Goal: Task Accomplishment & Management: Use online tool/utility

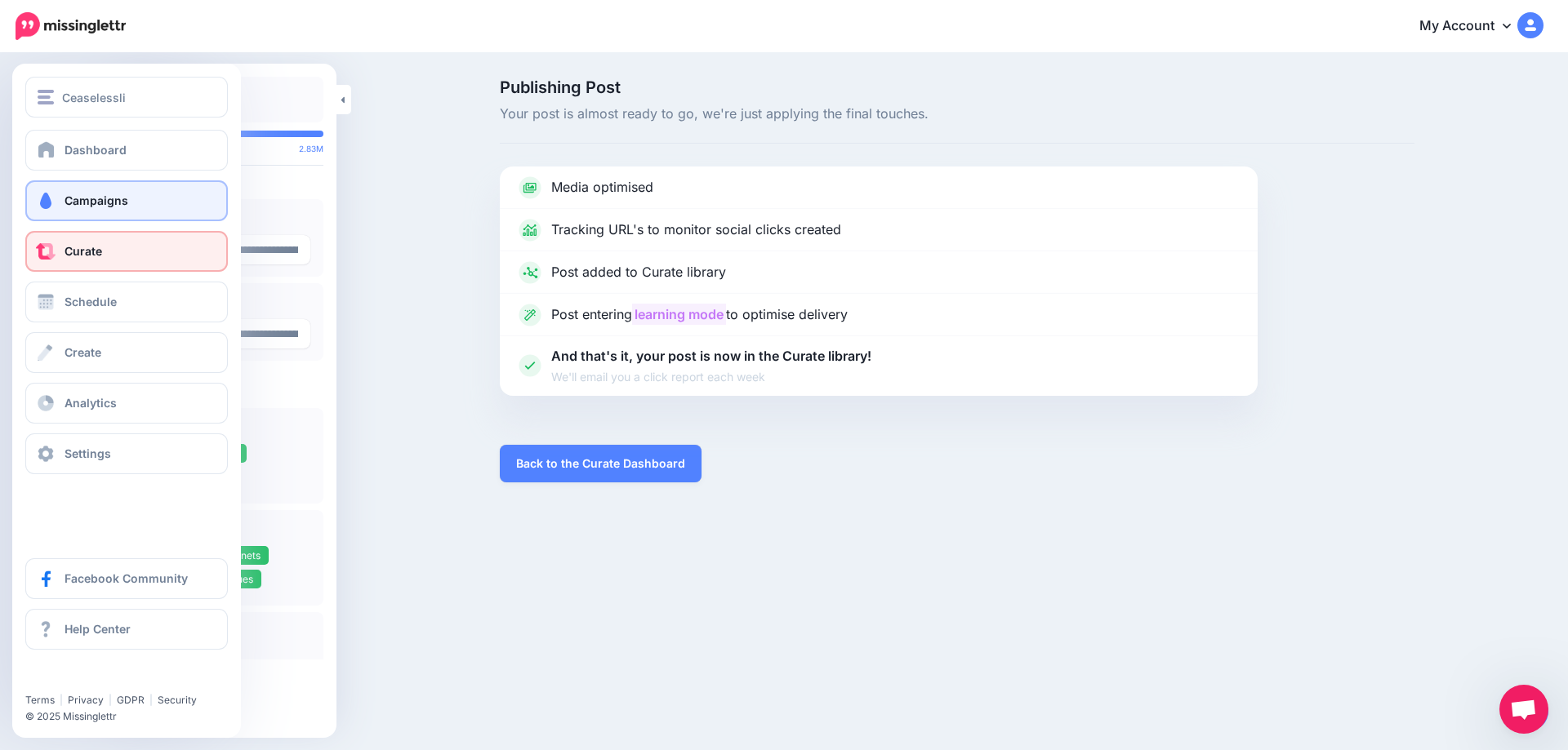
click at [52, 196] on span at bounding box center [45, 200] width 22 height 16
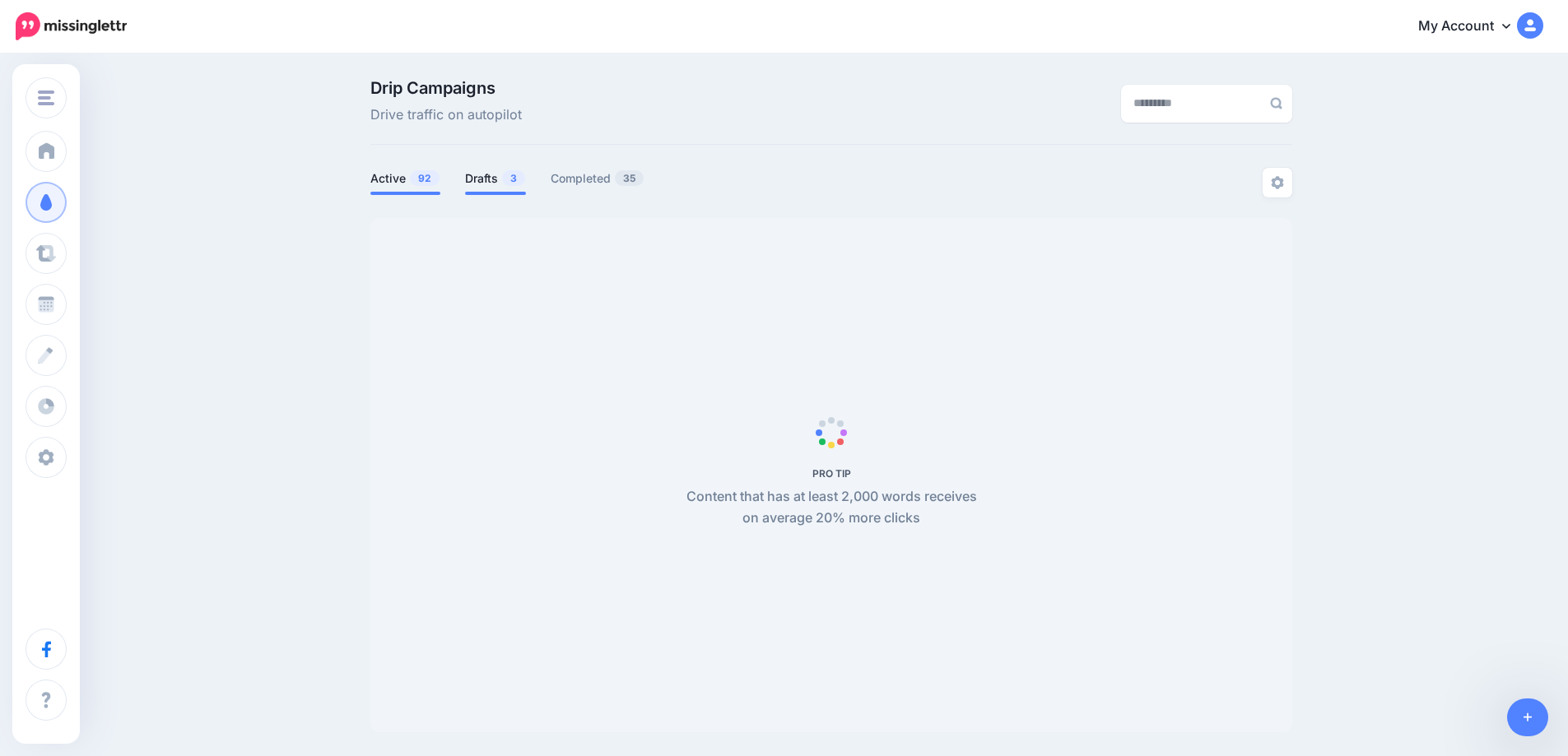
click at [495, 176] on link "Drafts 3" at bounding box center [496, 178] width 61 height 20
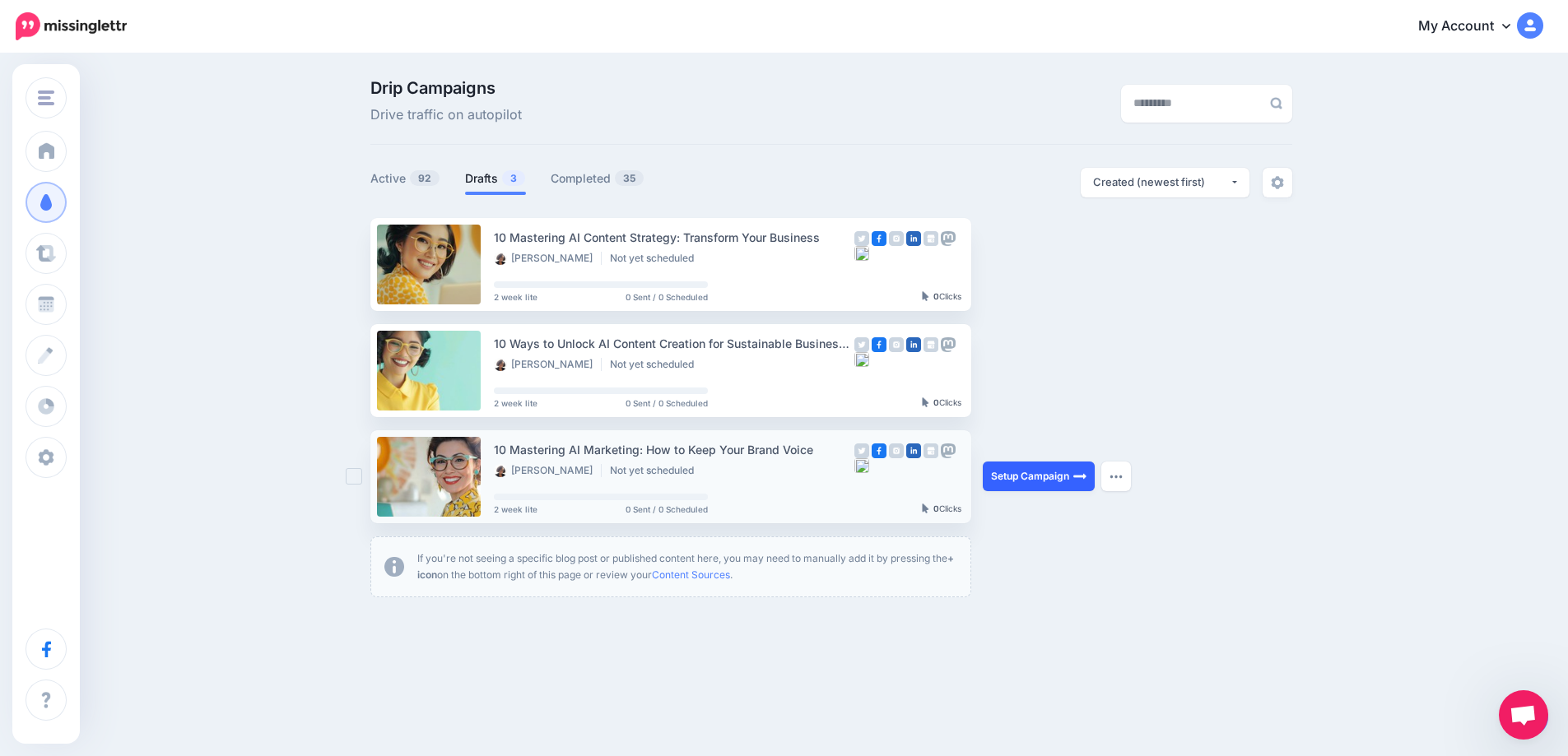
click at [1066, 480] on link "Setup Campaign" at bounding box center [1038, 476] width 112 height 29
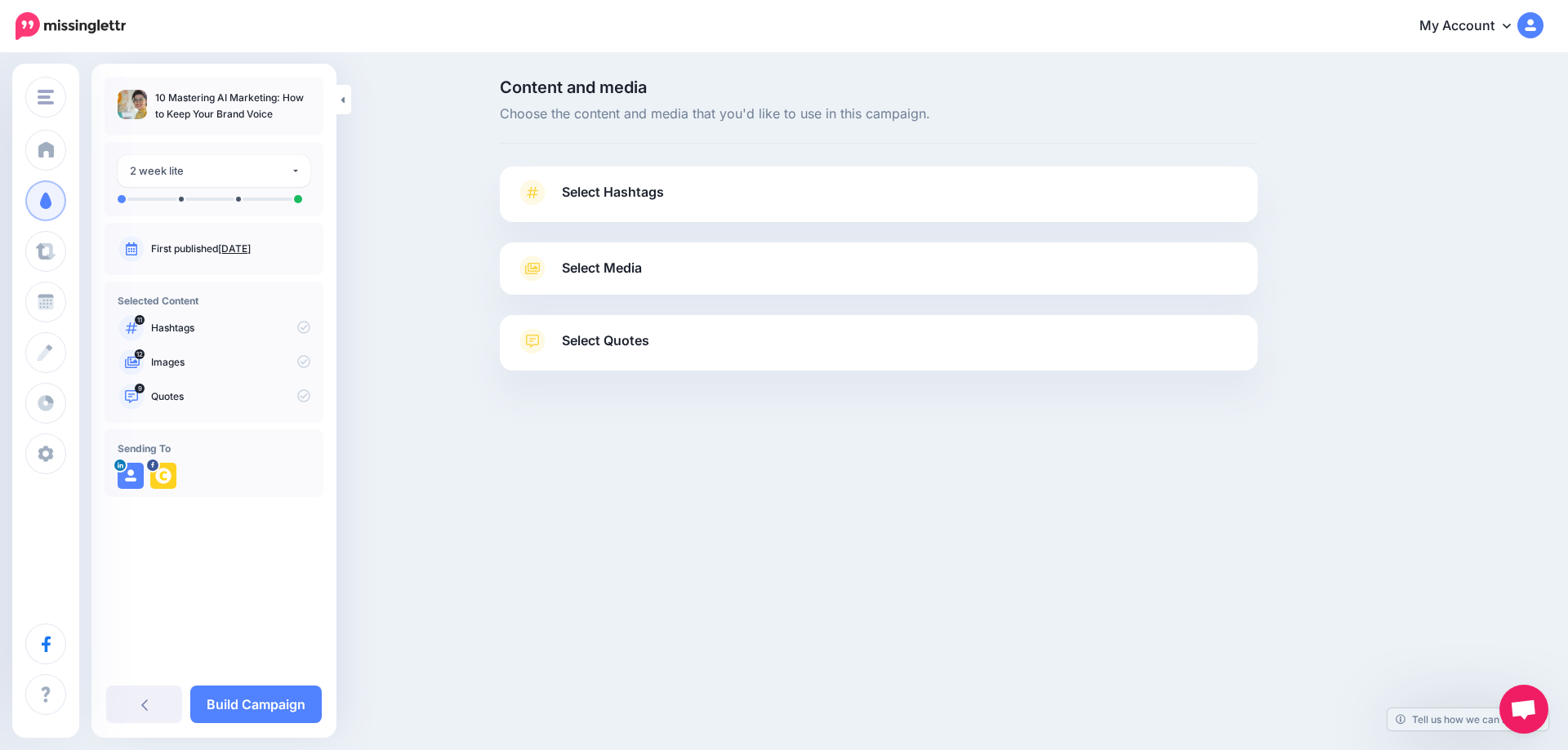
click at [251, 251] on link "Sept. 6, 2025" at bounding box center [234, 248] width 33 height 12
click at [615, 194] on span "Select Hashtags" at bounding box center [613, 193] width 102 height 22
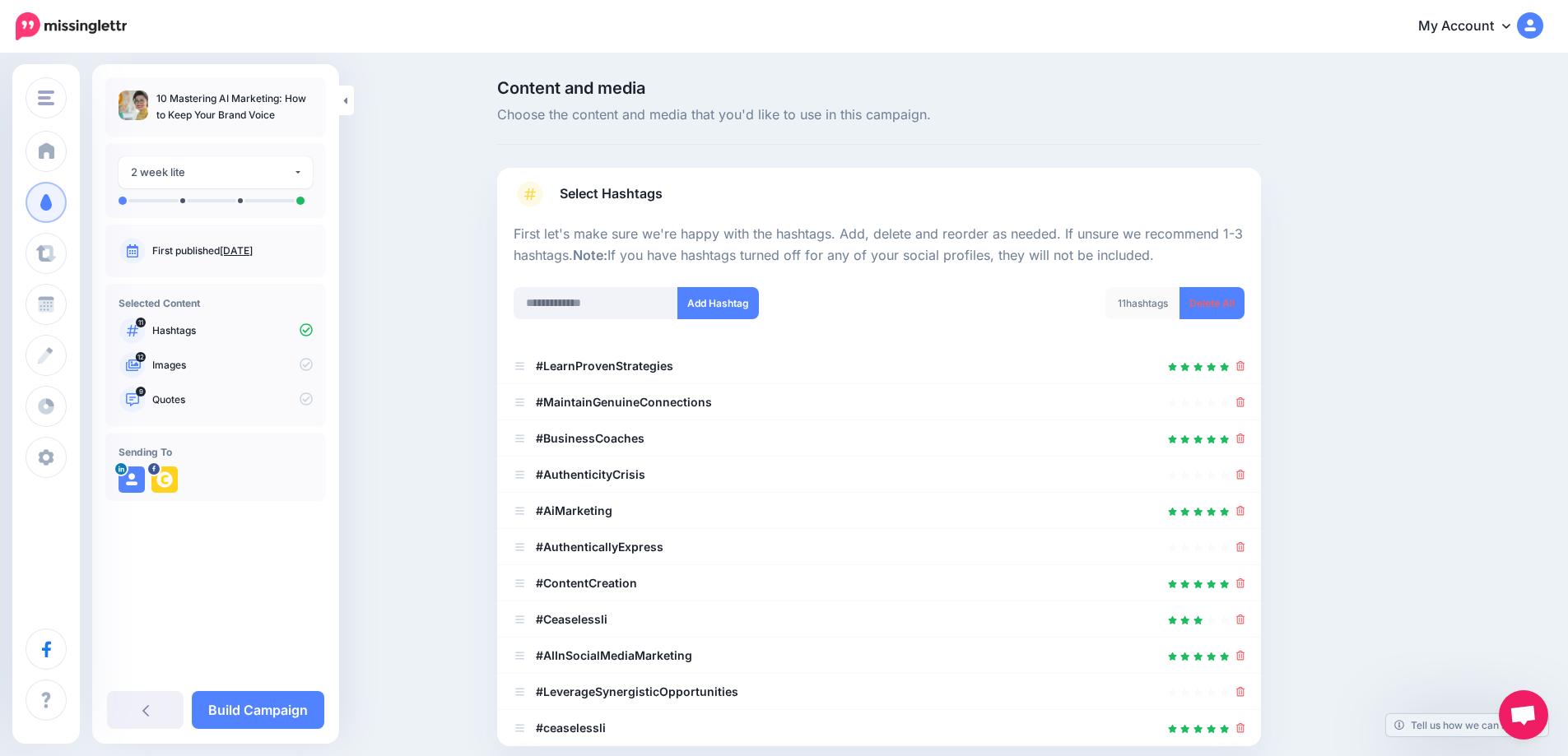
click at [620, 195] on span "Select Hashtags" at bounding box center [611, 194] width 103 height 23
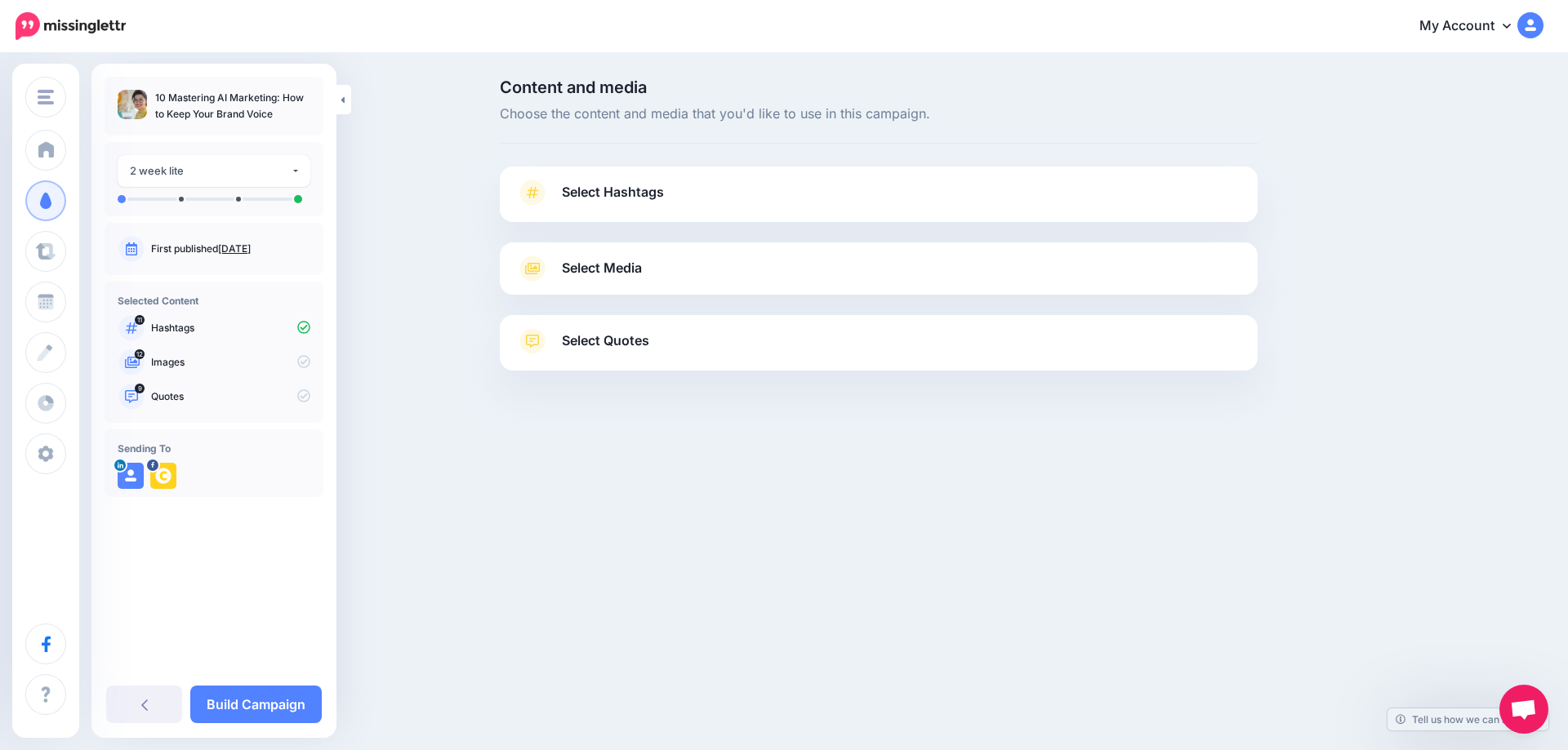
click at [621, 186] on span "Select Hashtags" at bounding box center [613, 193] width 102 height 22
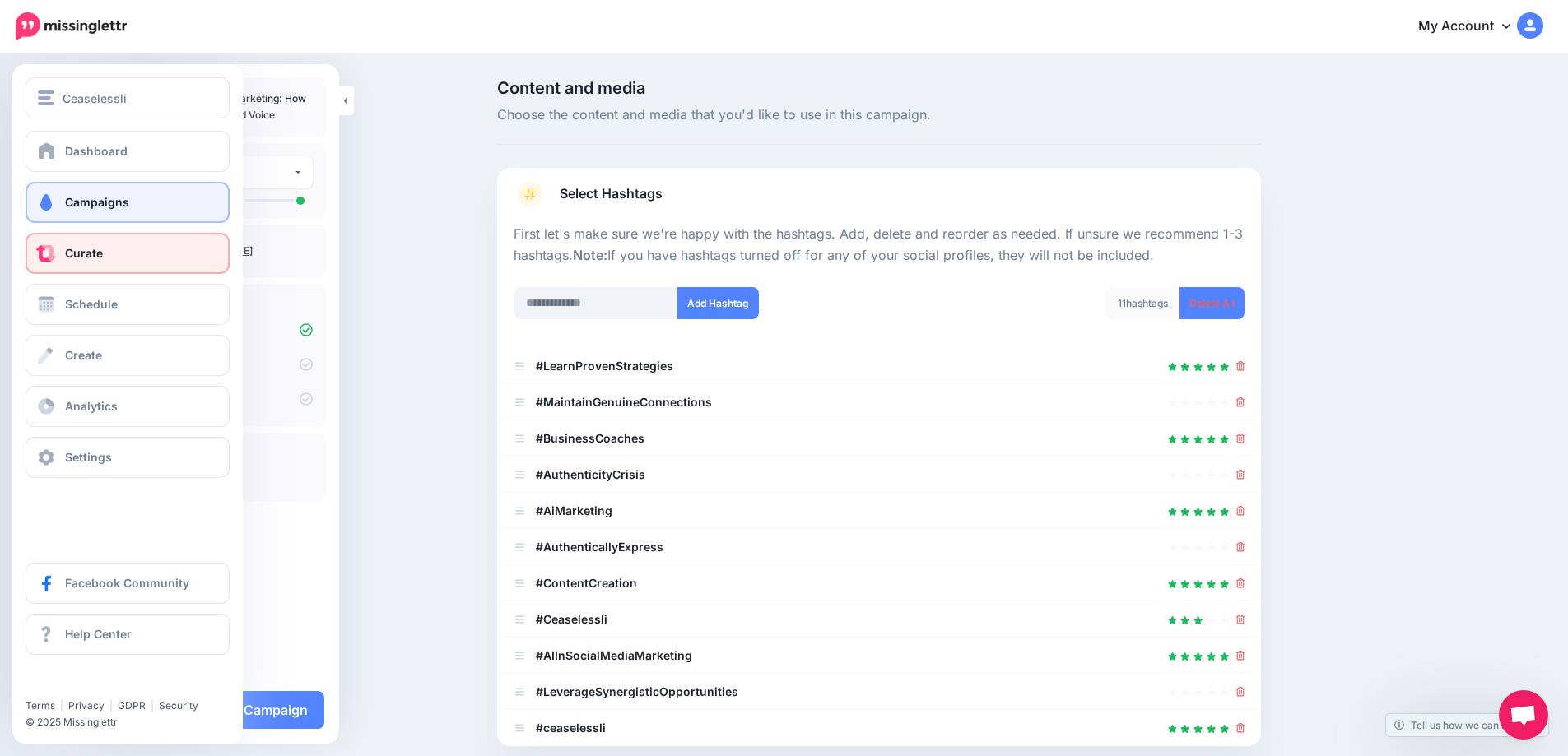
click at [63, 255] on link "Curate" at bounding box center [127, 254] width 204 height 42
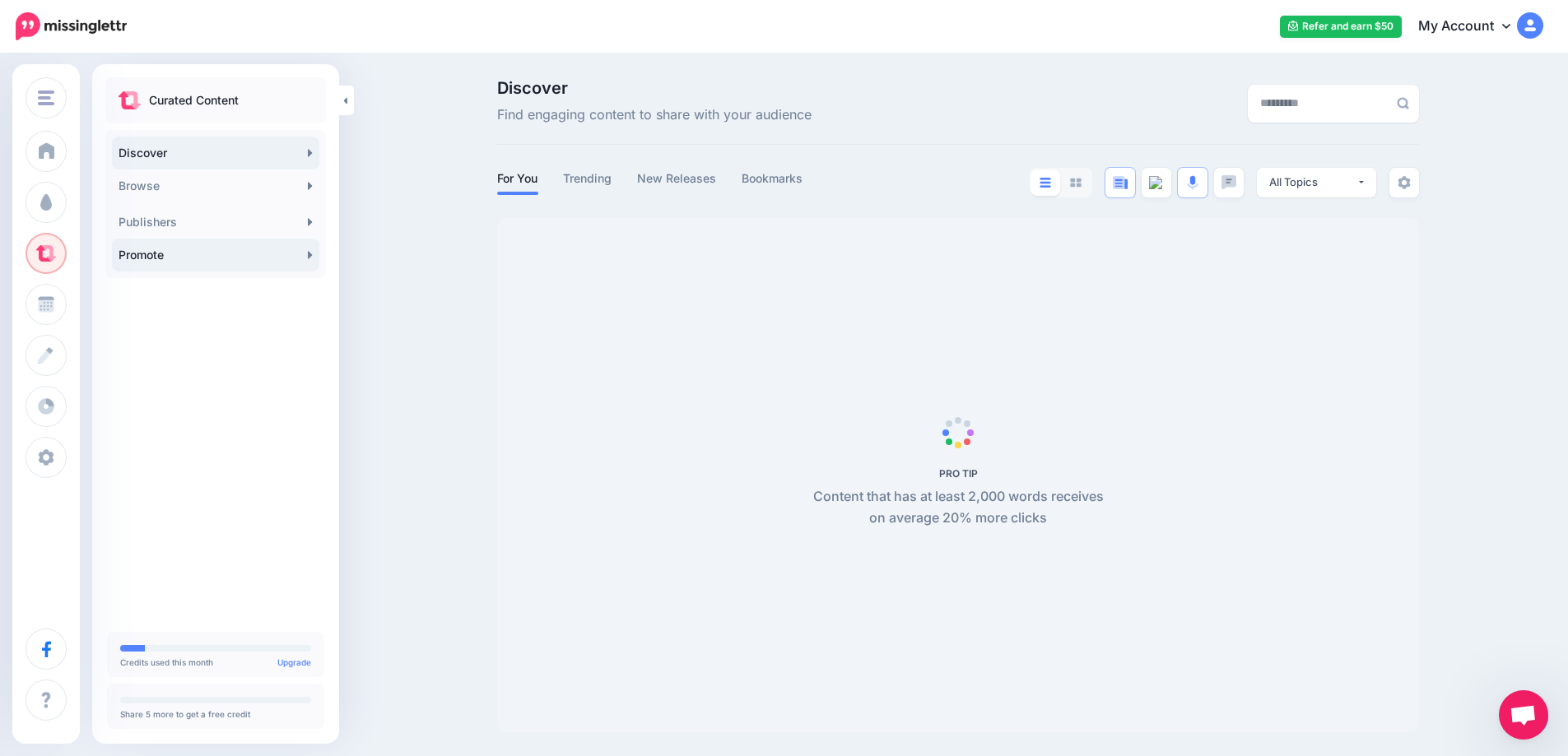
click at [307, 256] on link "Promote" at bounding box center [216, 255] width 208 height 33
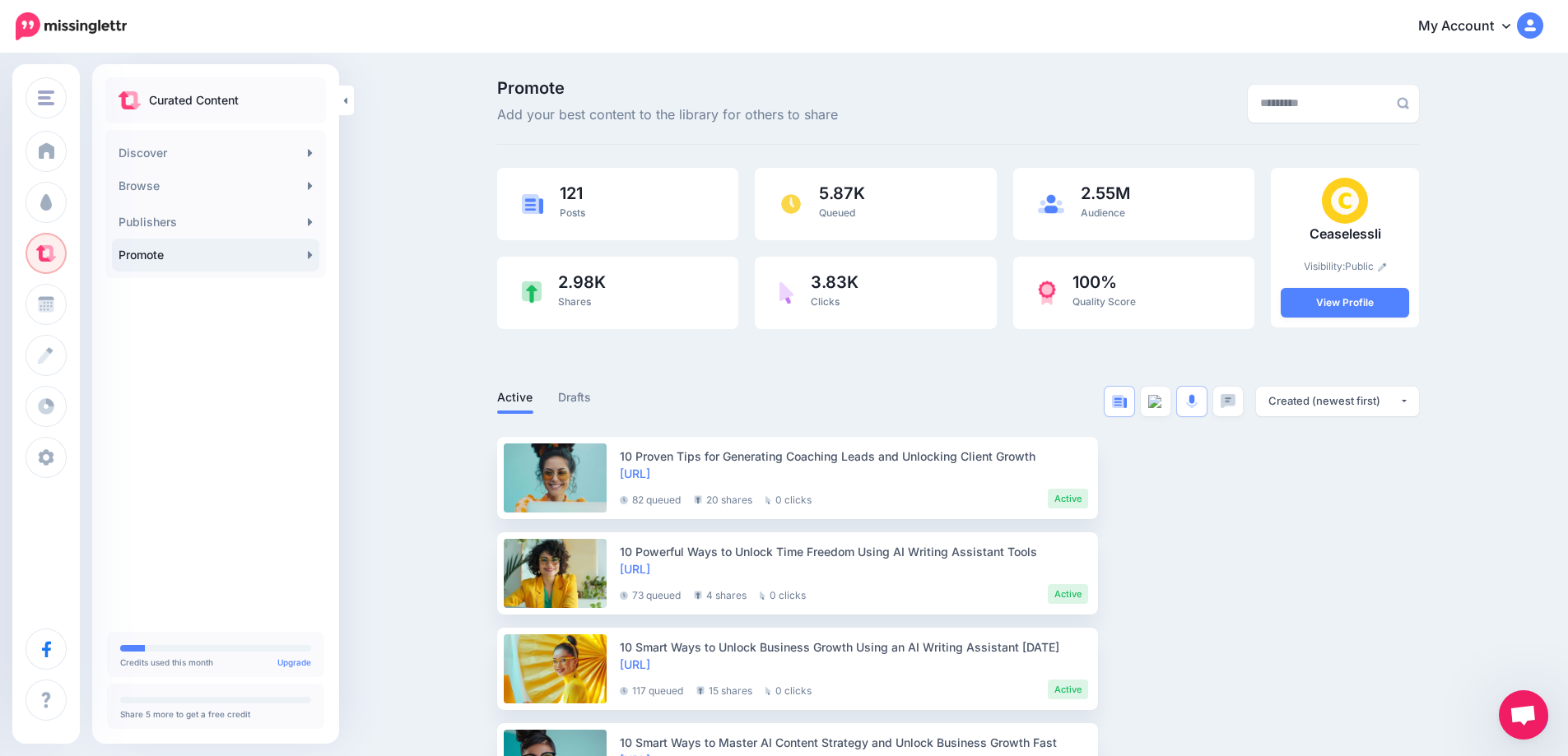
click at [310, 253] on icon at bounding box center [310, 255] width 4 height 8
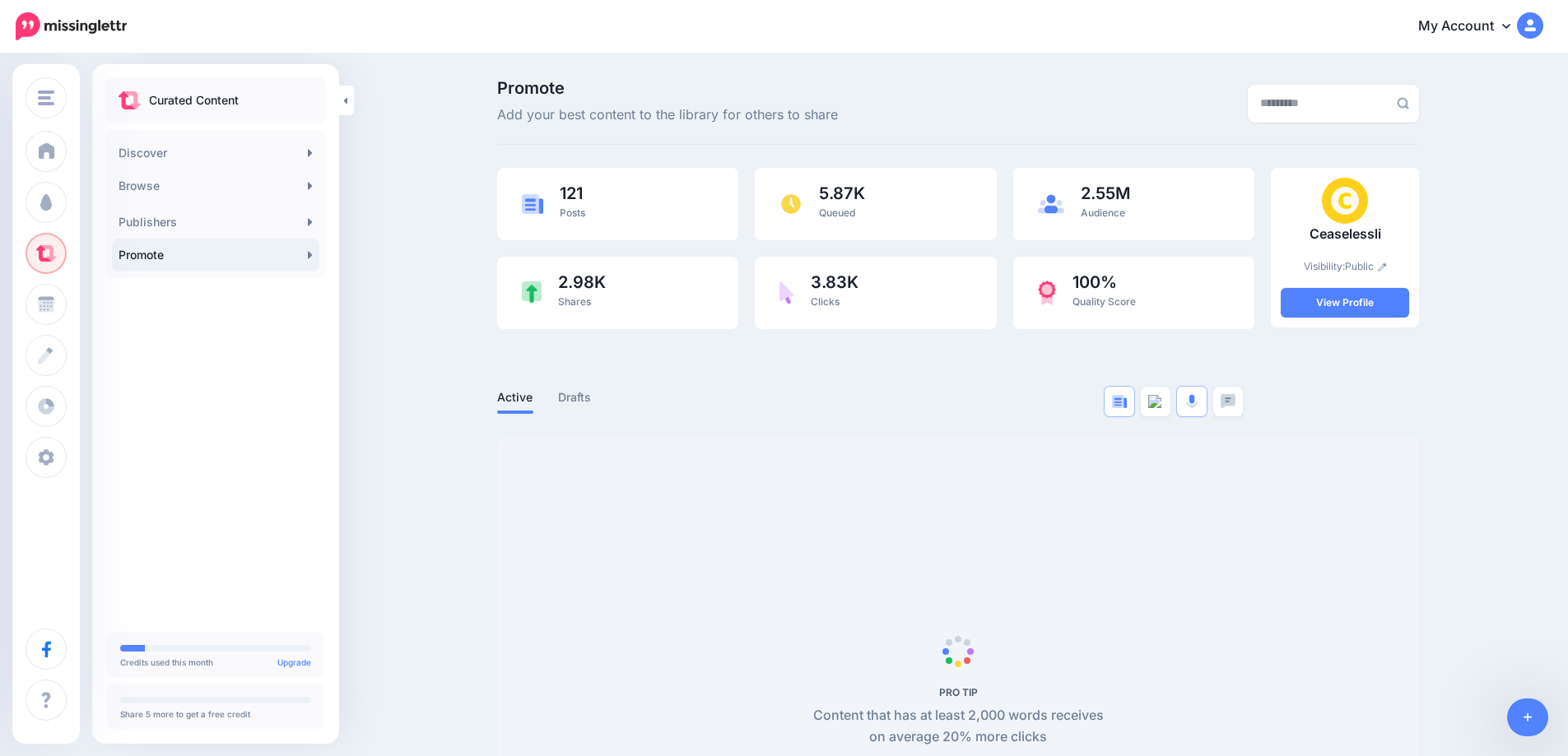
click at [1528, 707] on link at bounding box center [1527, 717] width 42 height 38
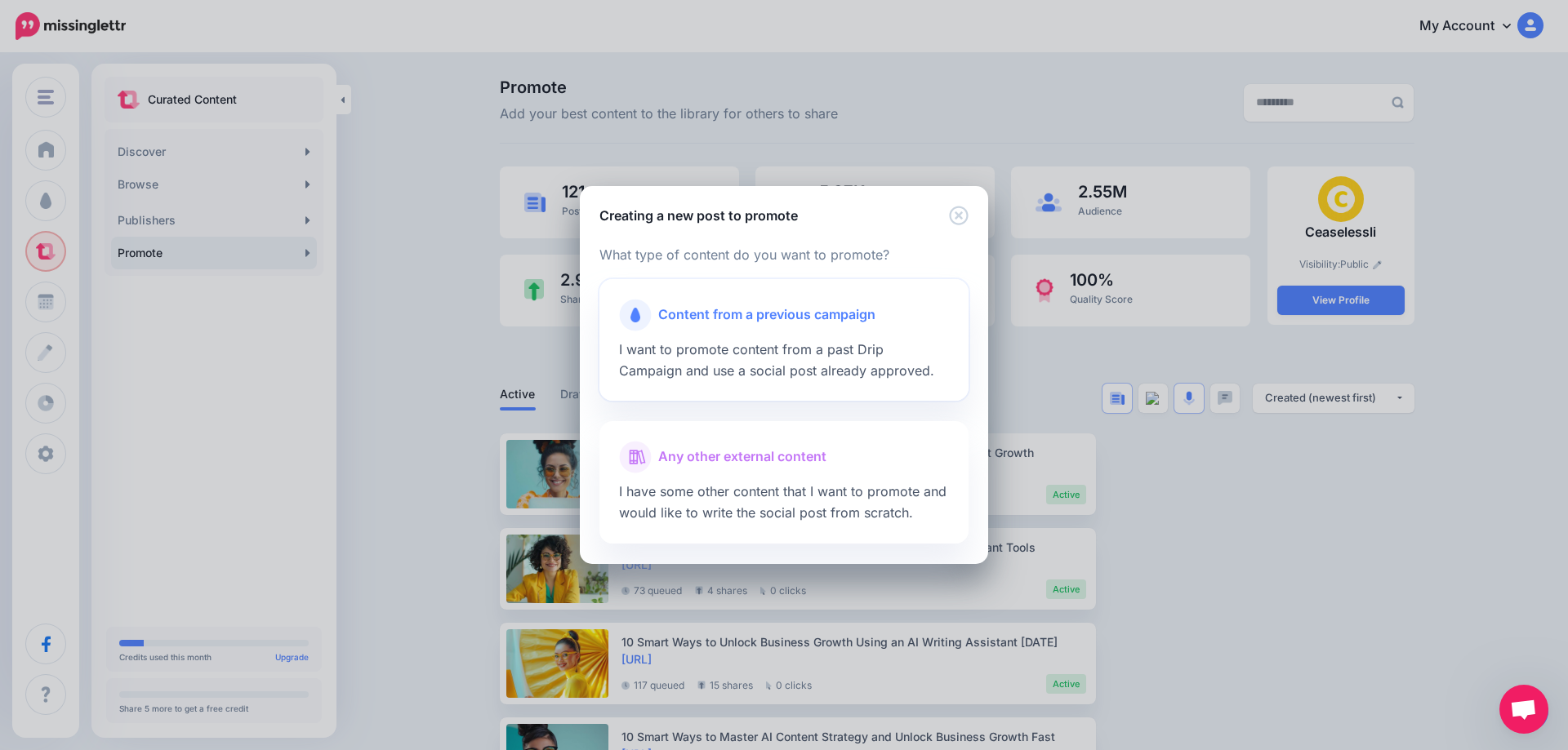
click at [732, 342] on span "I want to promote content from a past Drip Campaign and use a social post alrea…" at bounding box center [777, 360] width 316 height 37
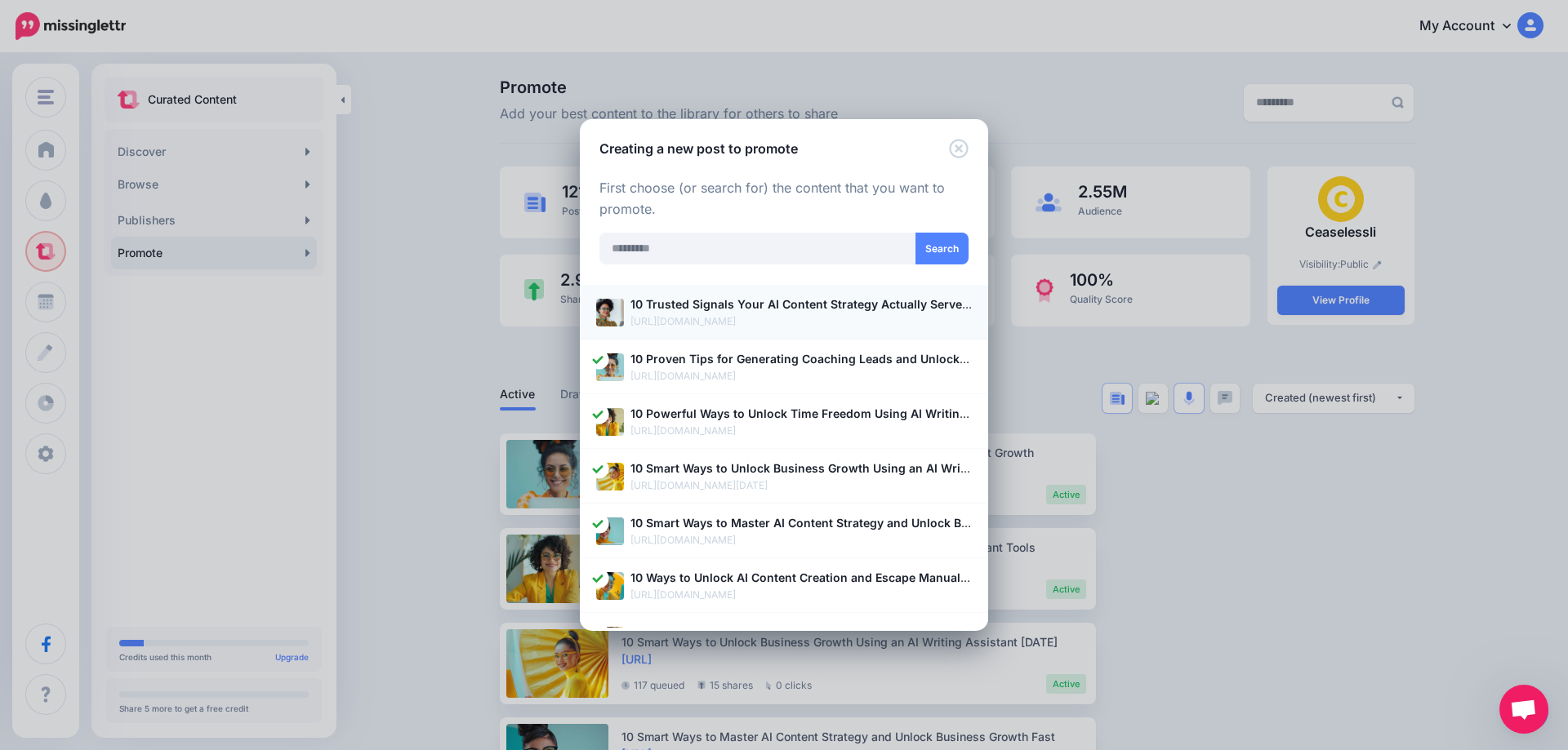
click at [682, 306] on b "10 Trusted Signals Your AI Content Strategy Actually Serves Your Business" at bounding box center [842, 303] width 423 height 14
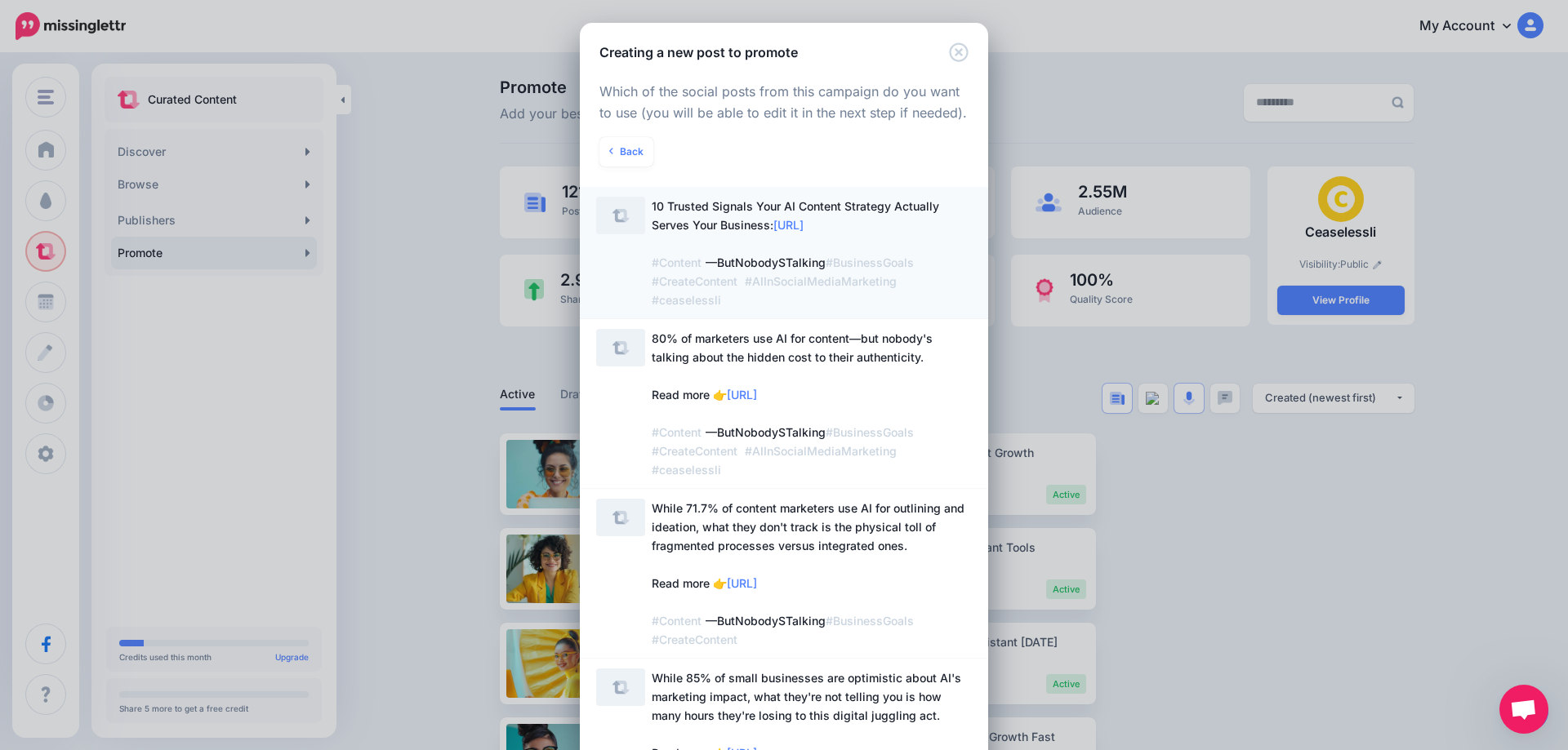
click at [700, 232] on span "10 Trusted Signals Your AI Content Strategy Actually Serves Your Business: http…" at bounding box center [795, 253] width 288 height 108
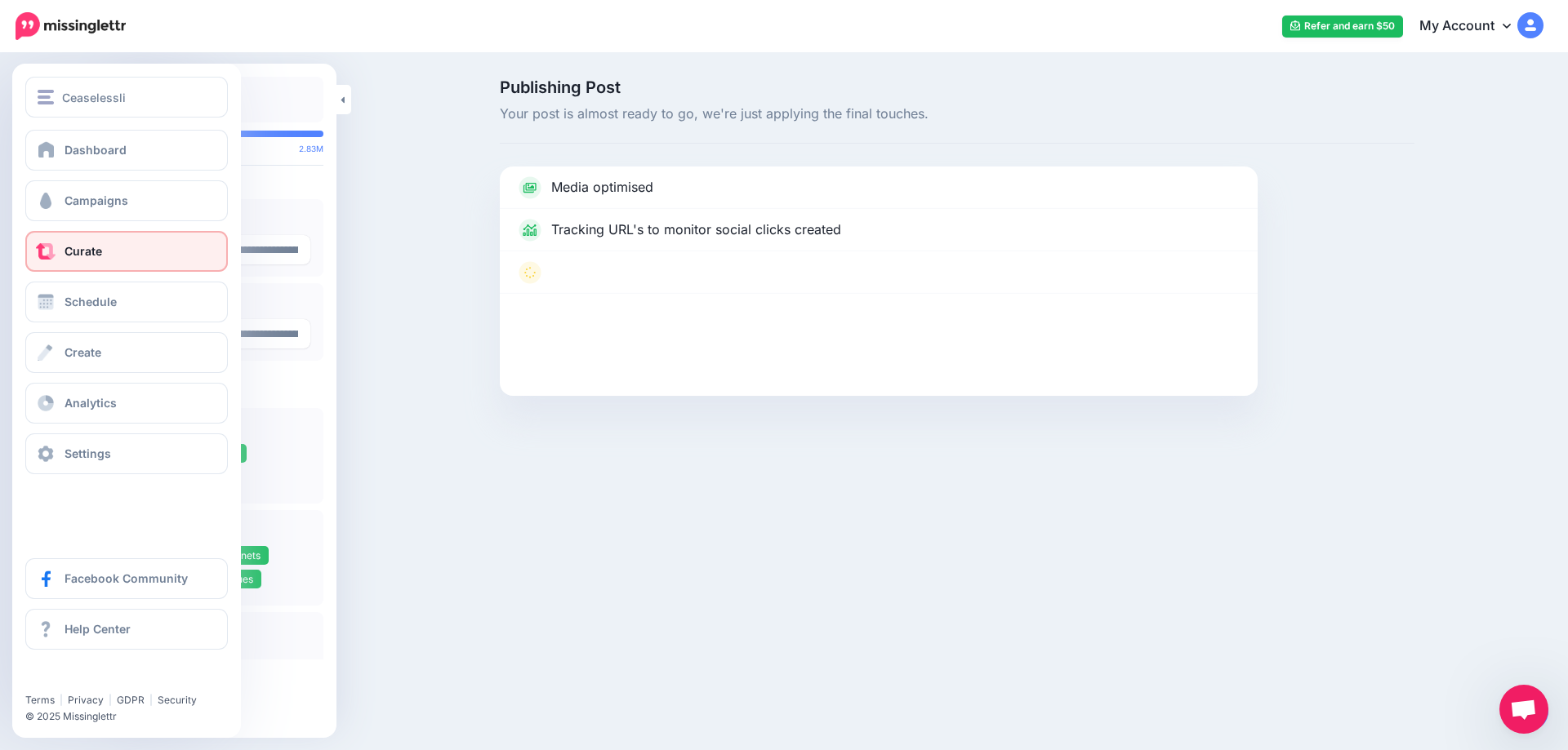
click at [131, 253] on link "Curate" at bounding box center [126, 252] width 202 height 41
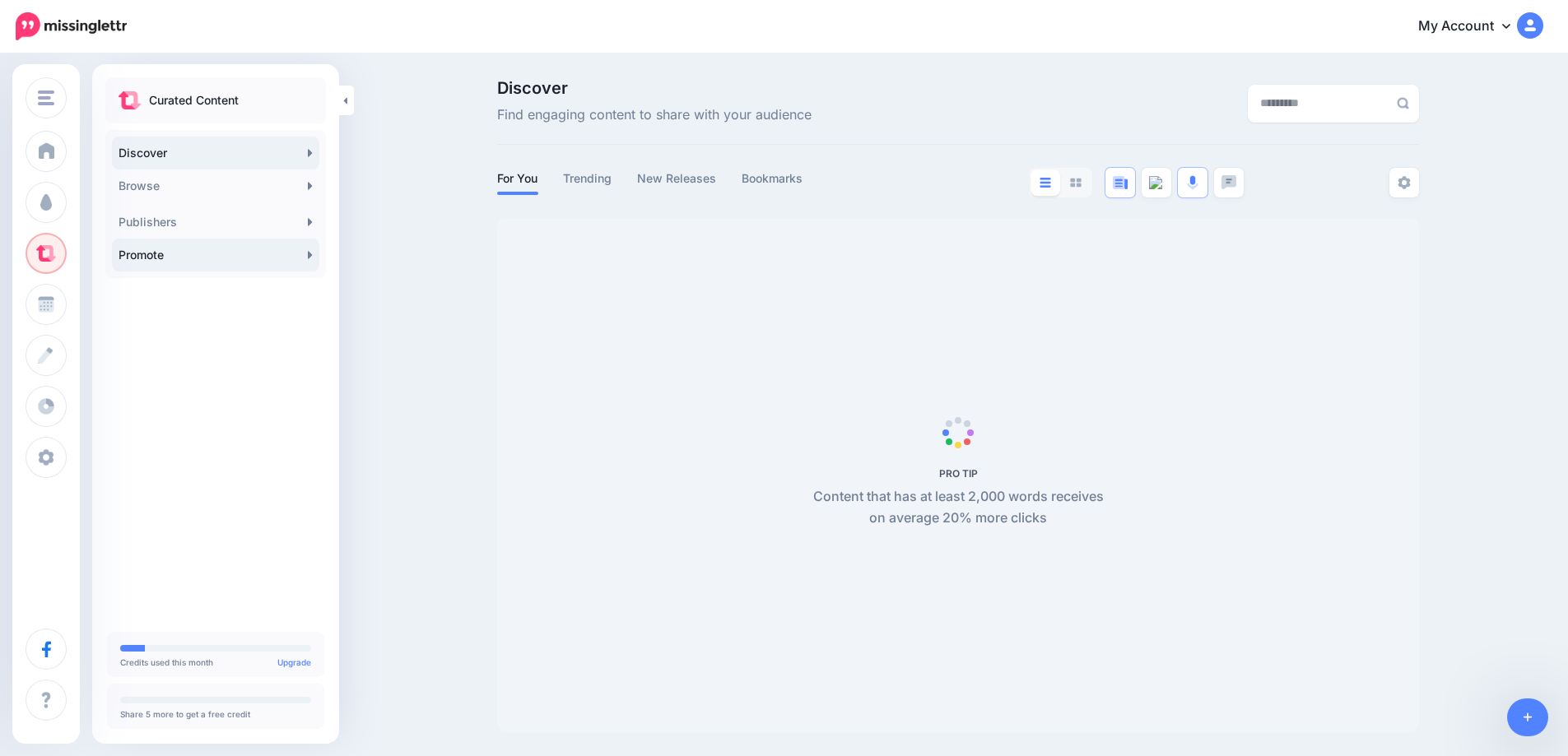
click at [301, 253] on link "Promote" at bounding box center [216, 255] width 208 height 33
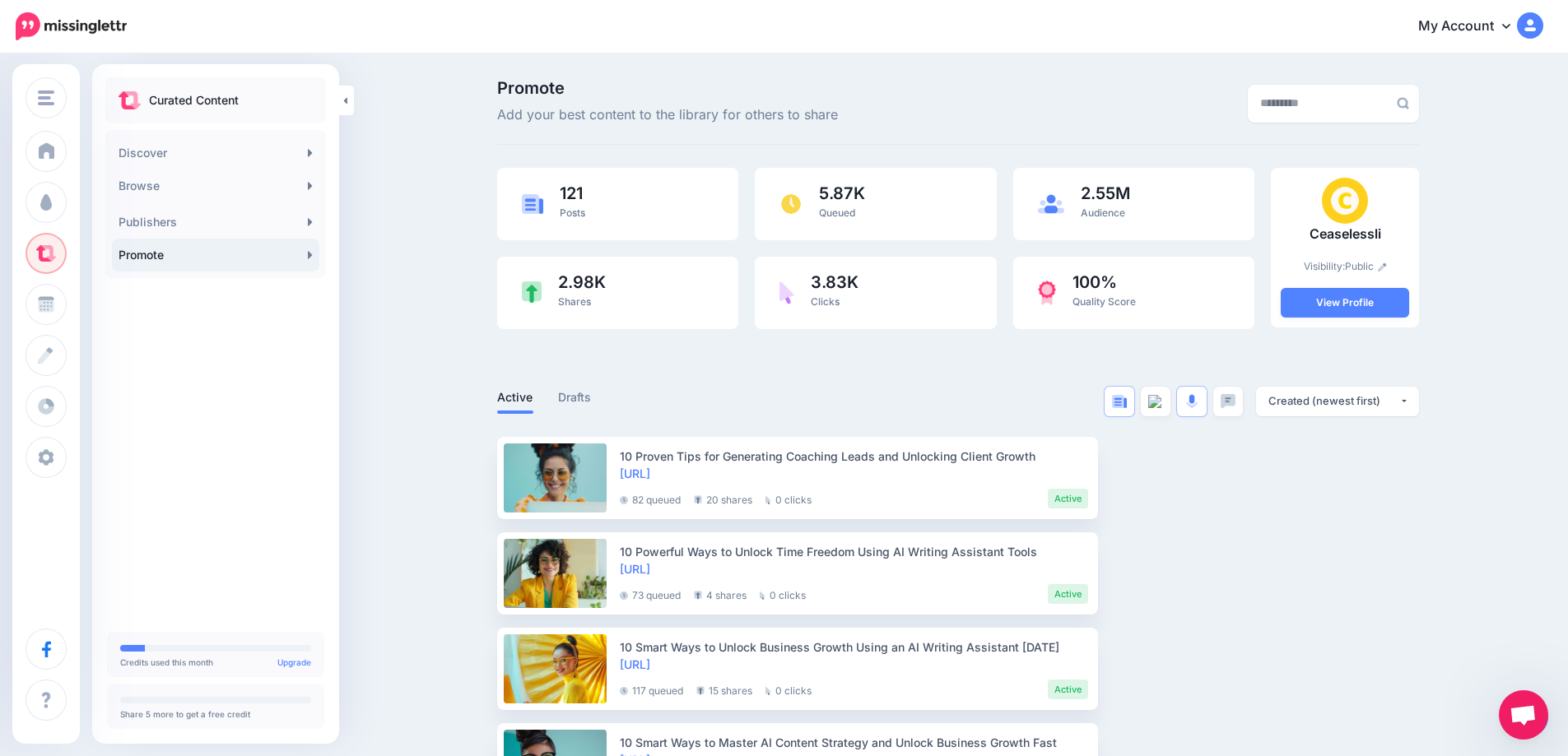
click at [309, 252] on icon at bounding box center [310, 255] width 4 height 8
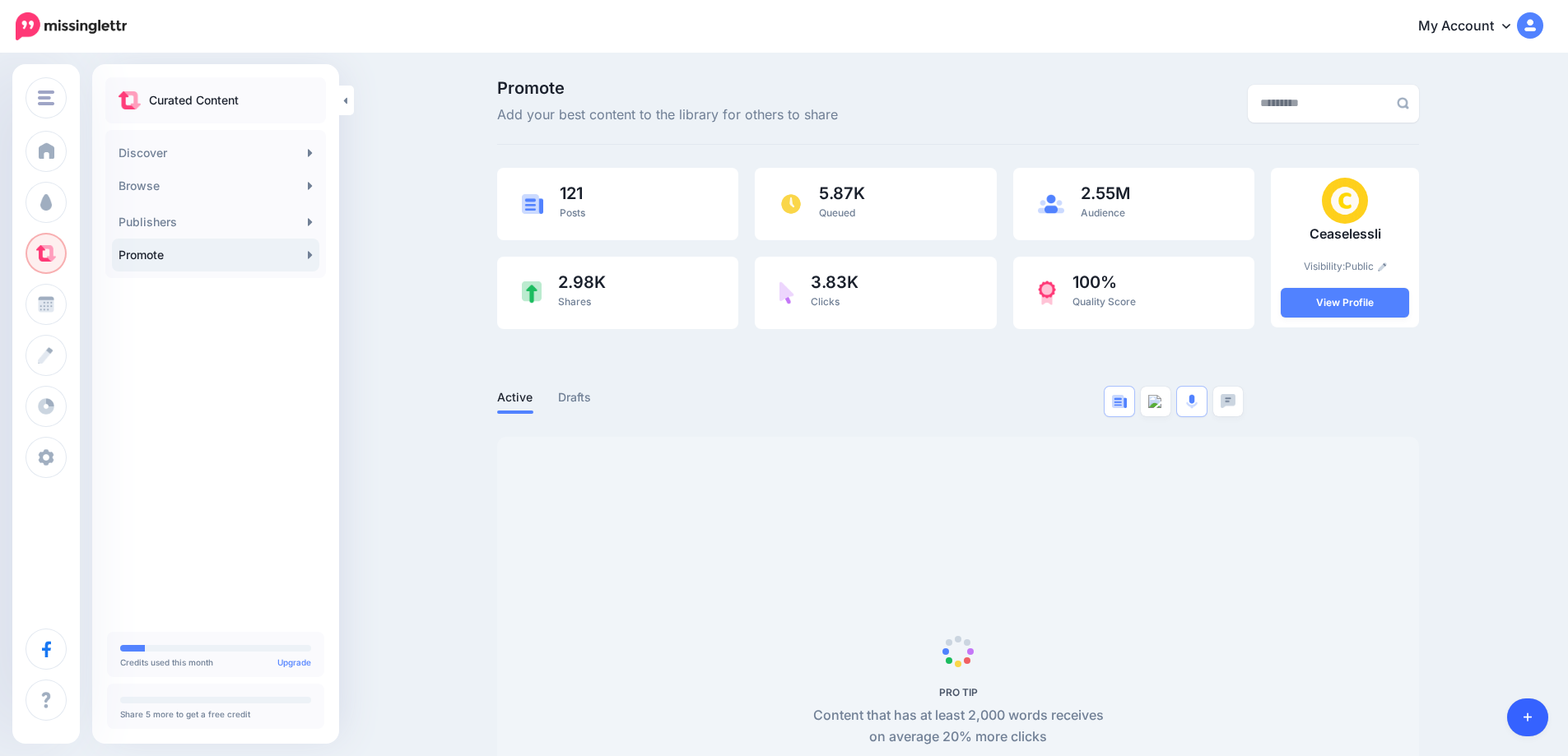
click at [1529, 722] on body "My Account Dashboard My Account Billing Logout" at bounding box center [784, 378] width 1568 height 756
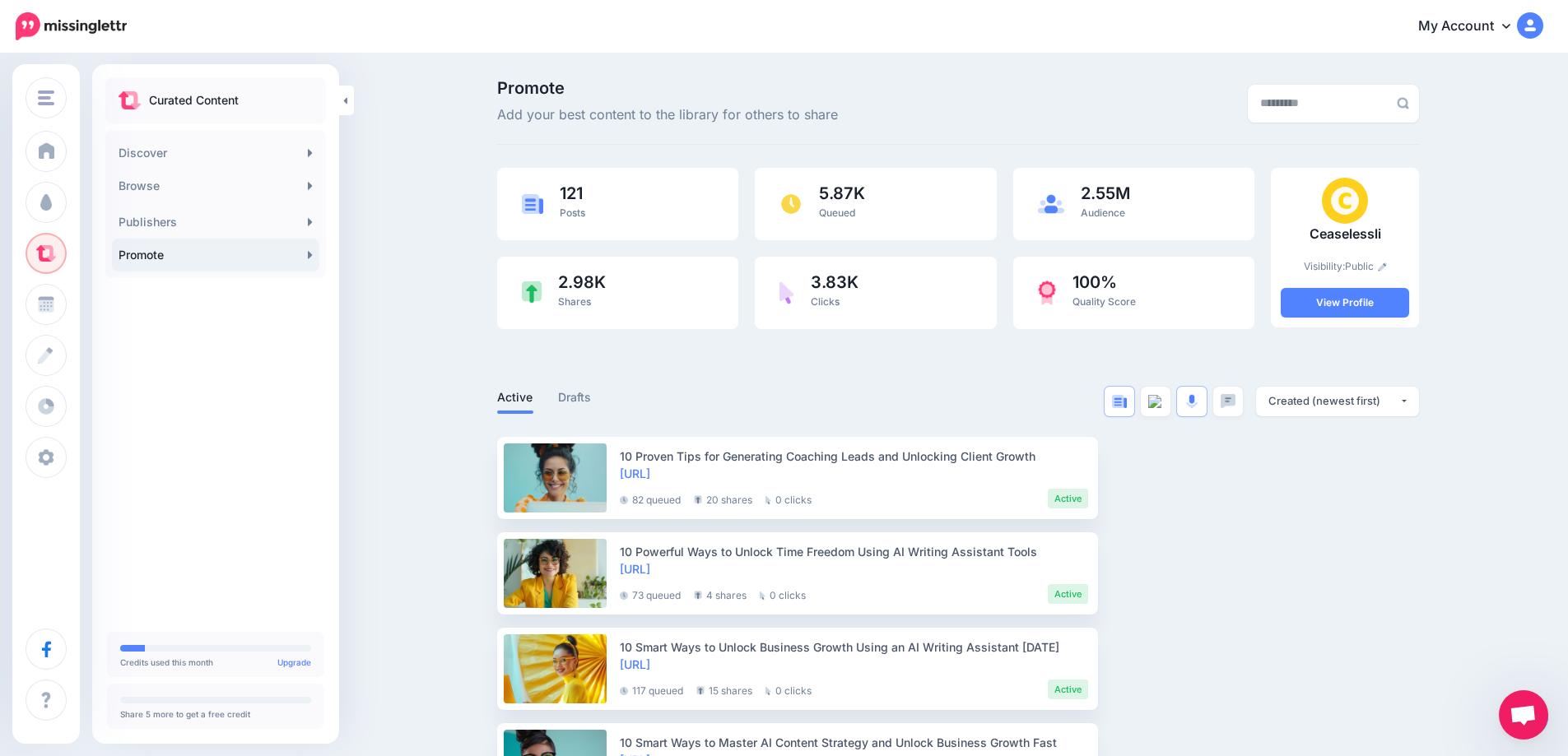
click at [300, 258] on link "Promote" at bounding box center [216, 255] width 208 height 33
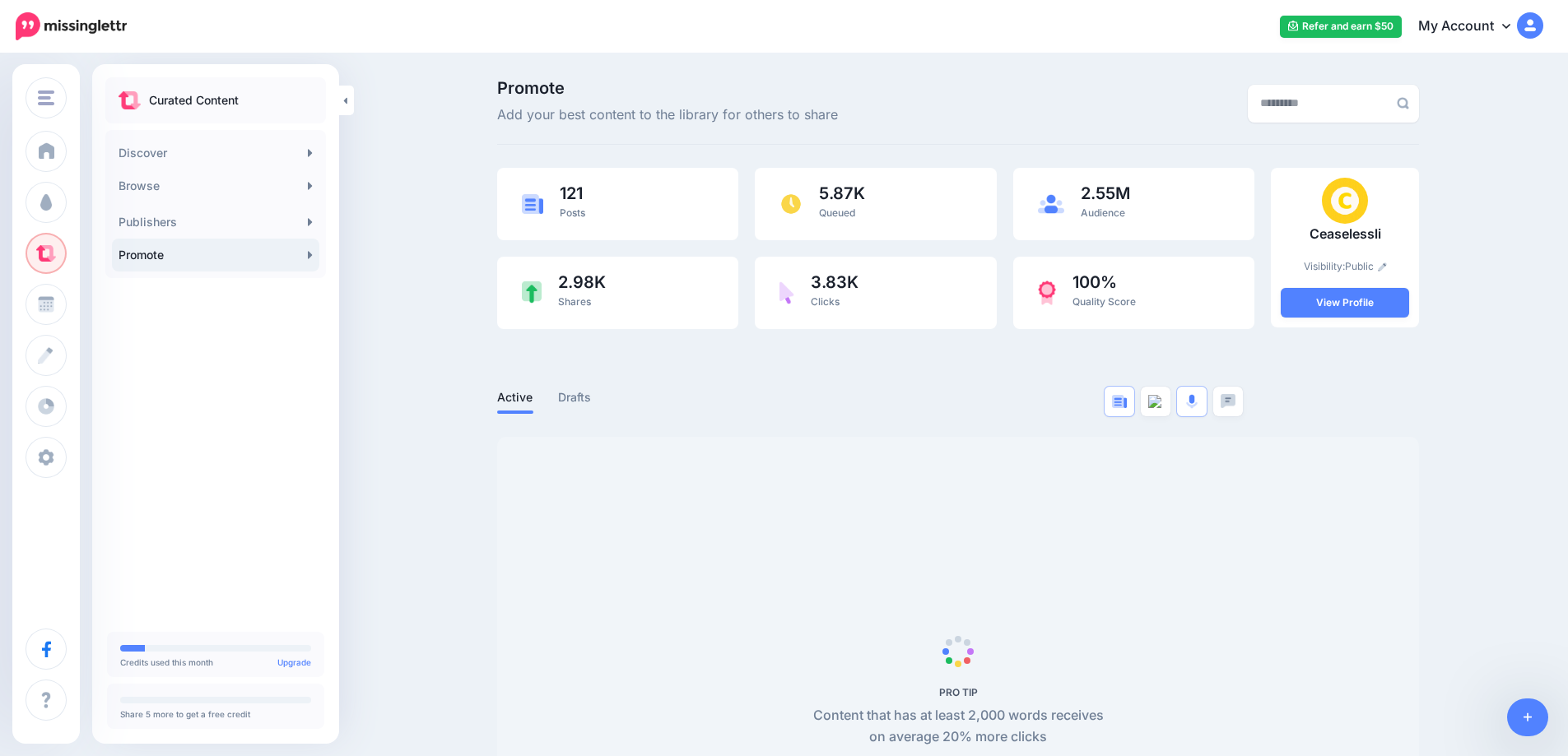
click at [1519, 712] on link at bounding box center [1527, 717] width 42 height 38
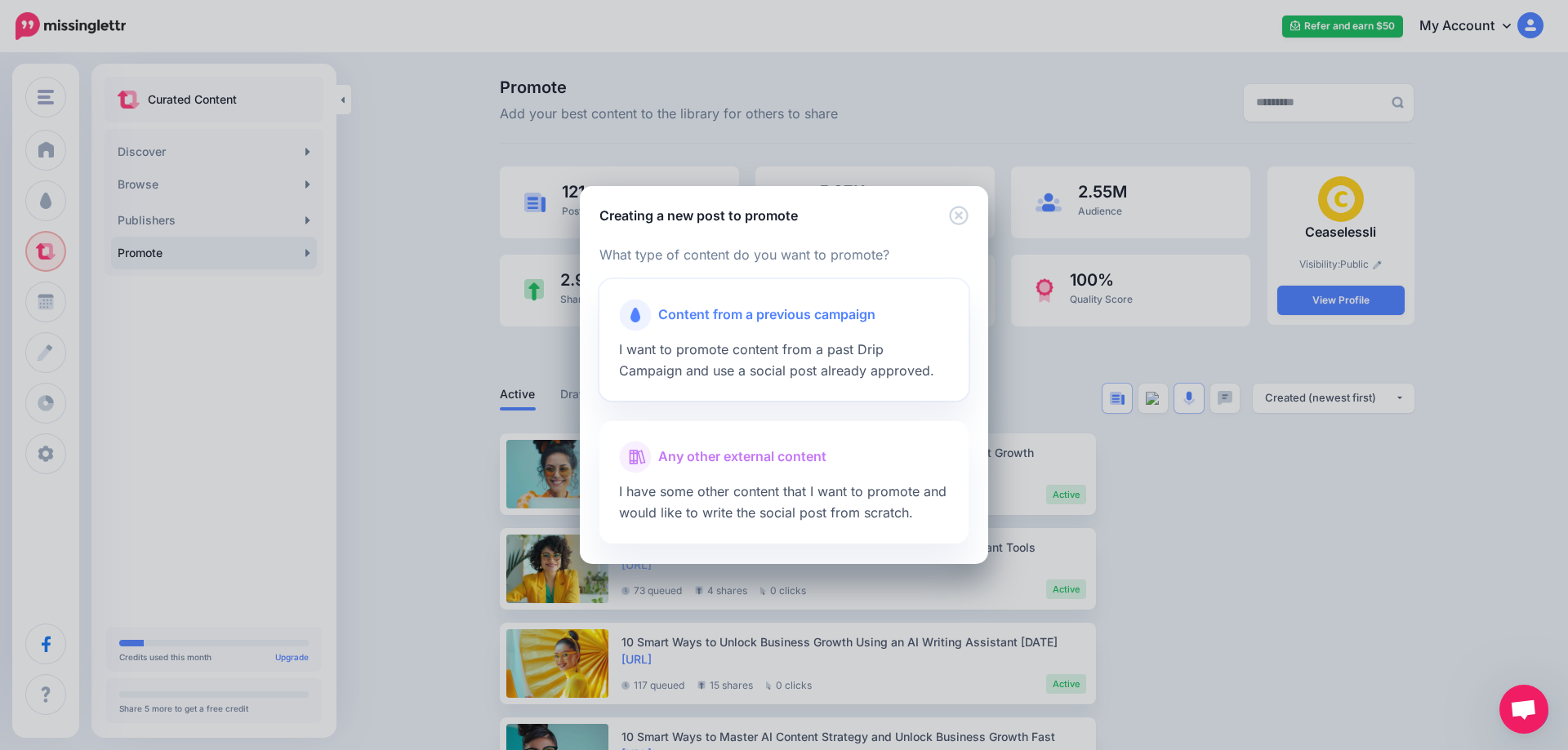
click at [713, 326] on span "Content from a previous campaign" at bounding box center [767, 315] width 217 height 22
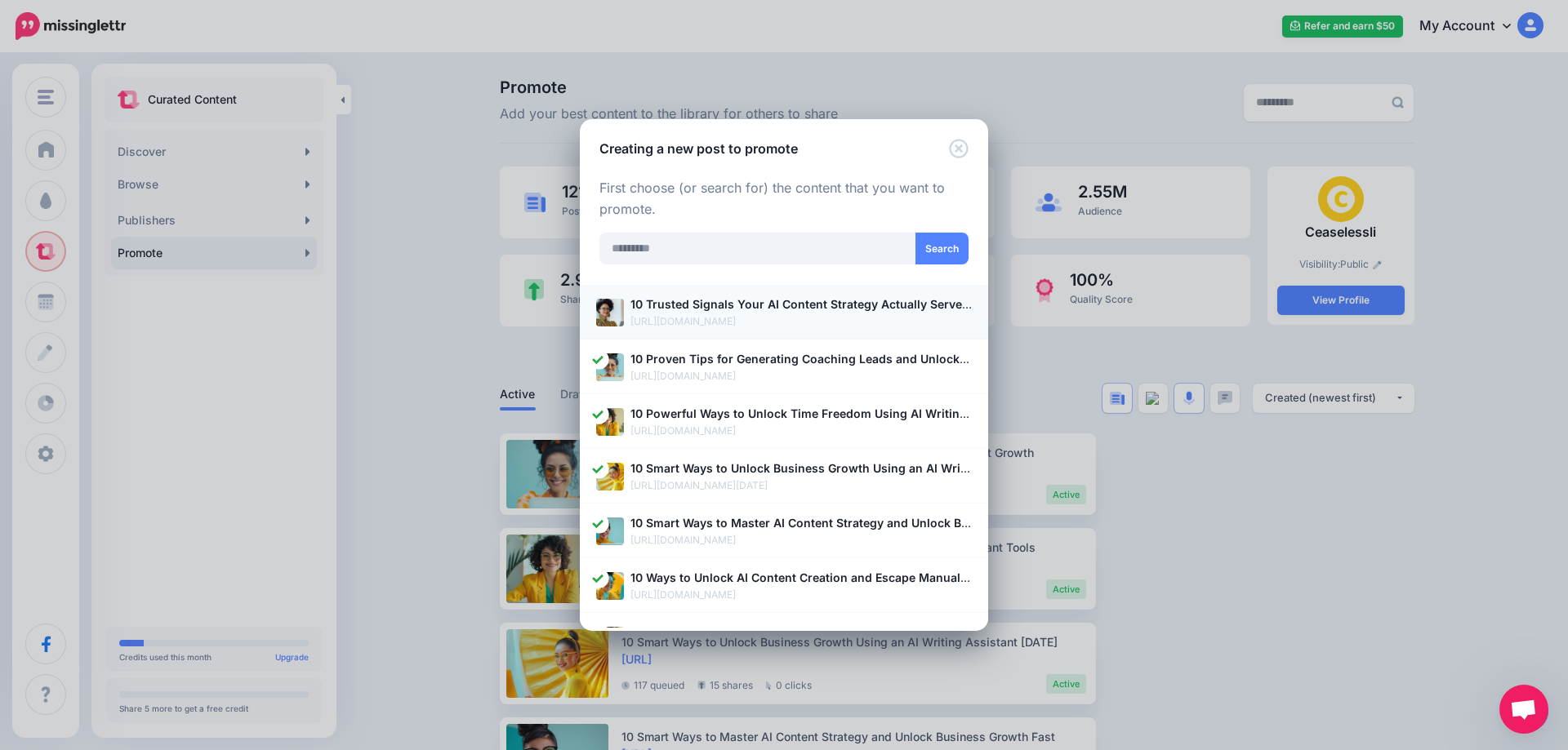
click at [648, 317] on p "[URL][DOMAIN_NAME]" at bounding box center [801, 321] width 341 height 16
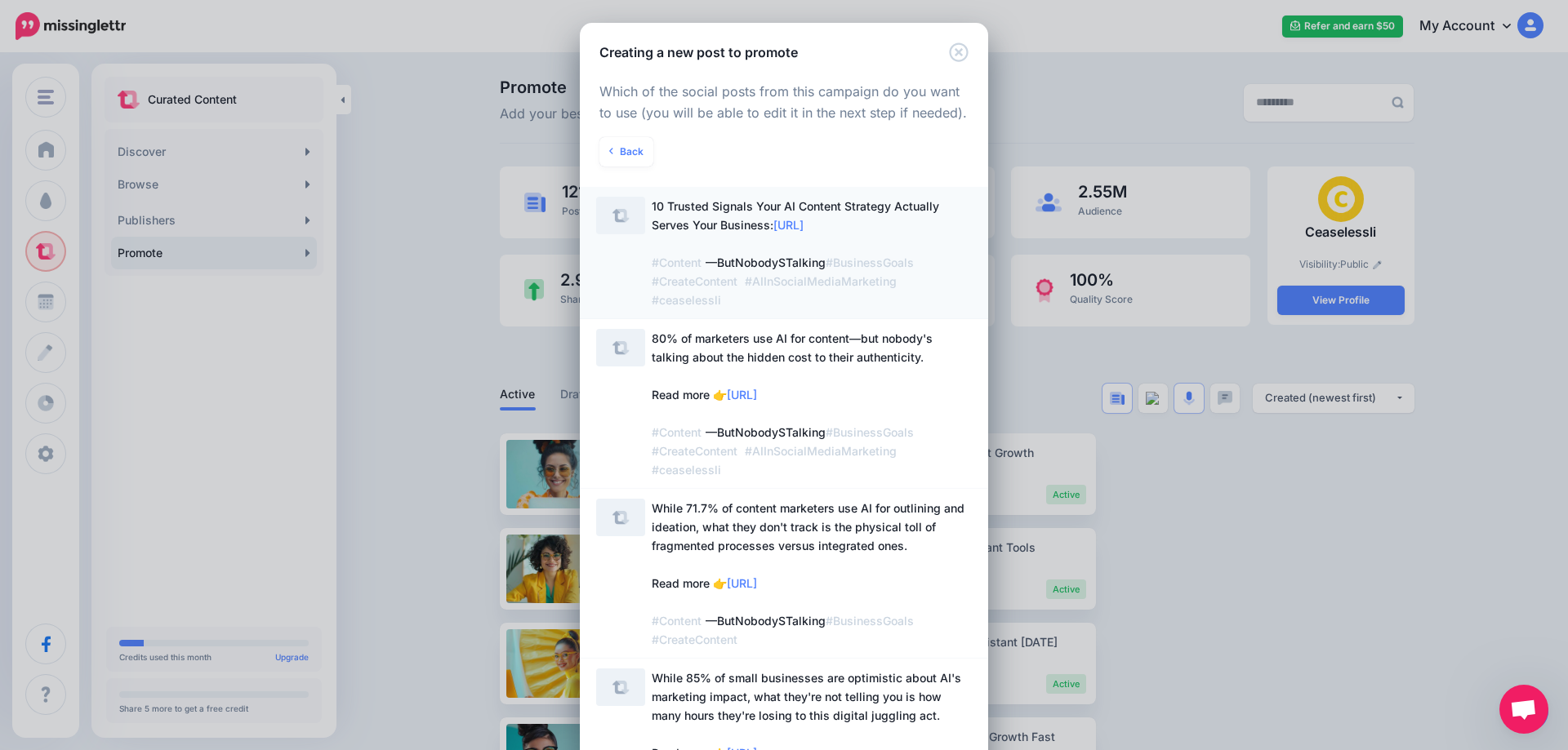
click at [685, 229] on span "10 Trusted Signals Your AI Content Strategy Actually Serves Your Business: http…" at bounding box center [795, 253] width 288 height 108
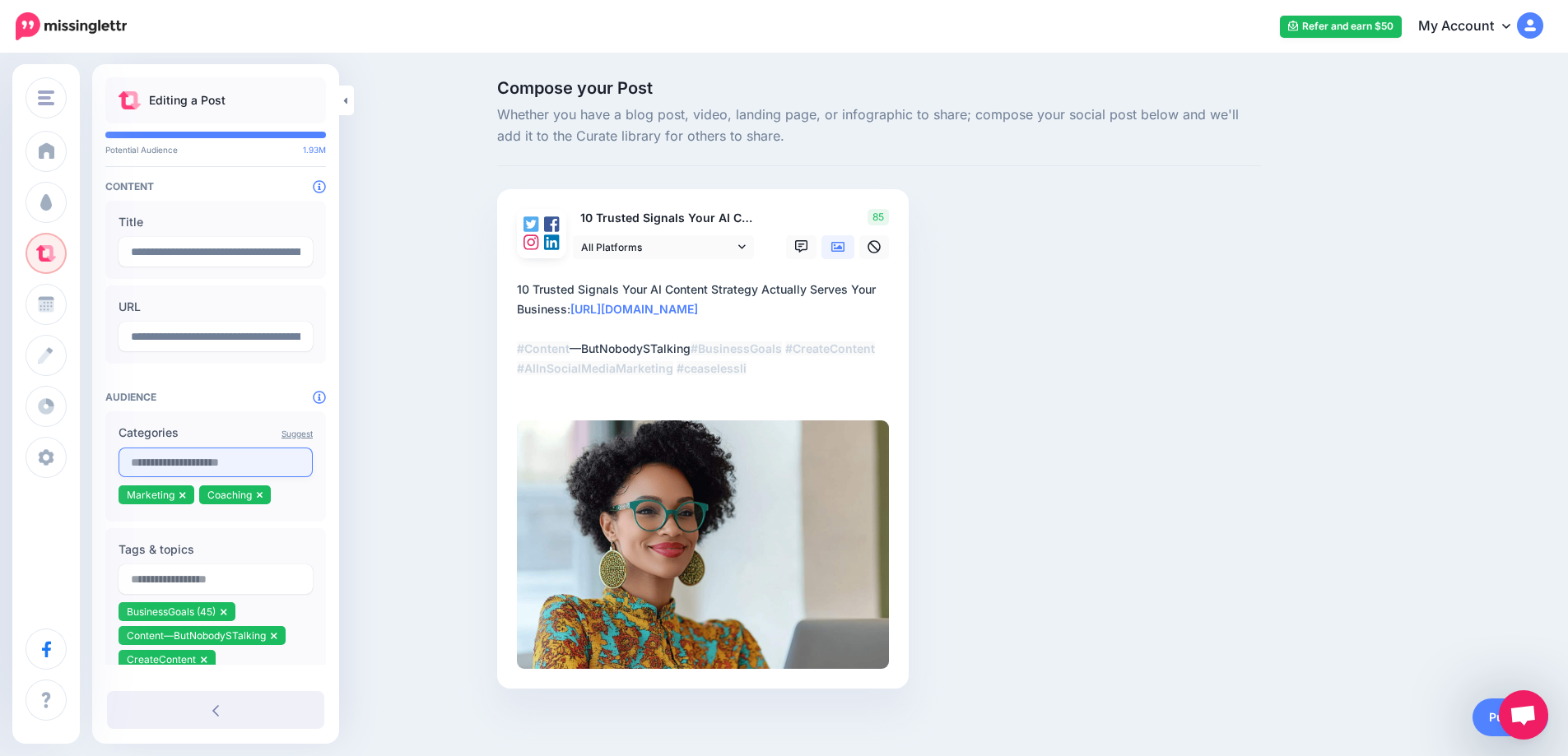
click at [181, 460] on input "text" at bounding box center [216, 462] width 194 height 29
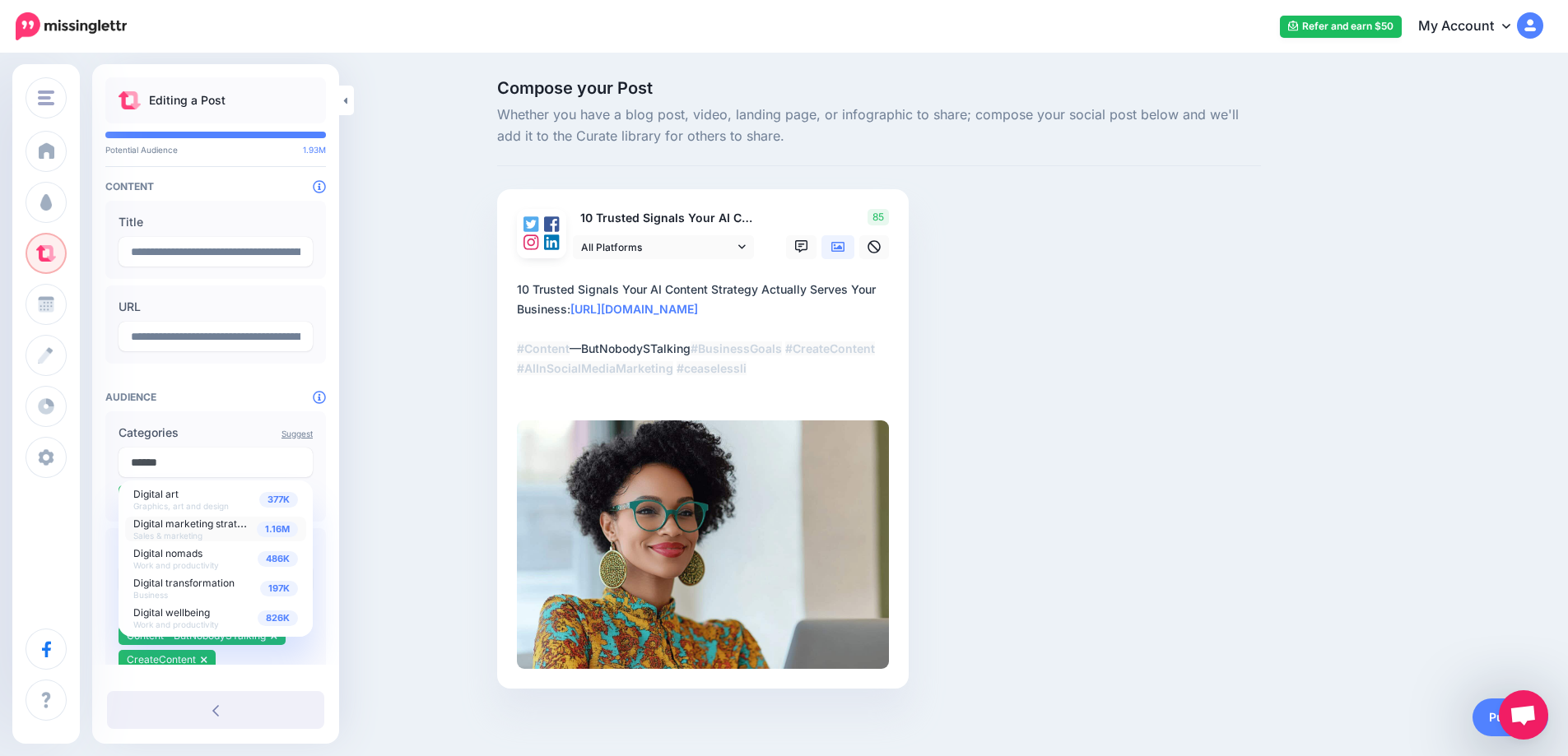
type input "******"
click at [284, 529] on span "1.16M" at bounding box center [278, 529] width 42 height 16
click at [415, 520] on div "Compose your Post Whether you have a blog post, video, landing page, or infogra…" at bounding box center [784, 409] width 1568 height 708
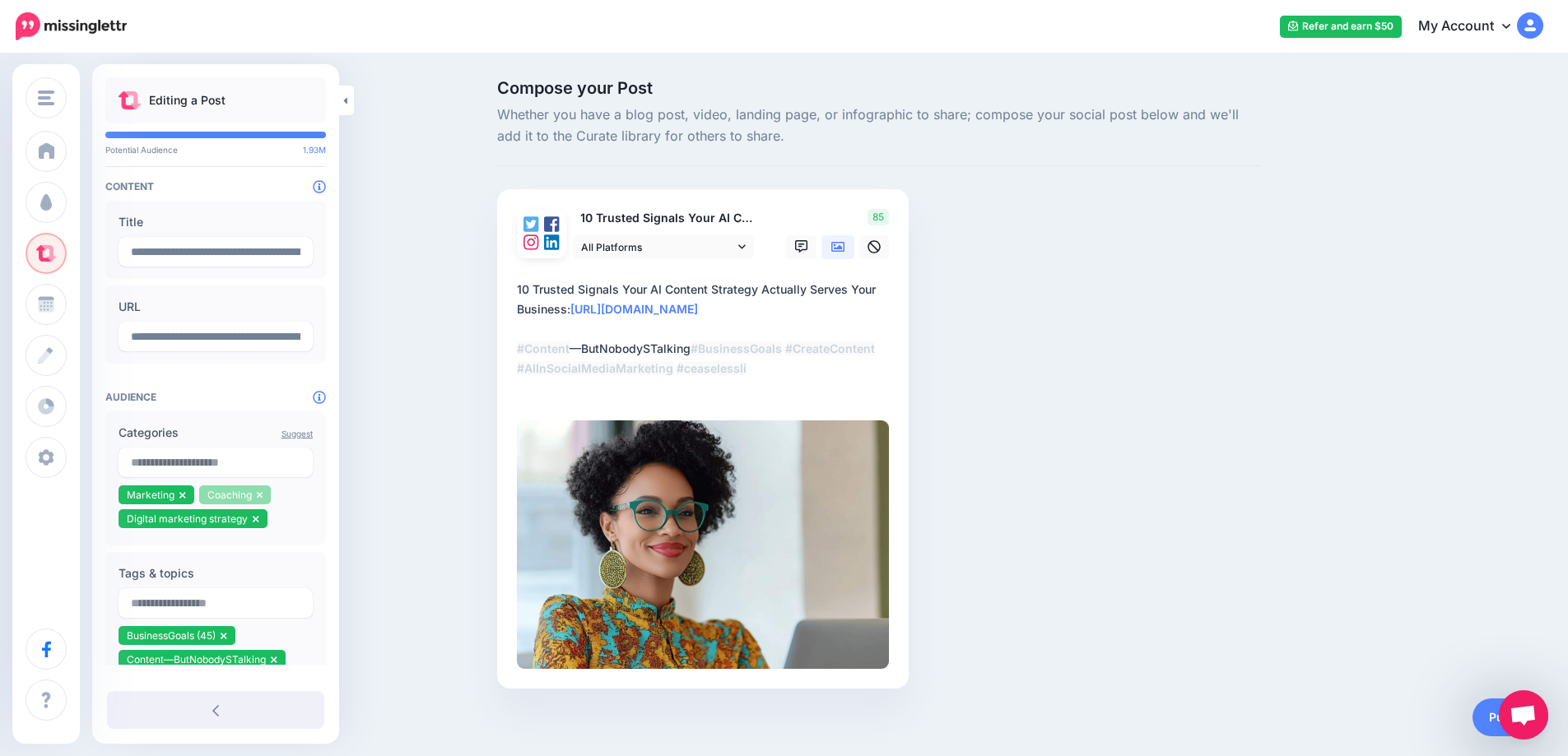
click at [260, 498] on icon at bounding box center [260, 495] width 6 height 7
click at [178, 461] on input "text" at bounding box center [216, 462] width 194 height 29
type input "******"
click at [285, 503] on span "912K" at bounding box center [278, 499] width 39 height 16
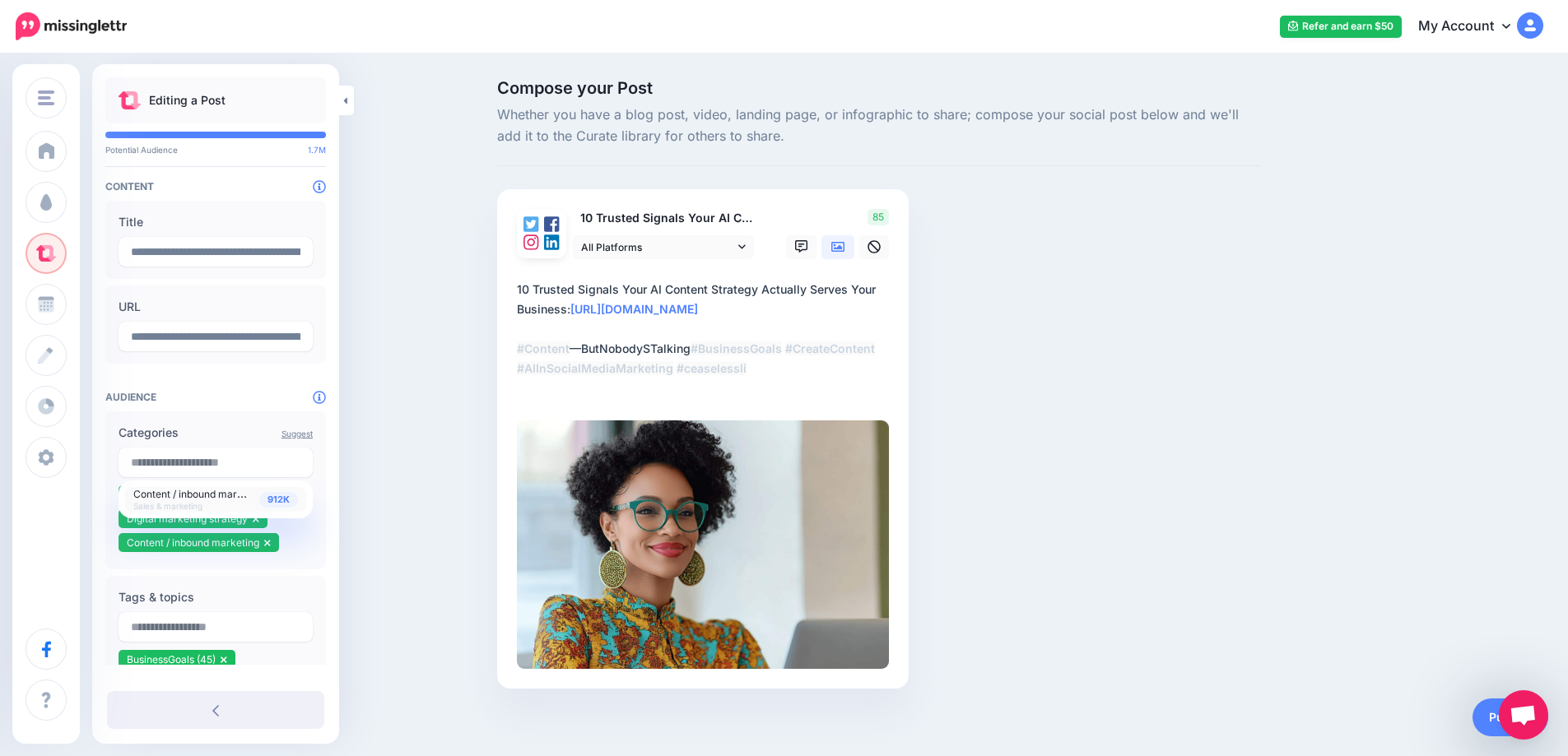
click at [381, 511] on div "Compose your Post Whether you have a blog post, video, landing page, or infogra…" at bounding box center [784, 409] width 1568 height 708
click at [1491, 721] on link "Publish" at bounding box center [1510, 717] width 76 height 38
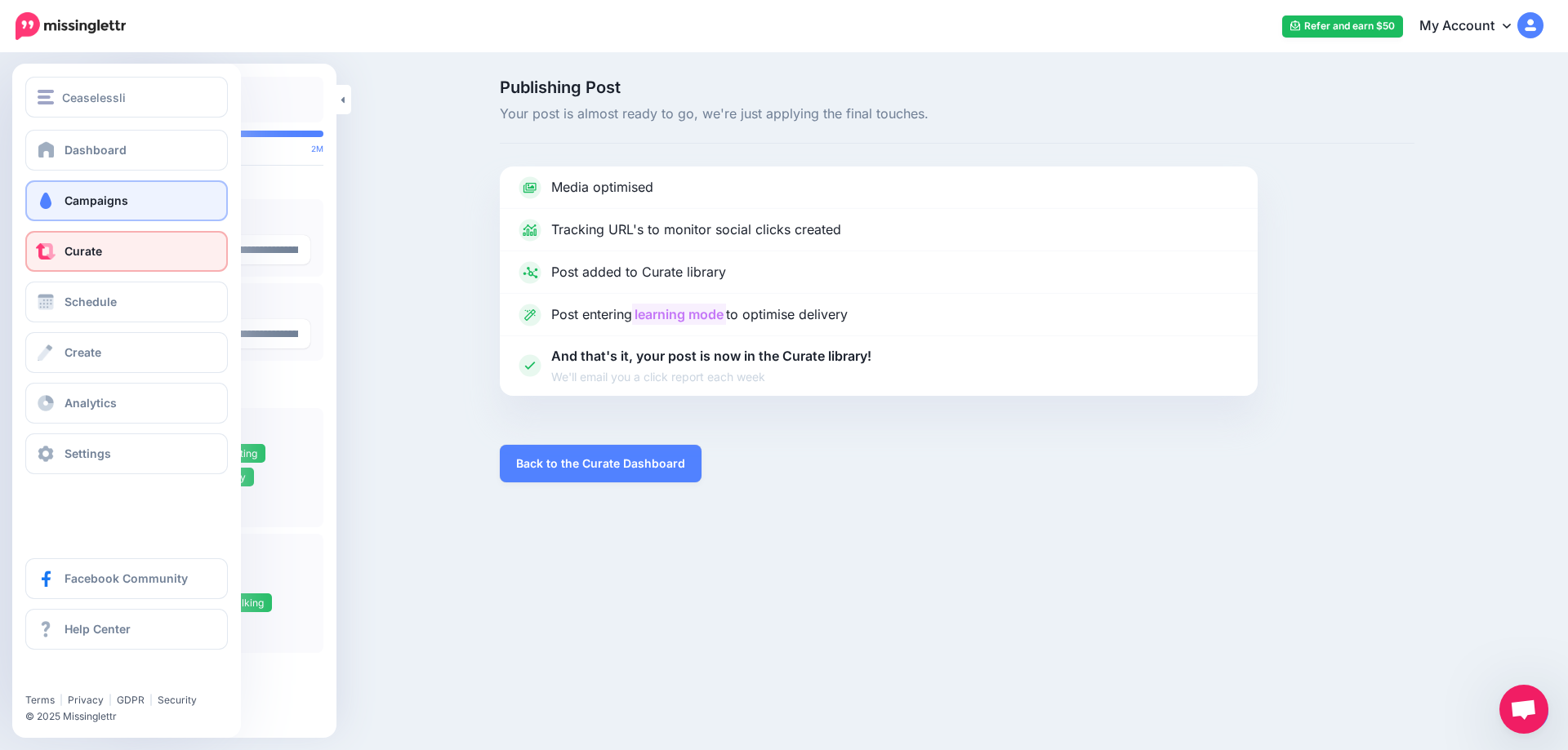
click at [111, 200] on span "Campaigns" at bounding box center [96, 200] width 64 height 14
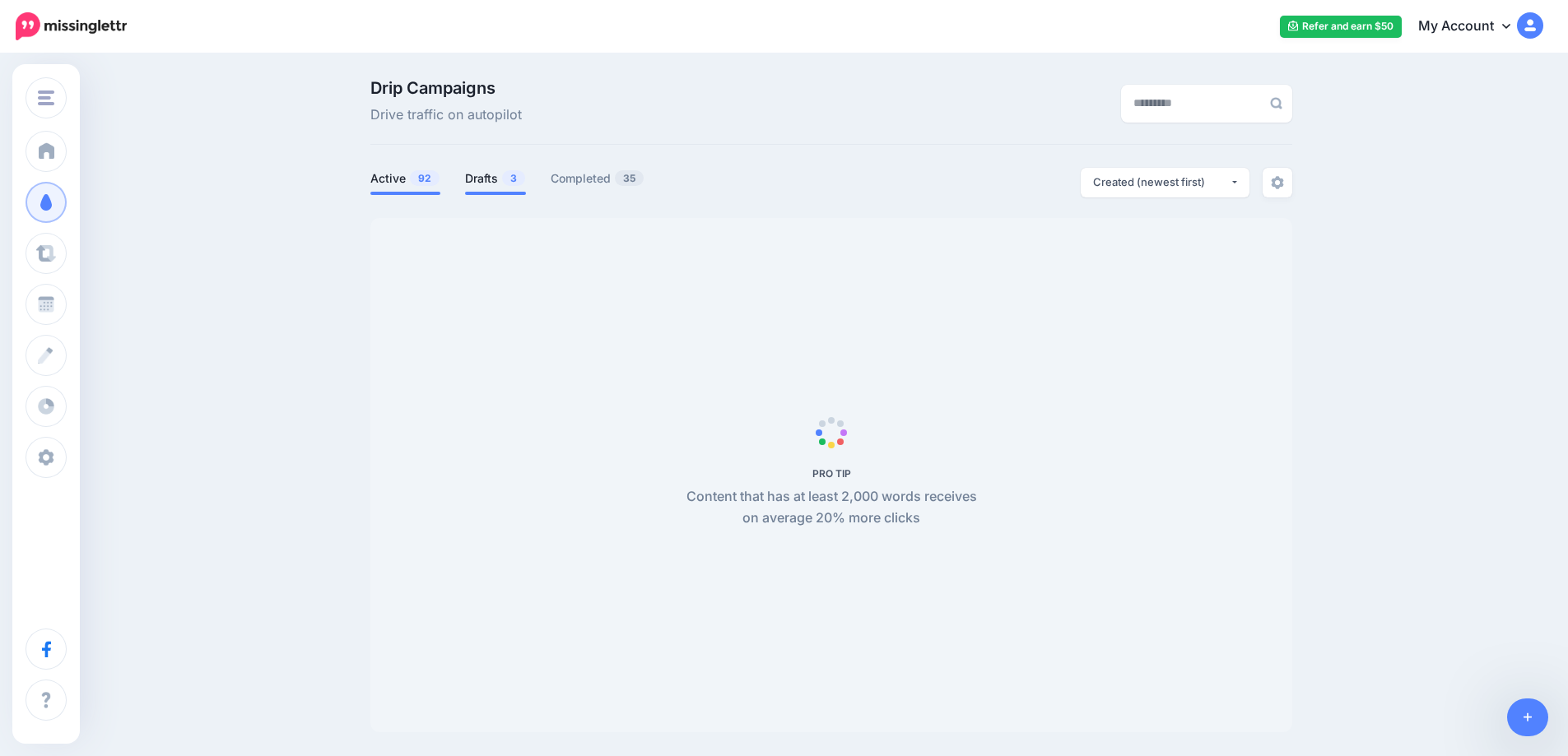
click at [485, 176] on link "Drafts 3" at bounding box center [496, 178] width 61 height 20
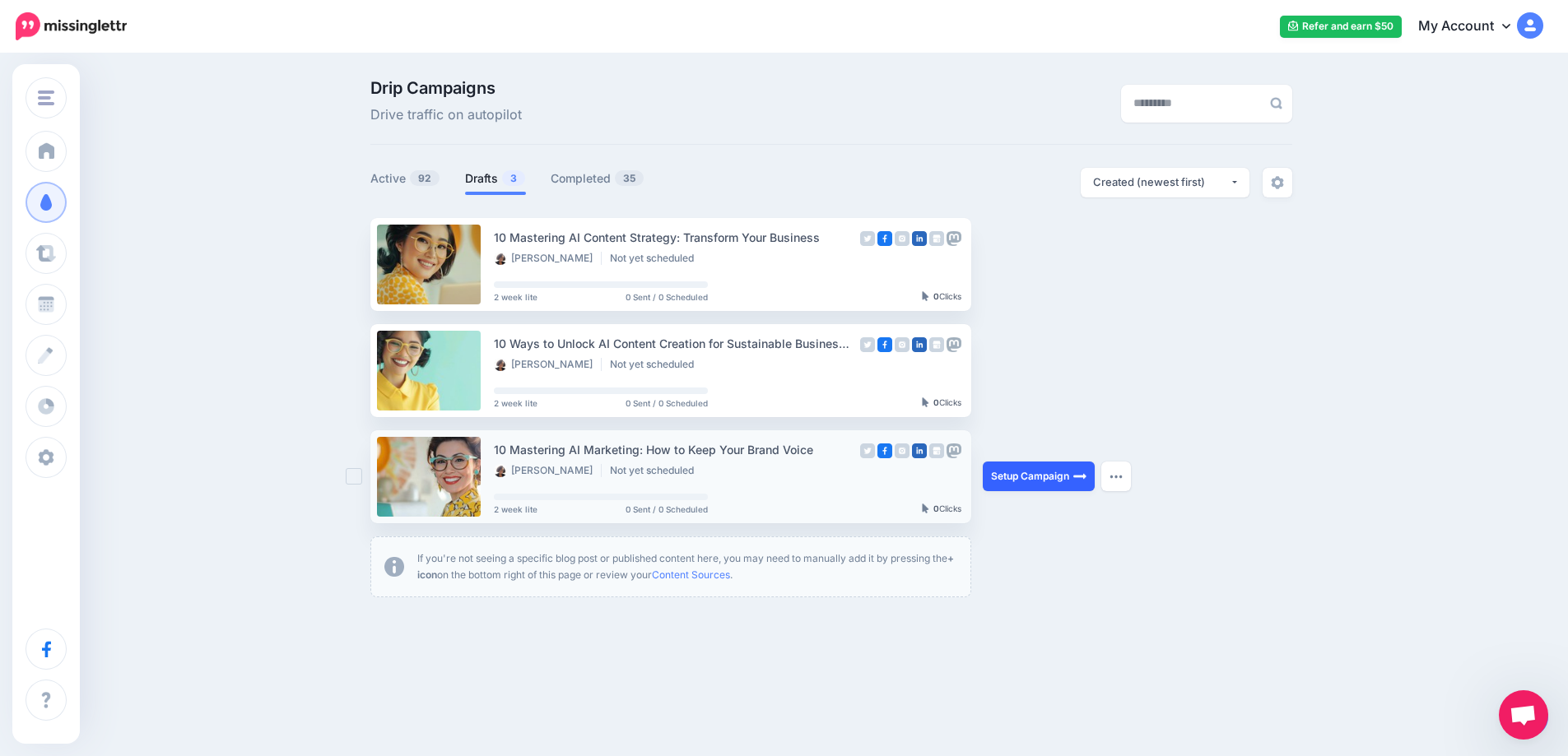
click at [1021, 474] on link "Setup Campaign" at bounding box center [1038, 476] width 112 height 29
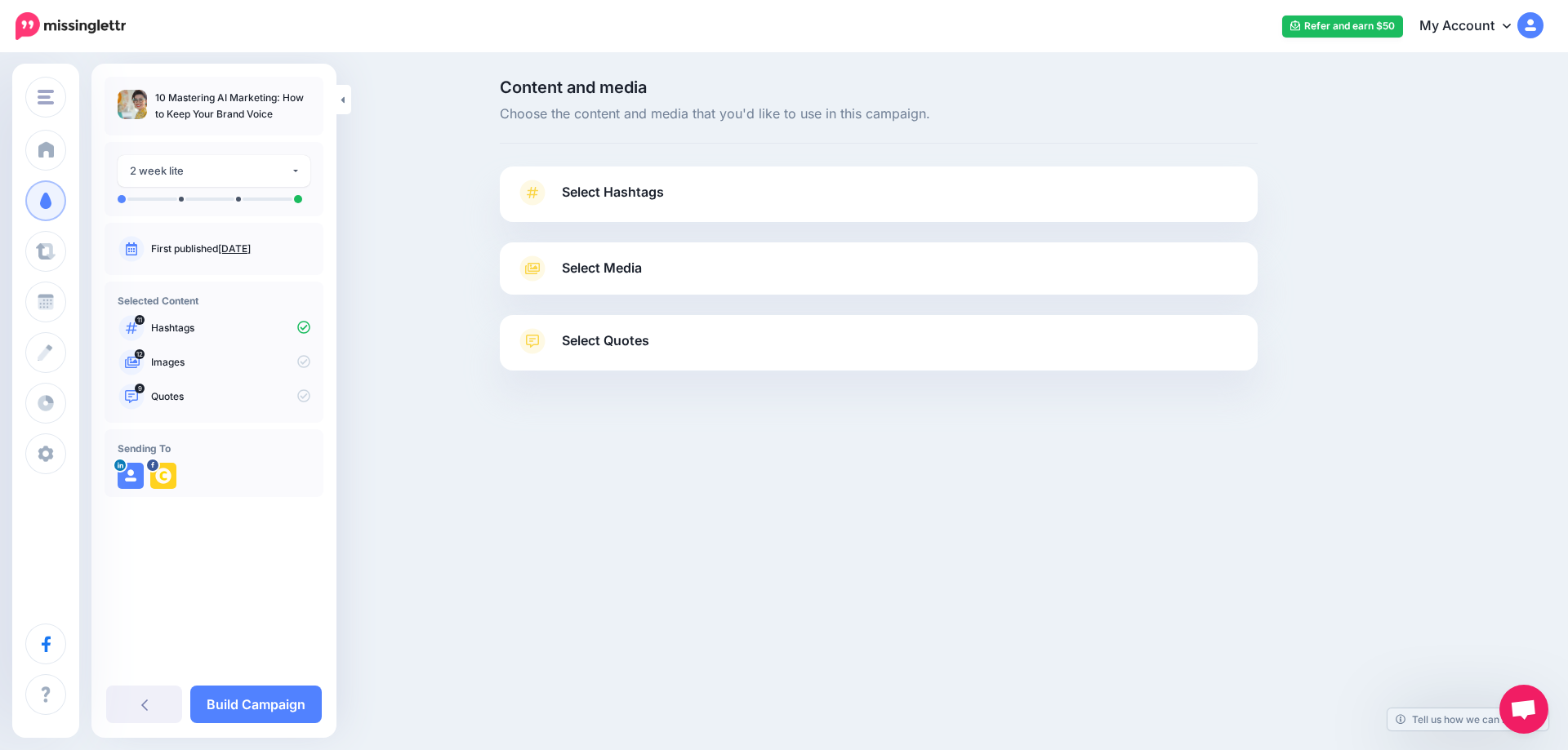
click at [581, 187] on span "Select Hashtags" at bounding box center [613, 193] width 102 height 22
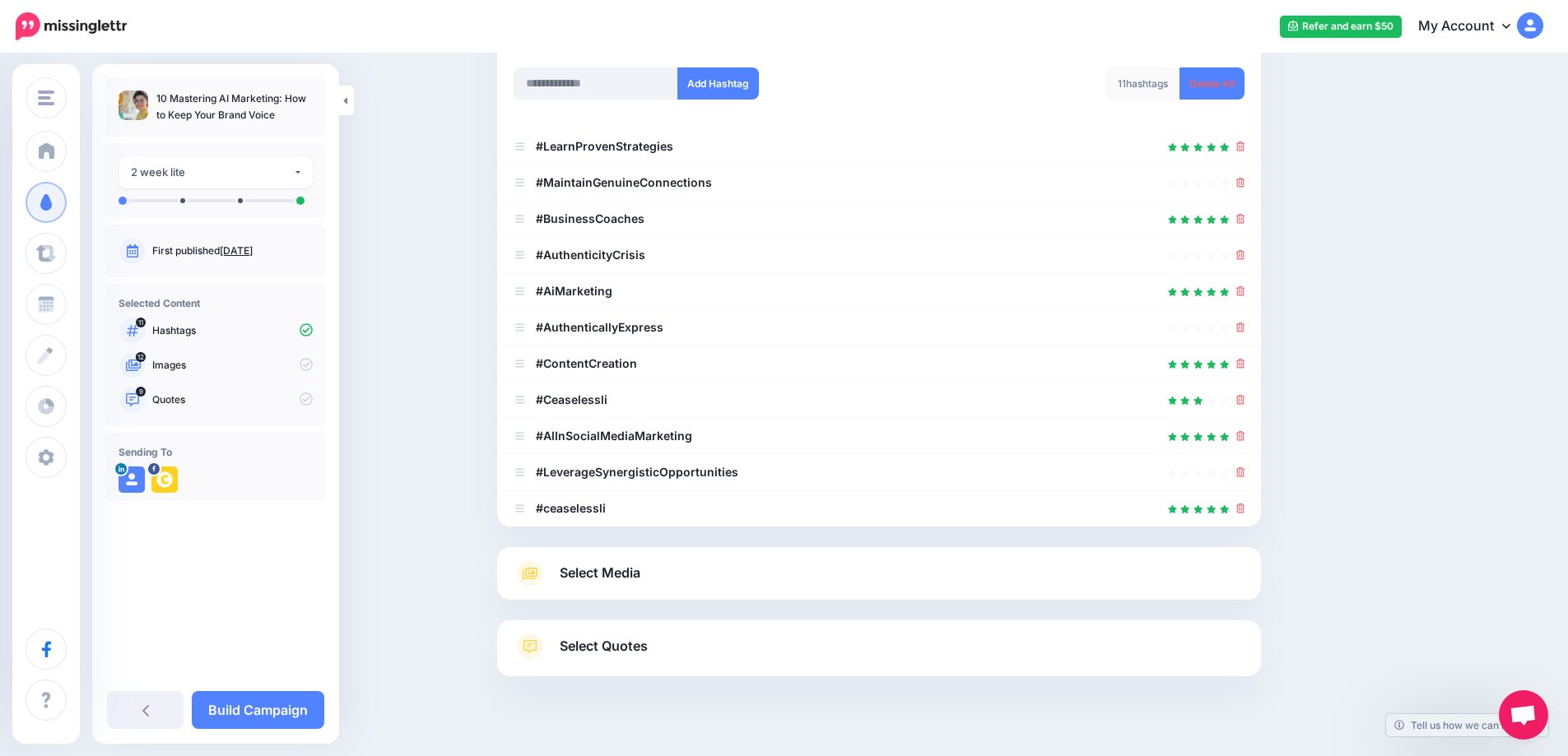
scroll to position [223, 0]
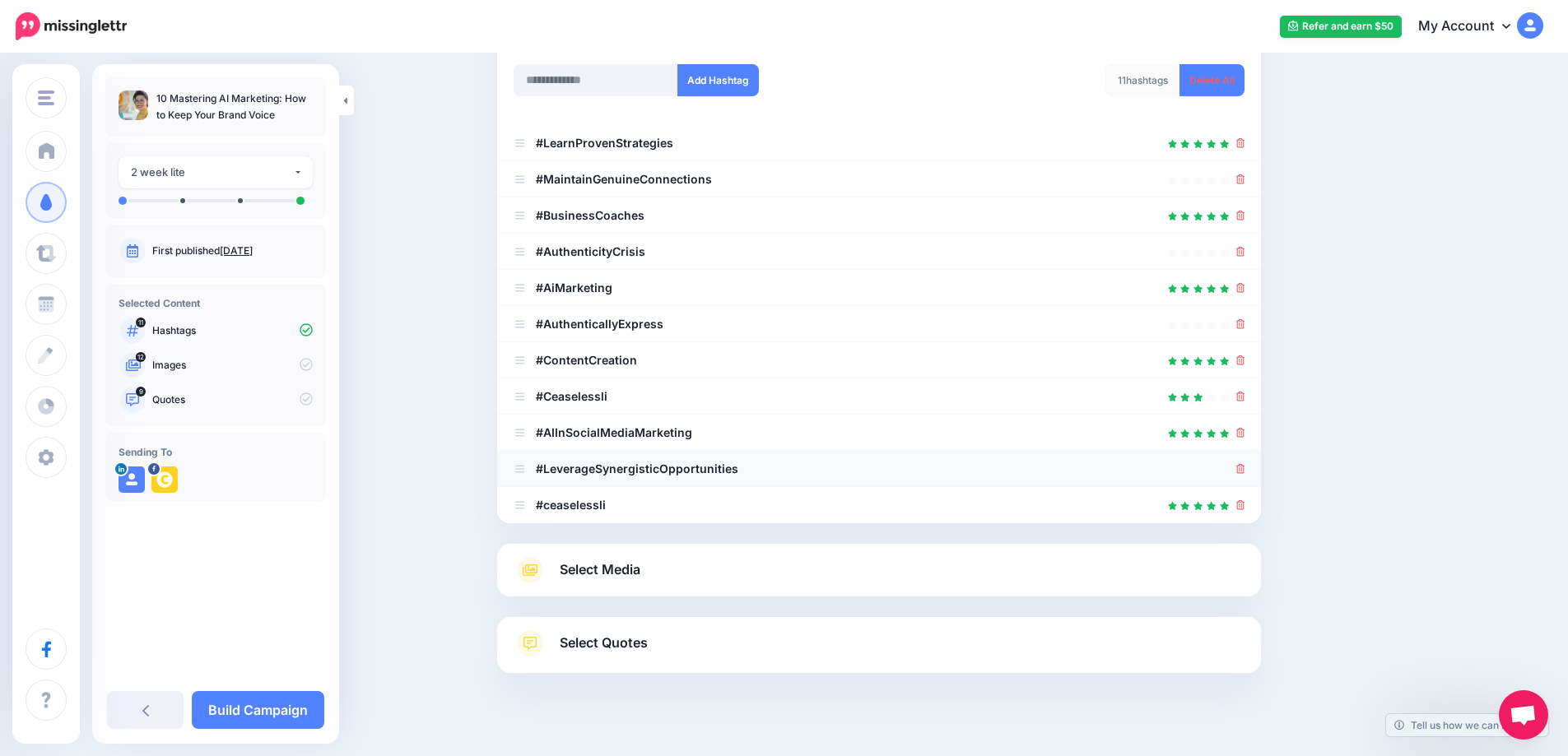
click at [1241, 468] on div at bounding box center [879, 468] width 731 height 20
click at [1245, 395] on icon at bounding box center [1240, 396] width 9 height 9
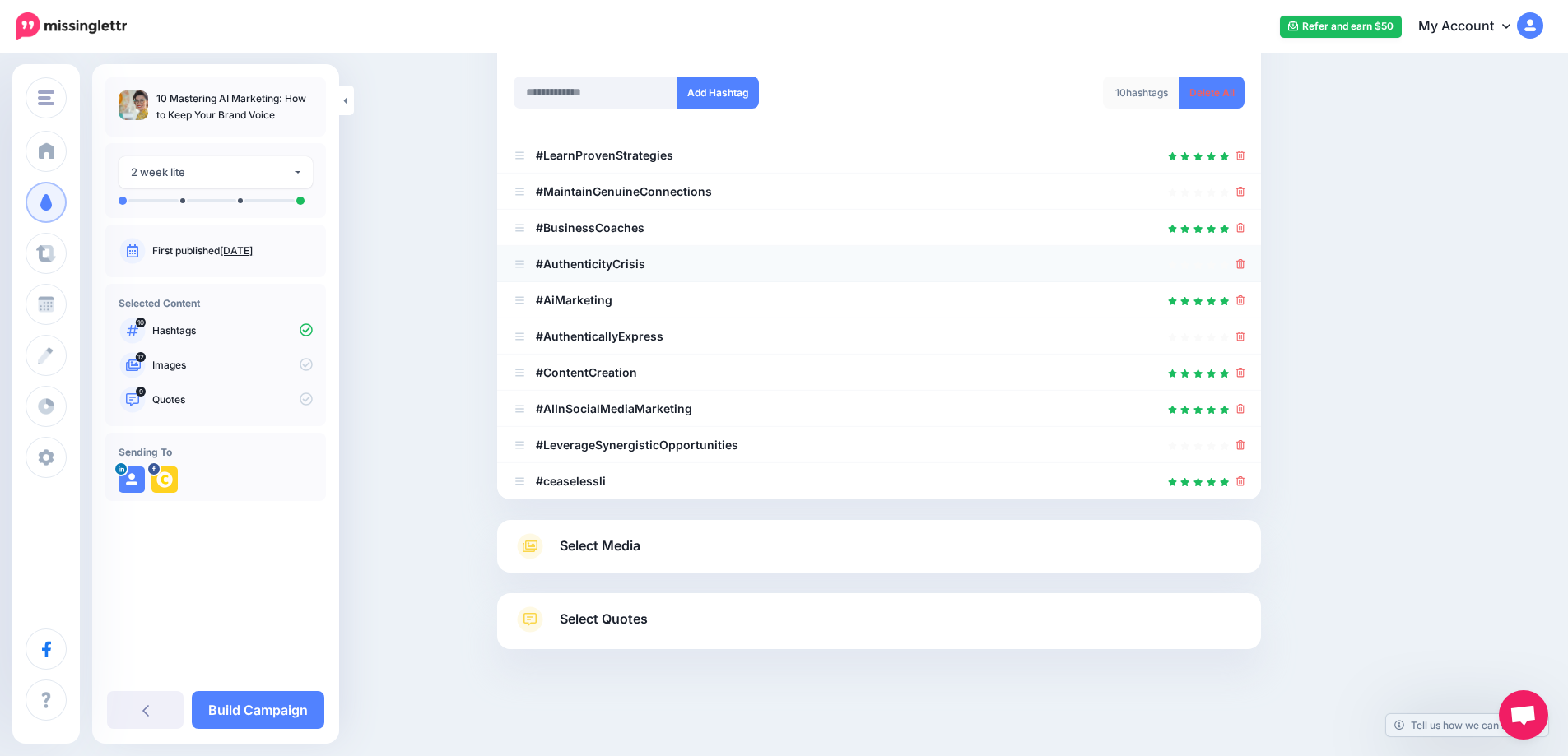
click at [1238, 266] on div at bounding box center [879, 263] width 731 height 20
click at [1245, 266] on icon at bounding box center [1240, 264] width 9 height 9
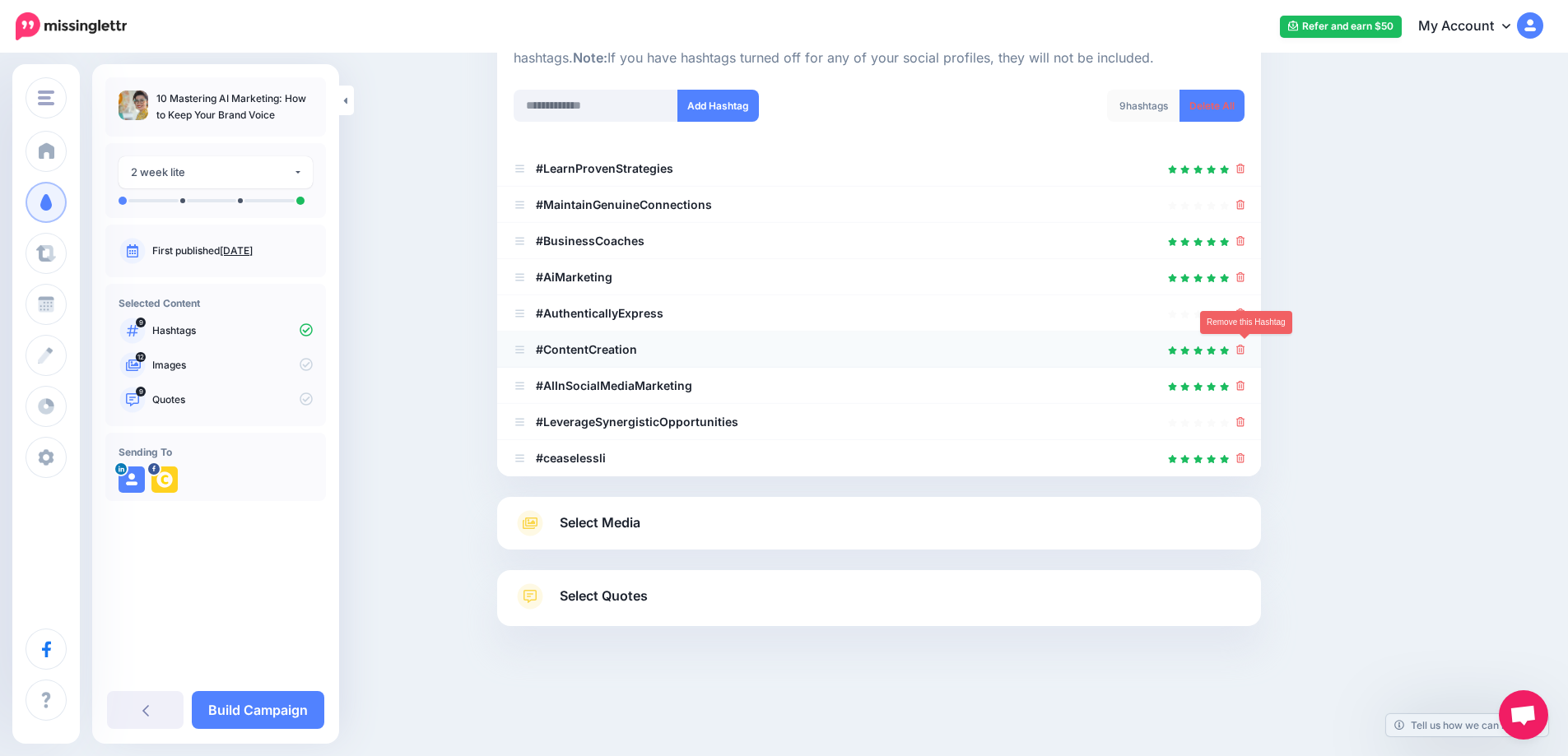
click at [1245, 354] on icon at bounding box center [1240, 349] width 9 height 9
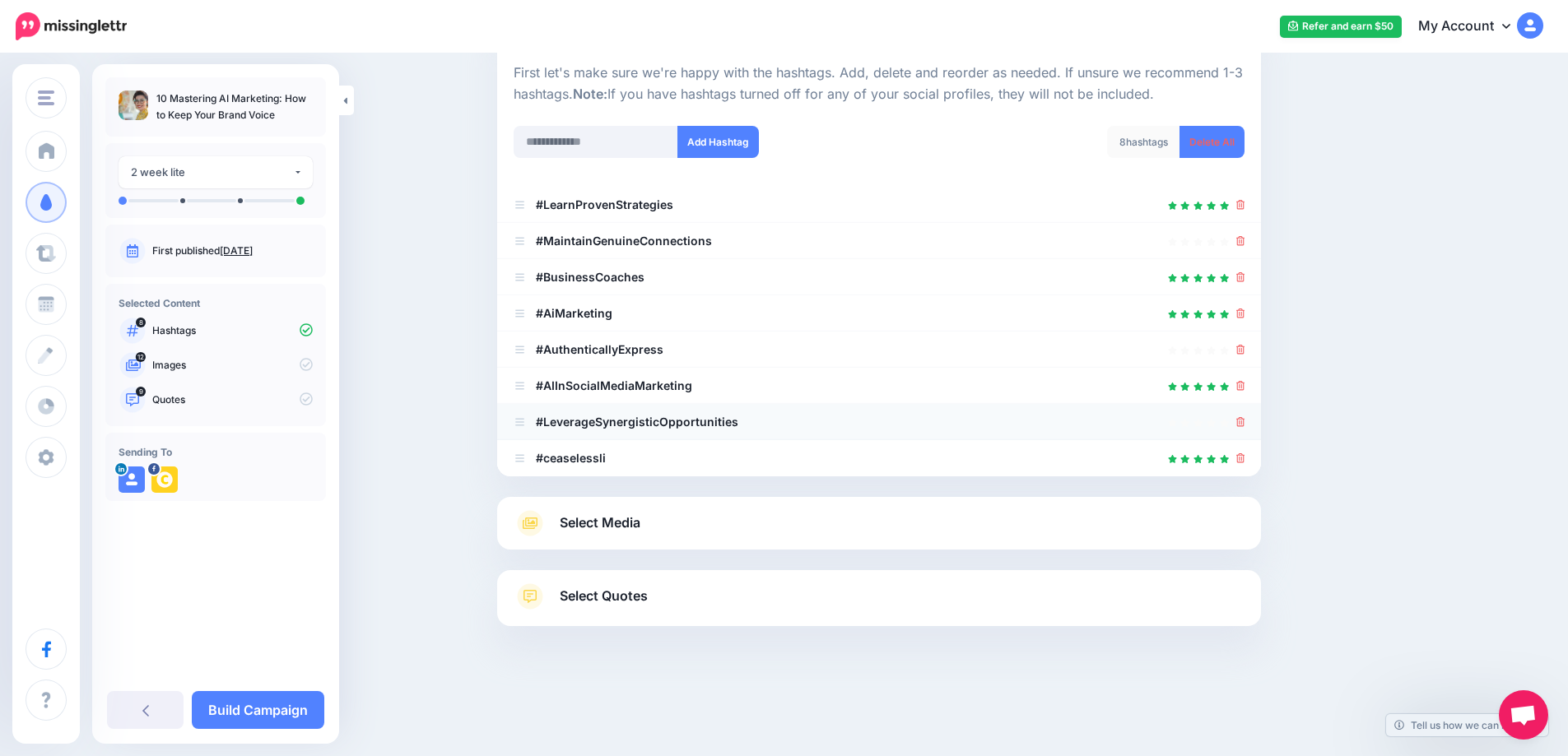
click at [1242, 423] on icon at bounding box center [1240, 422] width 9 height 9
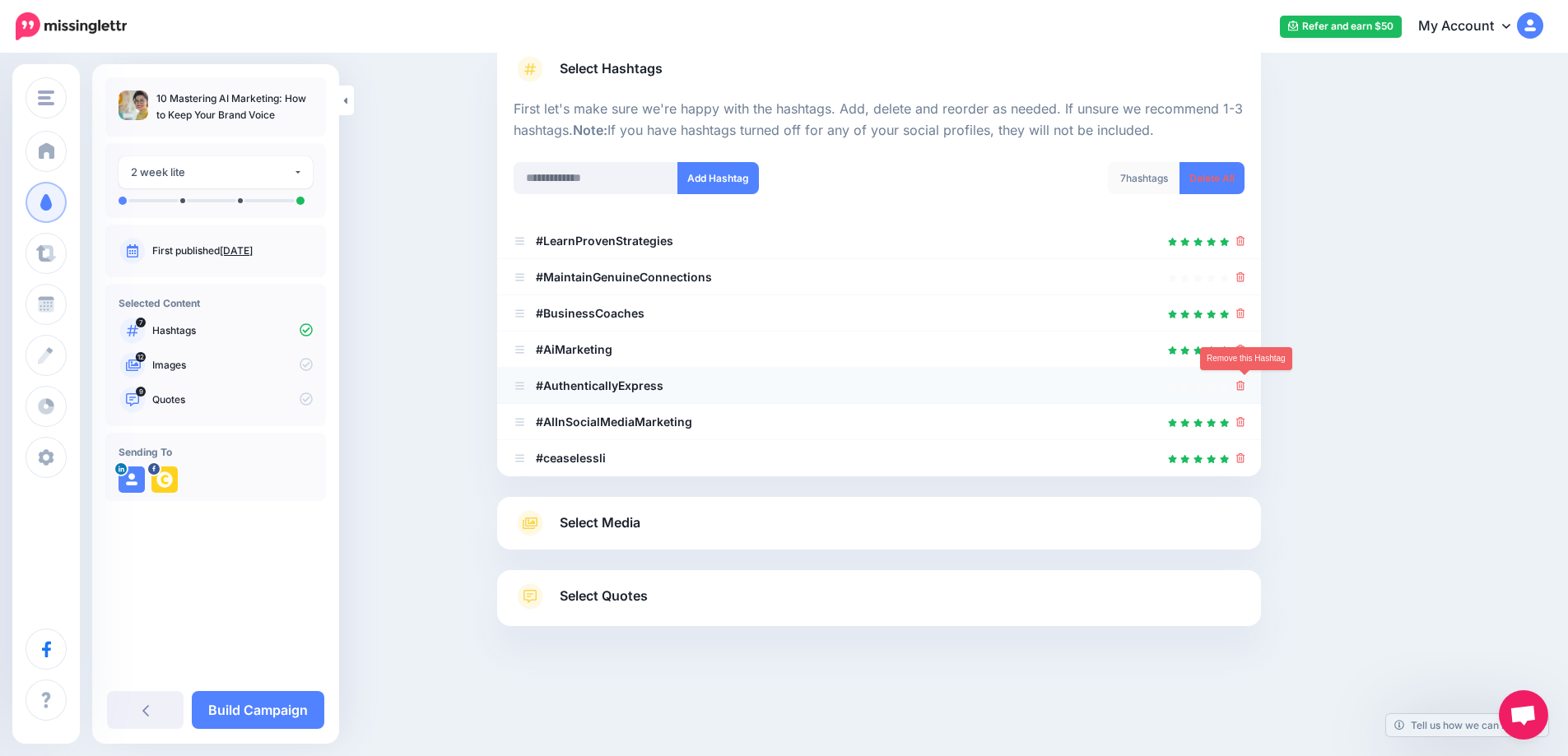
click at [1245, 385] on icon at bounding box center [1240, 386] width 9 height 9
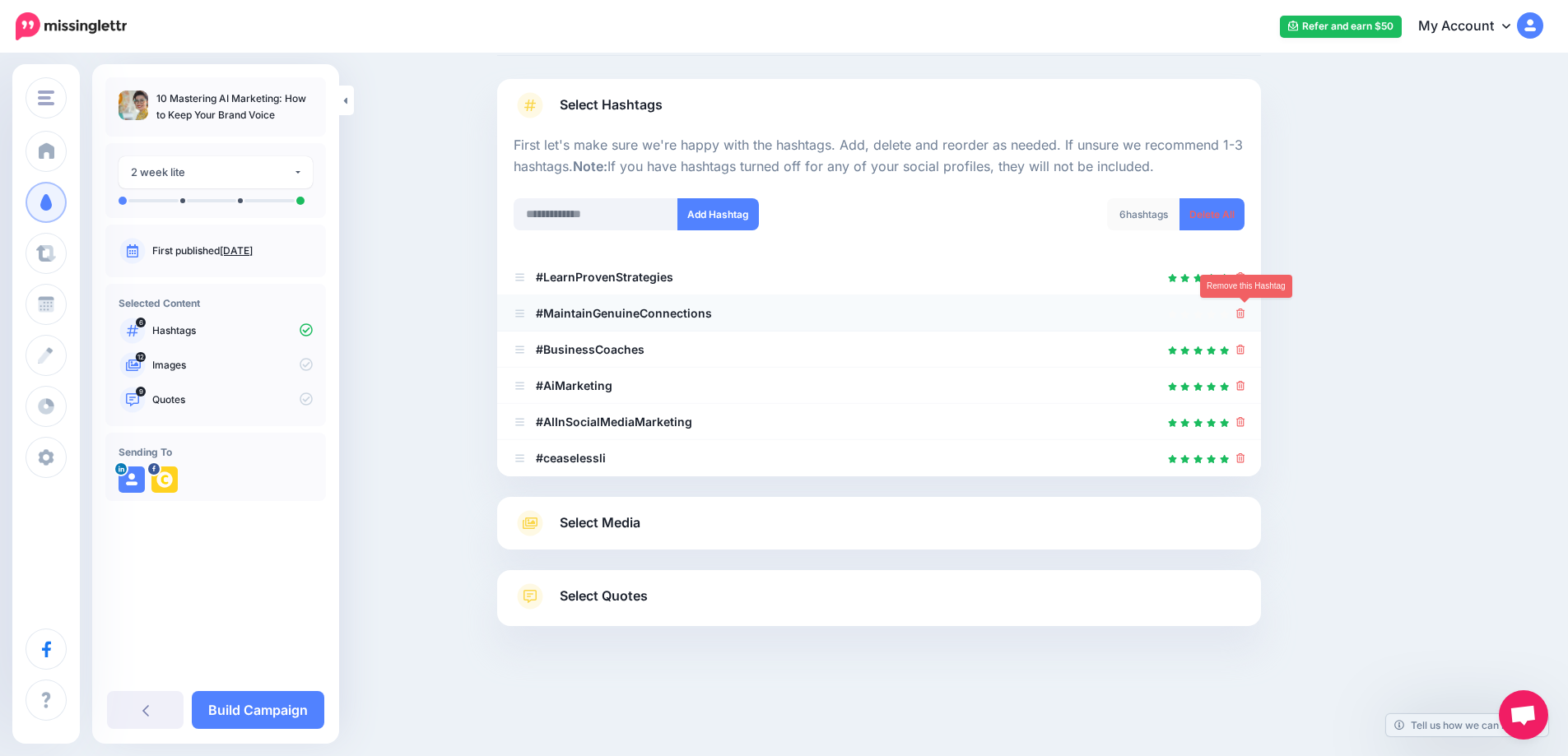
click at [1245, 311] on icon at bounding box center [1240, 313] width 9 height 9
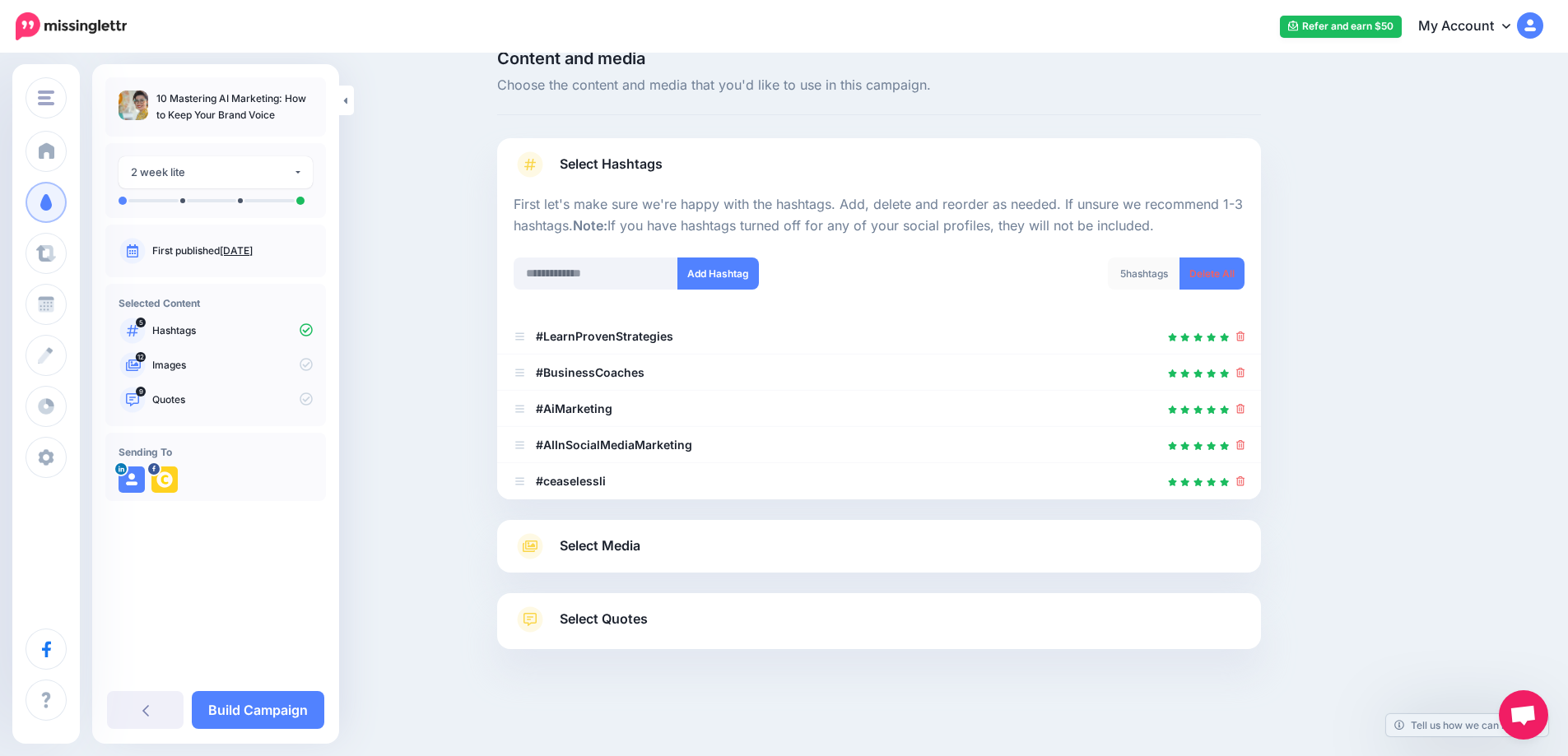
click at [623, 544] on span "Select Media" at bounding box center [599, 546] width 80 height 23
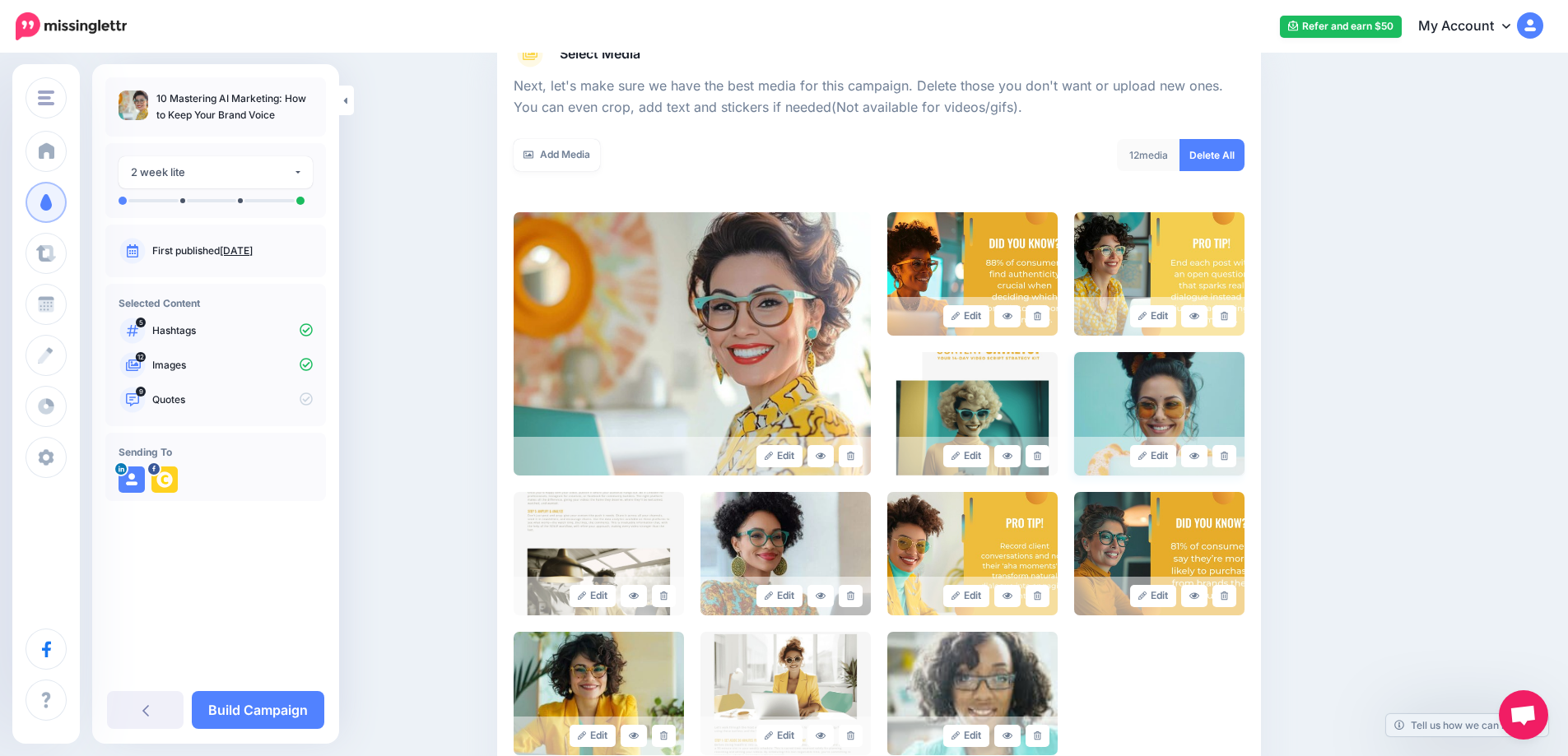
scroll to position [222, 0]
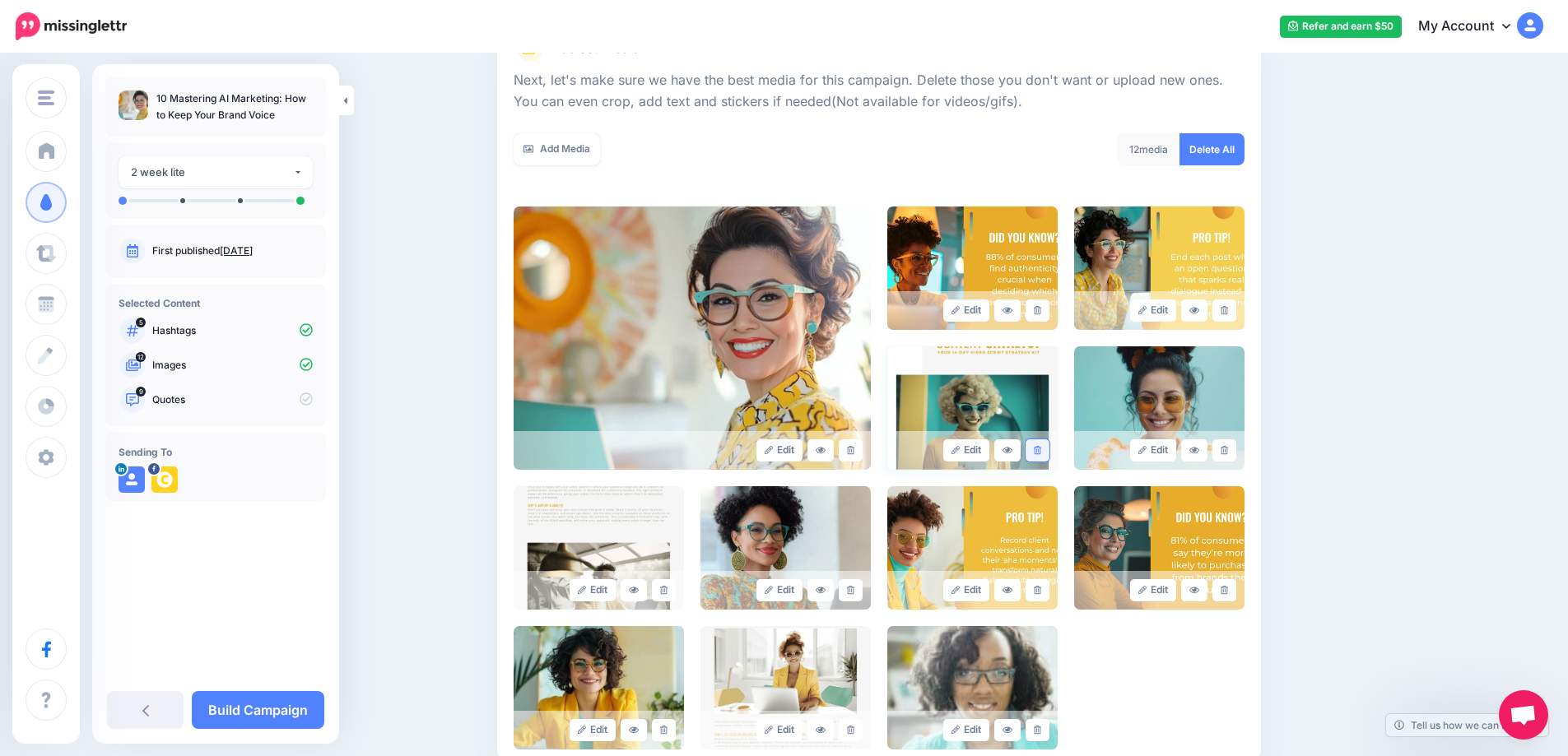
click at [1038, 448] on link at bounding box center [1037, 451] width 24 height 23
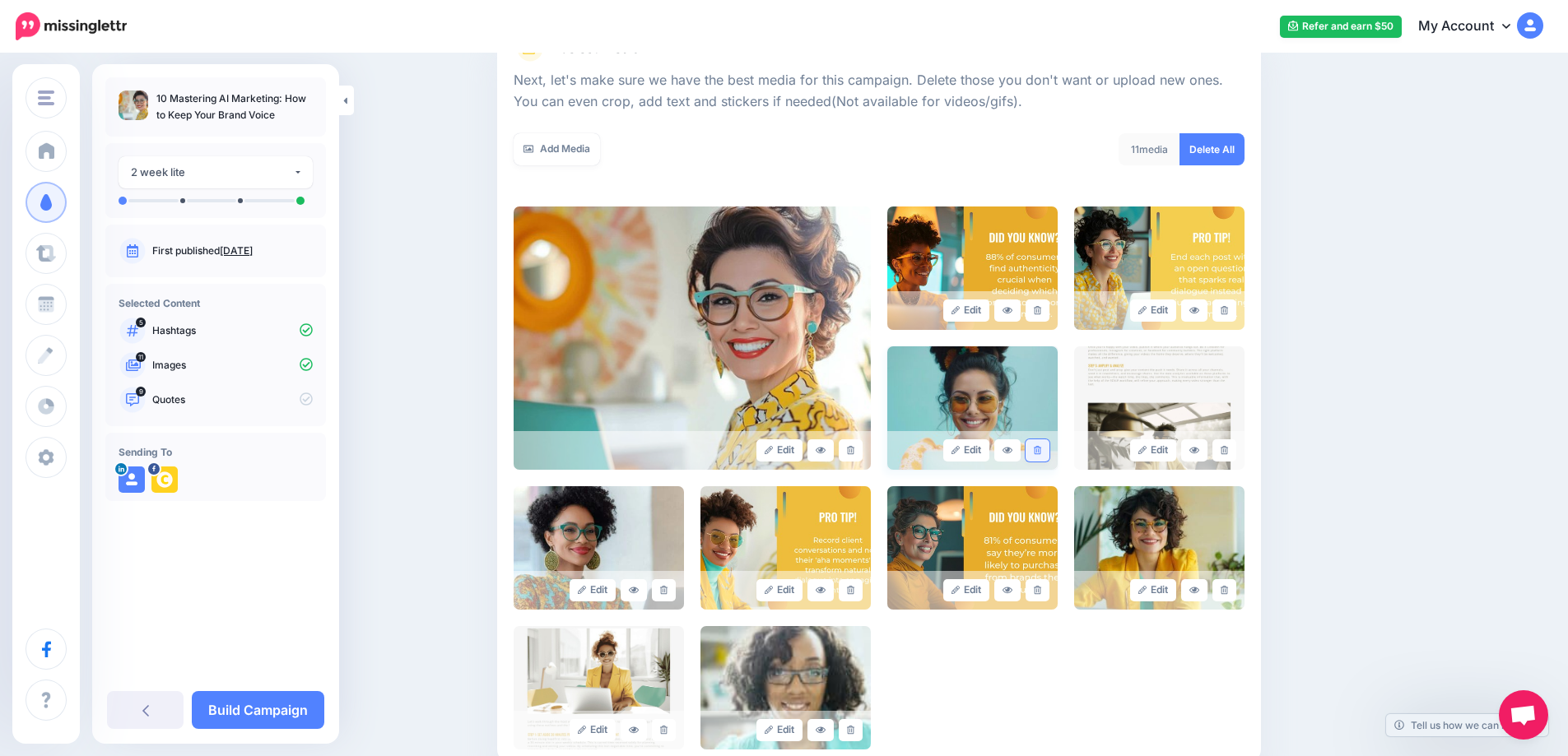
click at [1049, 453] on link at bounding box center [1037, 451] width 24 height 23
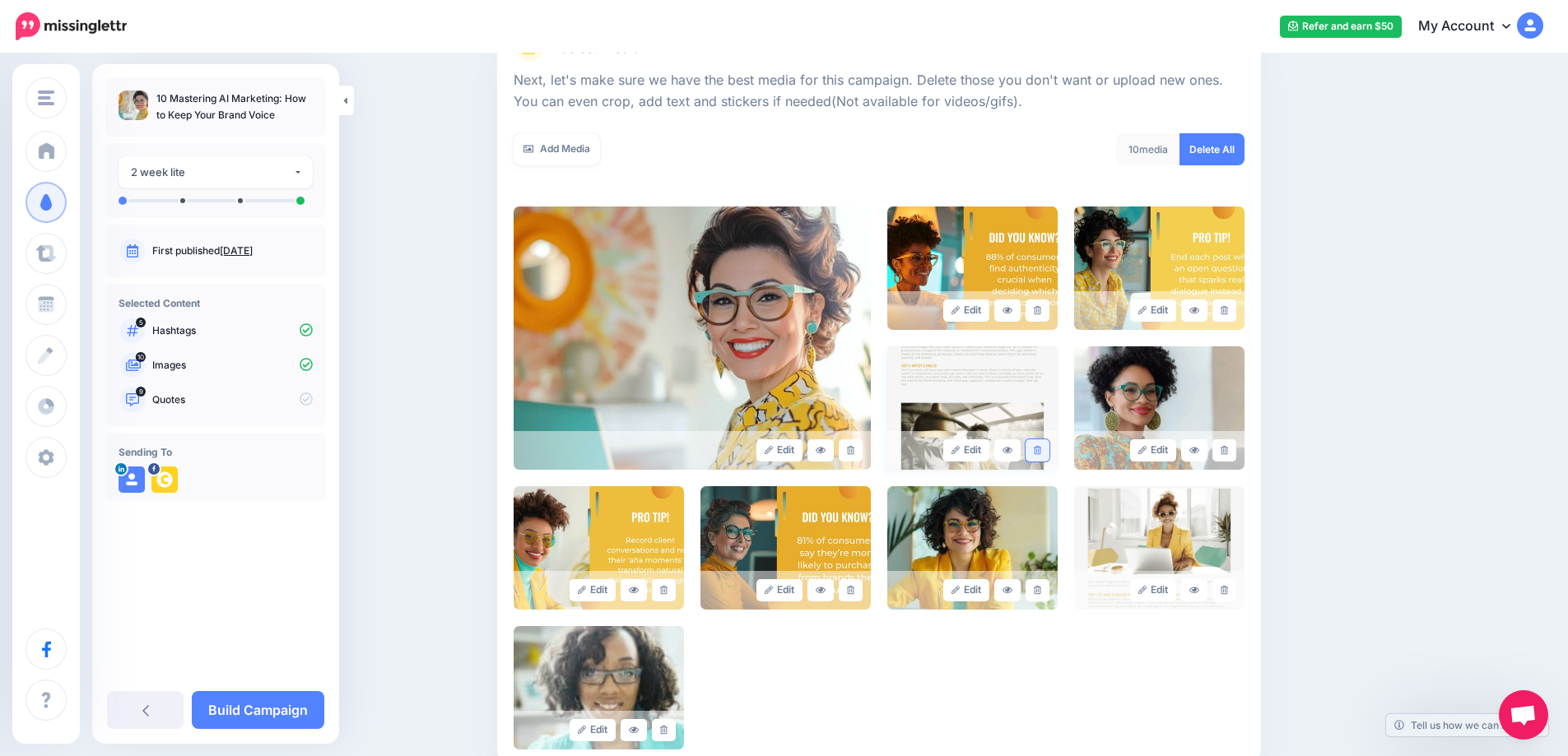
click at [1049, 452] on link at bounding box center [1037, 451] width 24 height 23
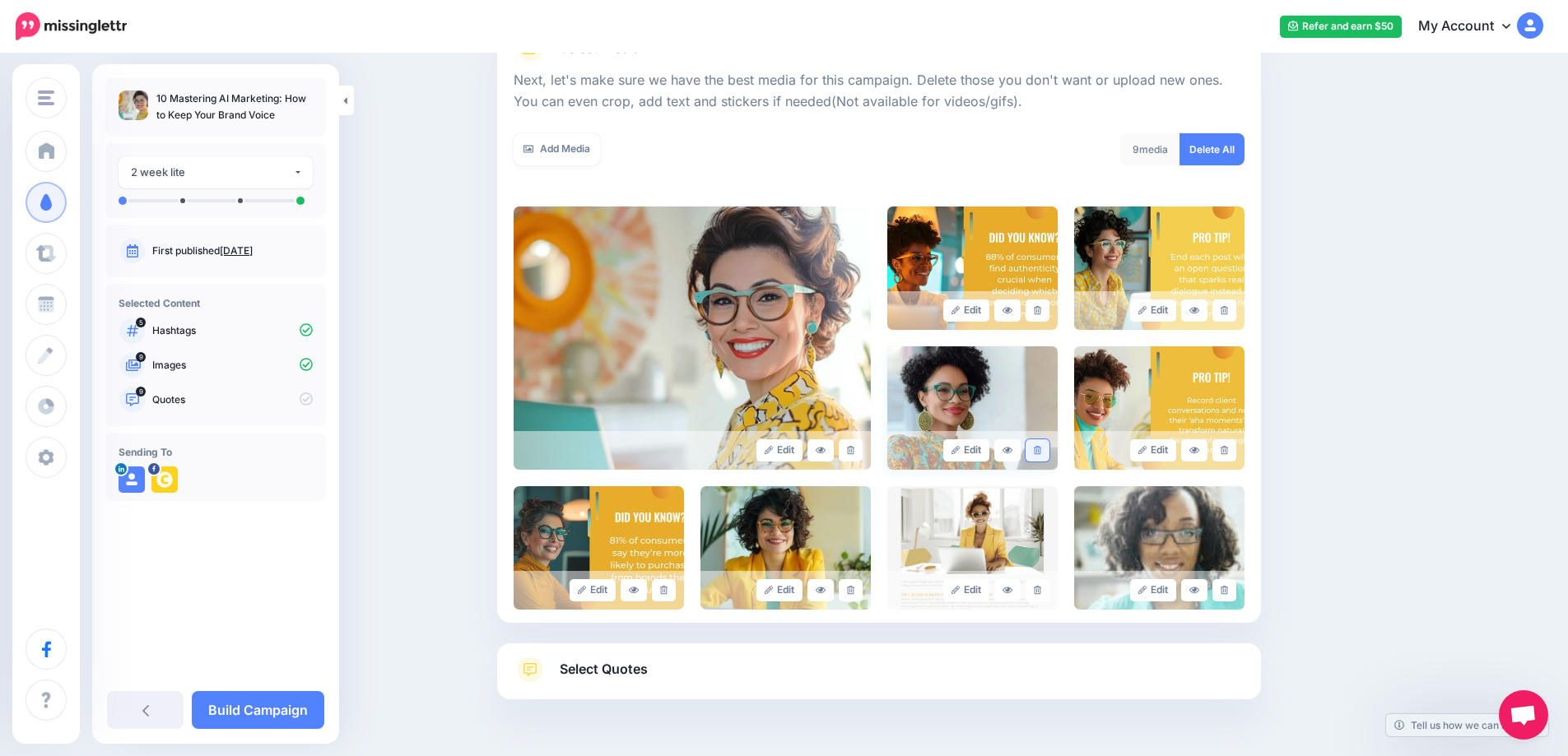
click at [1041, 454] on icon at bounding box center [1037, 451] width 8 height 9
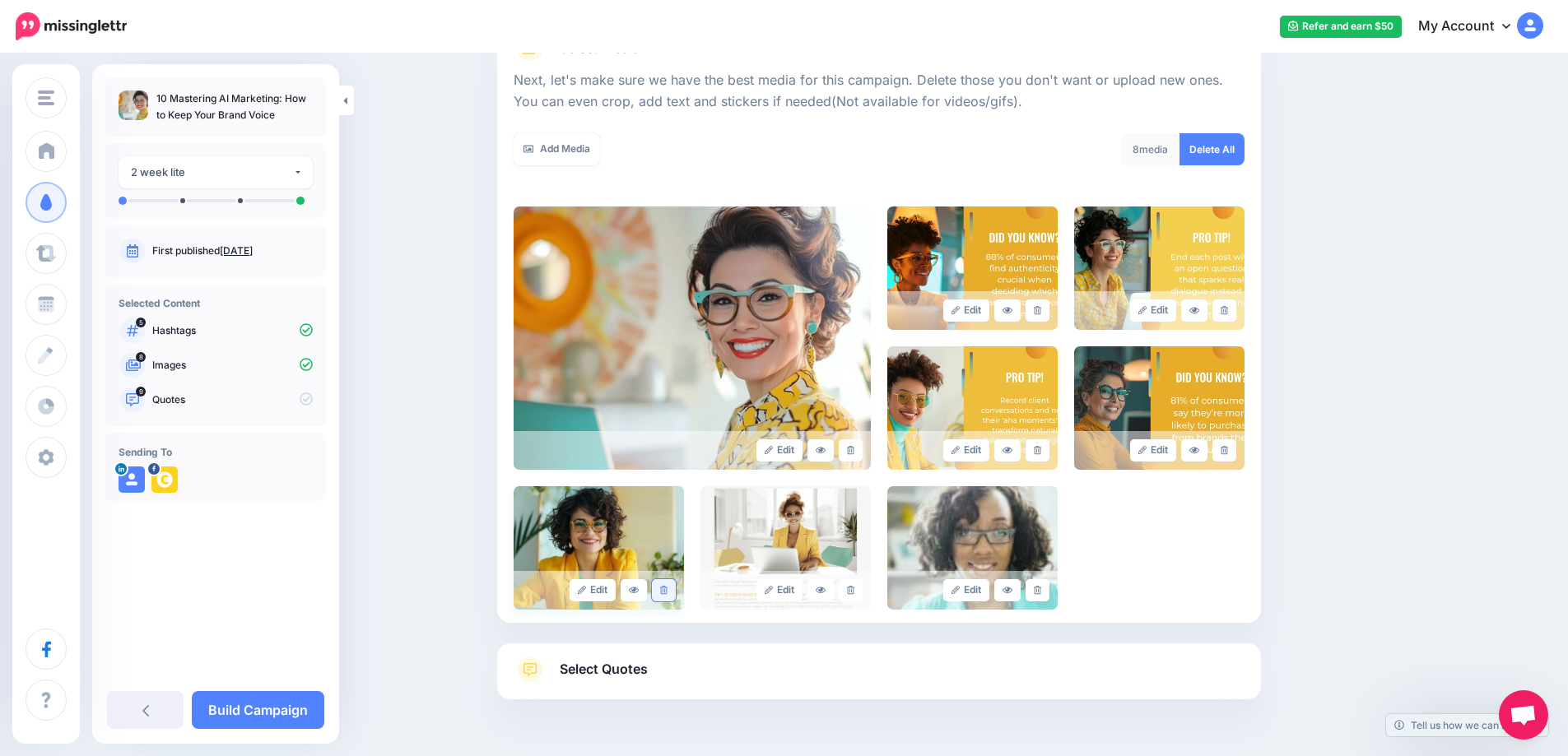
click at [667, 592] on icon at bounding box center [664, 591] width 8 height 9
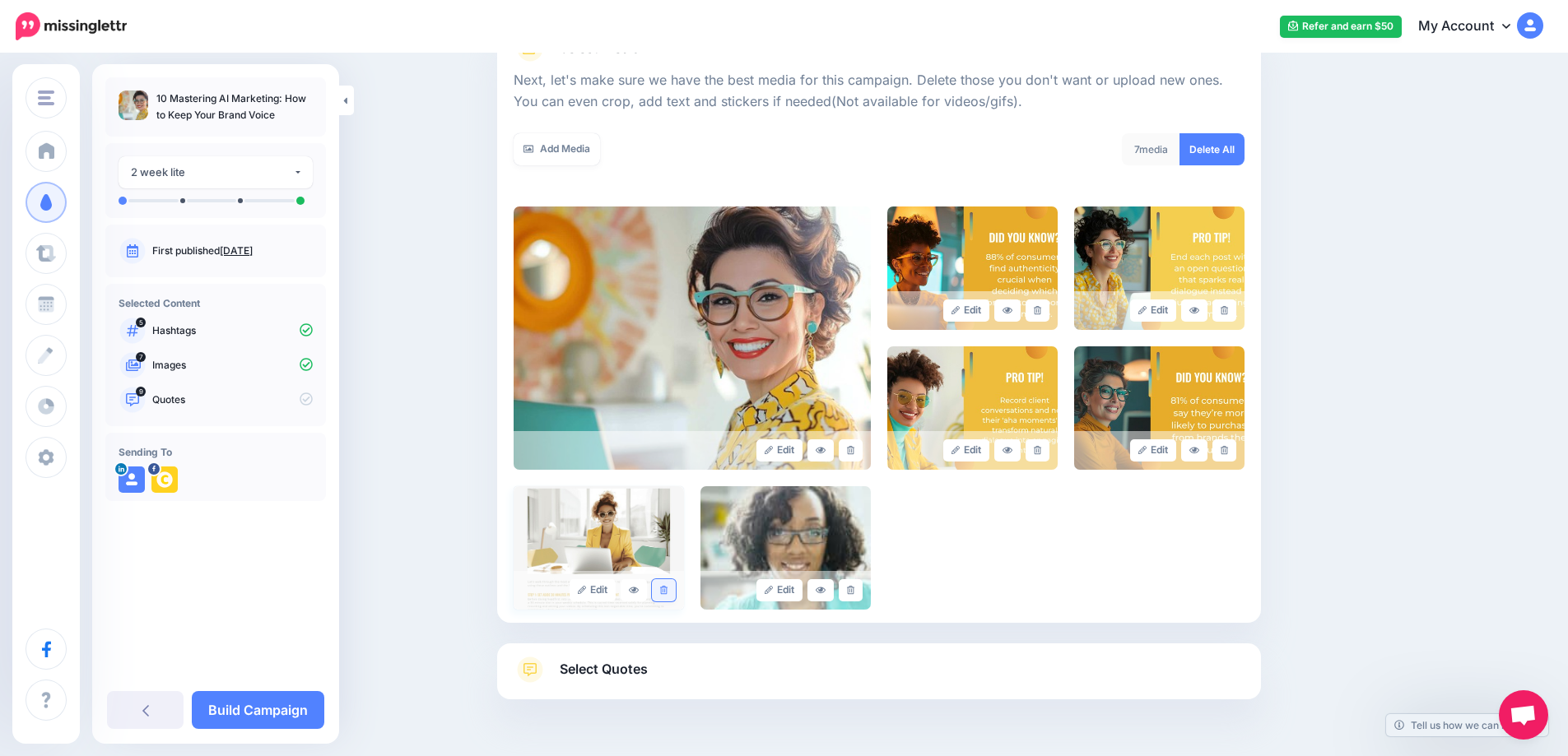
click at [676, 588] on link at bounding box center [663, 591] width 24 height 23
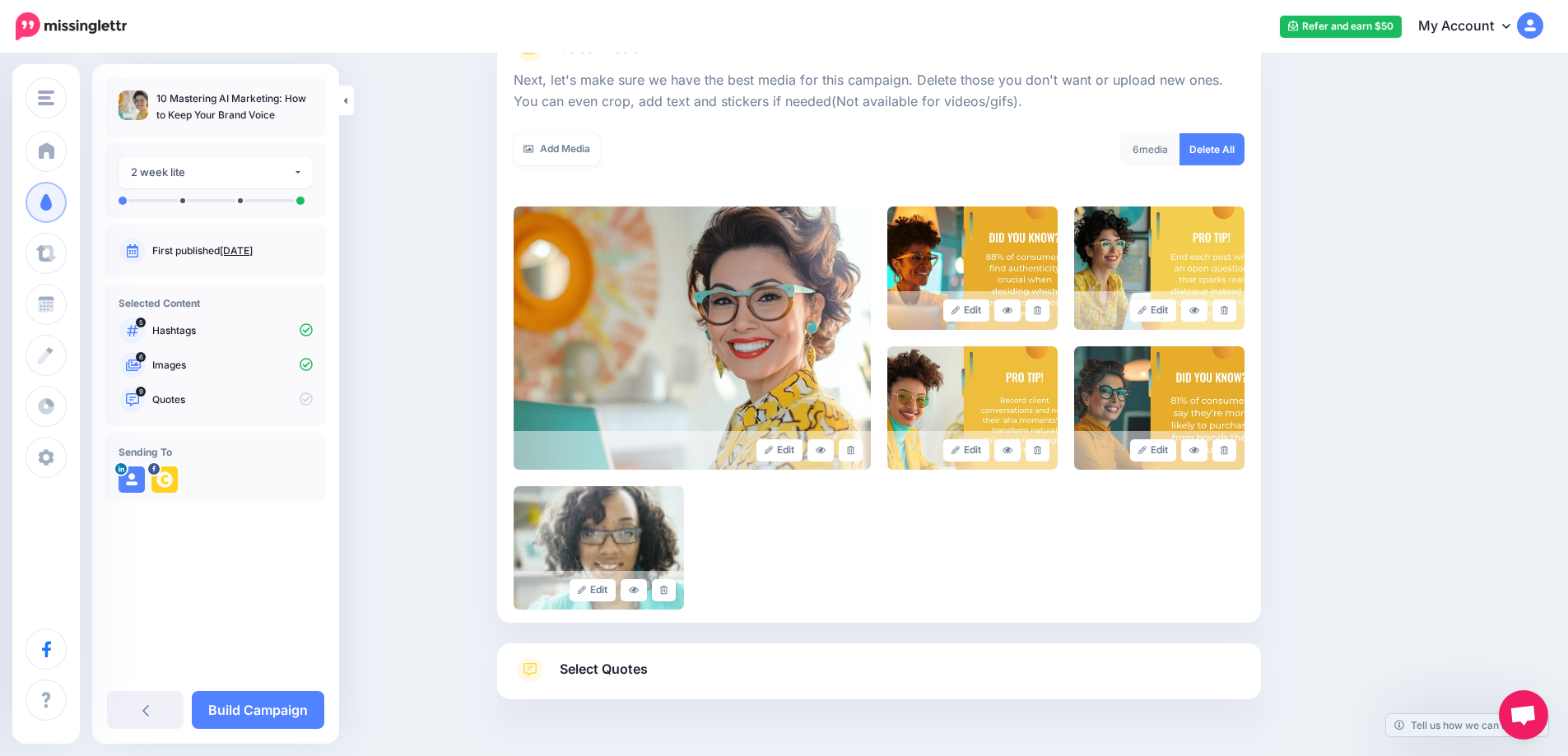
click at [676, 588] on link at bounding box center [663, 591] width 24 height 23
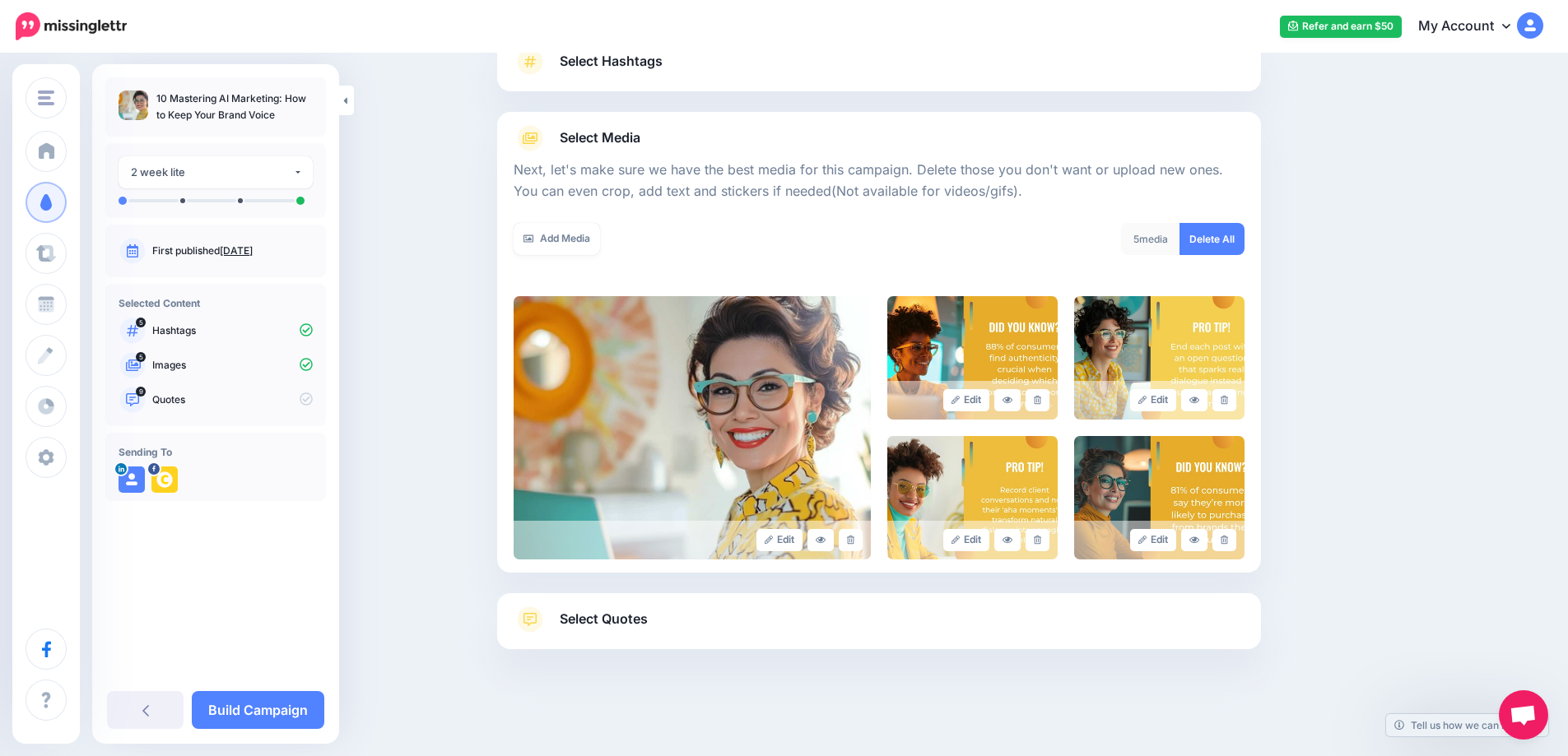
click at [614, 617] on span "Select Quotes" at bounding box center [603, 619] width 88 height 23
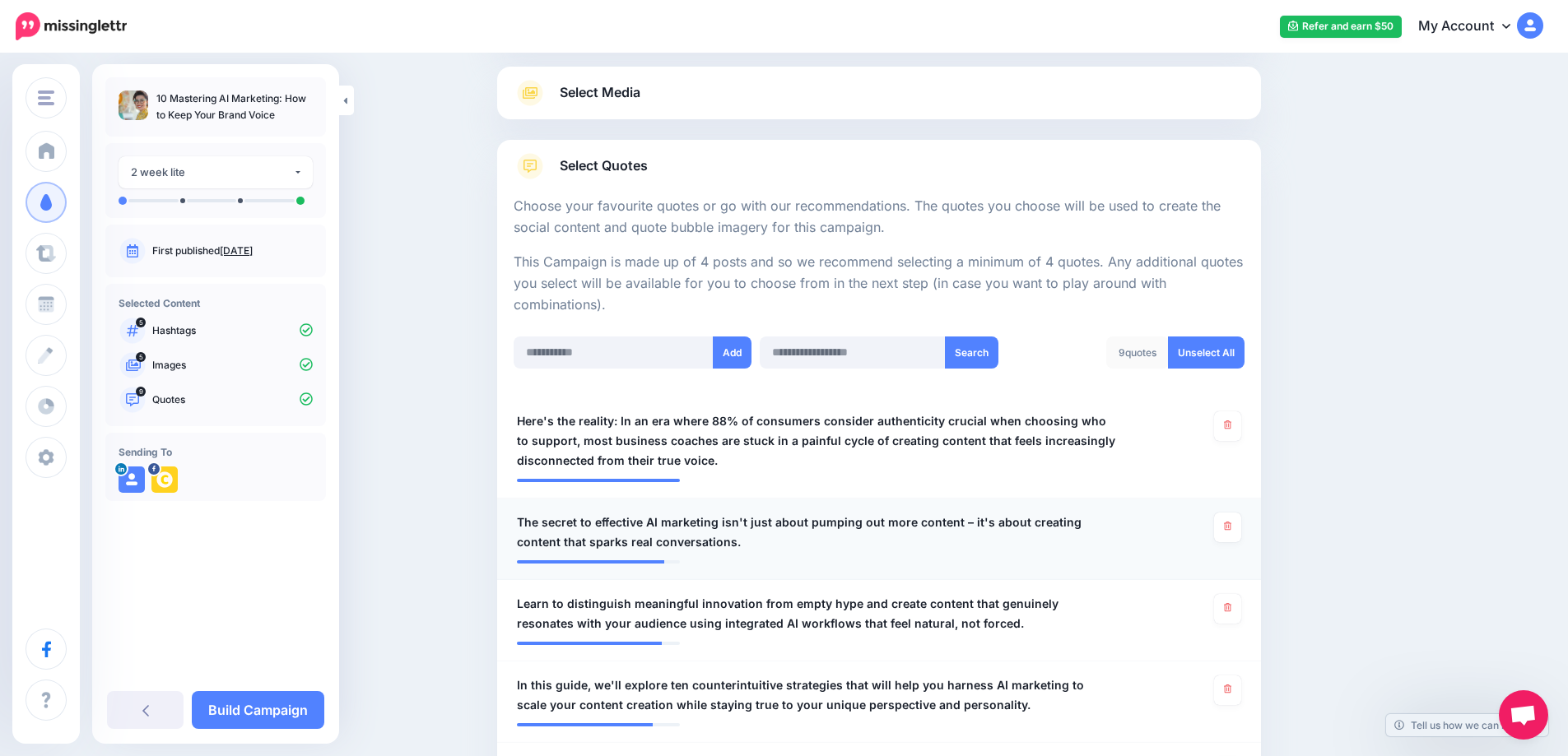
scroll to position [179, 0]
click at [1211, 348] on link "Unselect All" at bounding box center [1206, 351] width 76 height 32
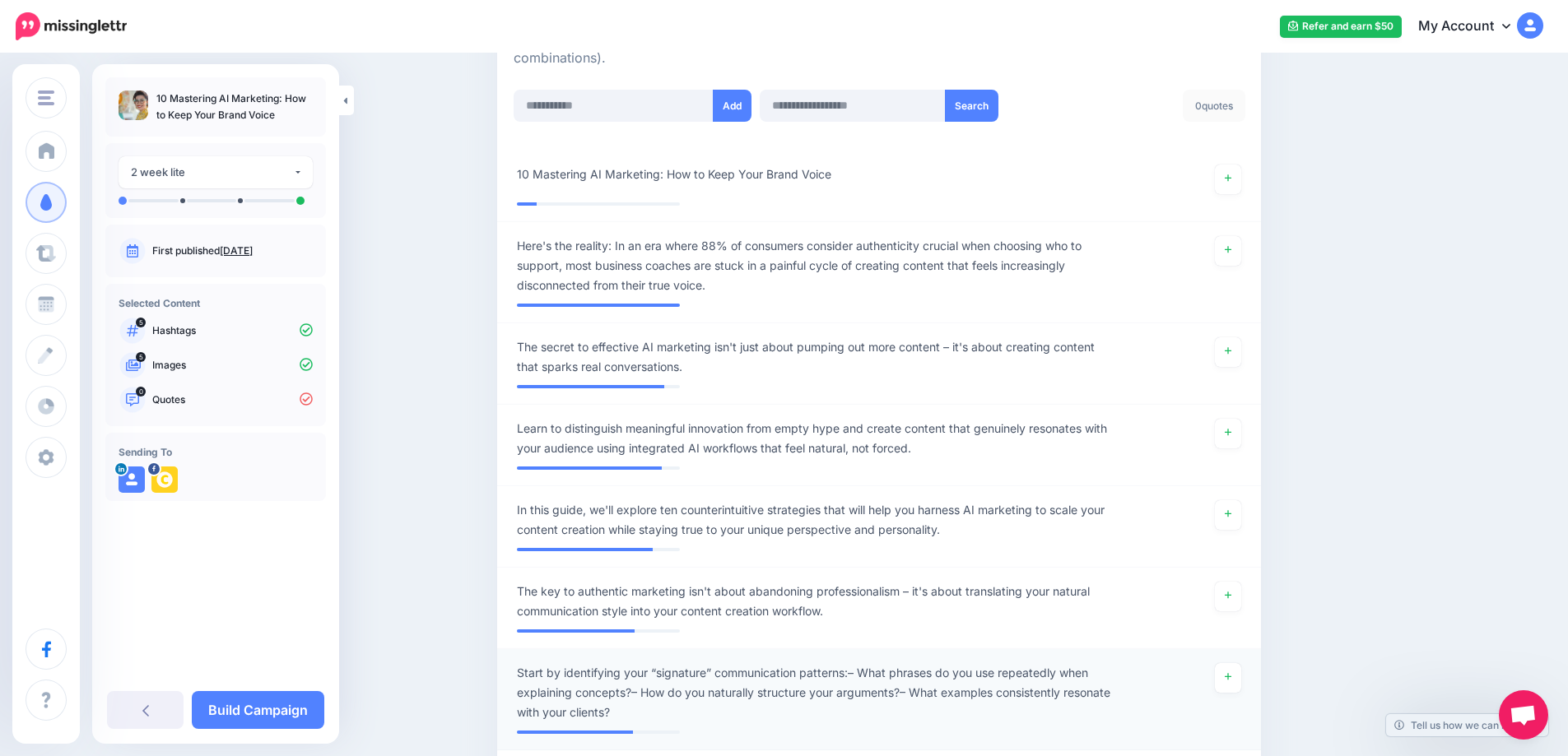
scroll to position [420, 0]
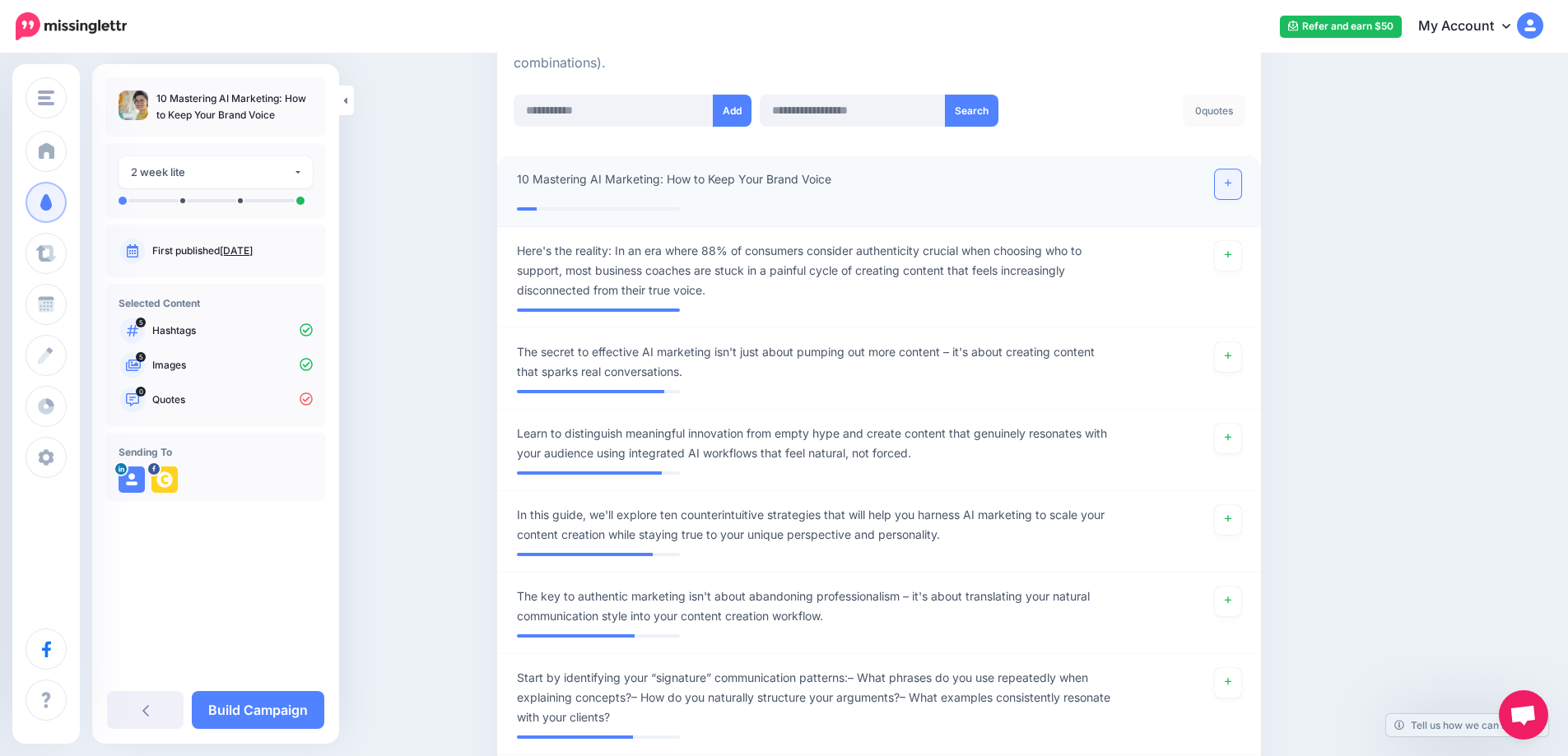
click at [1231, 188] on icon at bounding box center [1227, 183] width 7 height 9
click at [1231, 260] on icon at bounding box center [1227, 255] width 7 height 9
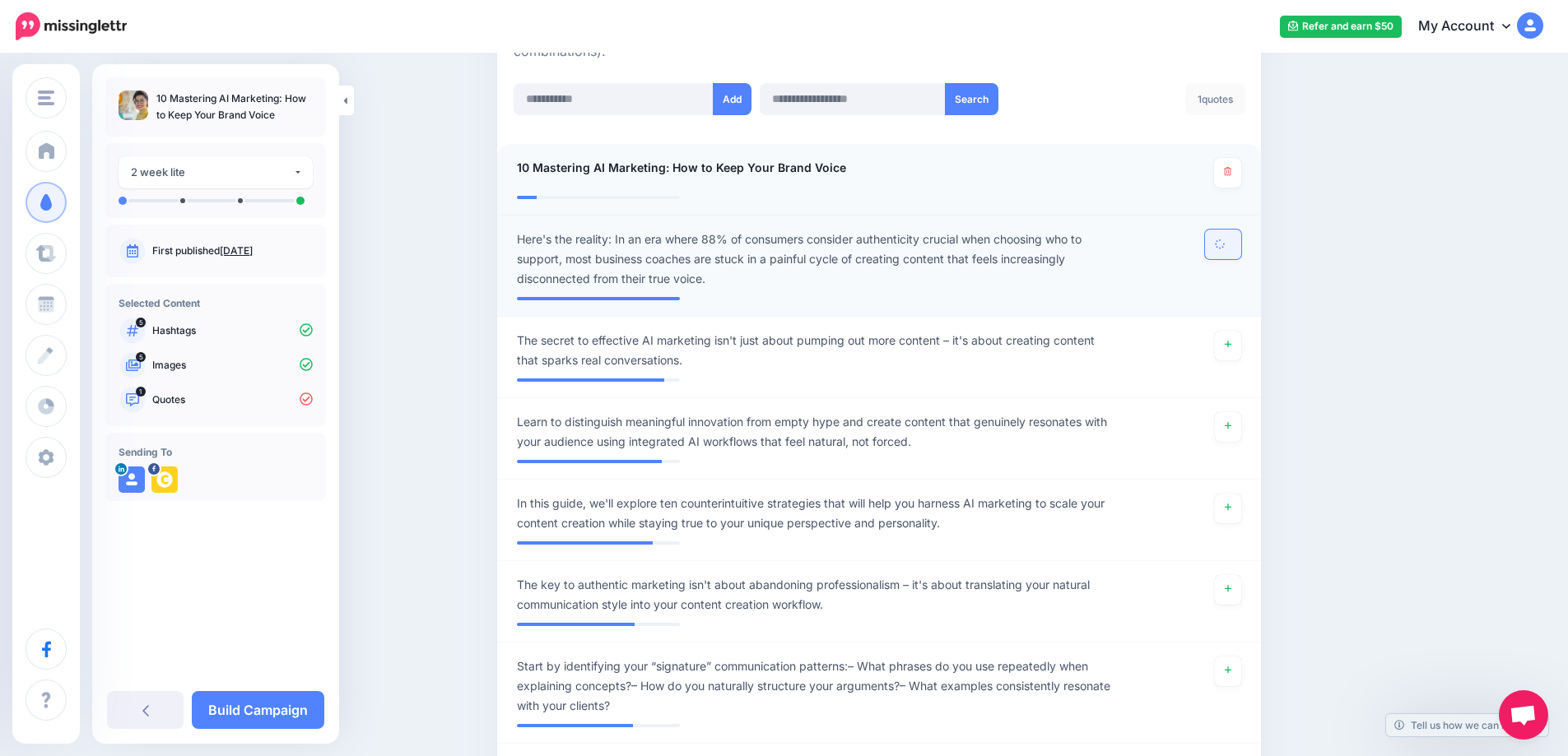
scroll to position [432, 0]
click at [1230, 249] on link at bounding box center [1222, 243] width 36 height 29
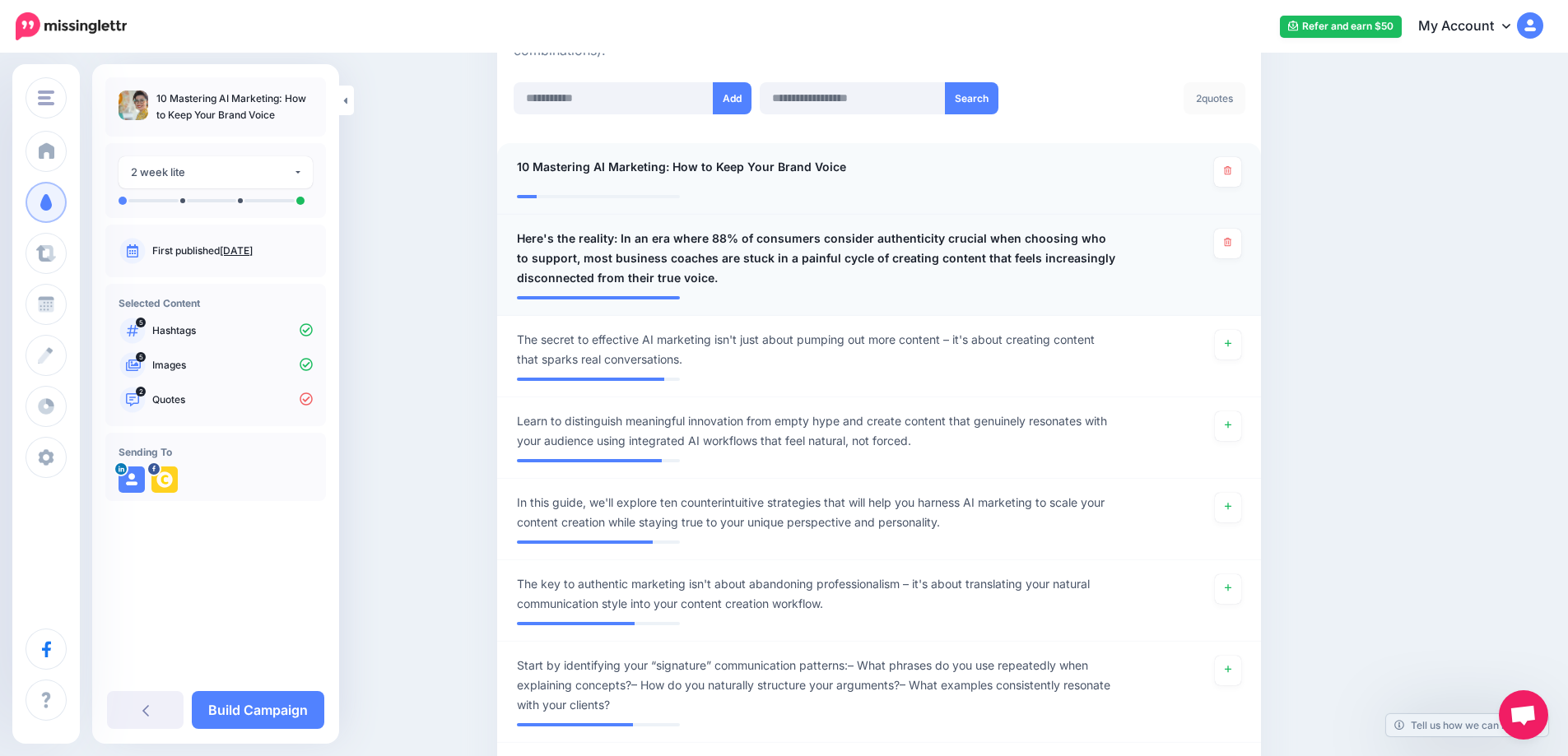
click at [1238, 357] on link at bounding box center [1228, 344] width 26 height 29
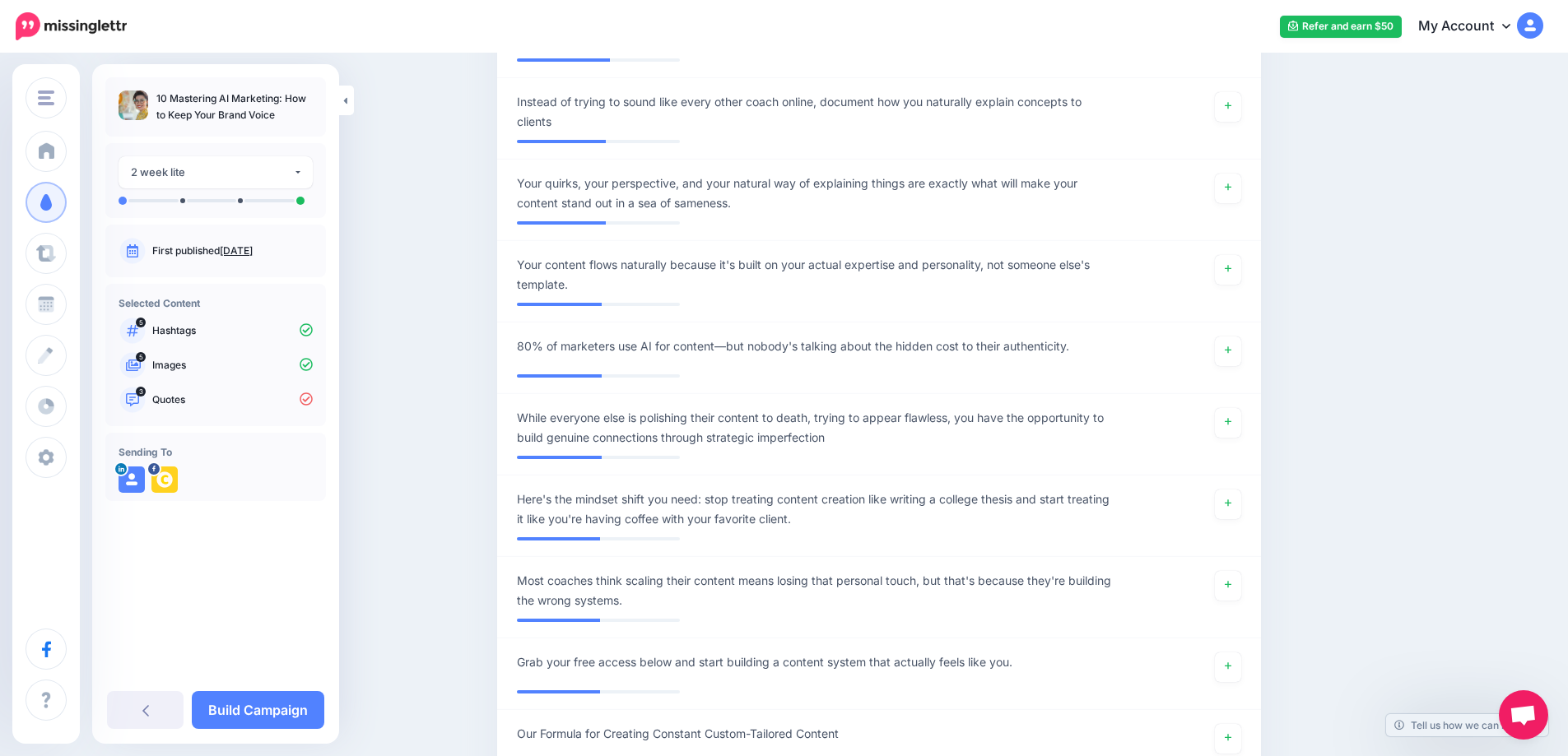
scroll to position [2867, 0]
click at [1231, 350] on icon at bounding box center [1227, 349] width 7 height 9
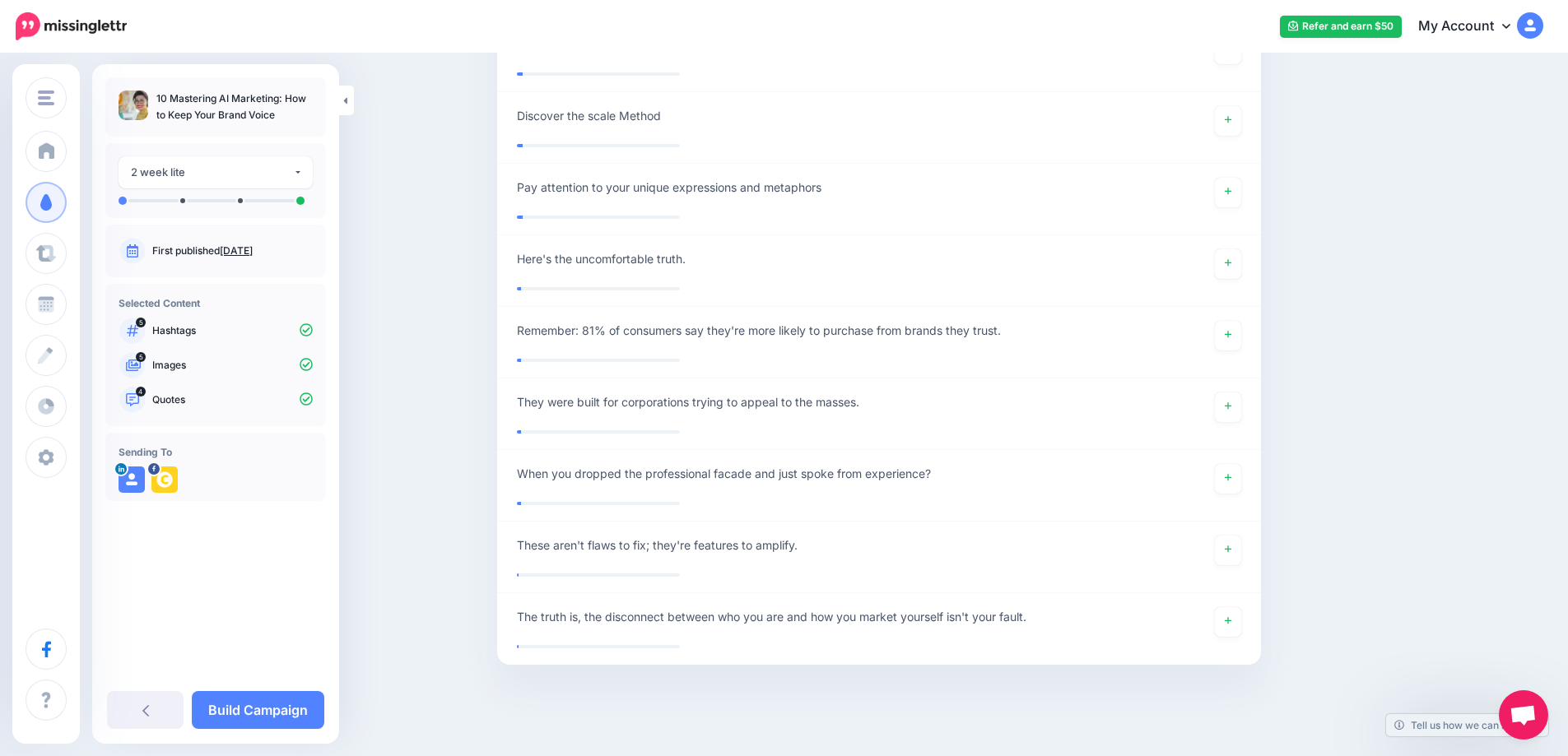
scroll to position [12242, 0]
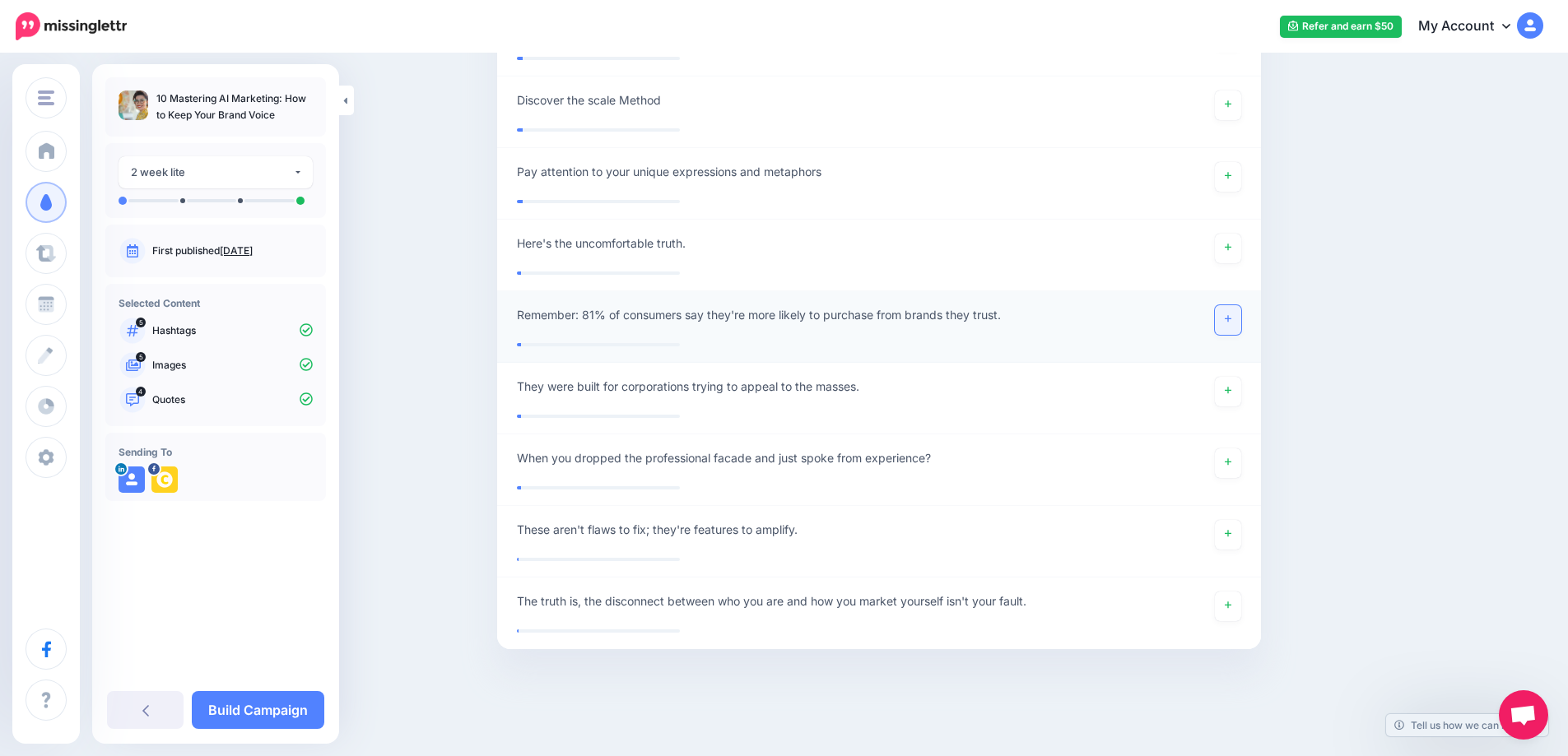
click at [1231, 319] on icon at bounding box center [1227, 319] width 7 height 7
click at [257, 708] on link "Build Campaign" at bounding box center [258, 710] width 132 height 38
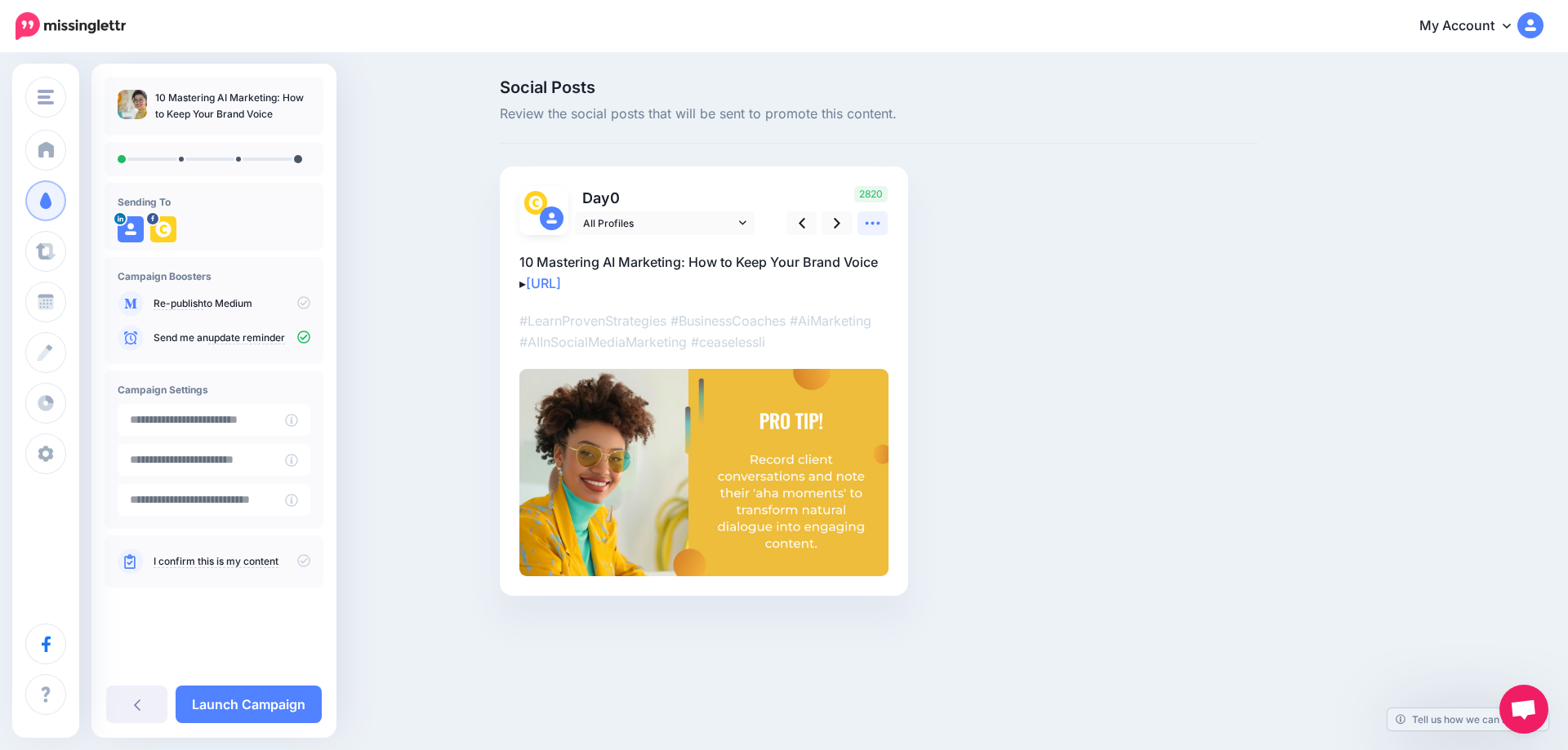
click at [878, 223] on icon at bounding box center [873, 223] width 15 height 3
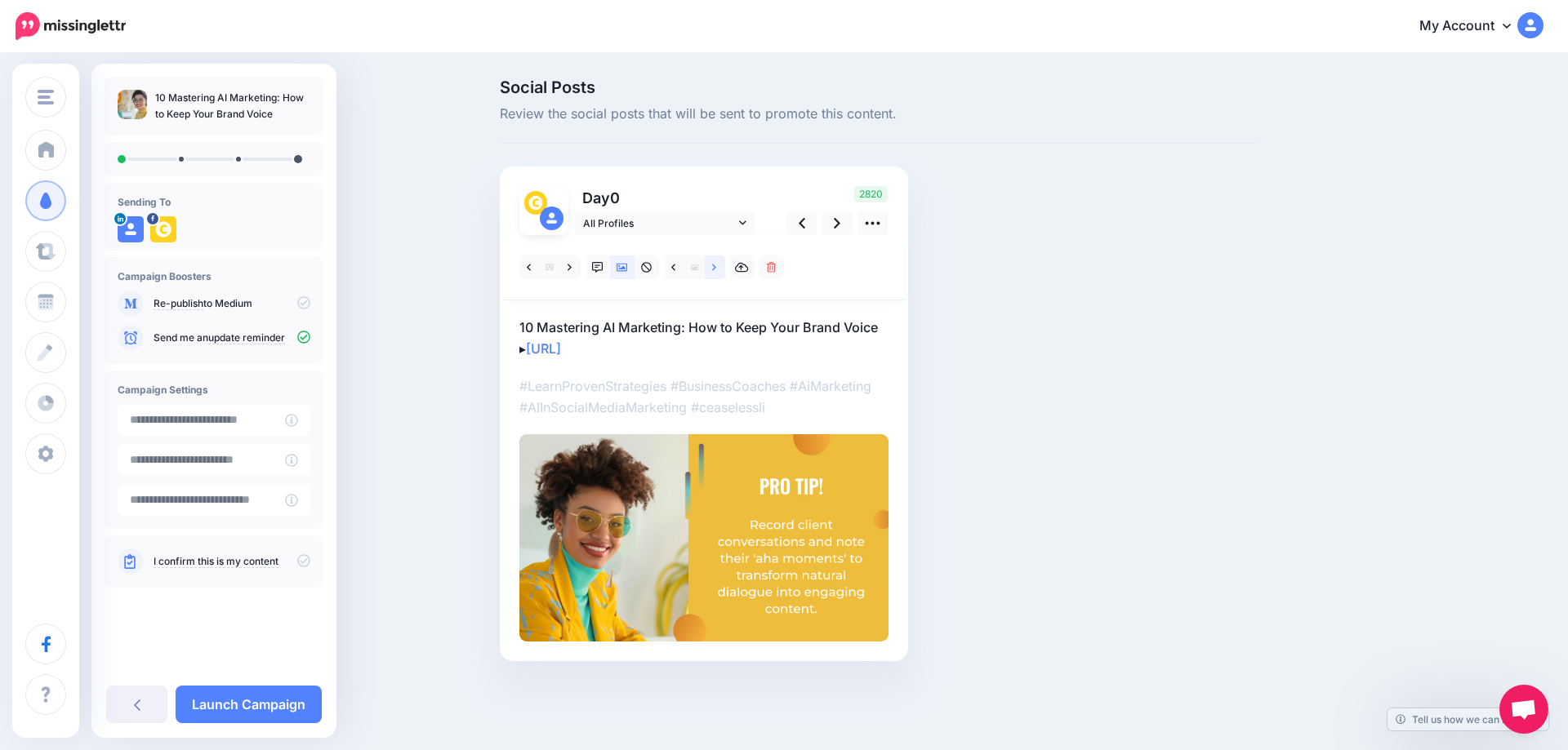
click at [711, 272] on link at bounding box center [715, 267] width 21 height 23
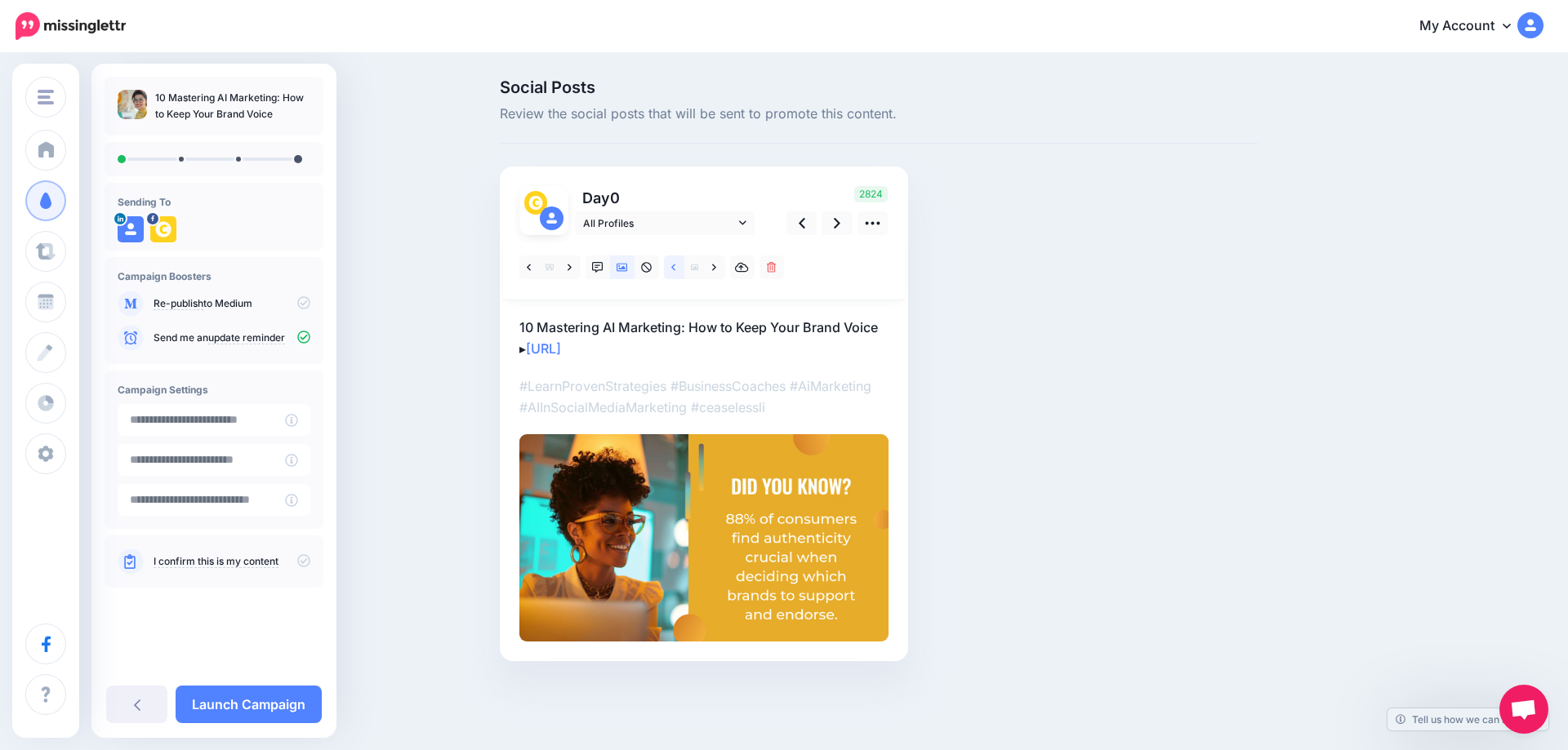
click at [675, 267] on icon at bounding box center [673, 268] width 4 height 11
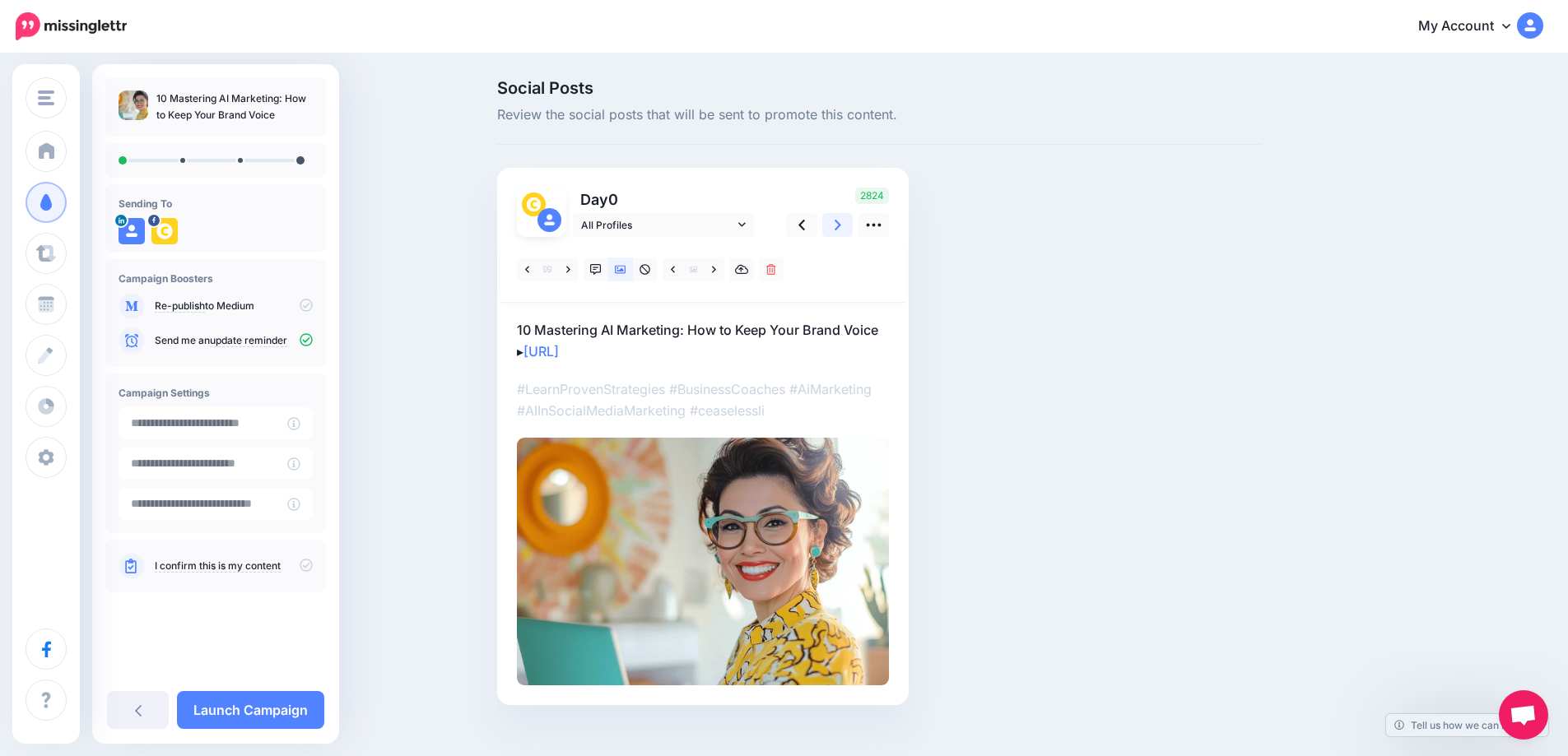
click at [834, 233] on link at bounding box center [837, 225] width 31 height 24
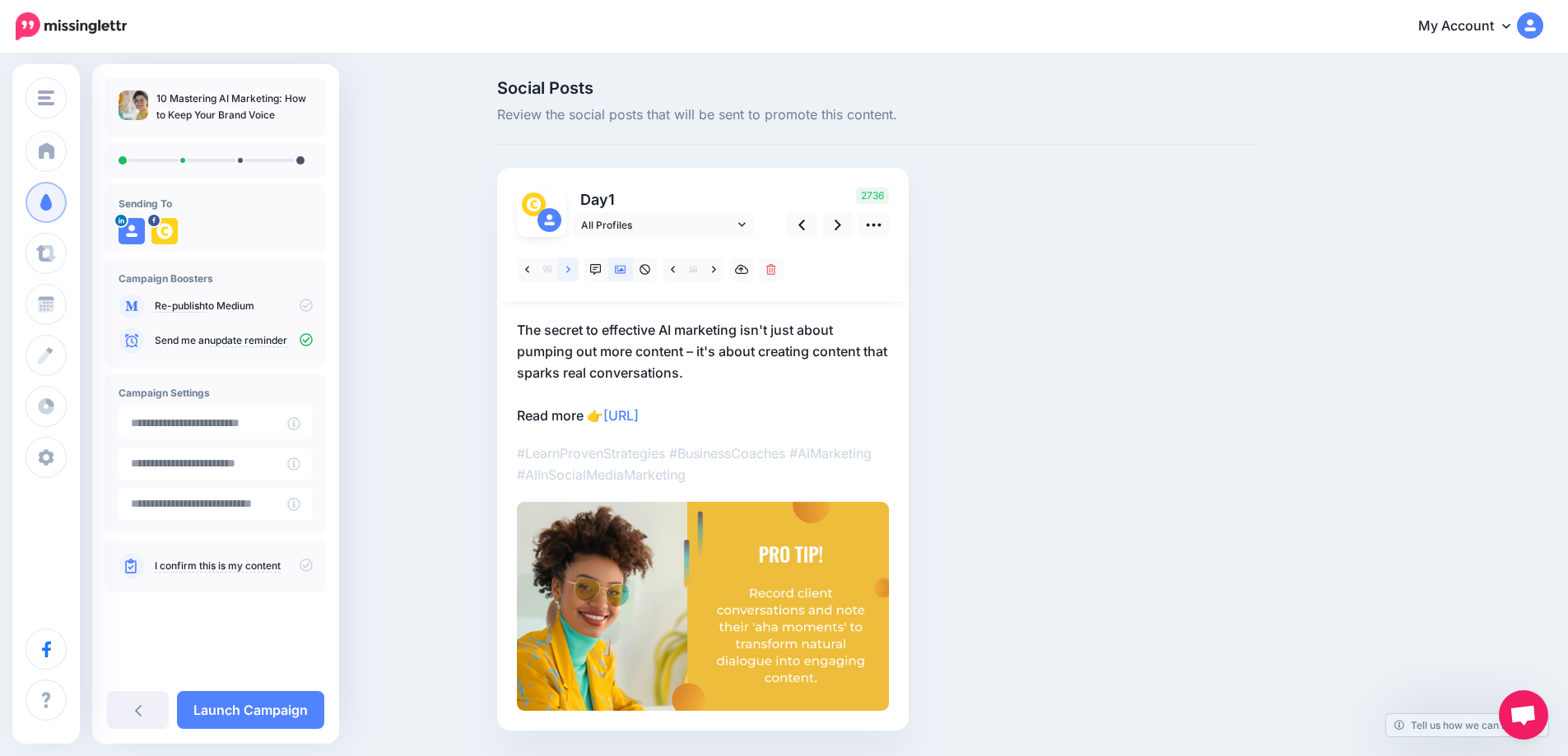
click at [570, 272] on icon at bounding box center [568, 270] width 4 height 11
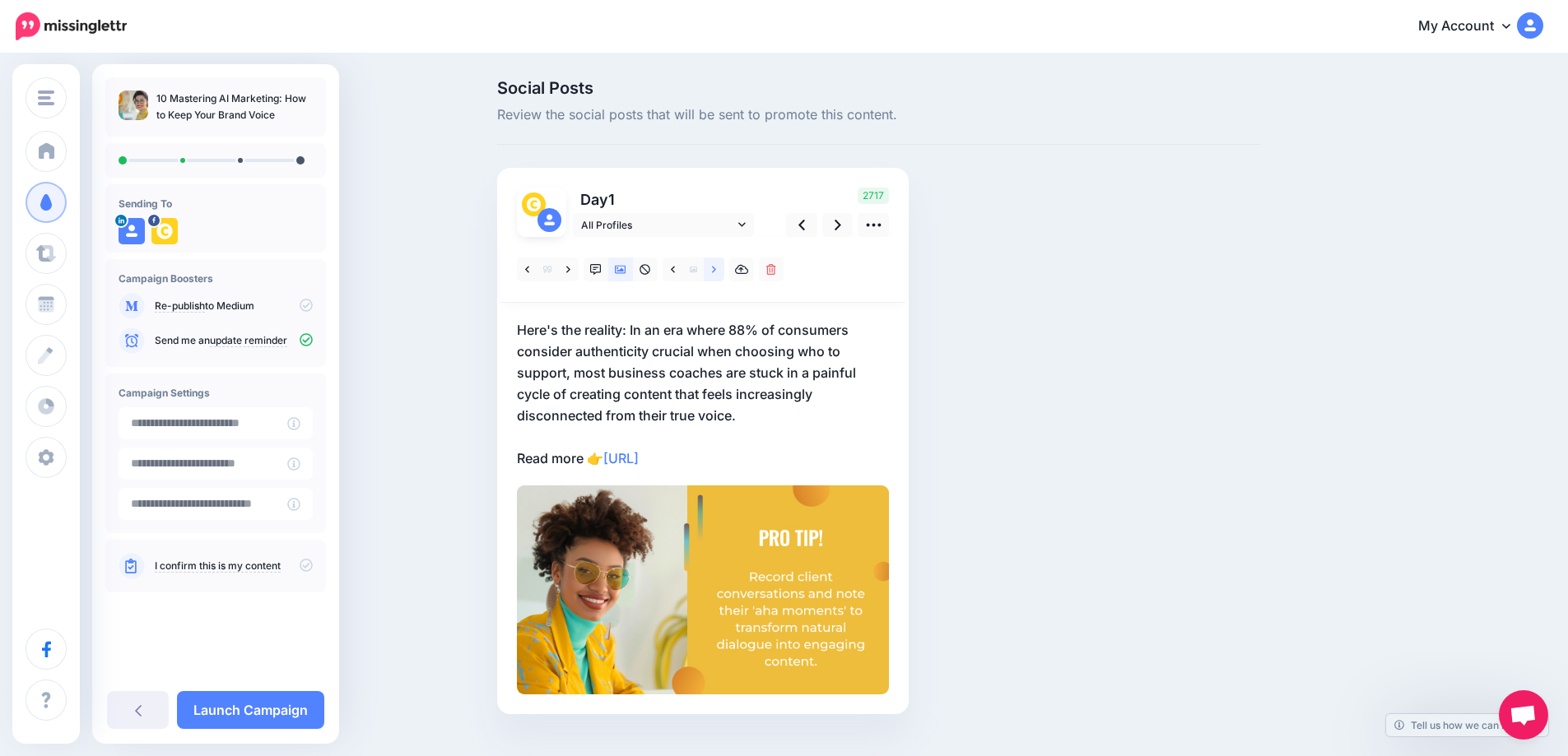
click at [716, 273] on icon at bounding box center [714, 270] width 4 height 11
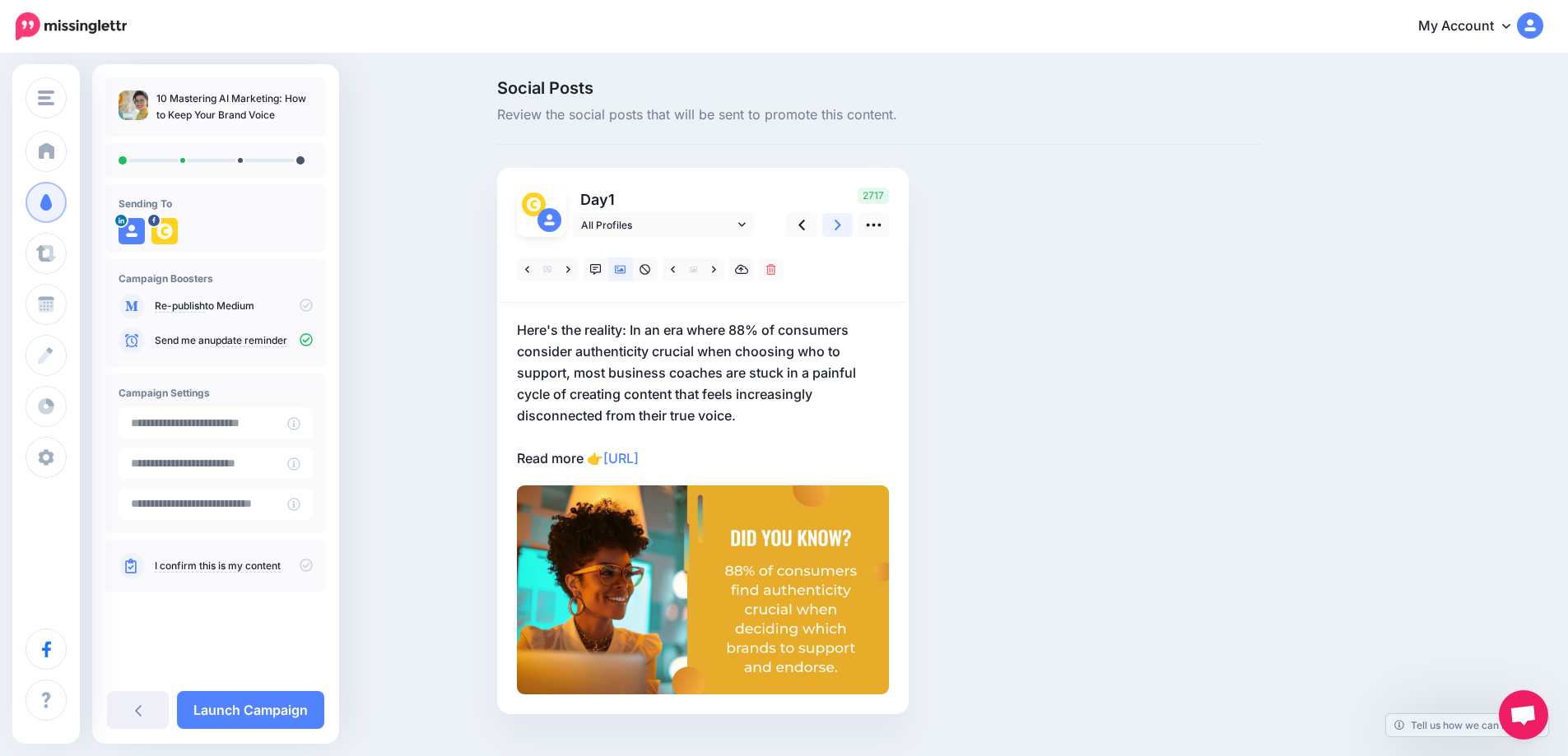
click at [841, 231] on icon at bounding box center [837, 225] width 7 height 17
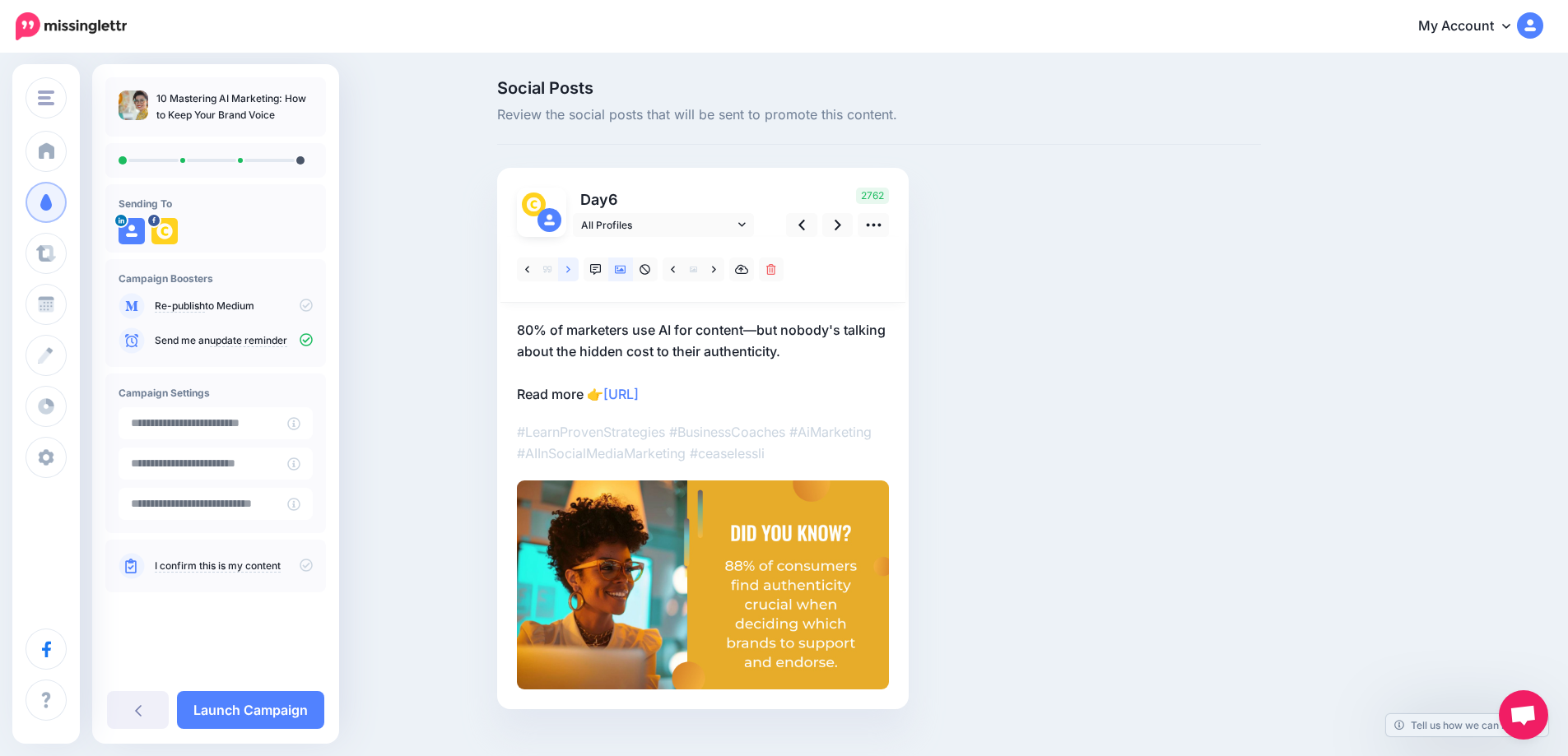
click at [579, 269] on link at bounding box center [568, 269] width 21 height 24
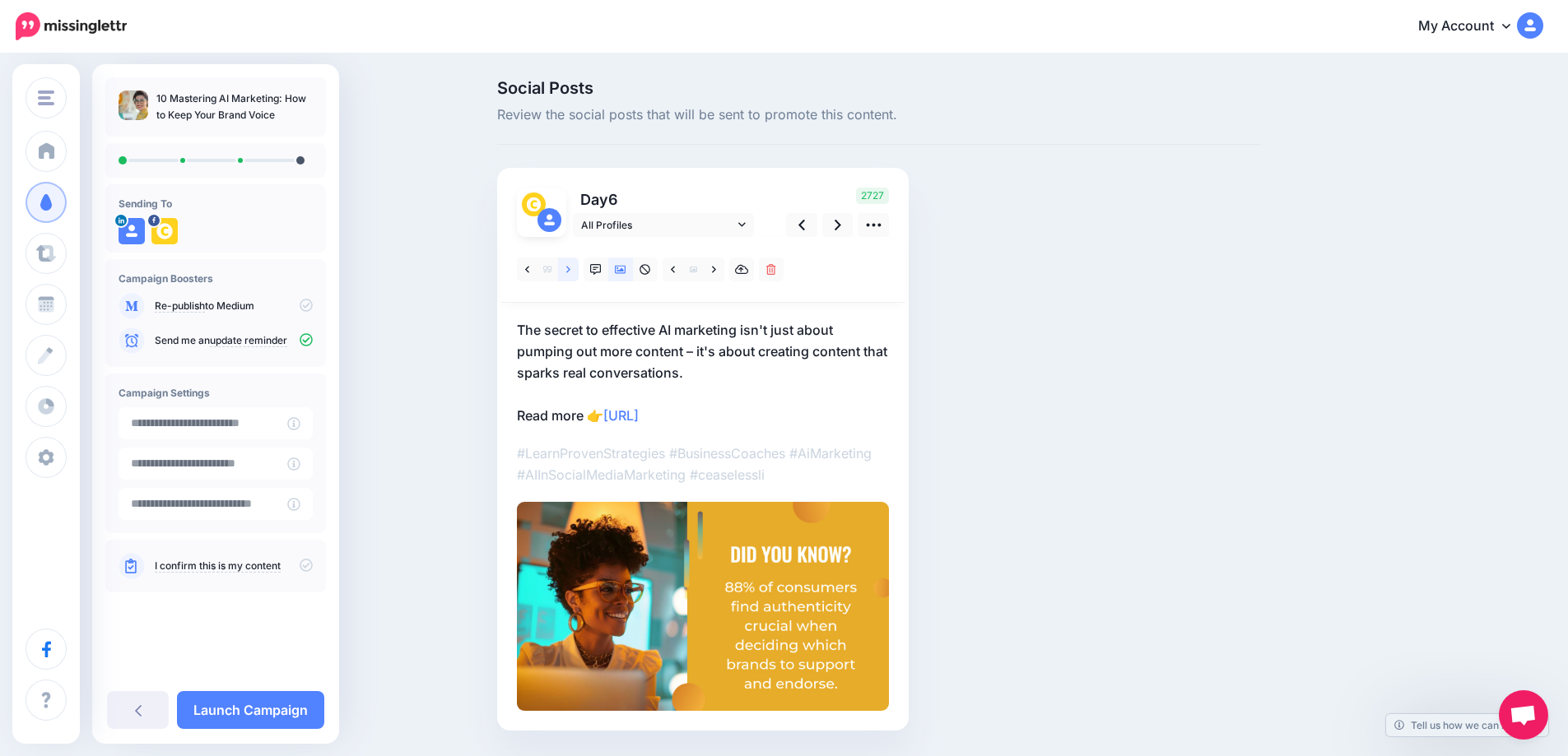
click at [578, 268] on link at bounding box center [568, 269] width 21 height 24
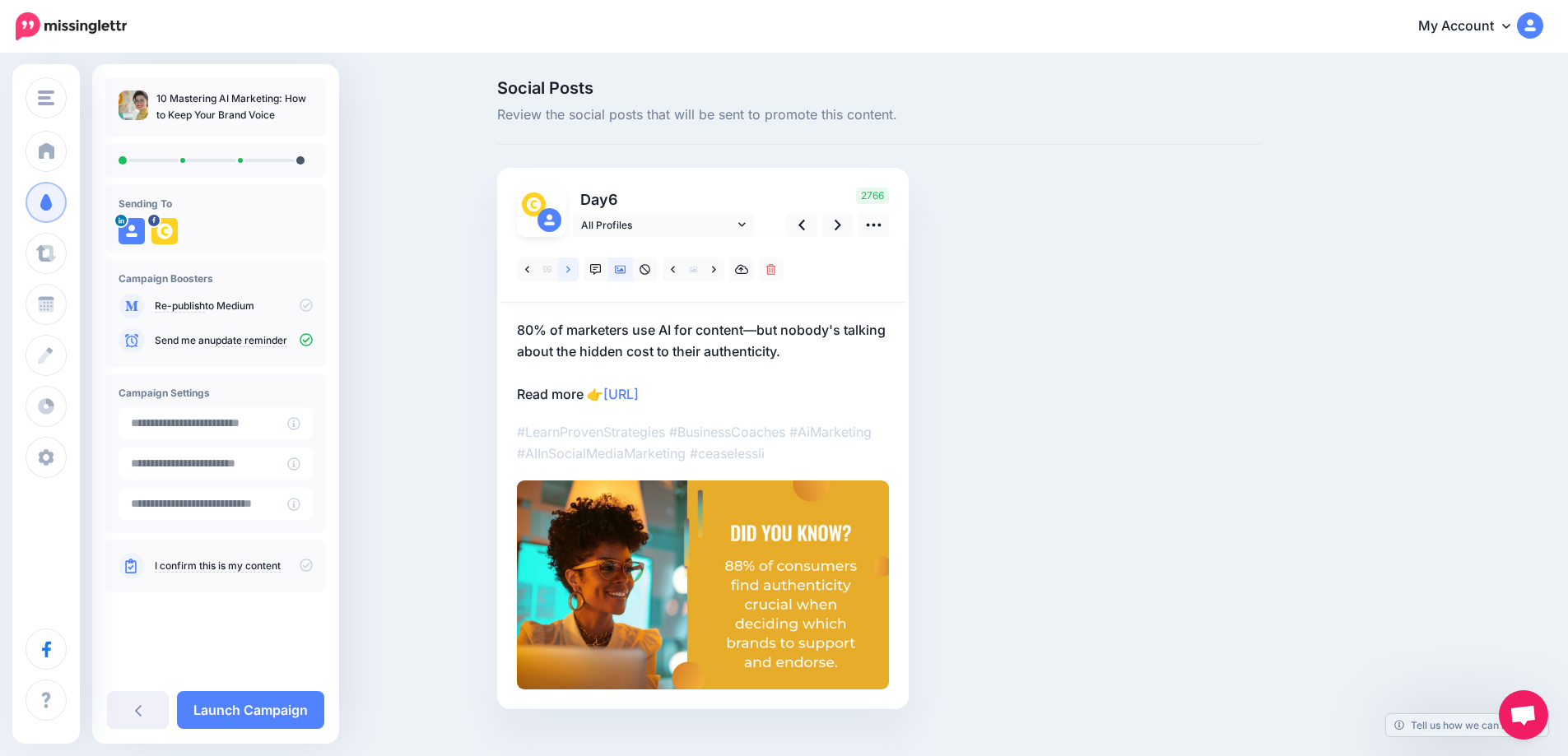
click at [578, 269] on link at bounding box center [568, 269] width 21 height 24
click at [716, 271] on icon at bounding box center [714, 269] width 4 height 7
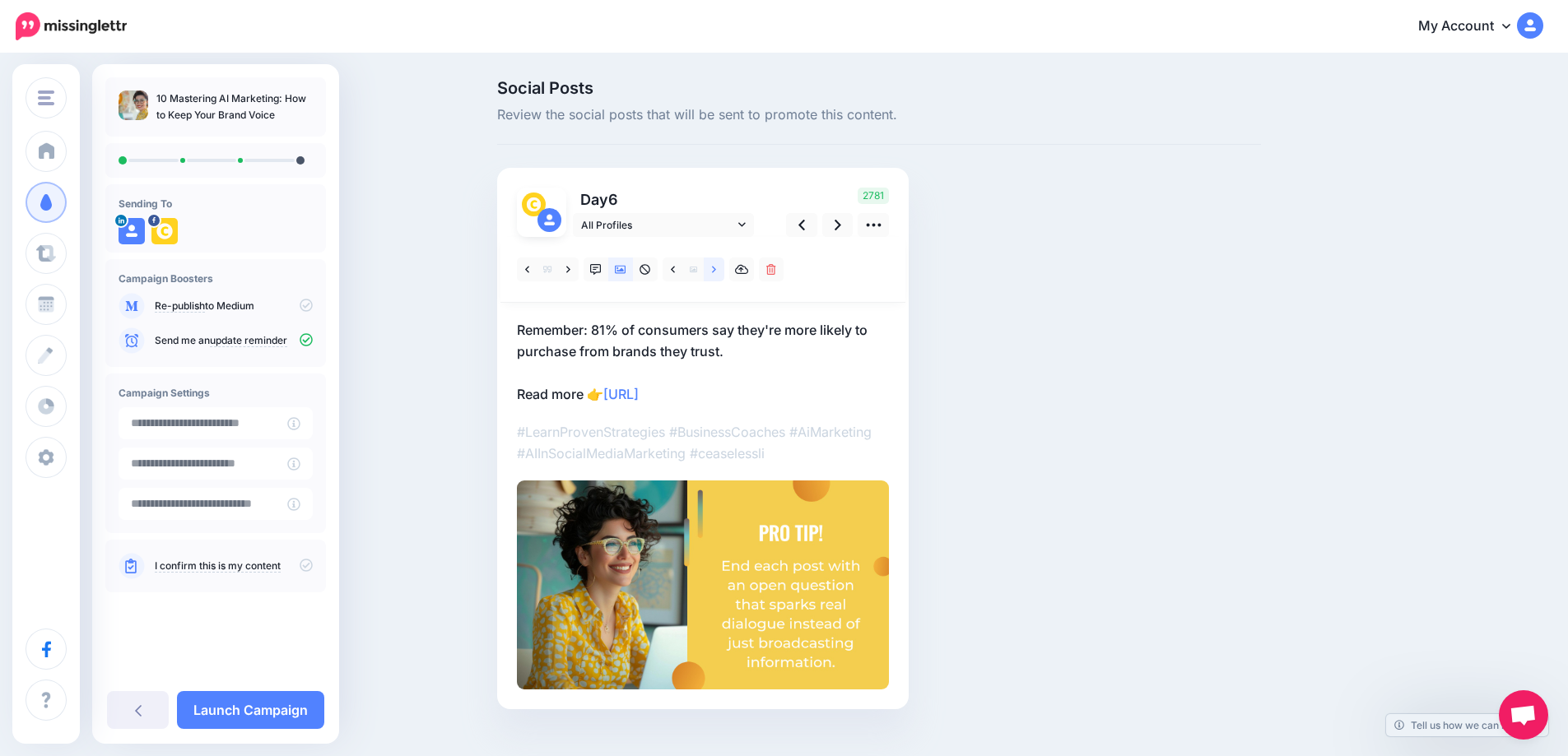
click at [716, 271] on icon at bounding box center [714, 269] width 4 height 7
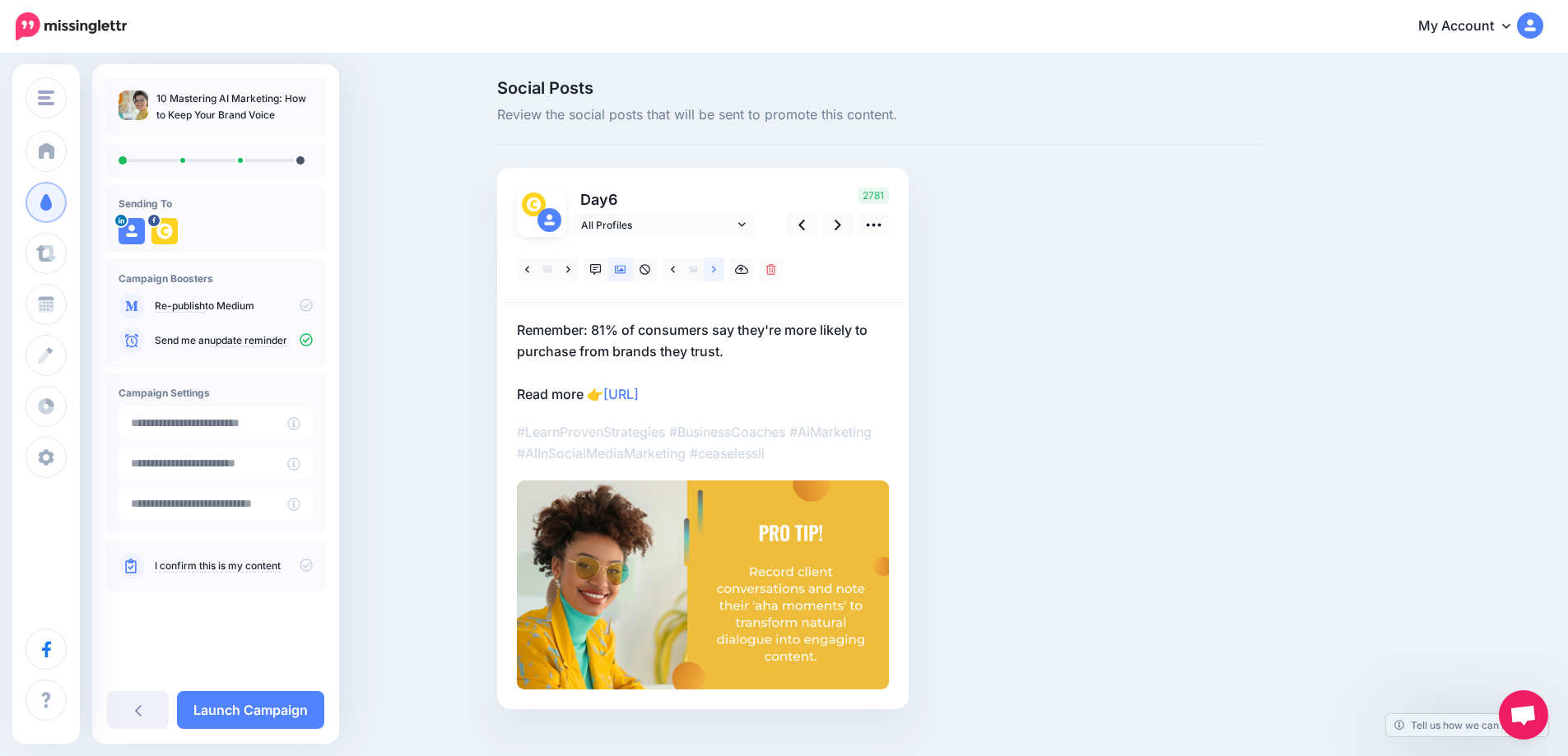
click at [716, 271] on icon at bounding box center [714, 269] width 4 height 7
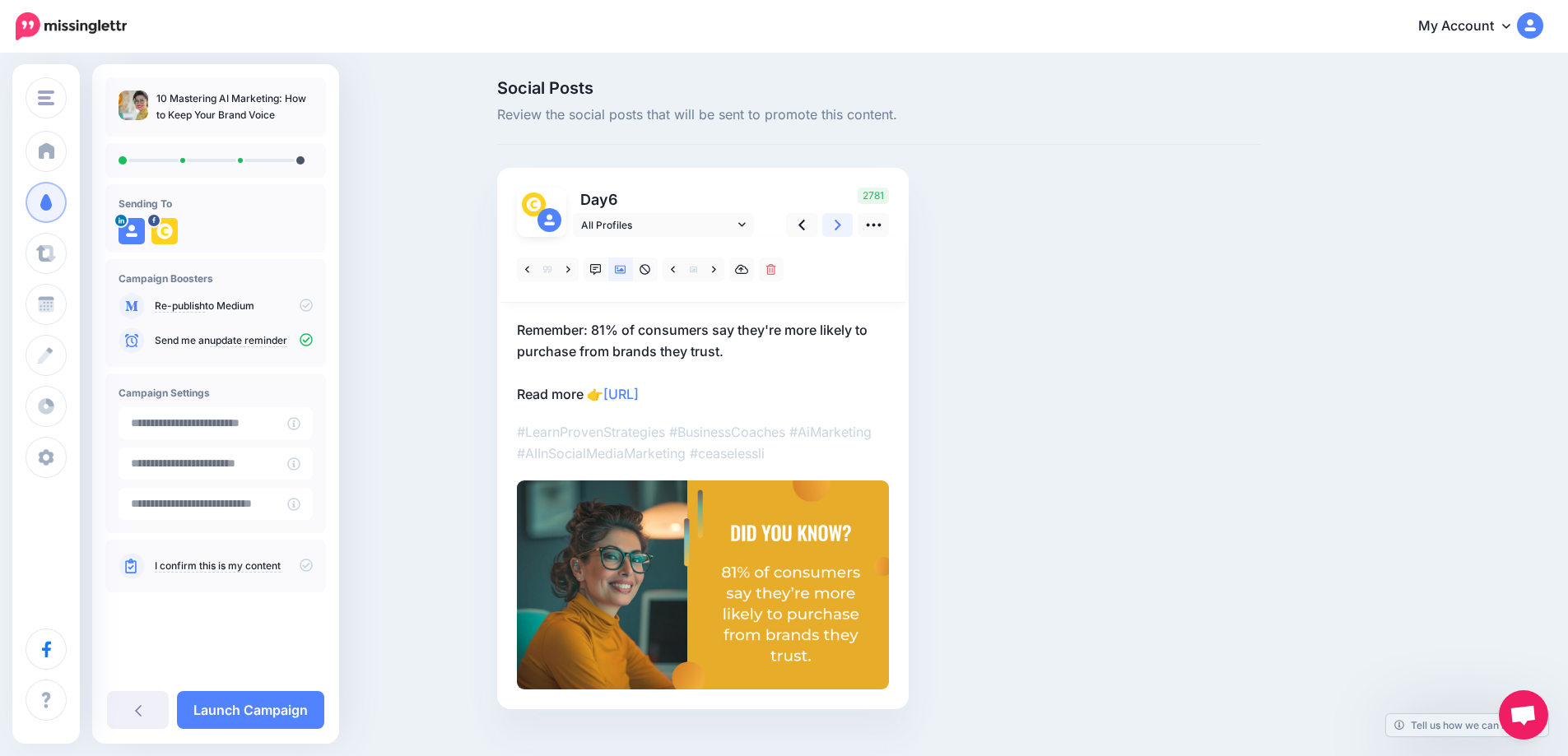
click at [841, 224] on icon at bounding box center [837, 225] width 7 height 17
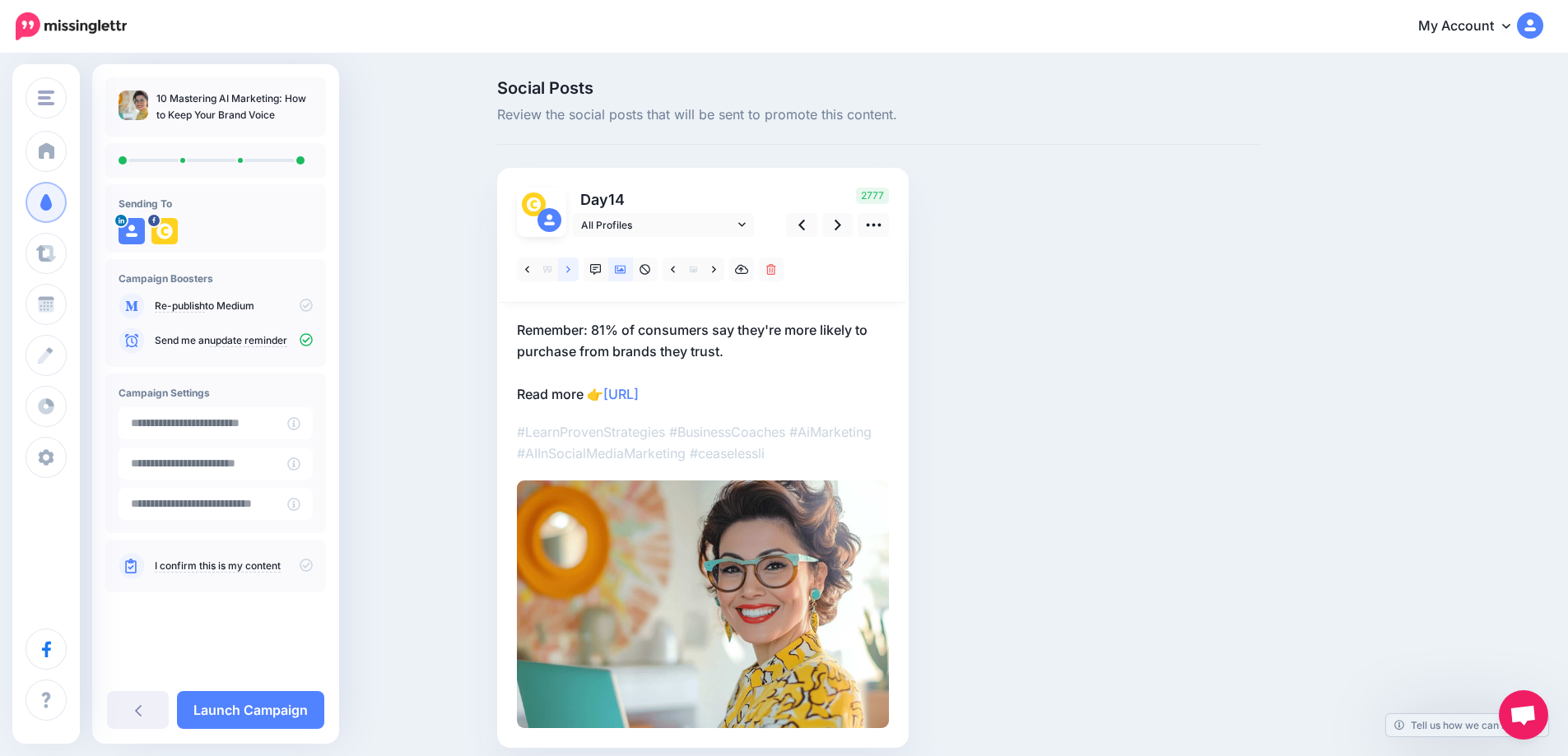
click at [570, 273] on link at bounding box center [568, 269] width 21 height 24
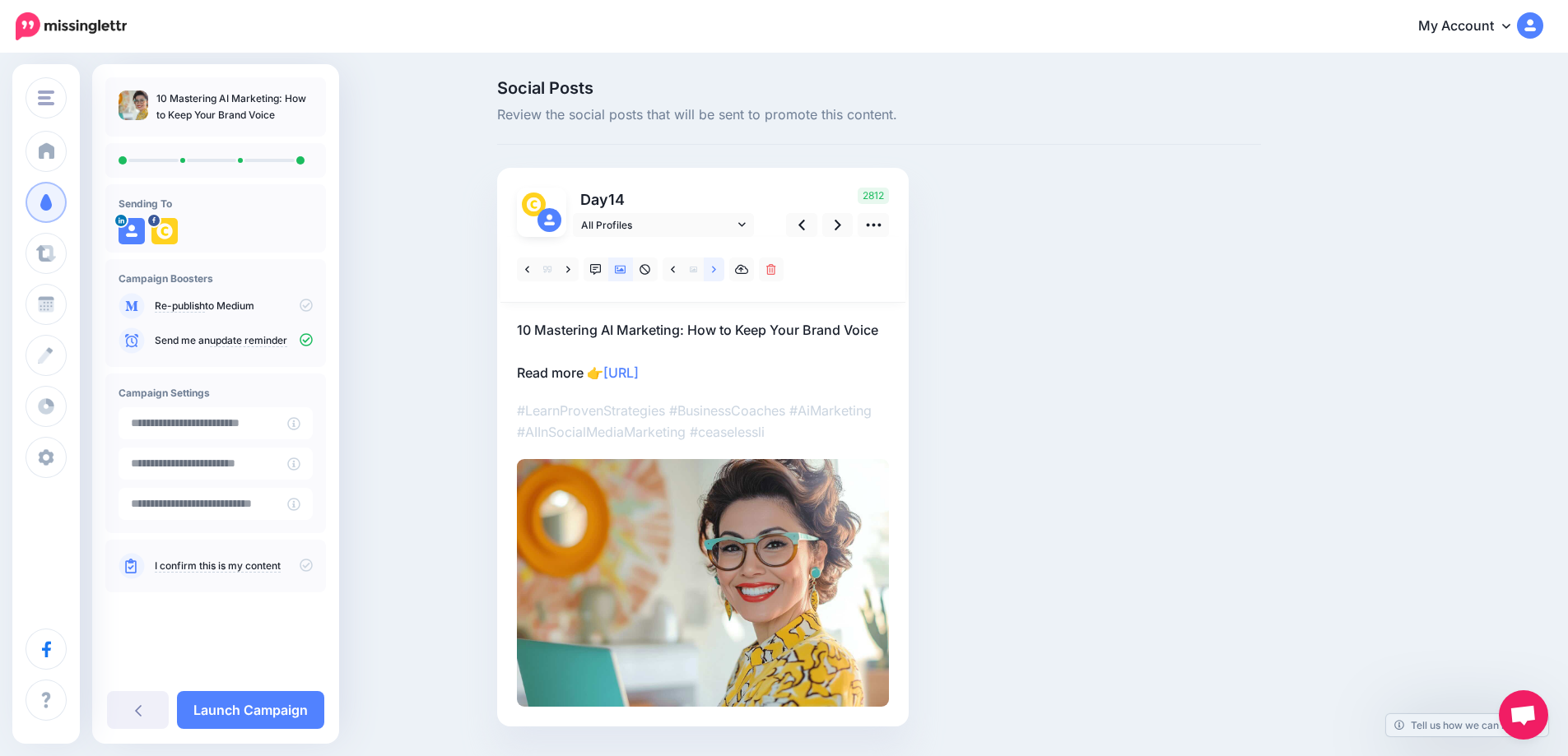
click at [716, 273] on icon at bounding box center [714, 270] width 4 height 11
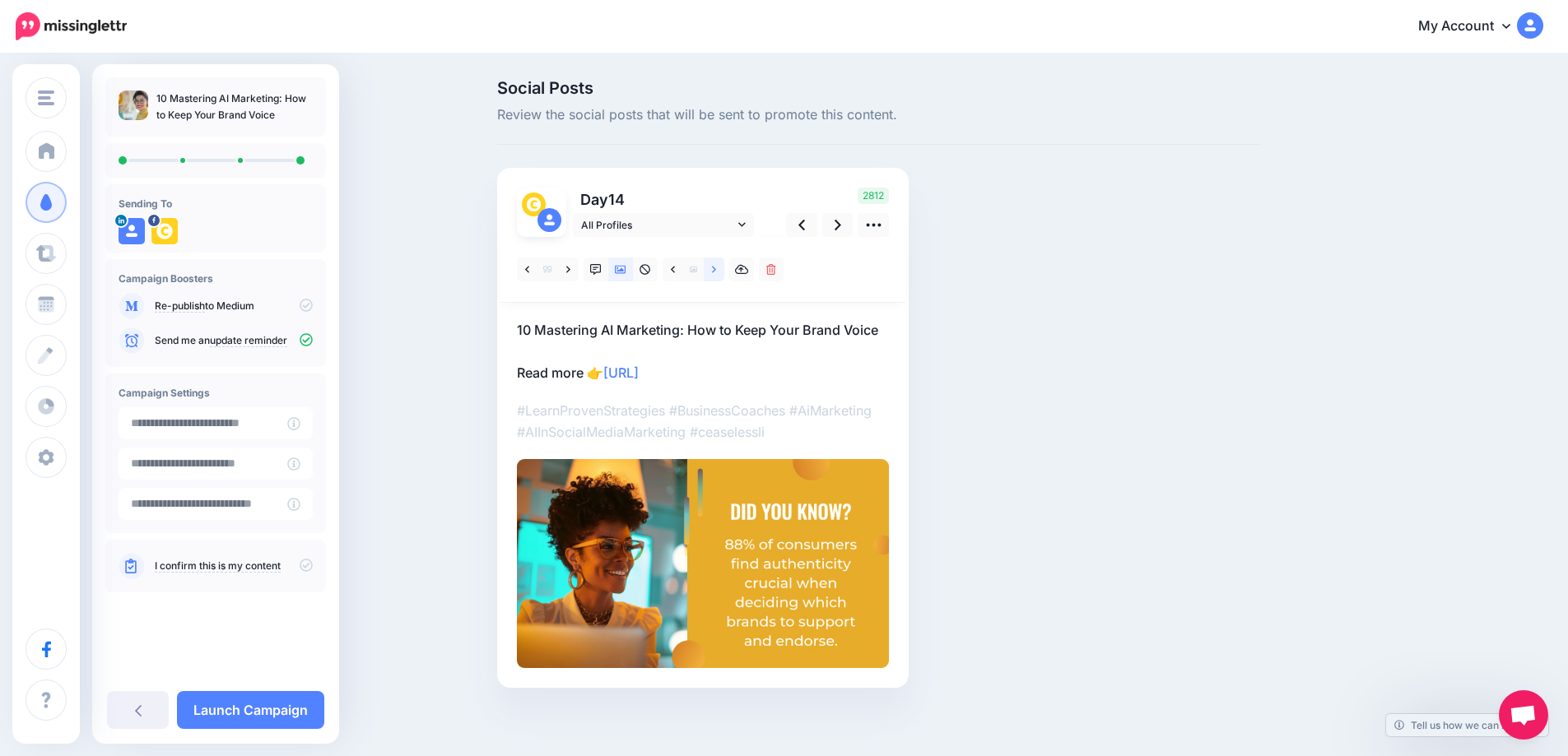
click at [716, 266] on icon at bounding box center [714, 270] width 4 height 11
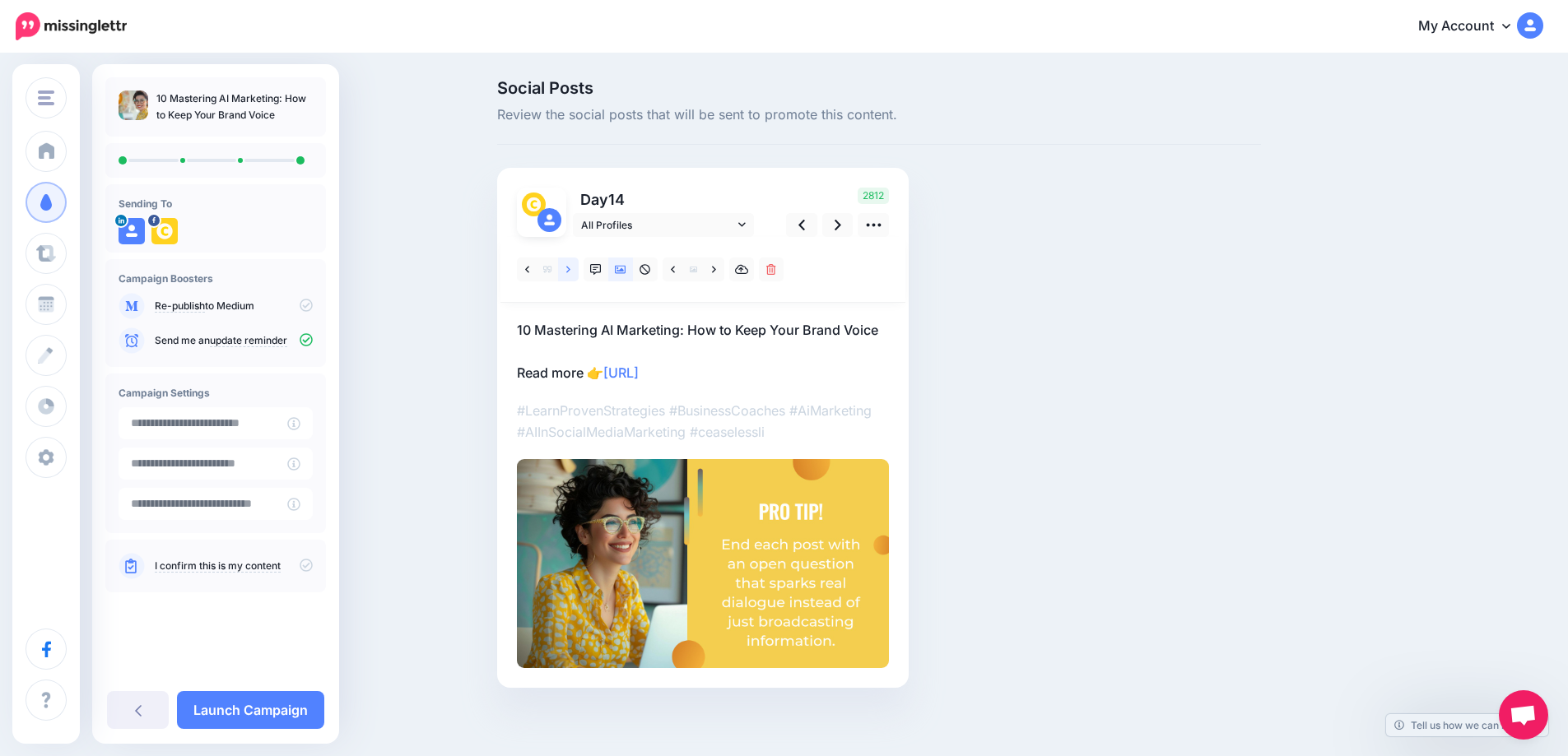
click at [571, 272] on link at bounding box center [568, 269] width 21 height 24
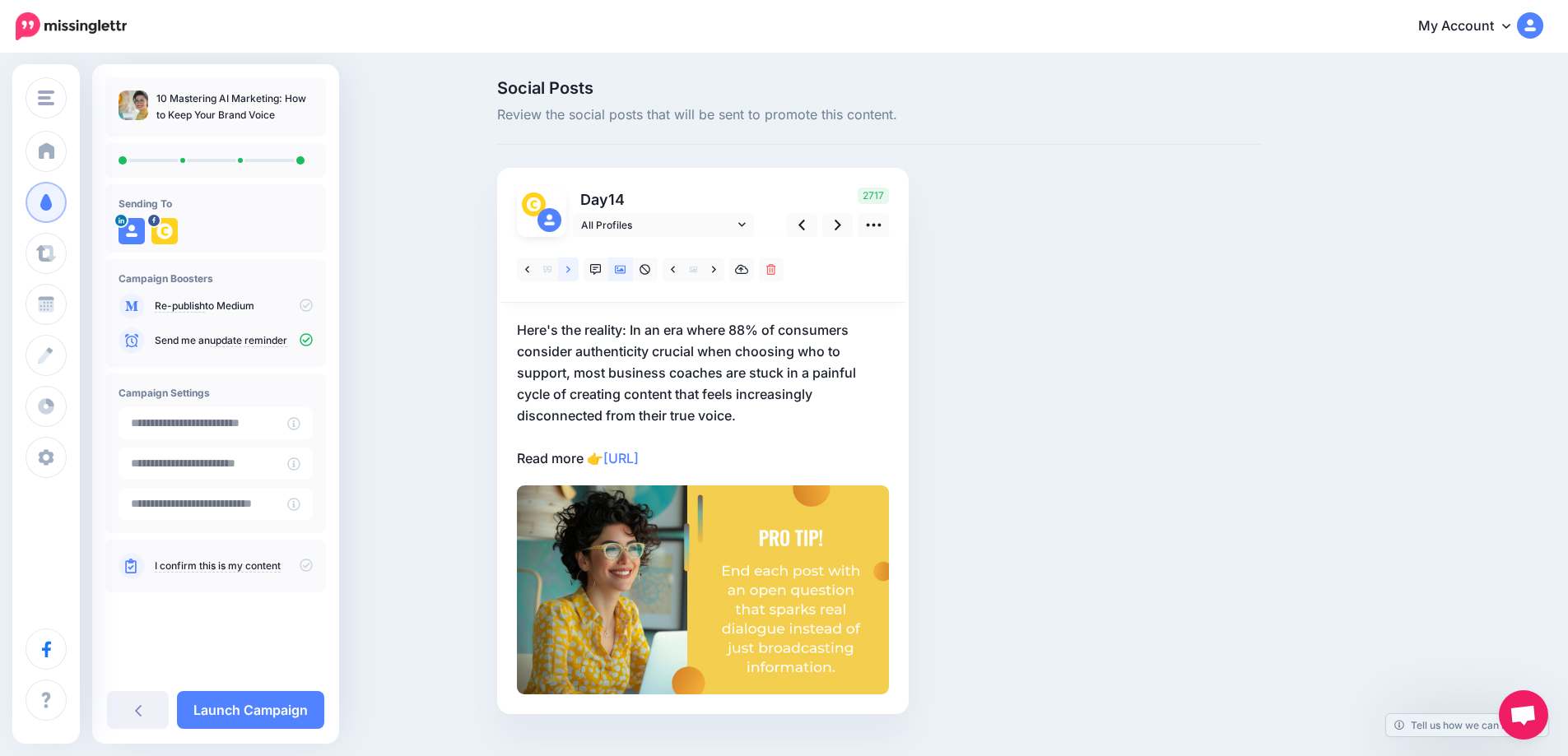
click at [570, 272] on icon at bounding box center [568, 269] width 4 height 7
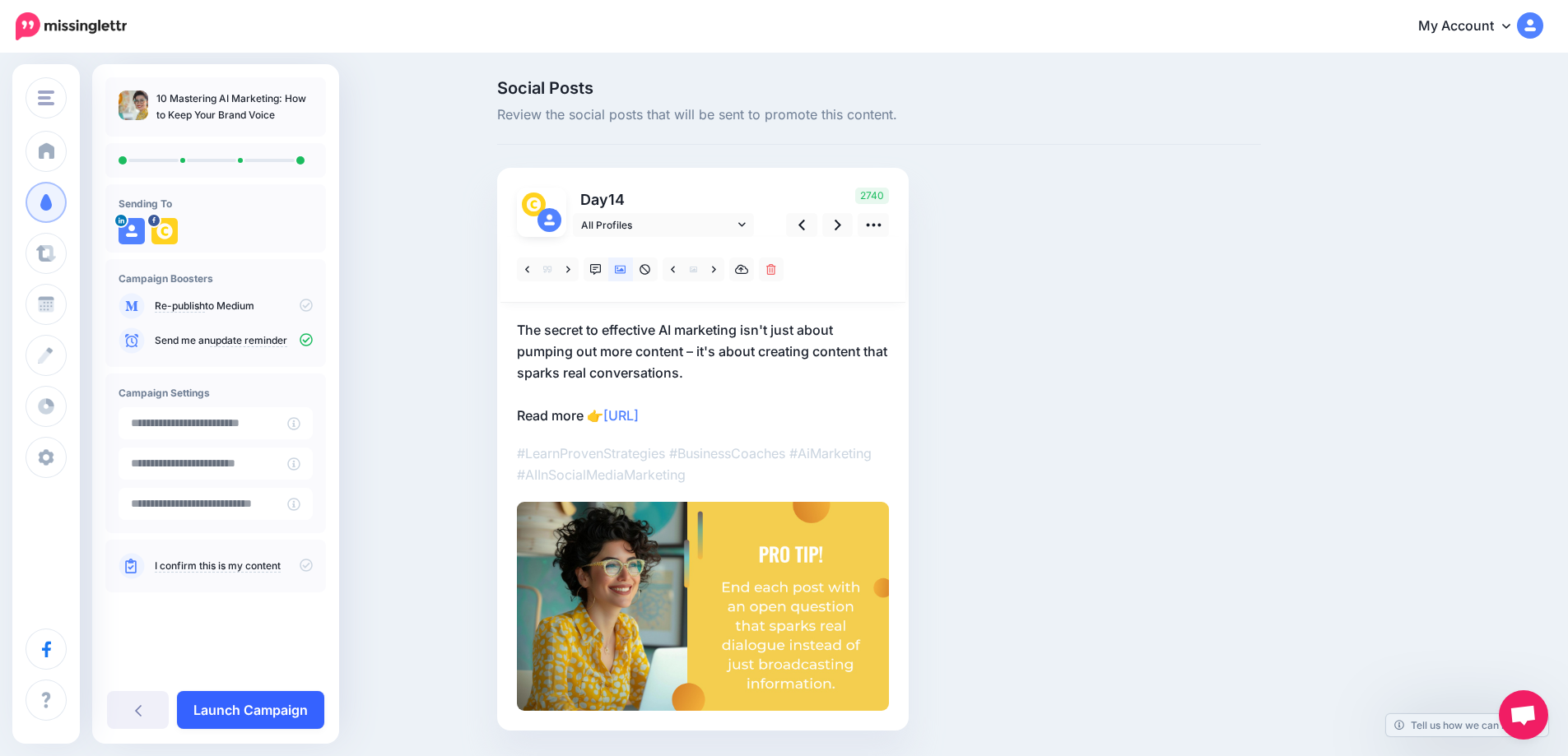
click at [236, 706] on link "Launch Campaign" at bounding box center [250, 710] width 147 height 38
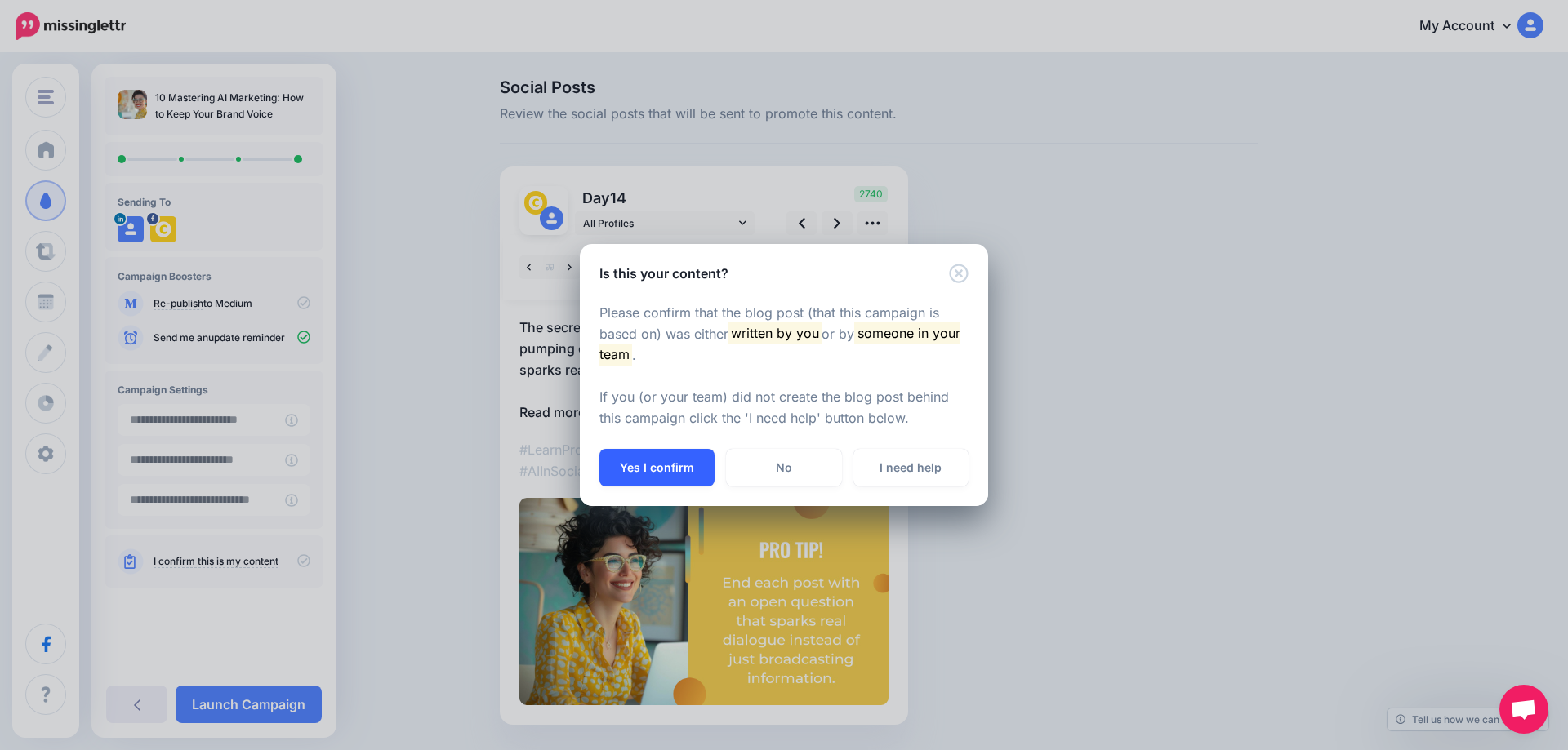
click at [667, 476] on button "Yes I confirm" at bounding box center [657, 468] width 115 height 37
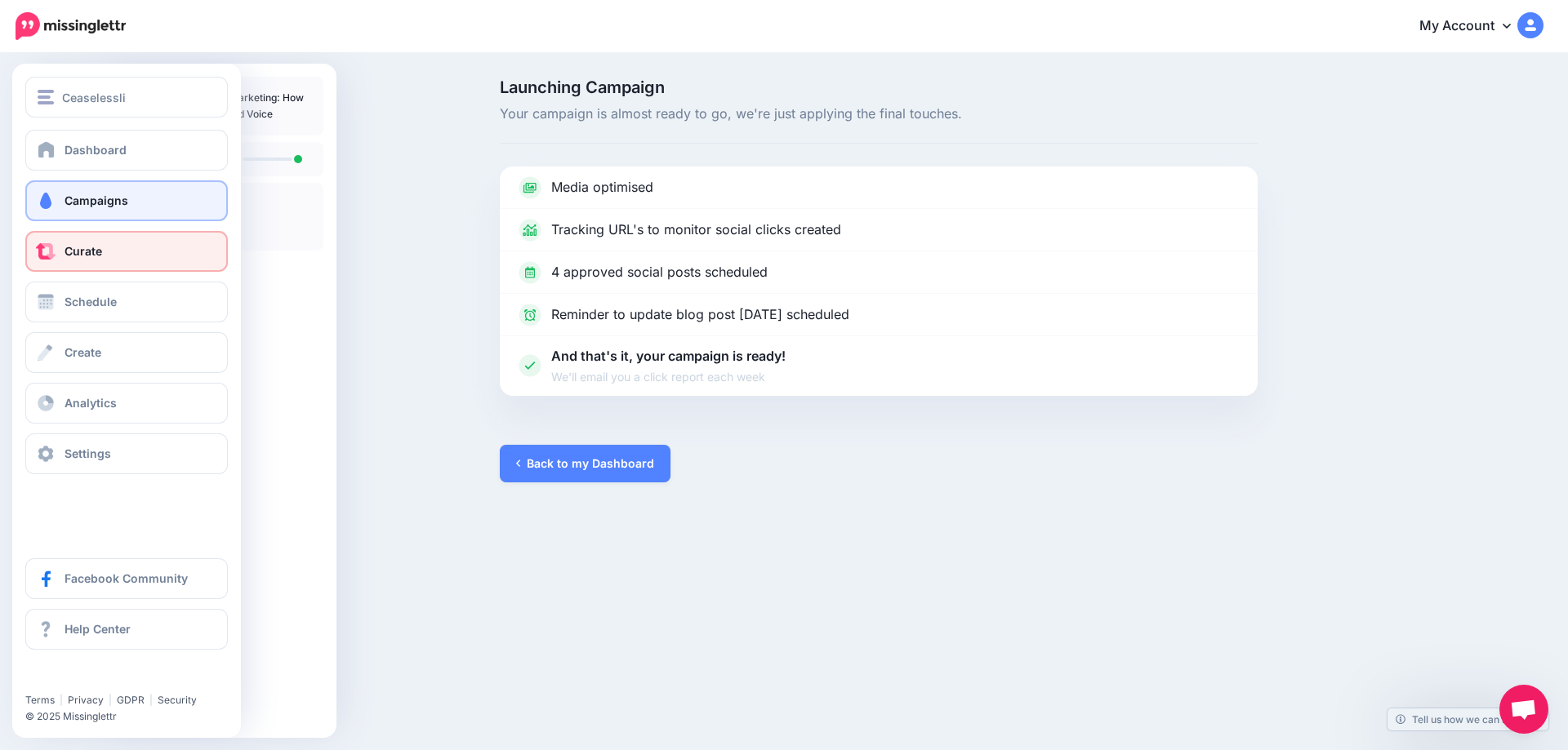
click at [115, 247] on link "Curate" at bounding box center [126, 252] width 202 height 41
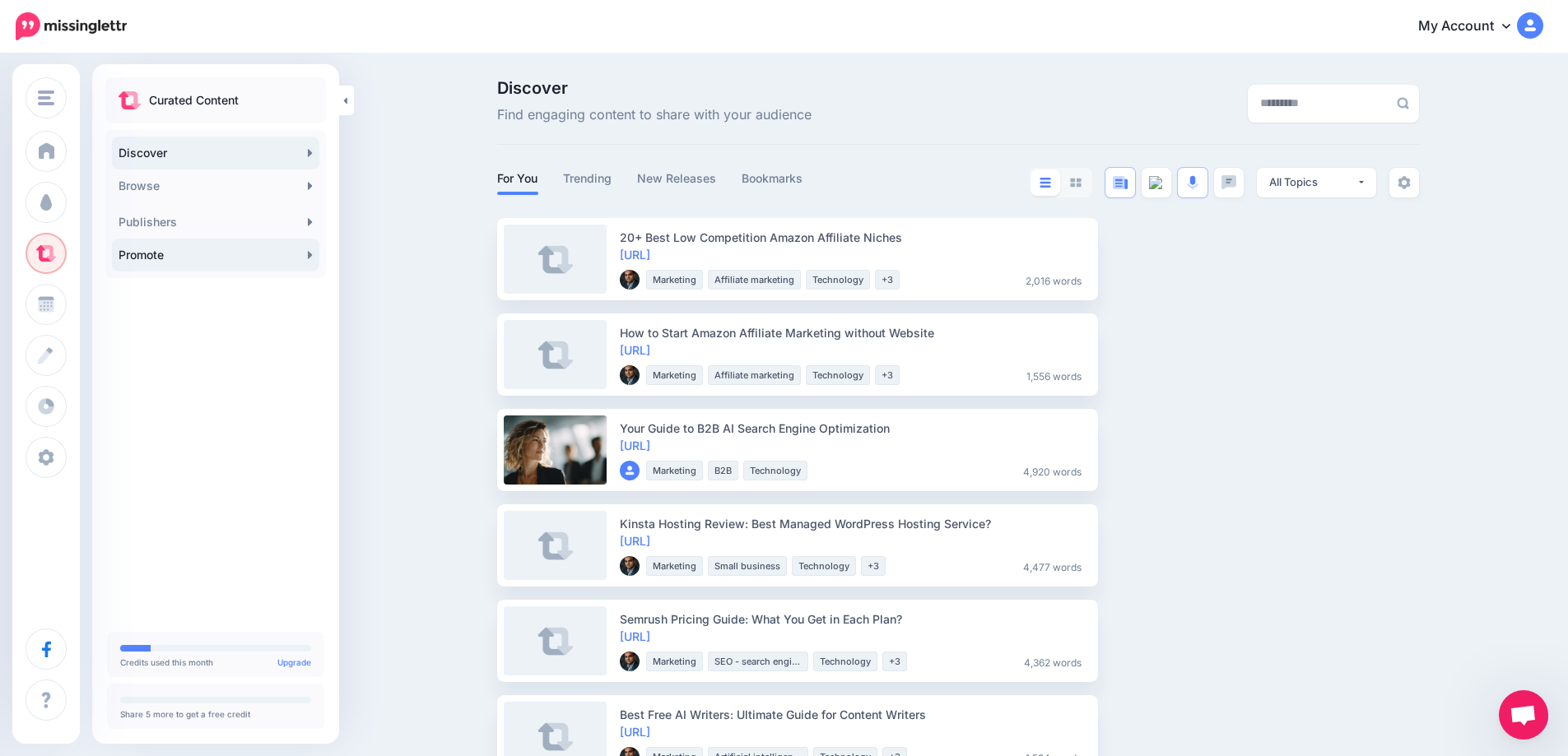
click at [312, 261] on link "Promote" at bounding box center [216, 255] width 208 height 33
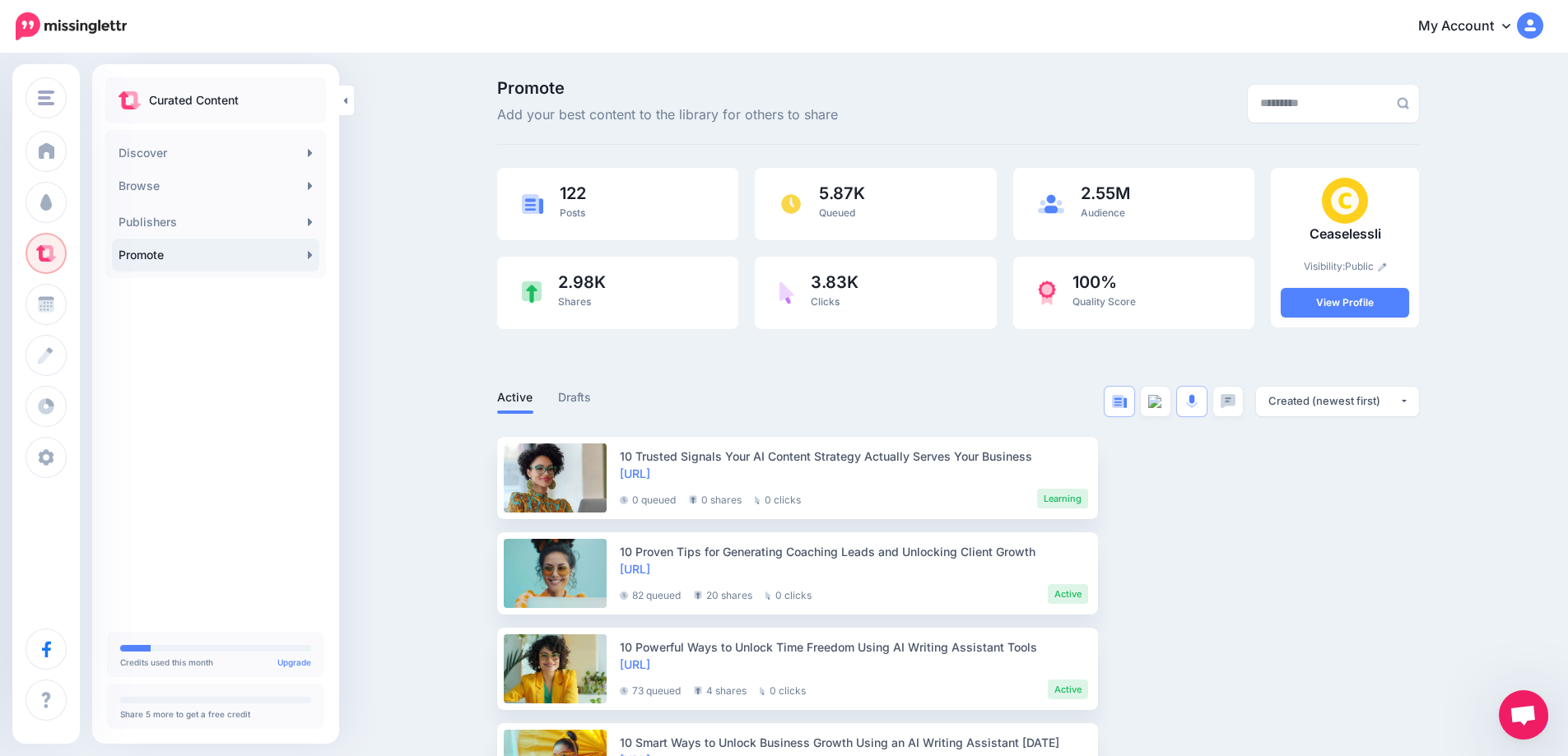
click at [312, 253] on icon at bounding box center [310, 255] width 5 height 13
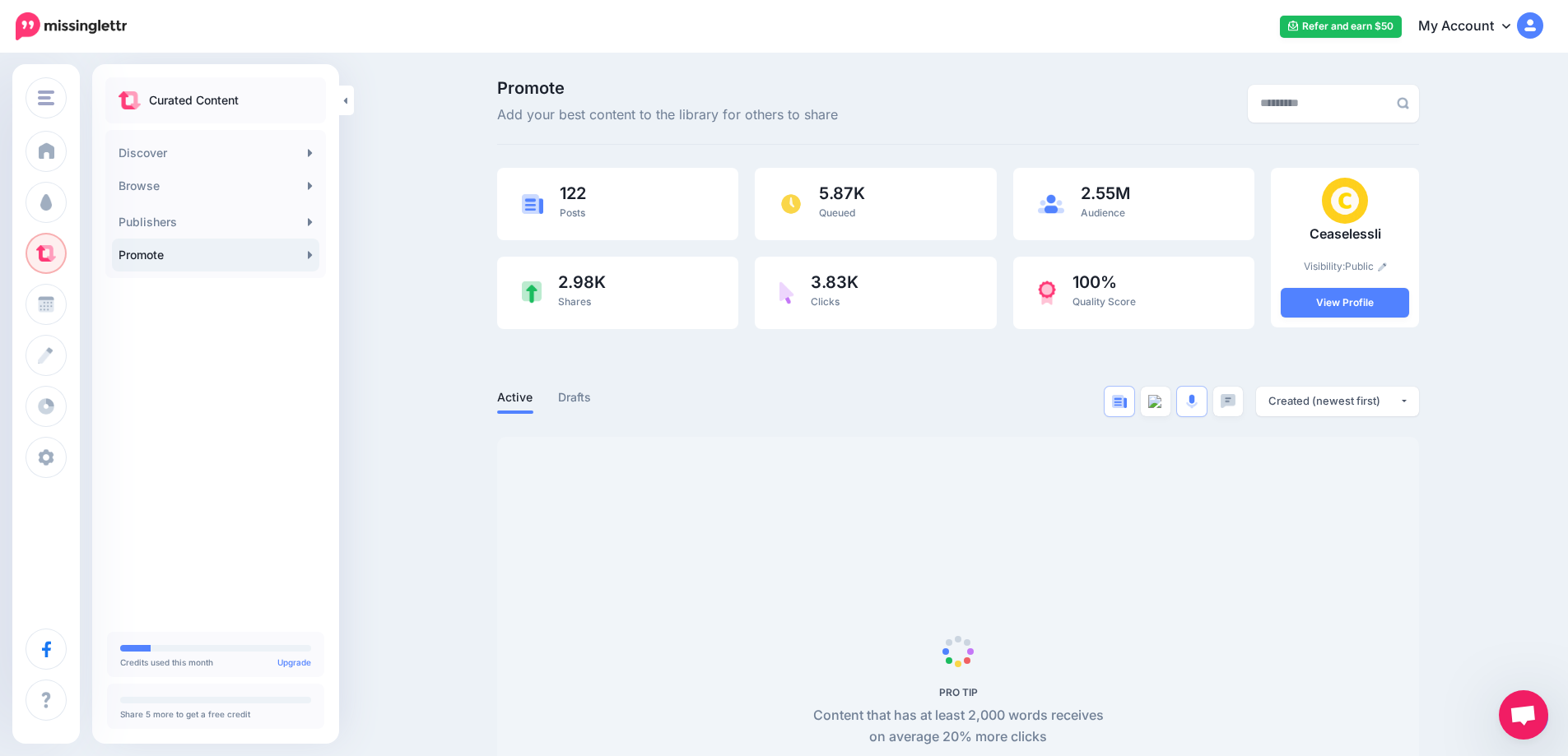
click at [1533, 725] on span "Open chat" at bounding box center [1523, 716] width 27 height 23
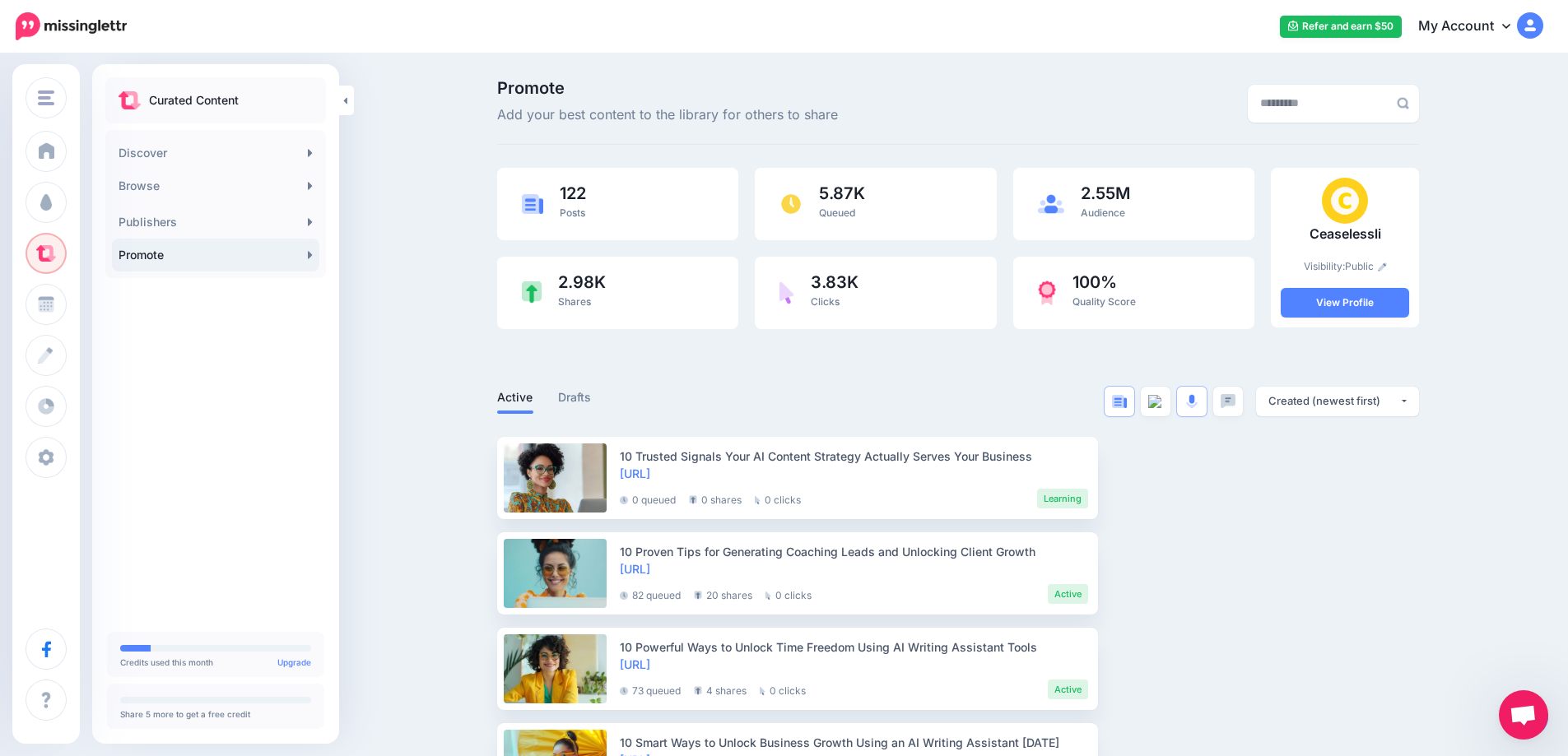
click at [307, 258] on link "Promote" at bounding box center [216, 255] width 208 height 33
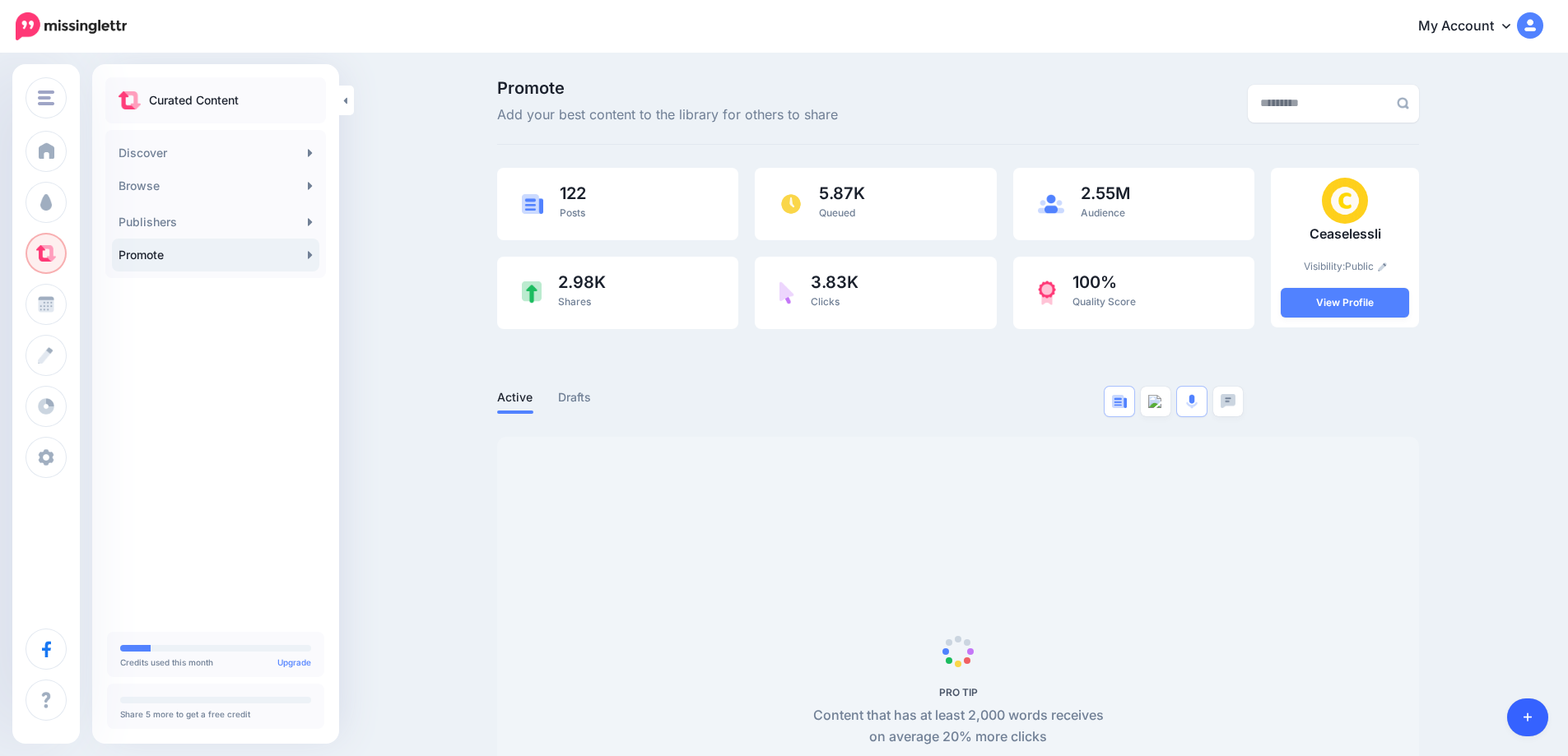
click at [1520, 716] on link at bounding box center [1527, 717] width 42 height 38
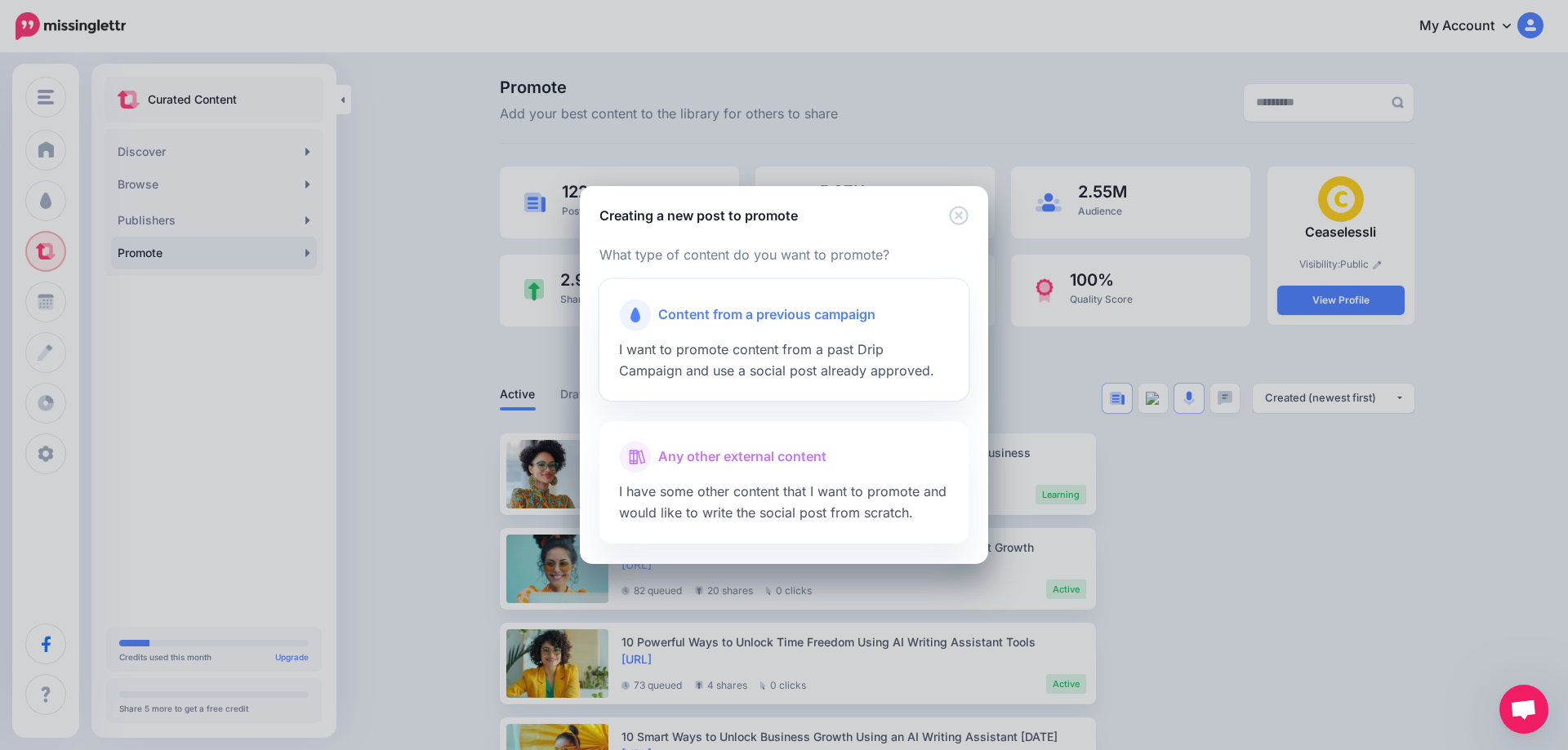
click at [770, 334] on div at bounding box center [784, 335] width 330 height 8
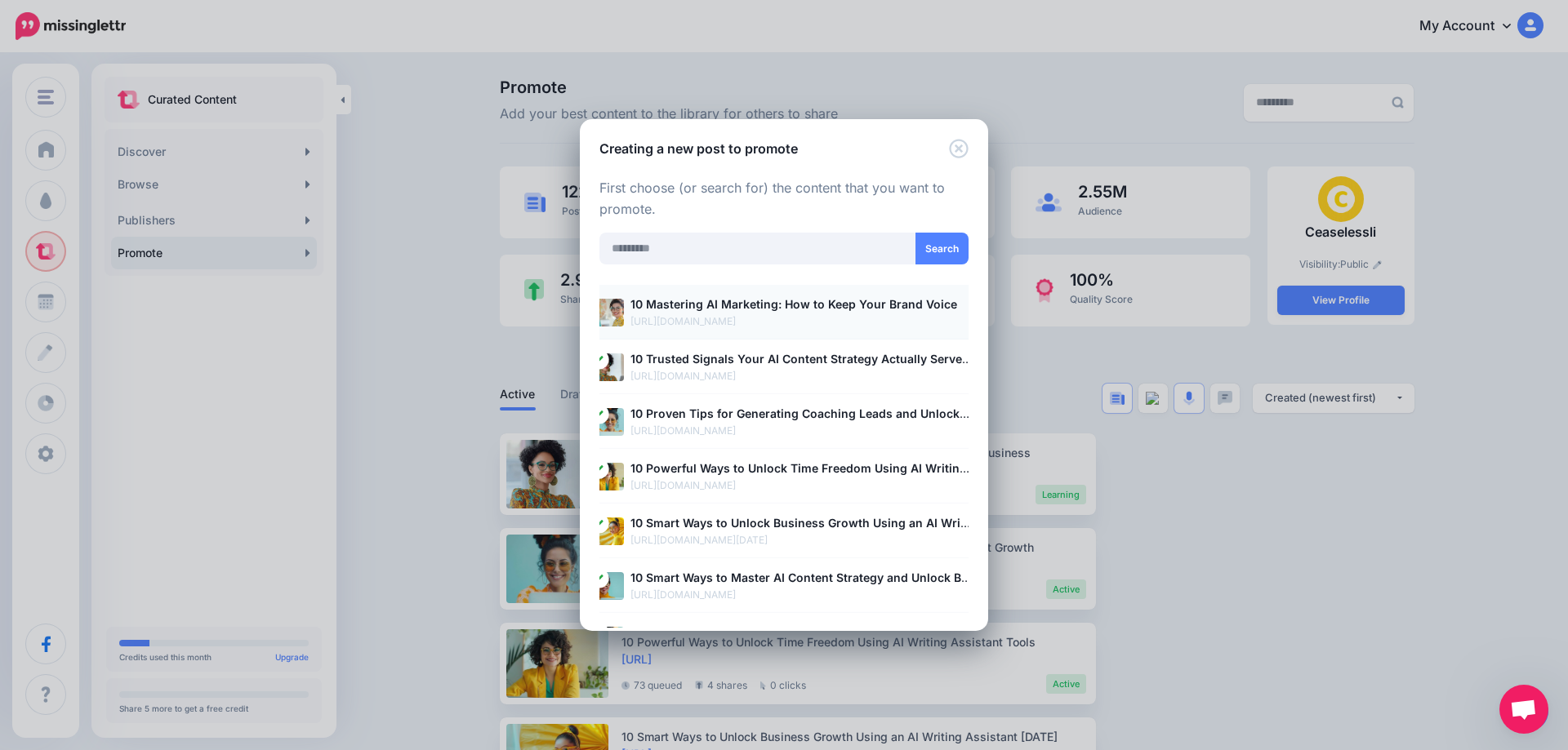
click at [709, 317] on p "https://ceaselessli.com/blog/10-mastering-ai-marketing-how-to-keep-your-brand-v…" at bounding box center [801, 321] width 341 height 16
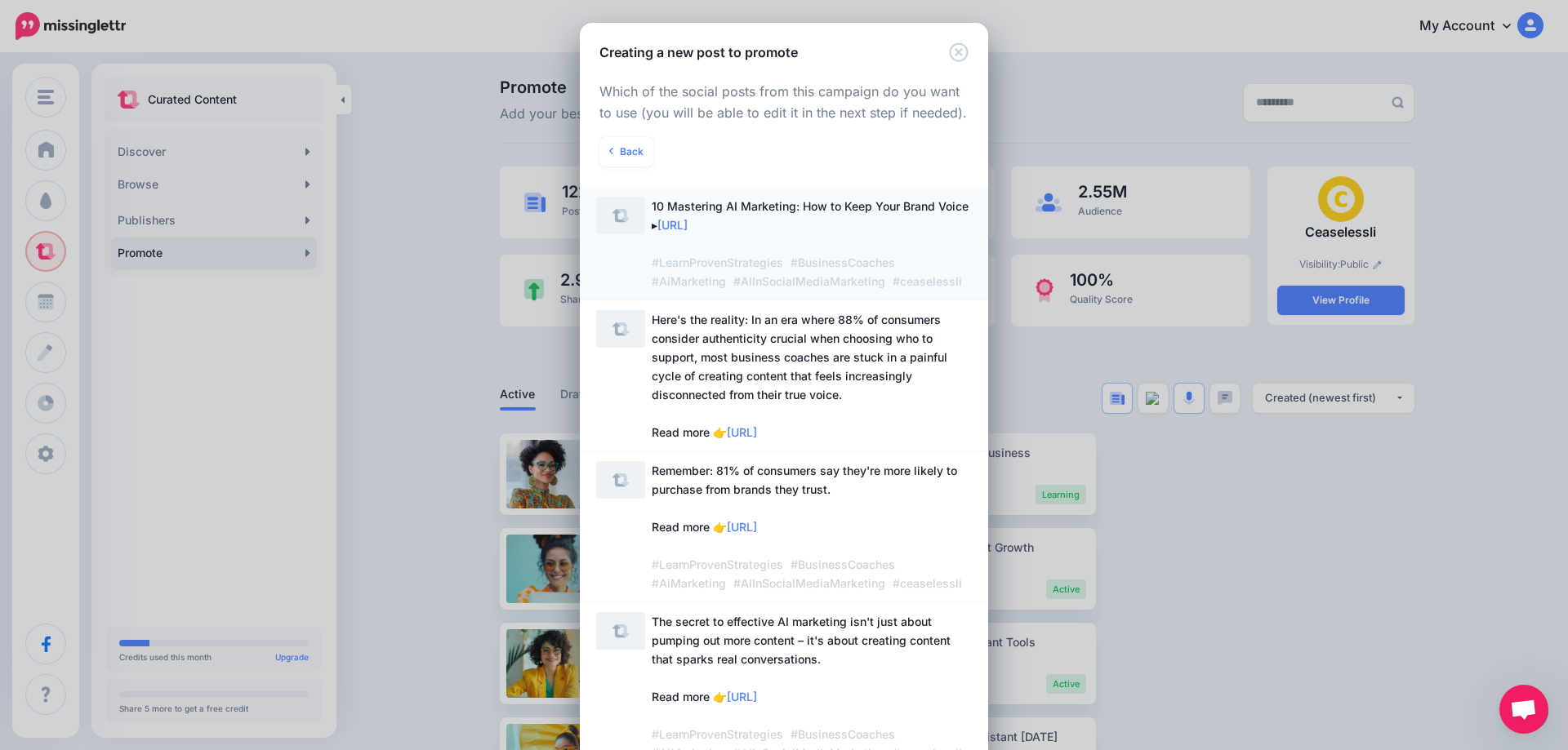
click at [688, 232] on span "https://lttr.ai/Aic4J" at bounding box center [673, 225] width 30 height 14
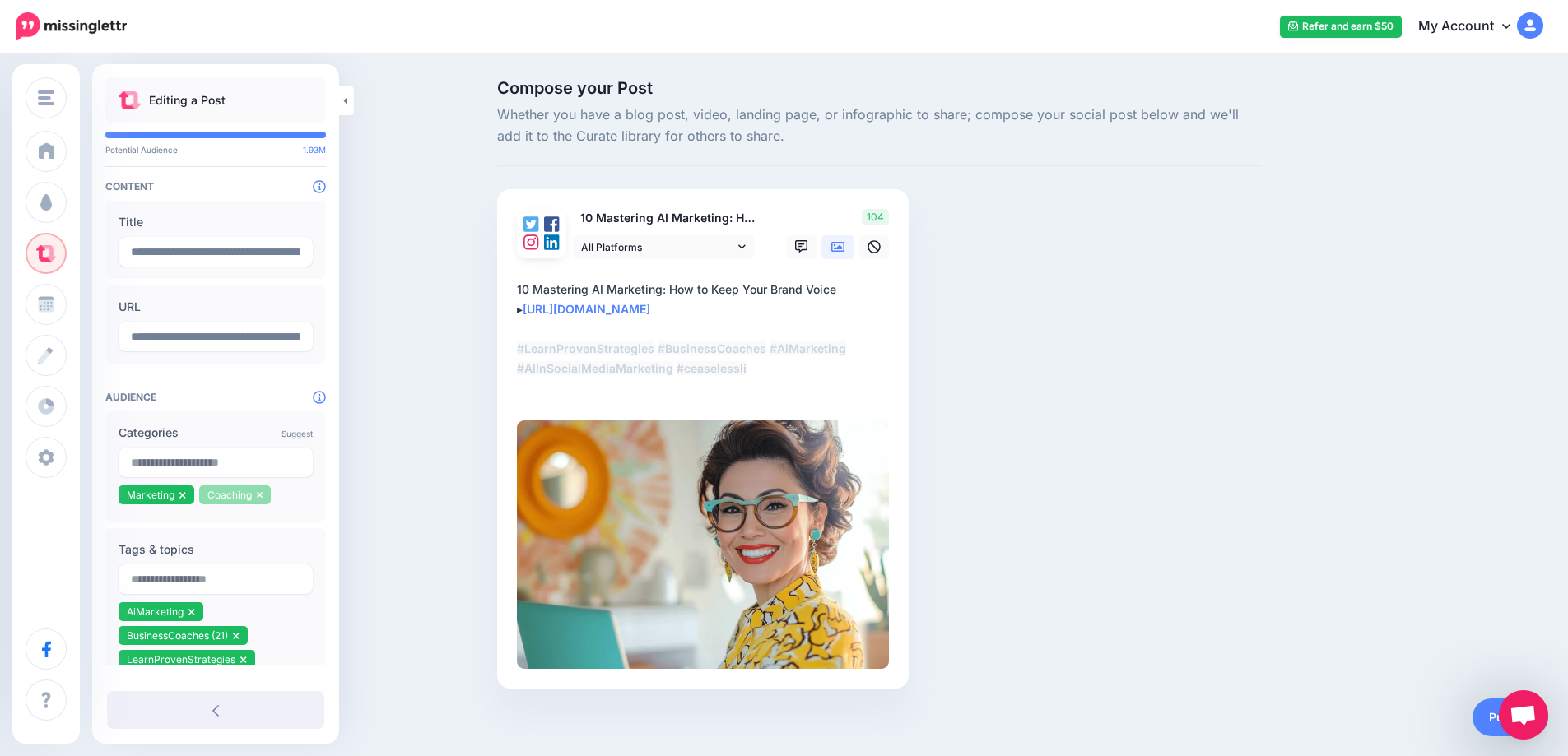
click at [262, 500] on li "Coaching" at bounding box center [235, 495] width 73 height 19
click at [259, 498] on icon at bounding box center [260, 495] width 6 height 7
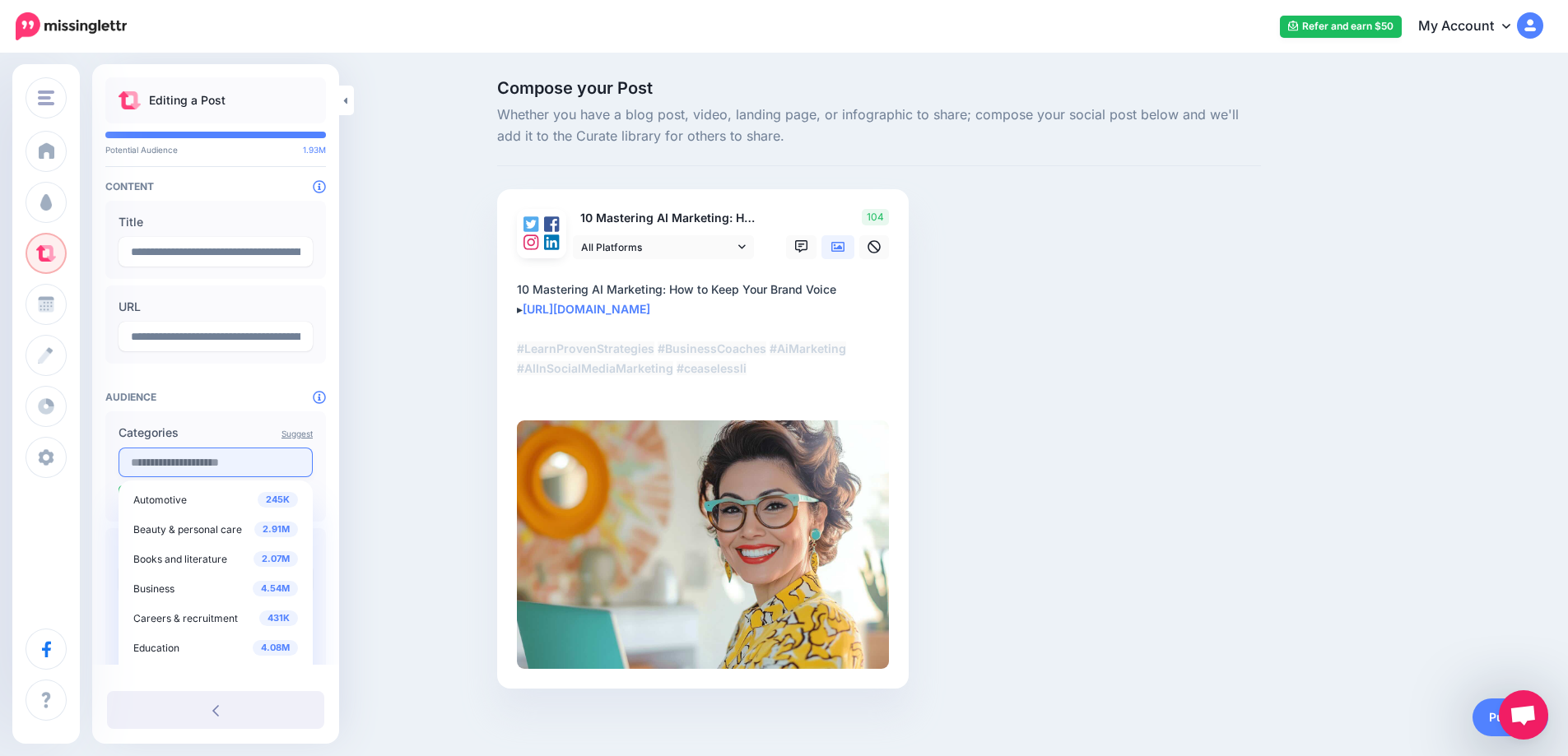
click at [215, 465] on input "text" at bounding box center [216, 462] width 194 height 29
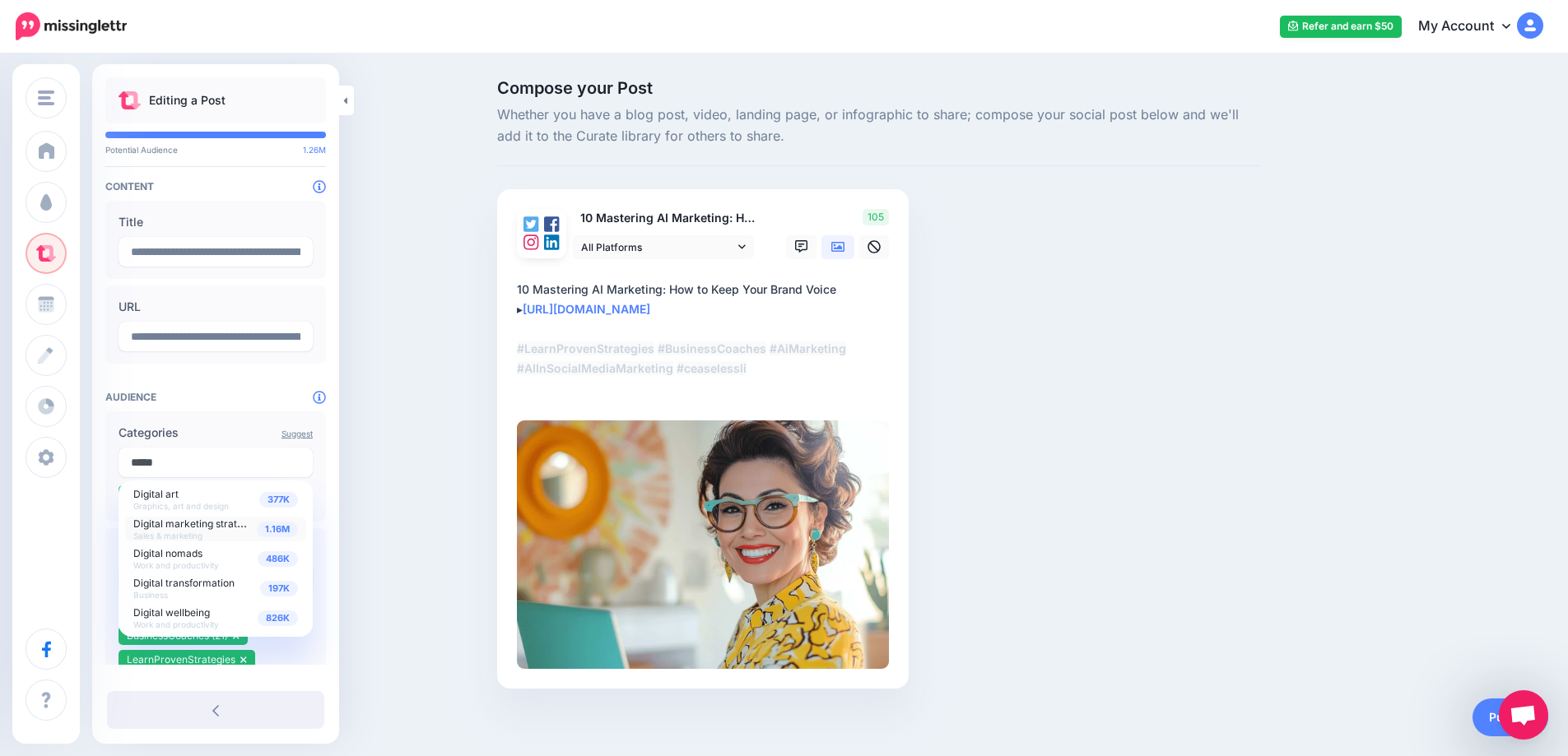
type input "*****"
click at [281, 536] on span "1.16M" at bounding box center [278, 529] width 42 height 16
click at [406, 517] on div "Compose your Post Whether you have a blog post, video, landing page, or infogra…" at bounding box center [784, 409] width 1568 height 708
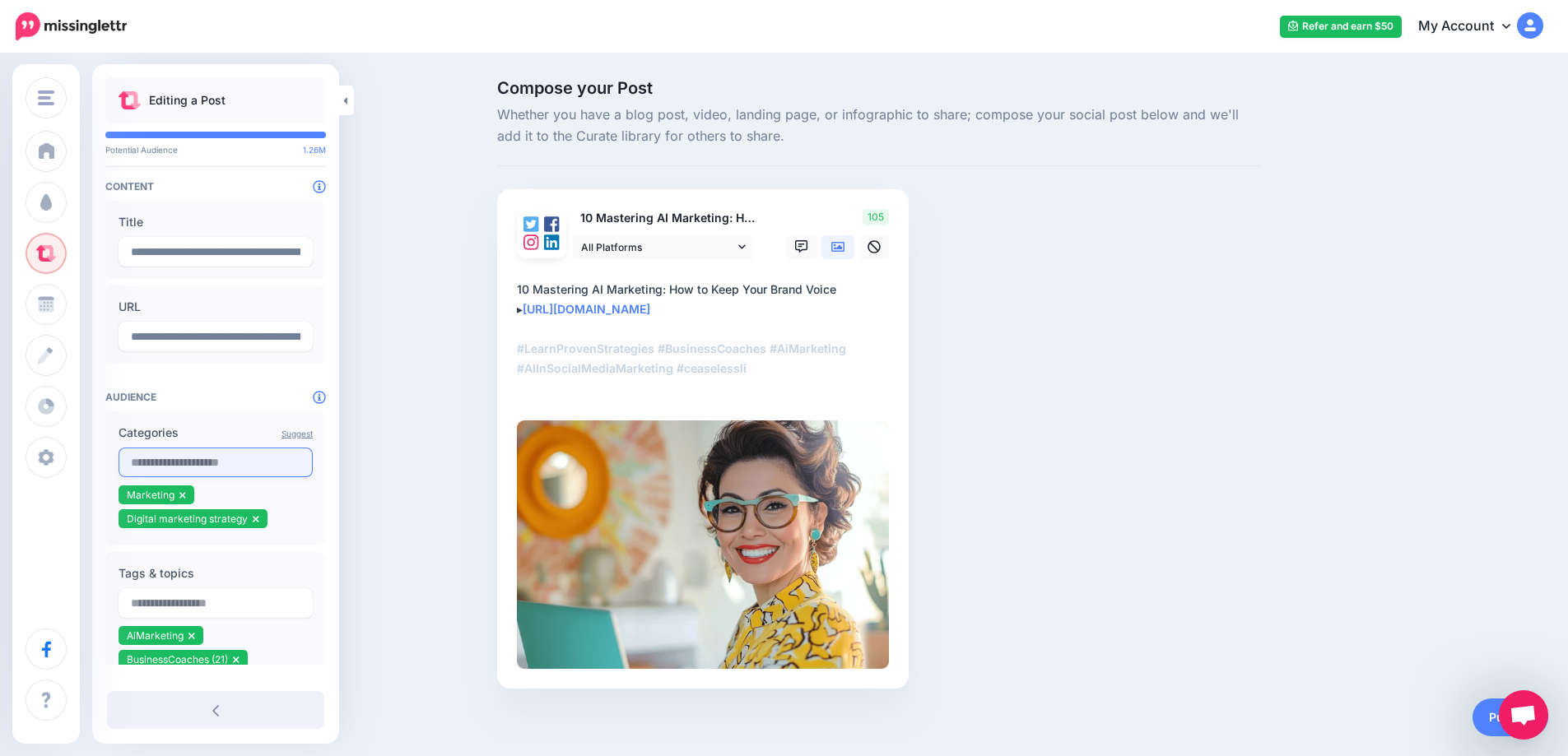
click at [203, 467] on input "text" at bounding box center [216, 462] width 194 height 29
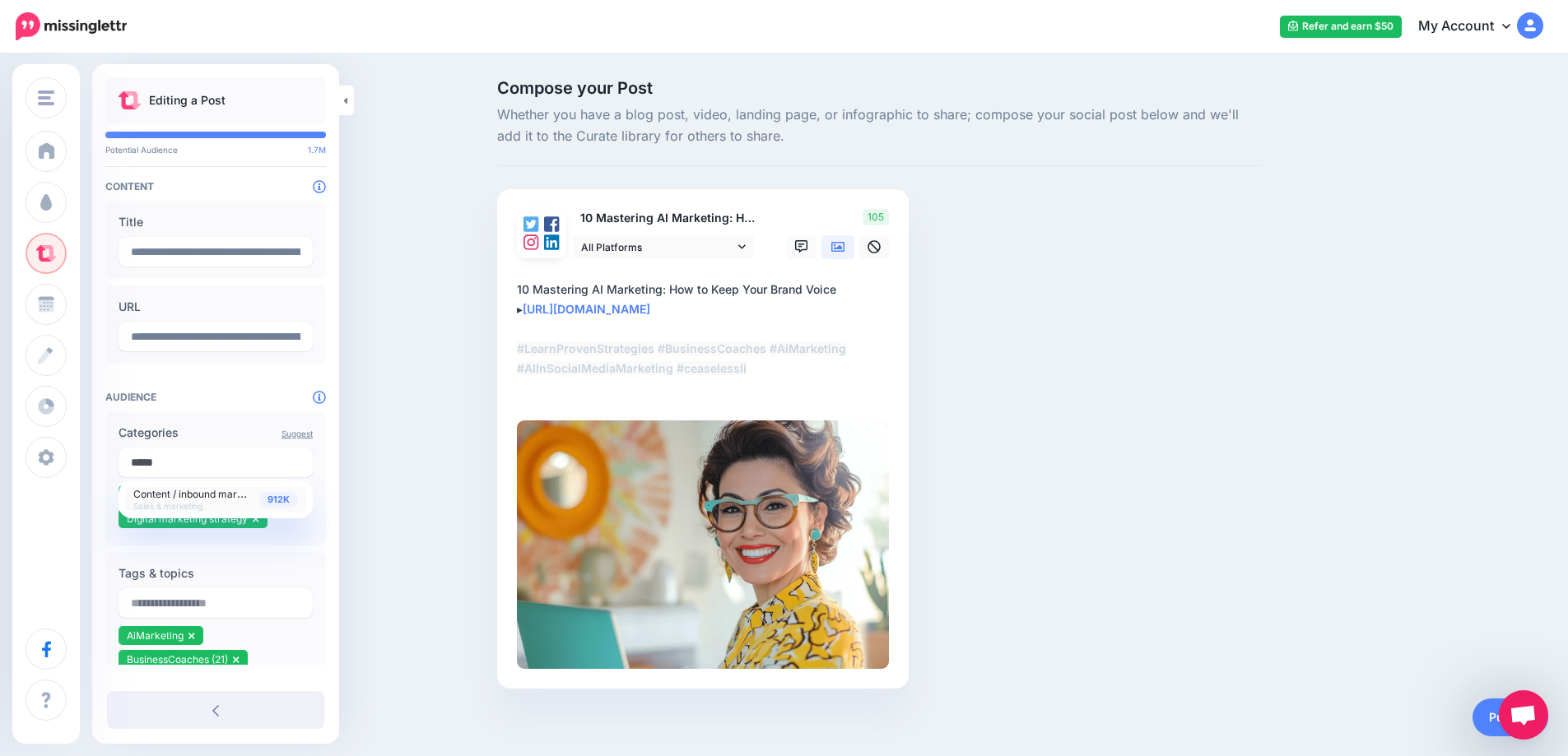
type input "*****"
click at [275, 499] on span "912K" at bounding box center [278, 499] width 39 height 16
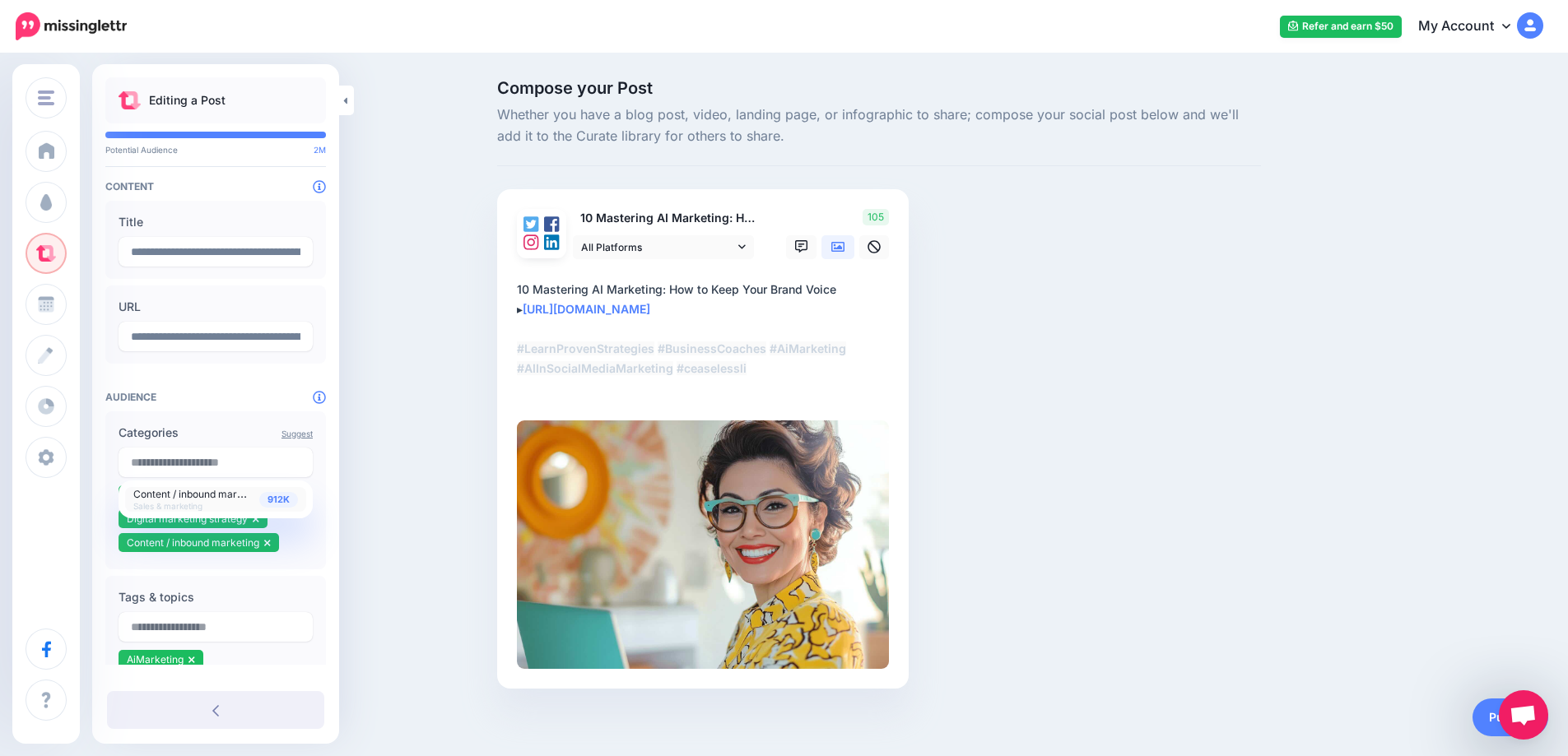
click at [395, 479] on div "Compose your Post Whether you have a blog post, video, landing page, or infogra…" at bounding box center [784, 409] width 1568 height 708
click at [1486, 715] on link "Publish" at bounding box center [1510, 717] width 76 height 38
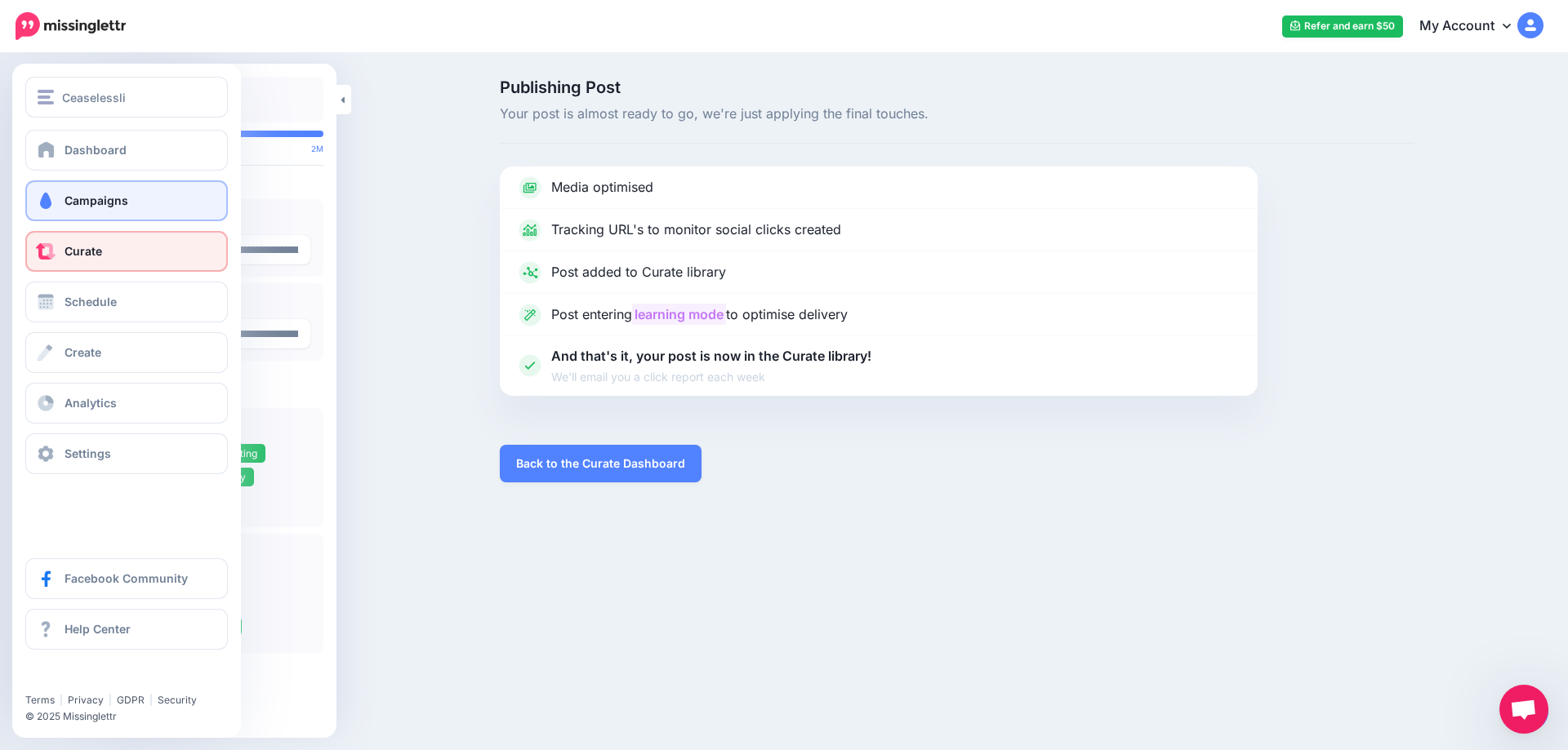
click at [67, 208] on link "Campaigns" at bounding box center [126, 201] width 202 height 41
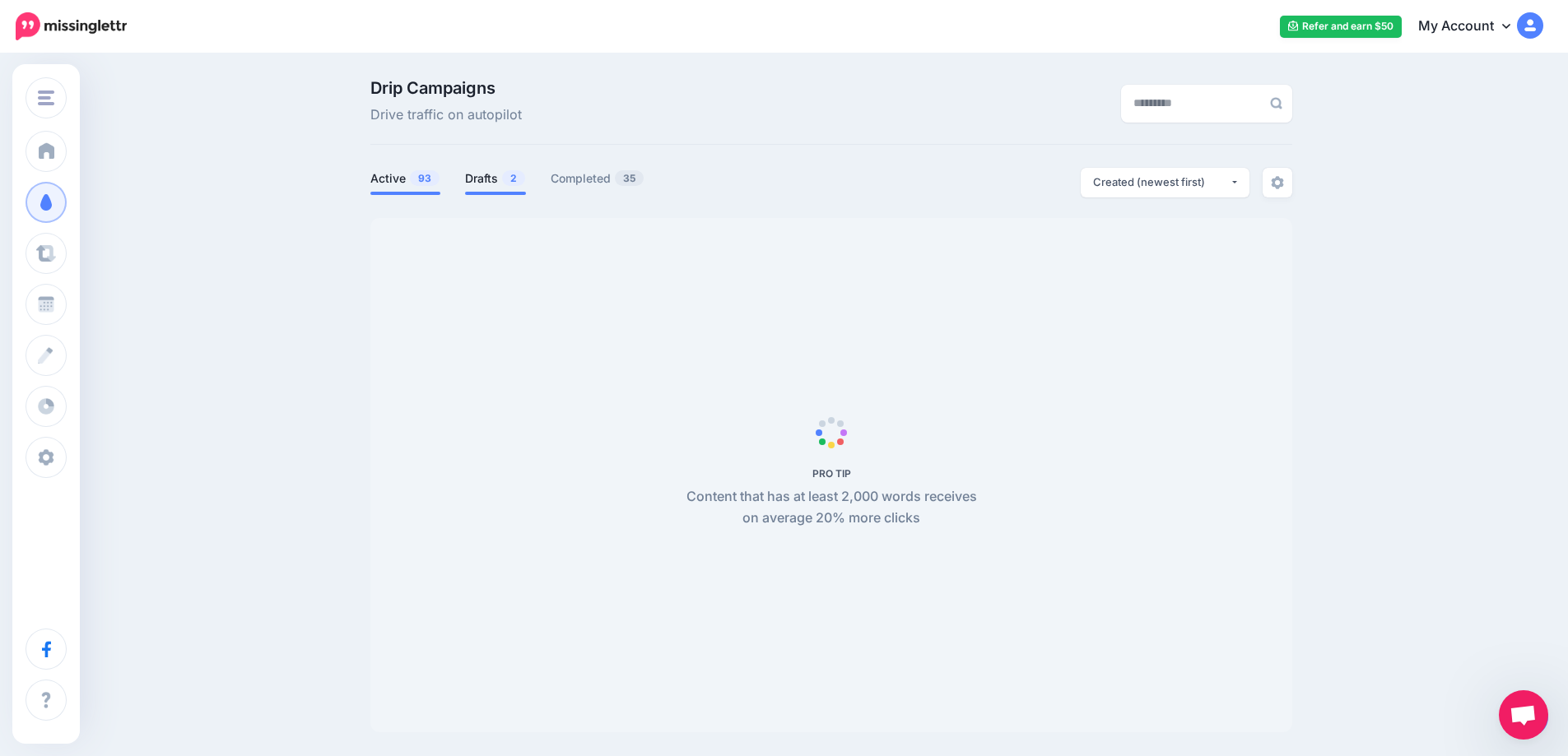
click at [485, 180] on link "Drafts 2" at bounding box center [496, 178] width 61 height 20
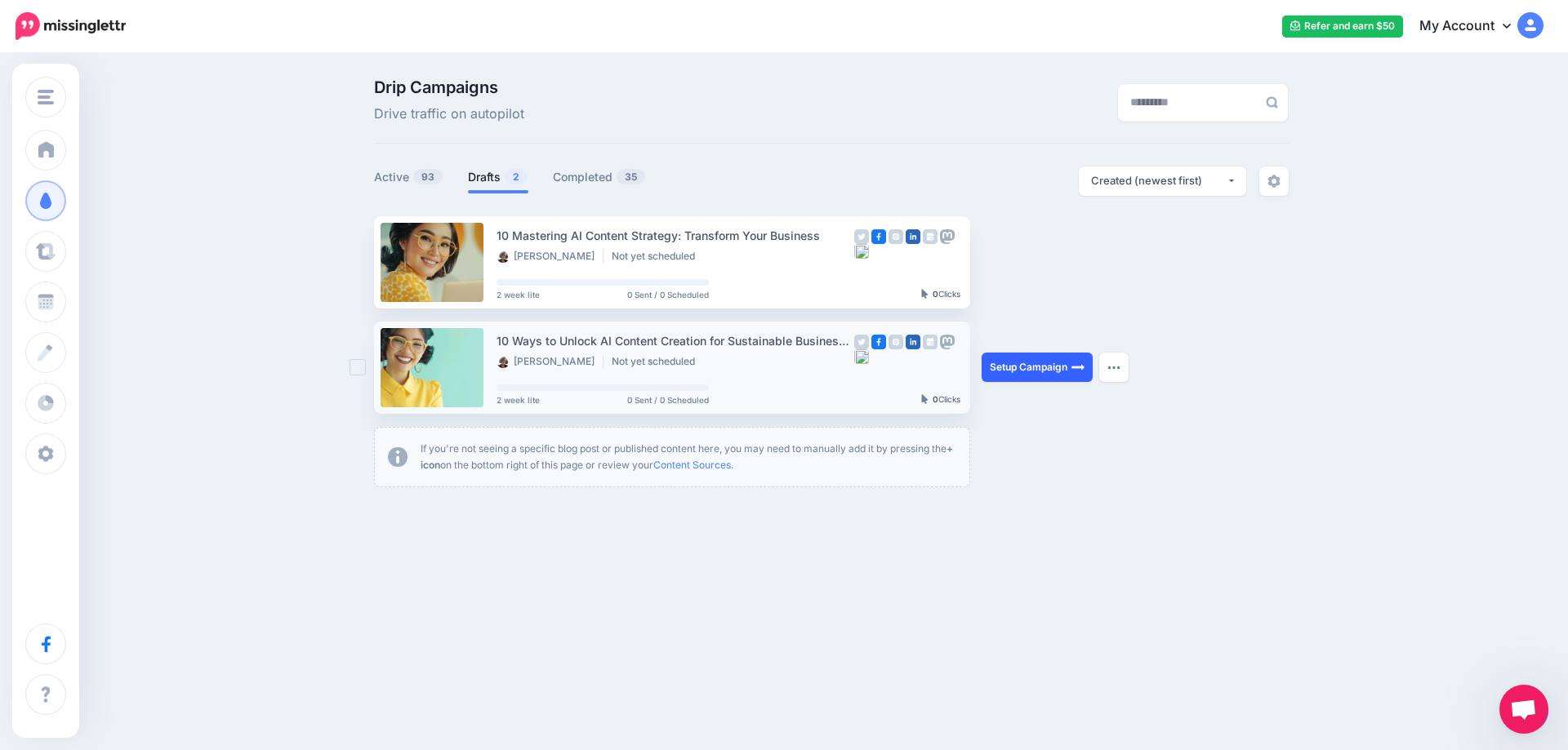
click at [1019, 373] on link "Setup Campaign" at bounding box center [1037, 367] width 111 height 29
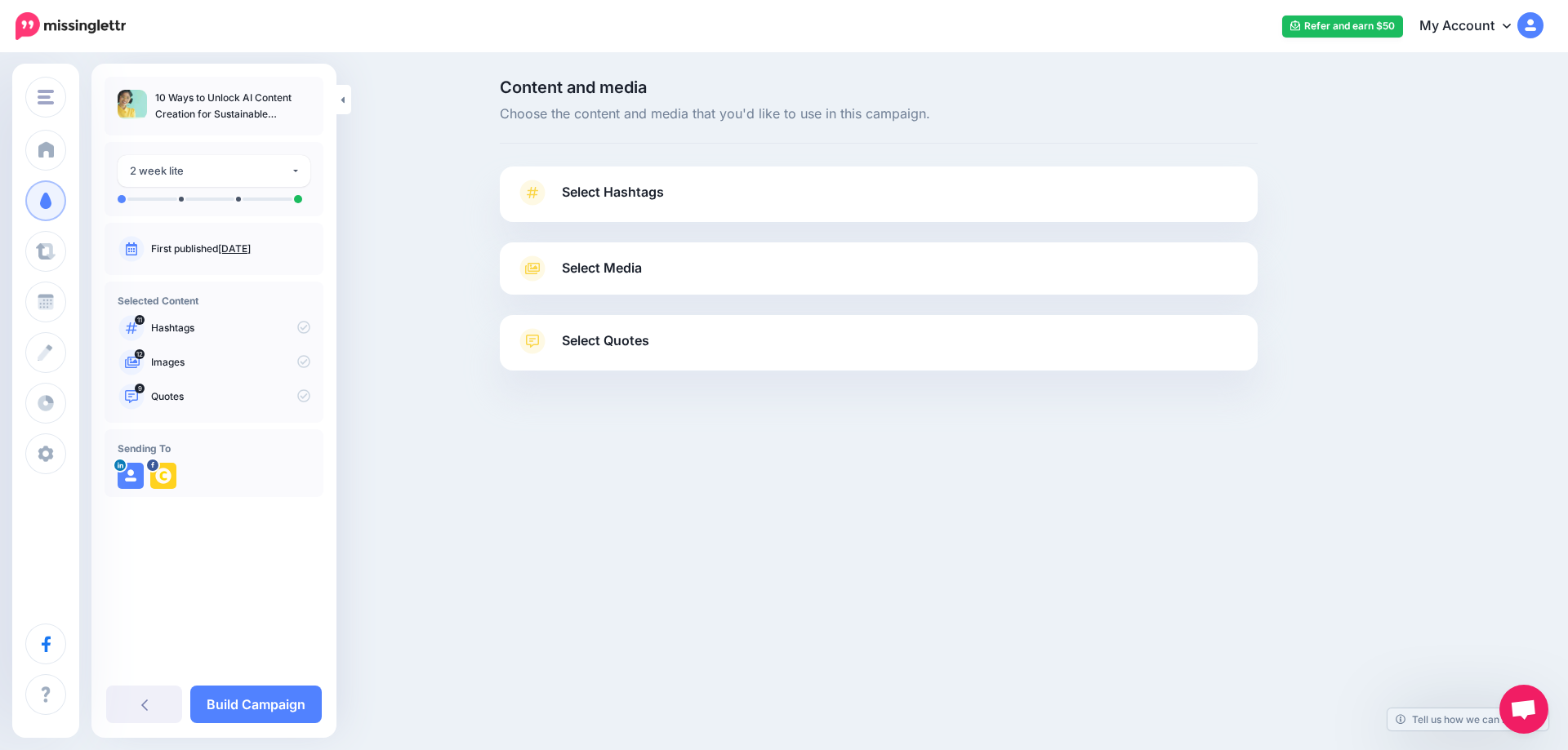
click at [251, 252] on link "Sept. 7, 2025" at bounding box center [234, 248] width 33 height 12
click at [612, 197] on span "Select Hashtags" at bounding box center [613, 193] width 102 height 22
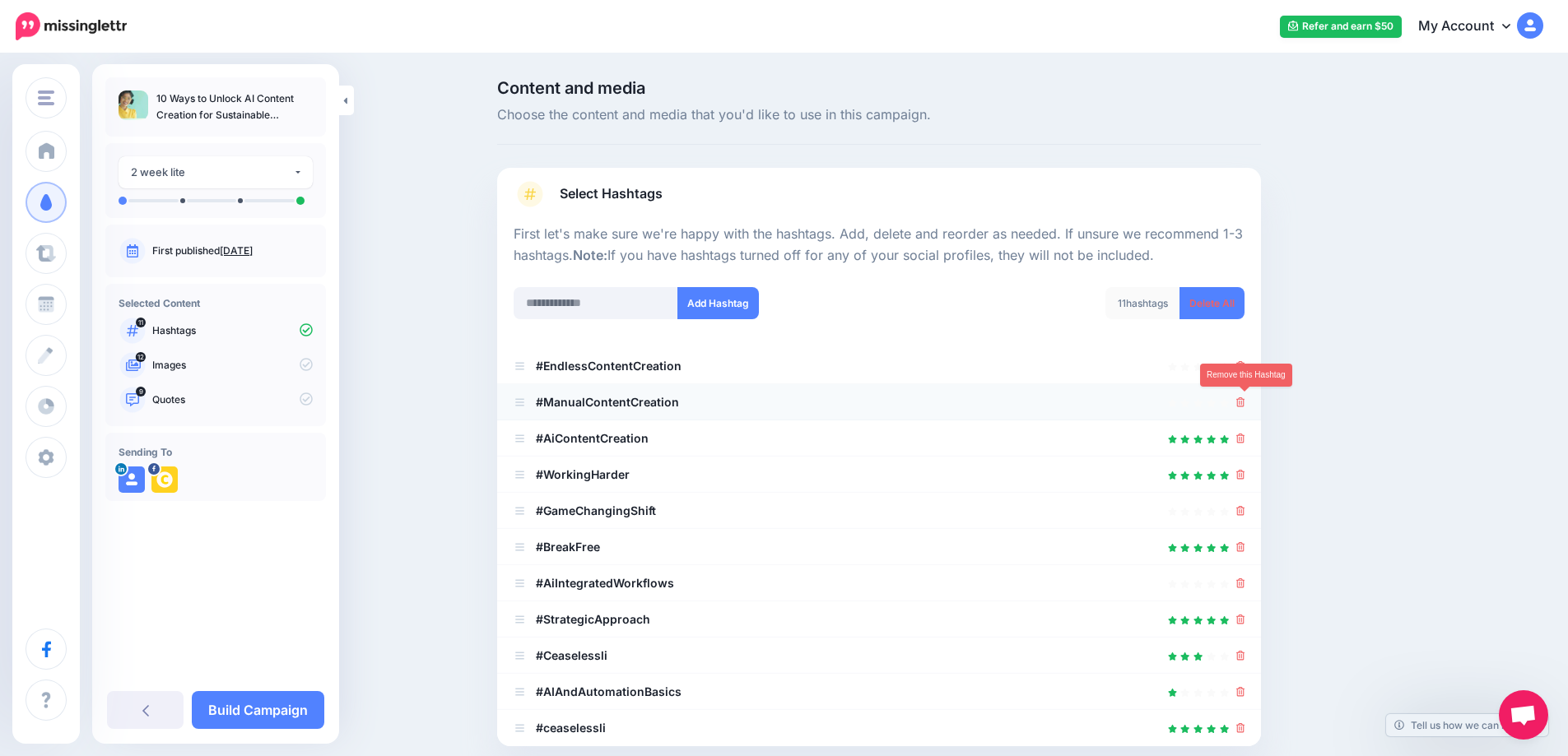
click at [1245, 403] on icon at bounding box center [1240, 402] width 9 height 9
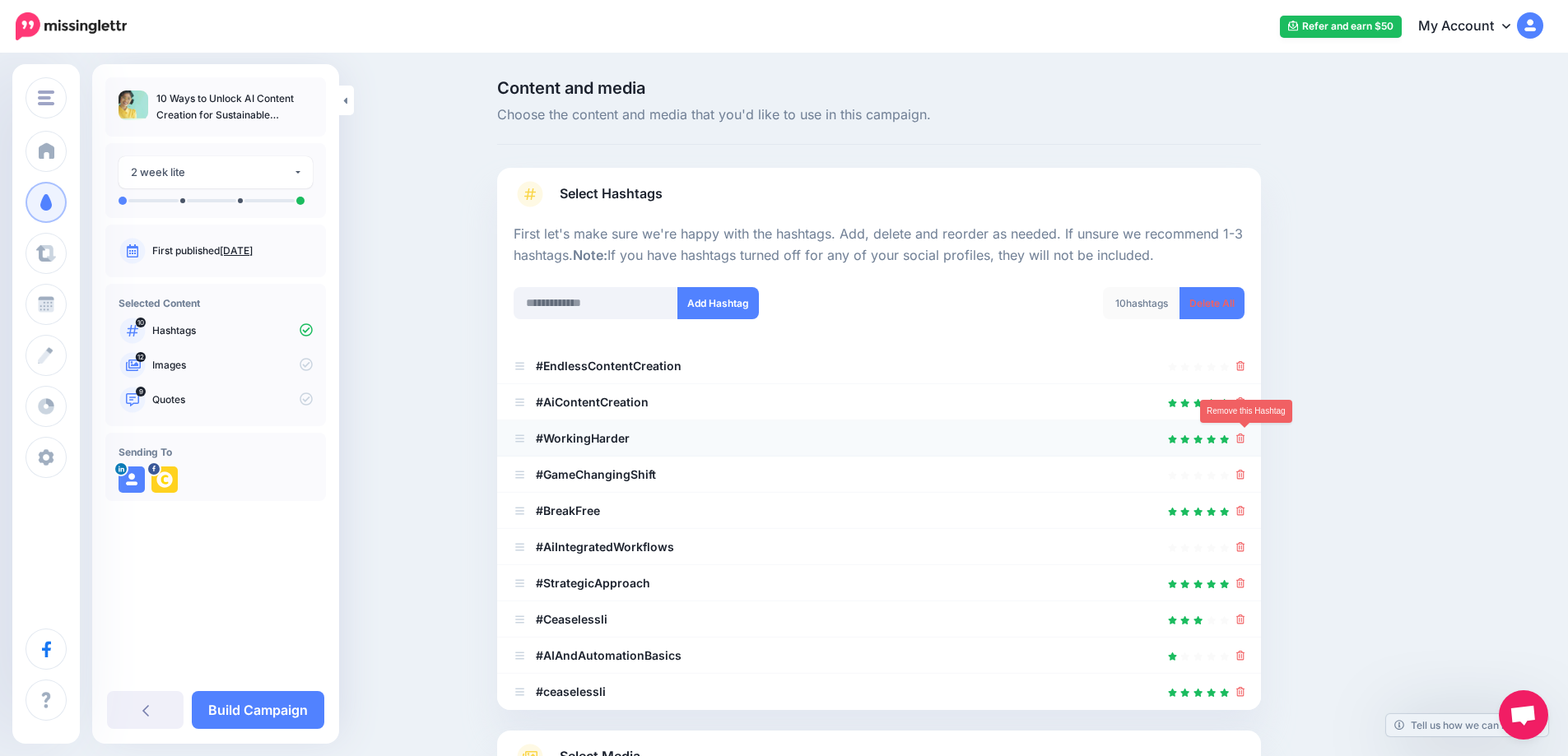
click at [1245, 440] on icon at bounding box center [1240, 438] width 9 height 9
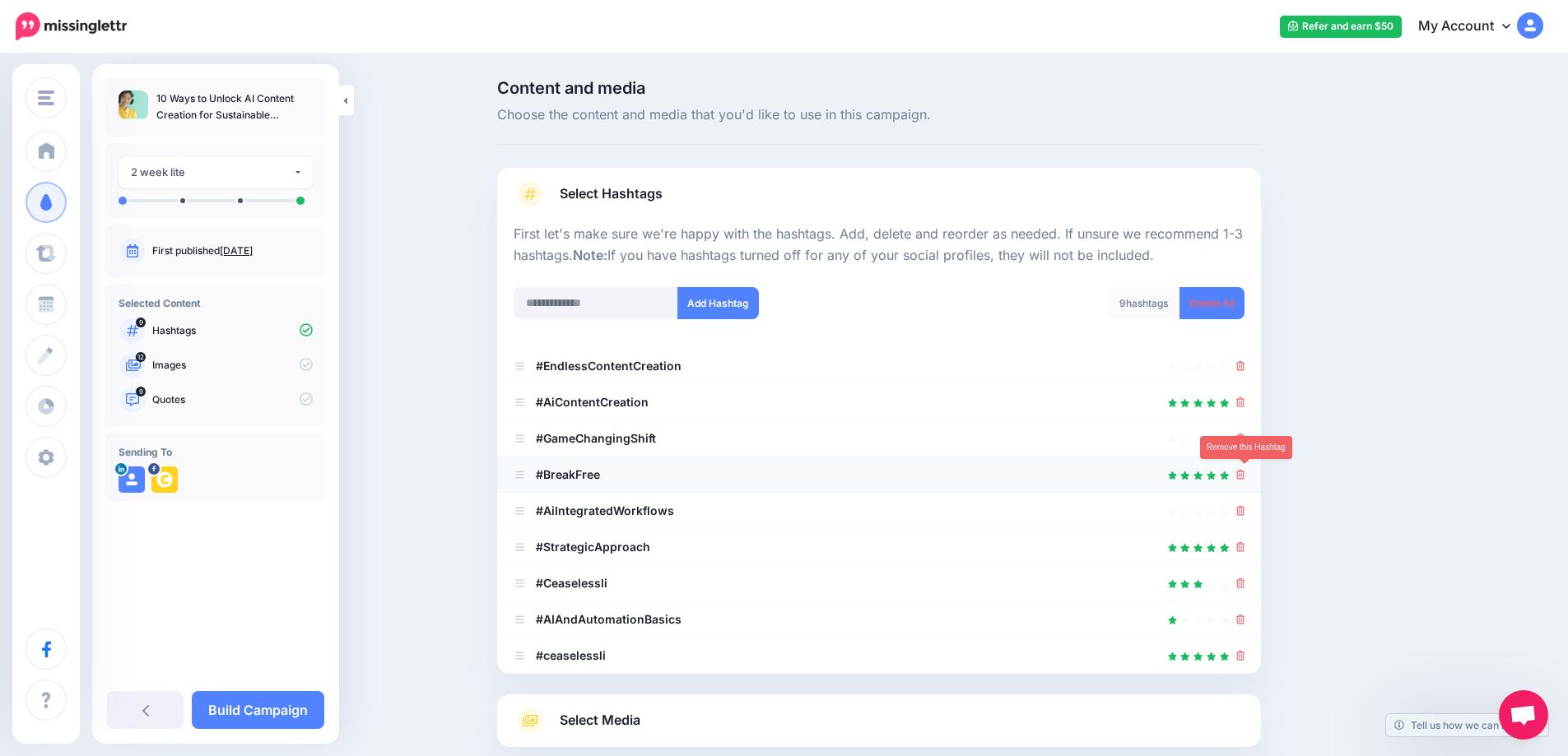
click at [1245, 478] on icon at bounding box center [1240, 475] width 9 height 9
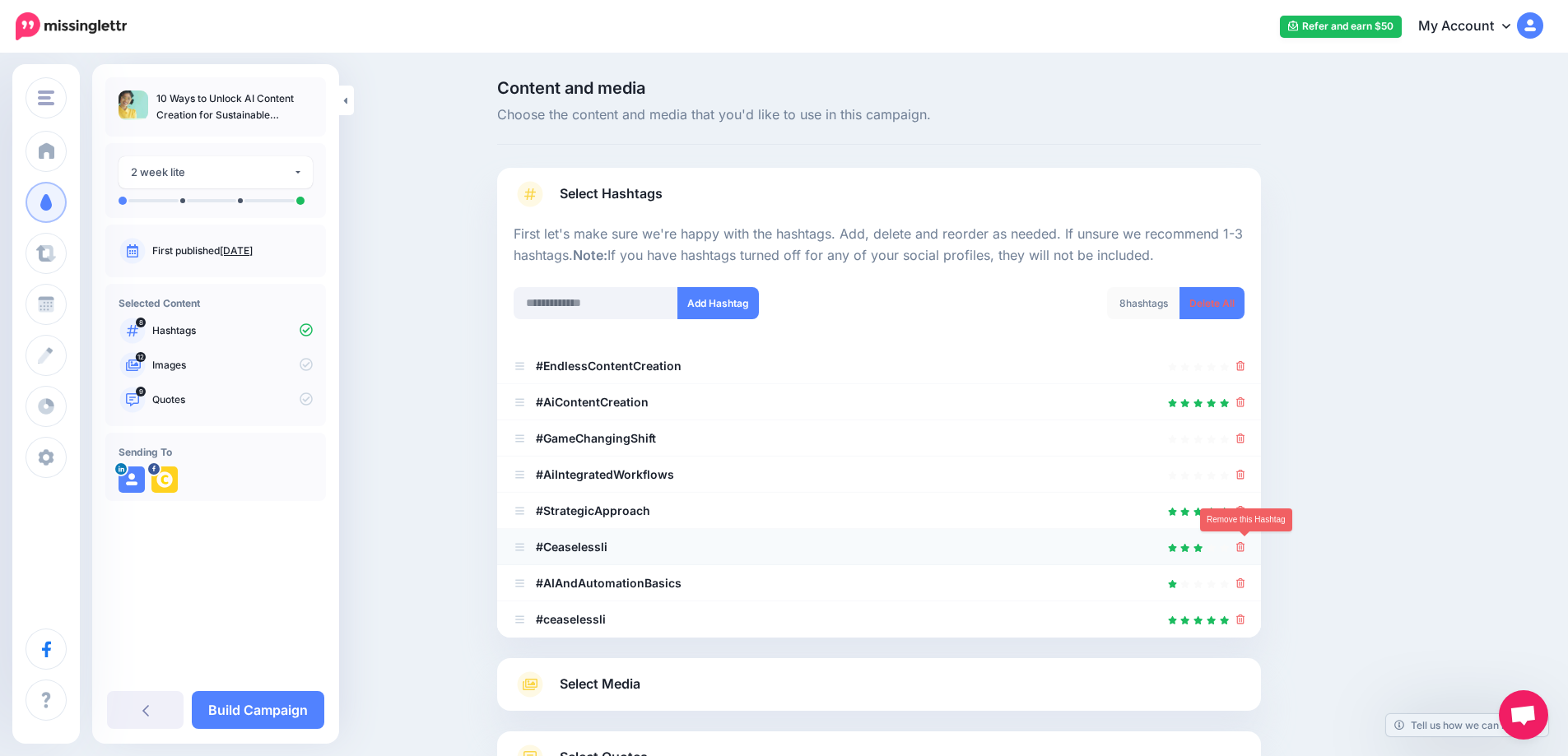
click at [1245, 552] on icon at bounding box center [1240, 547] width 9 height 9
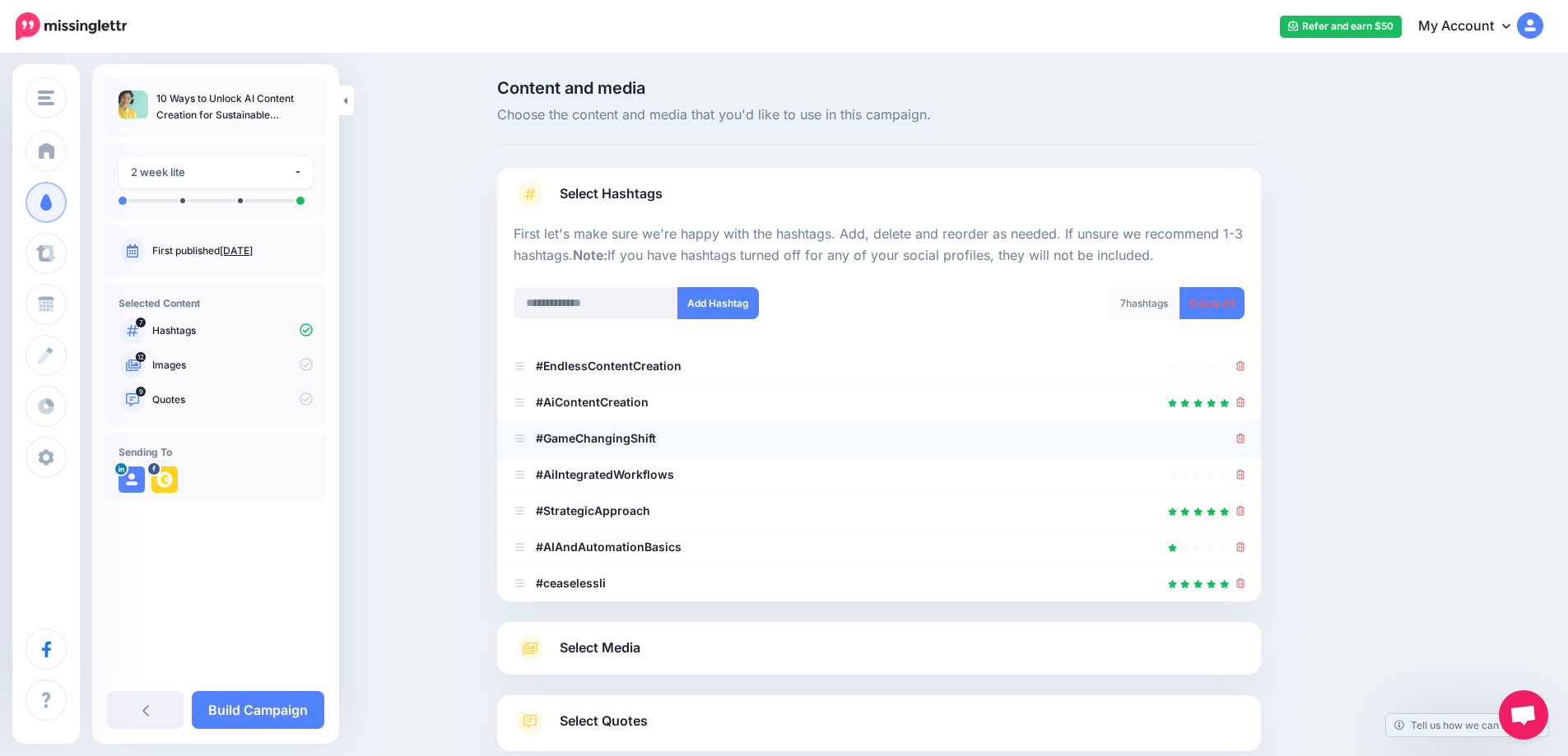
click at [1241, 440] on div at bounding box center [879, 438] width 731 height 20
click at [1245, 440] on icon at bounding box center [1240, 438] width 9 height 9
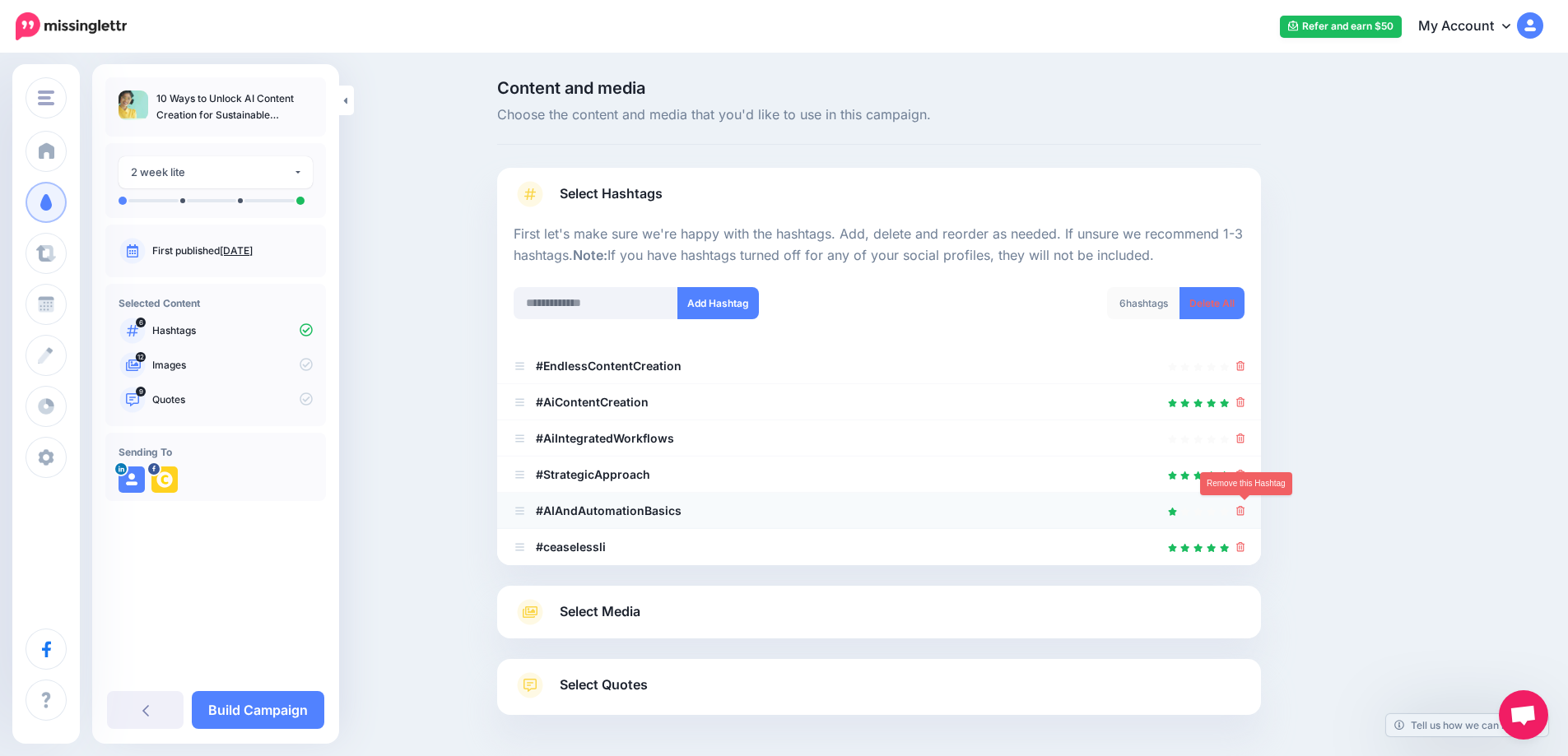
click at [1245, 512] on icon at bounding box center [1240, 511] width 9 height 9
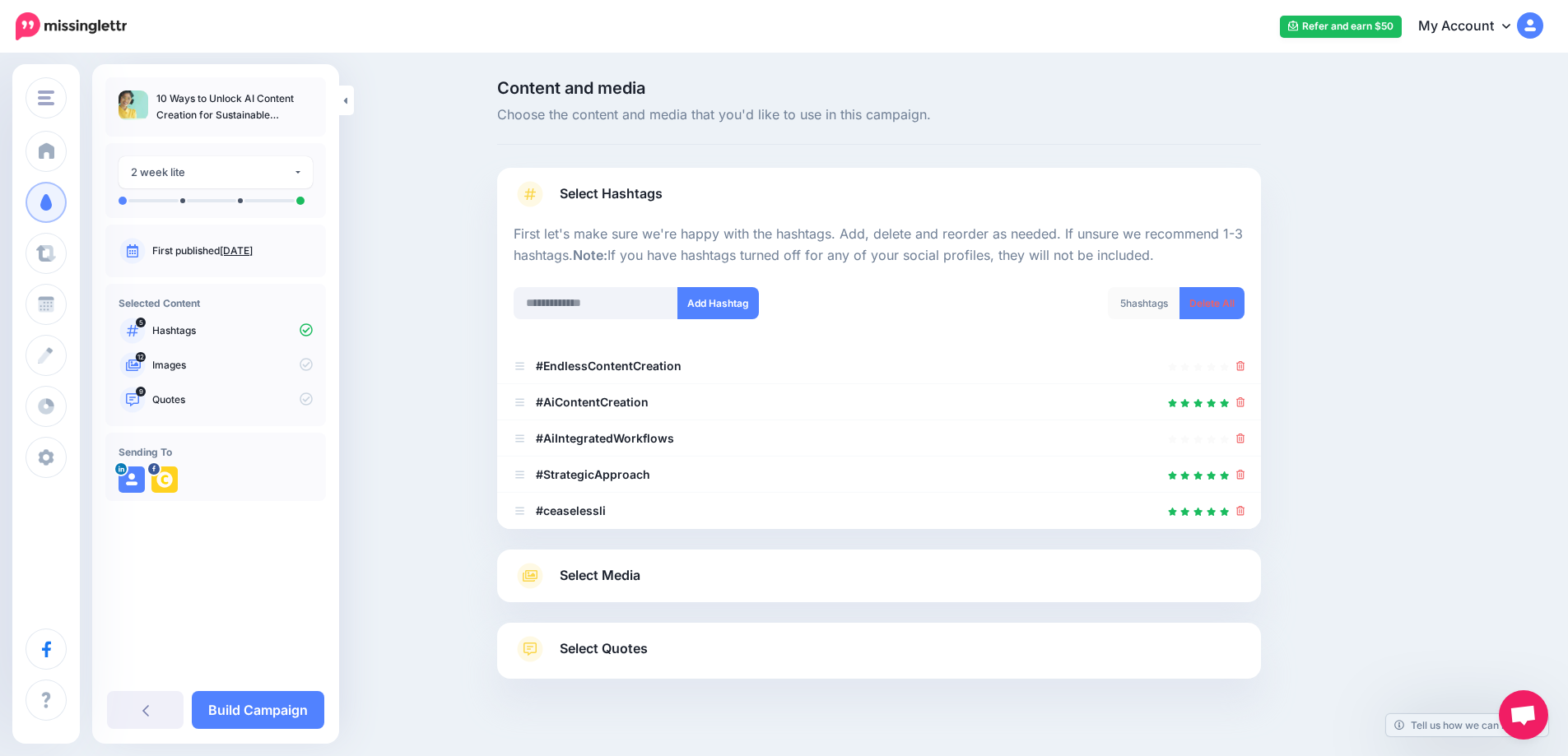
click at [590, 576] on span "Select Media" at bounding box center [599, 576] width 80 height 23
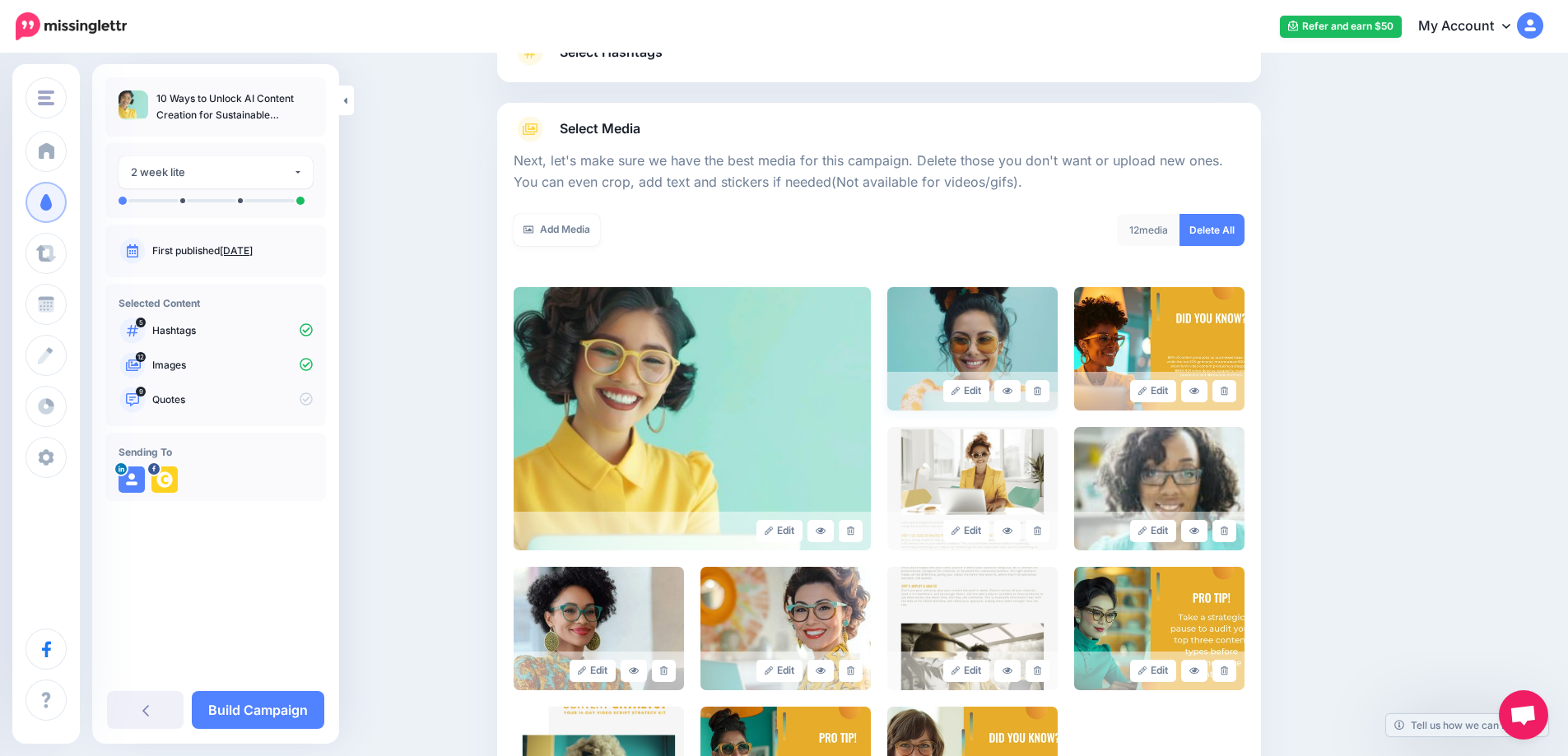
scroll to position [143, 0]
click at [1041, 393] on icon at bounding box center [1037, 391] width 8 height 9
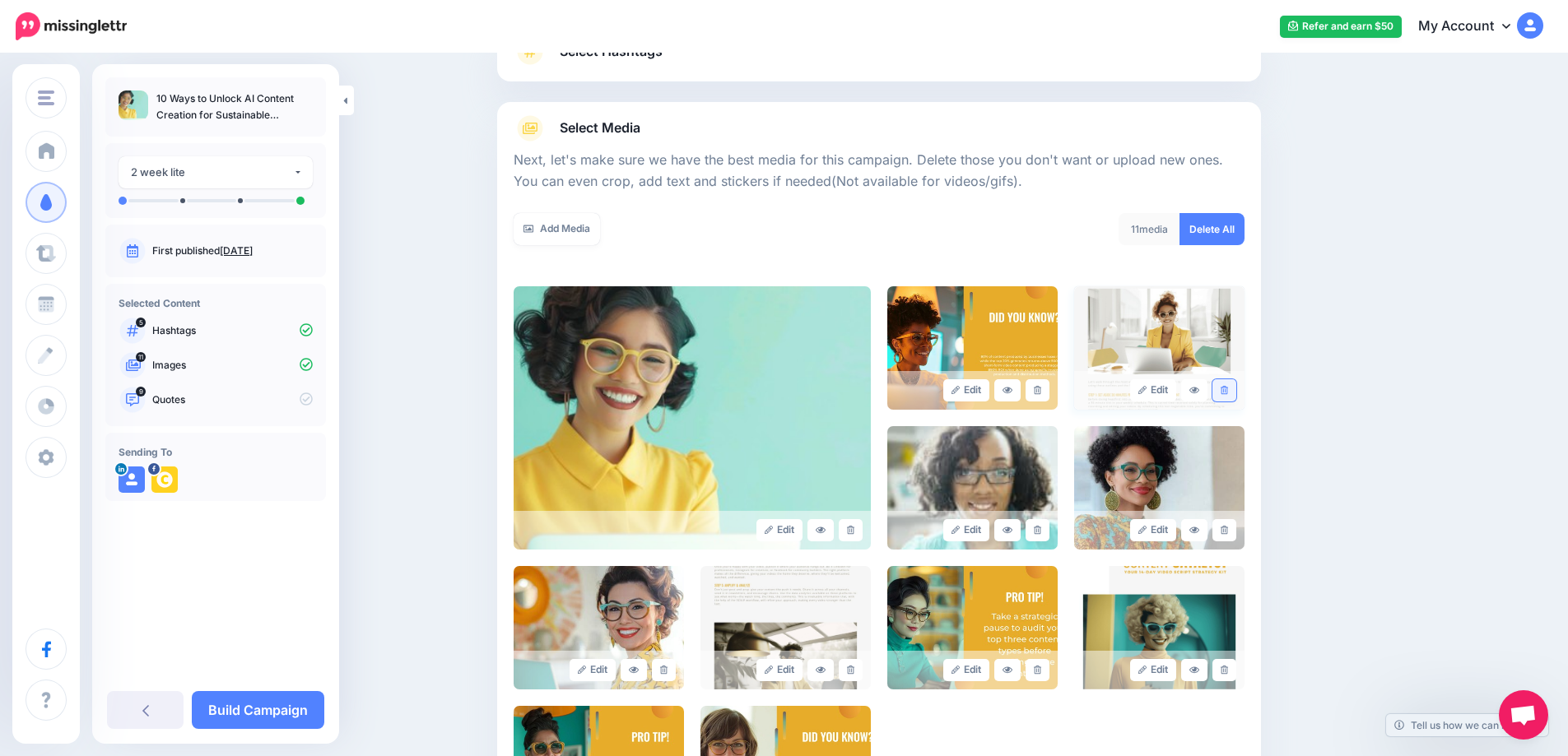
click at [1228, 390] on icon at bounding box center [1224, 391] width 8 height 9
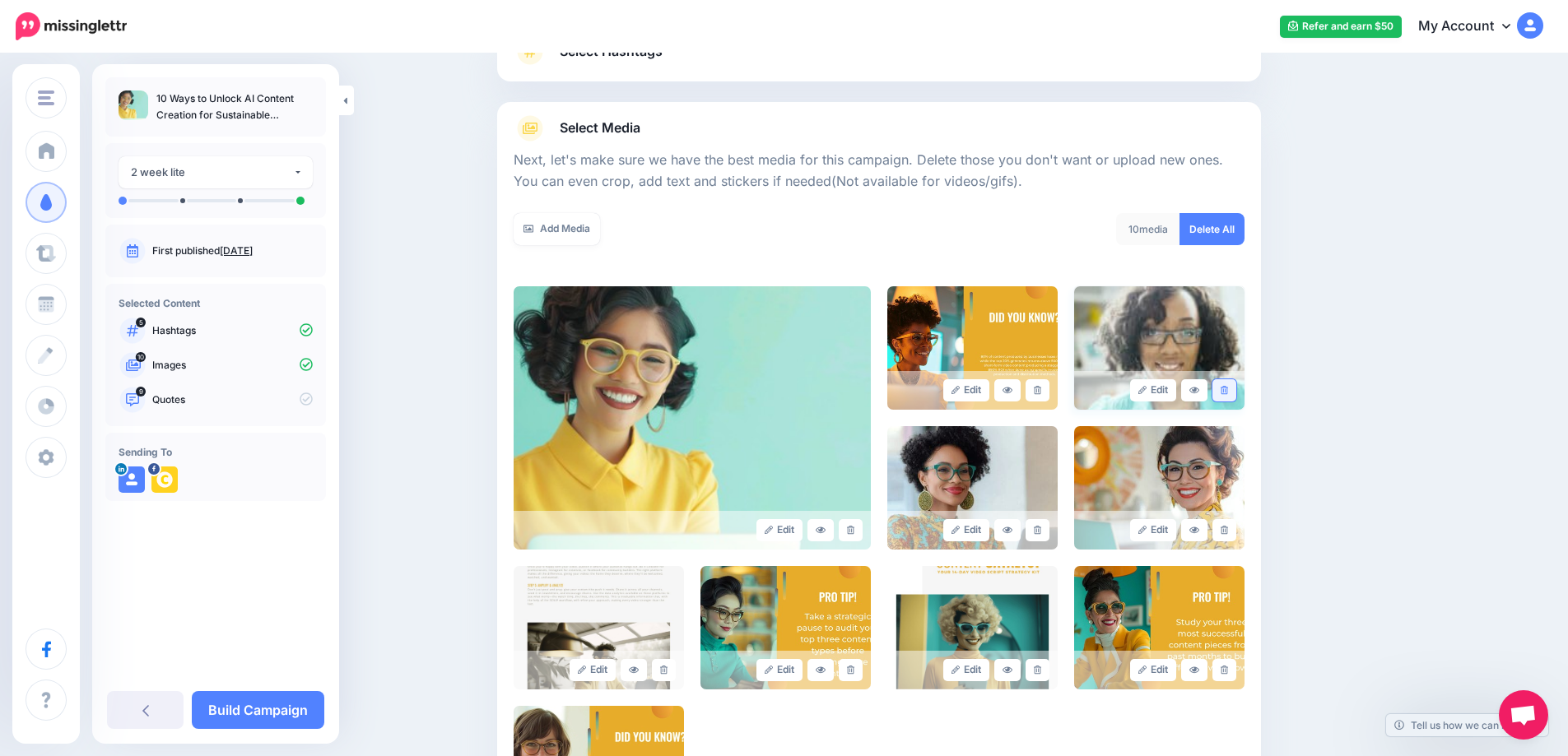
click at [1226, 392] on icon at bounding box center [1224, 391] width 8 height 9
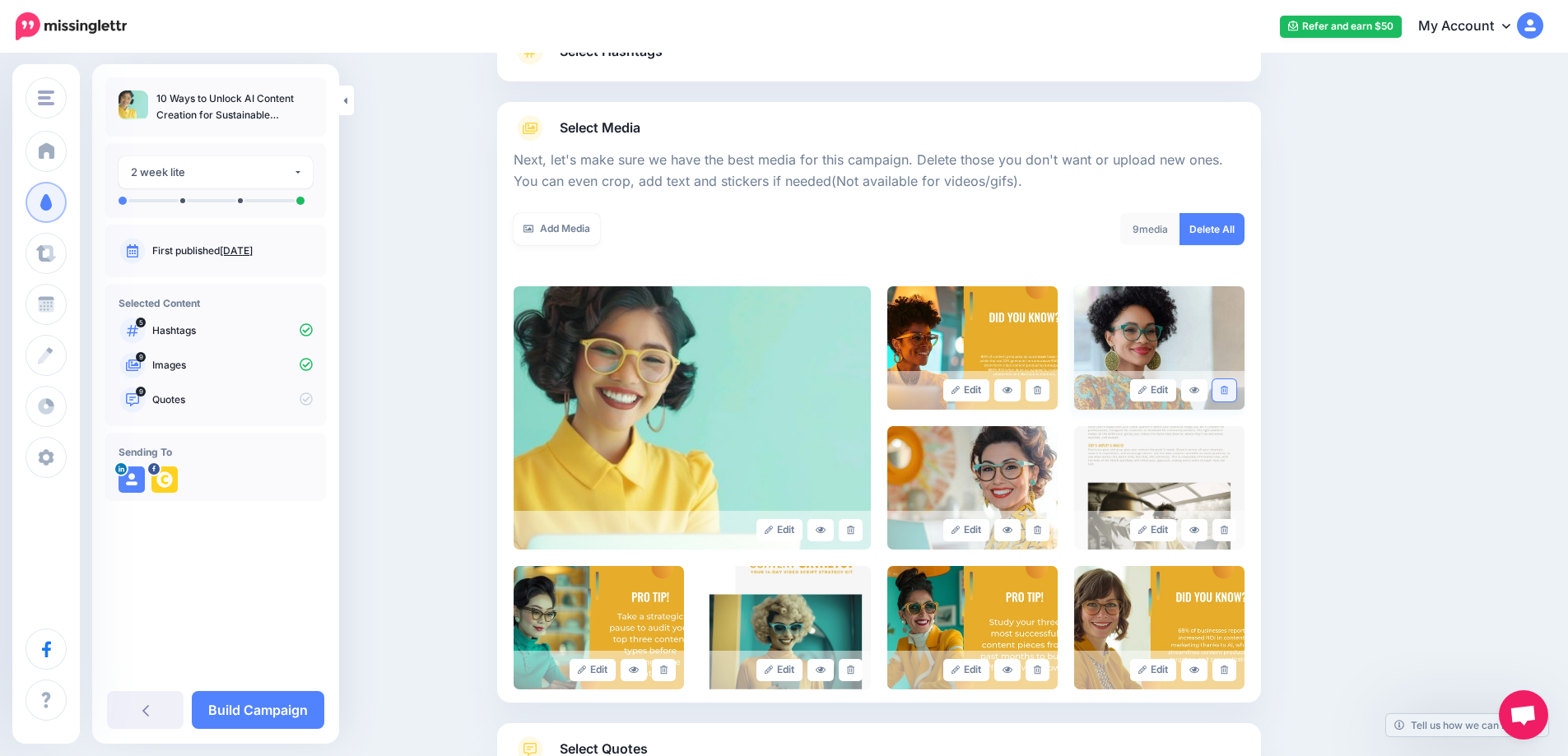
click at [1236, 391] on link at bounding box center [1223, 391] width 24 height 23
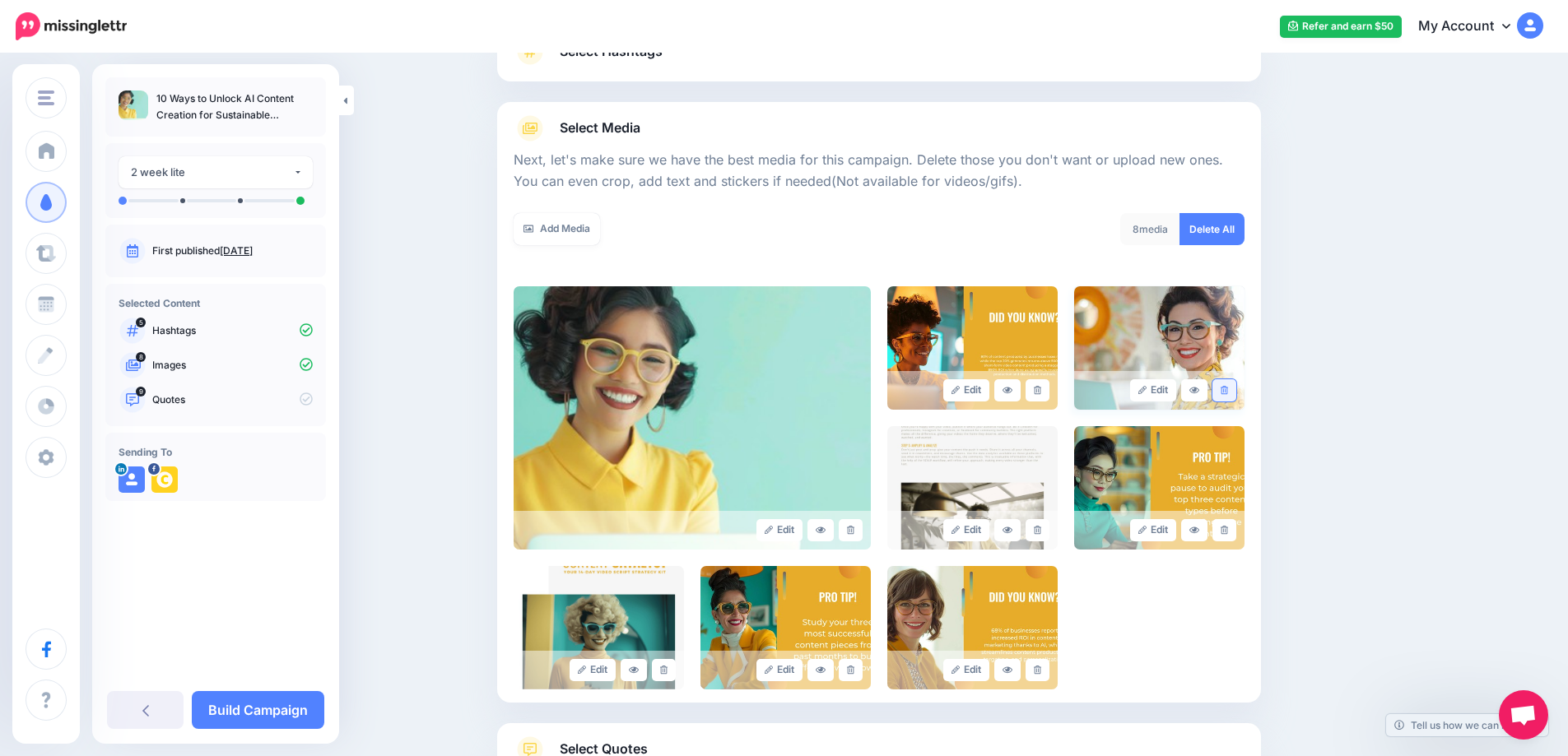
click at [1228, 392] on icon at bounding box center [1224, 391] width 8 height 9
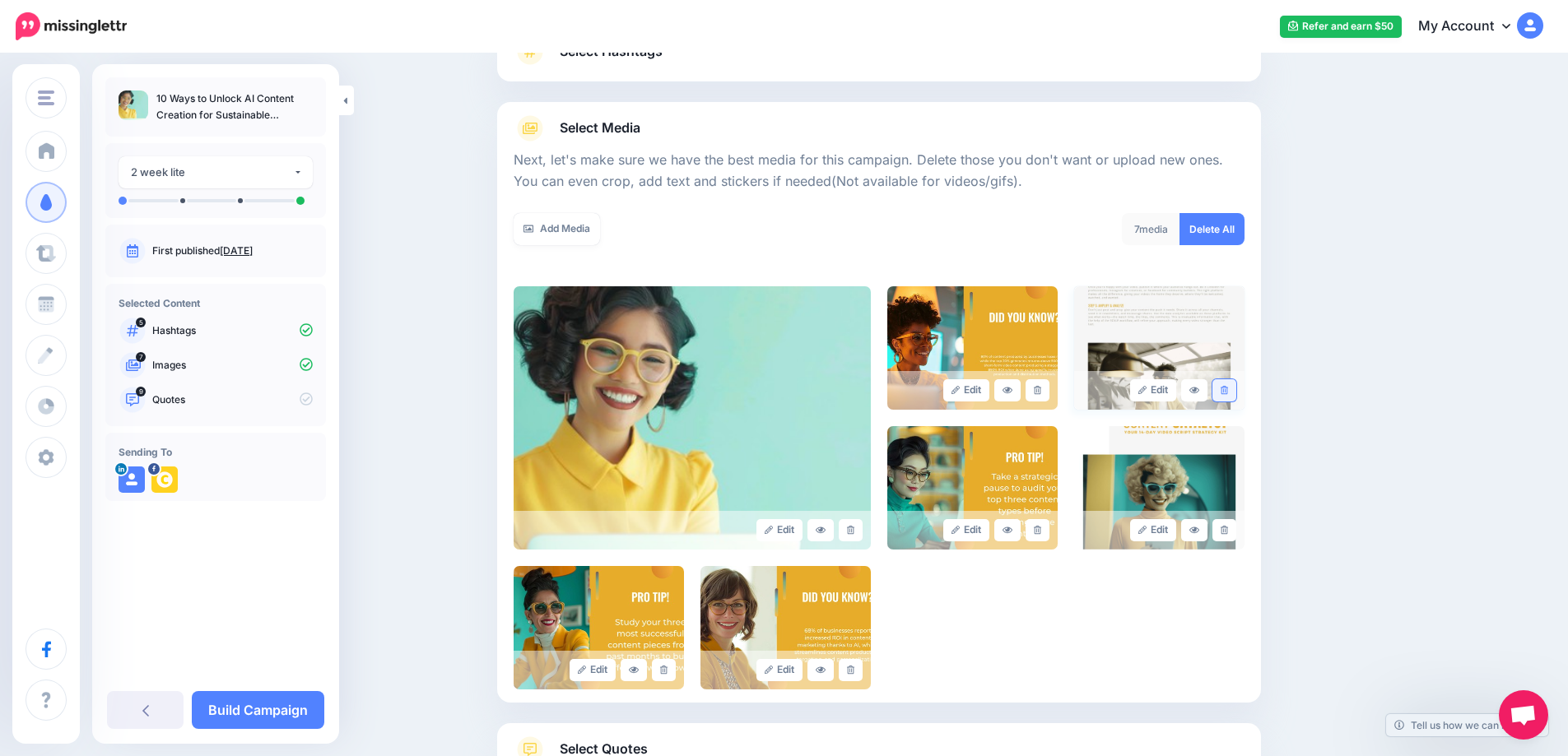
click at [1228, 395] on link at bounding box center [1223, 391] width 24 height 23
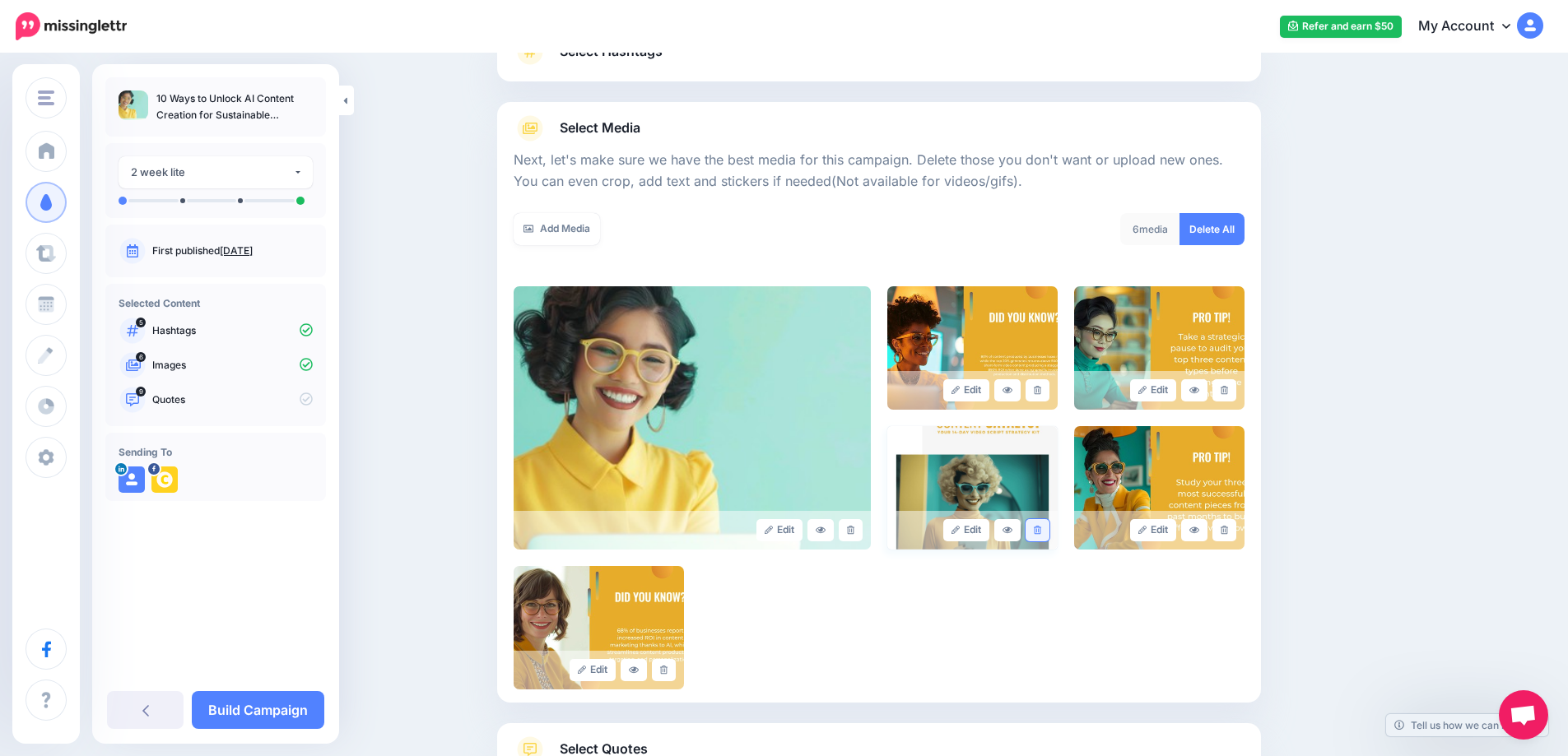
click at [1041, 529] on icon at bounding box center [1037, 530] width 8 height 9
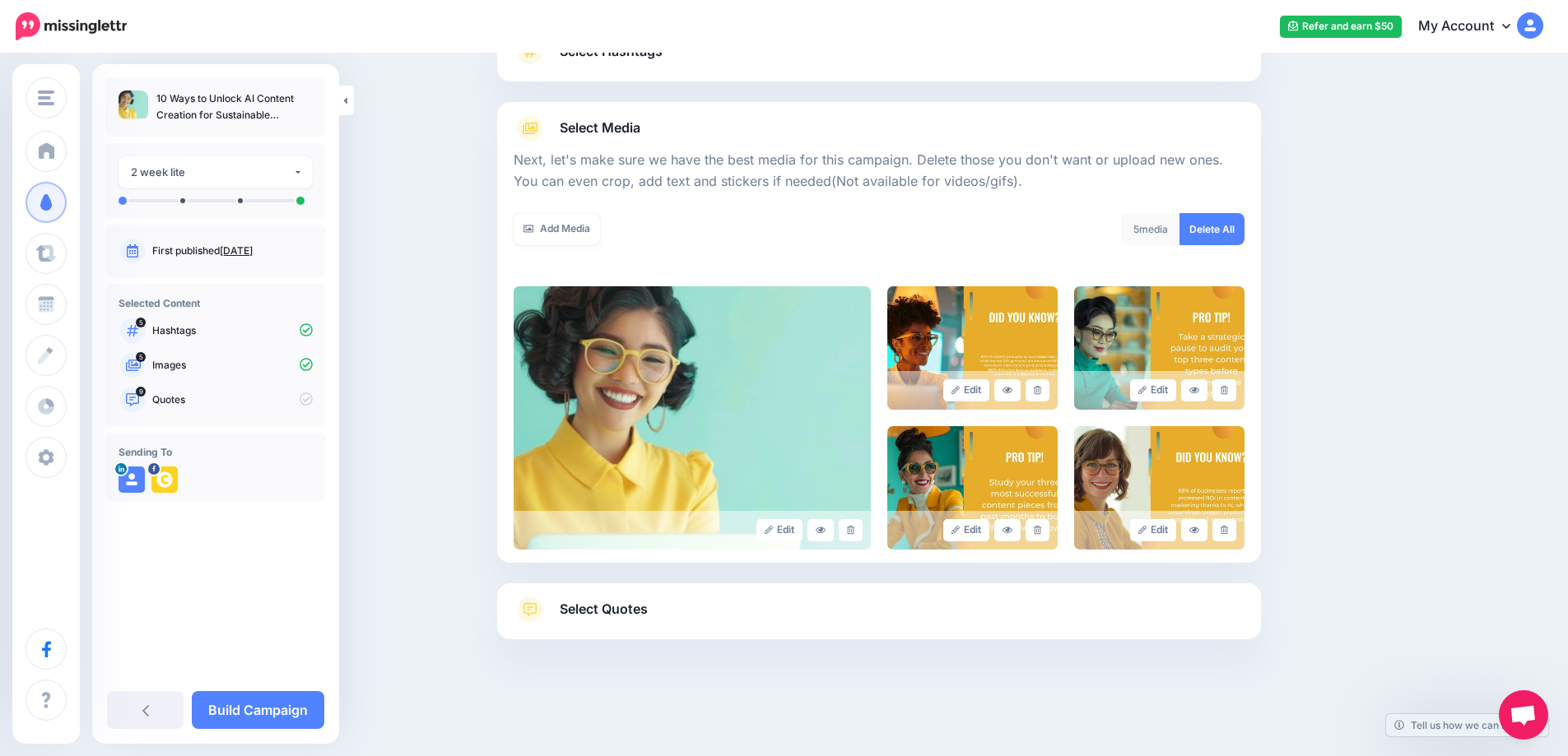
click at [598, 607] on span "Select Quotes" at bounding box center [603, 610] width 88 height 23
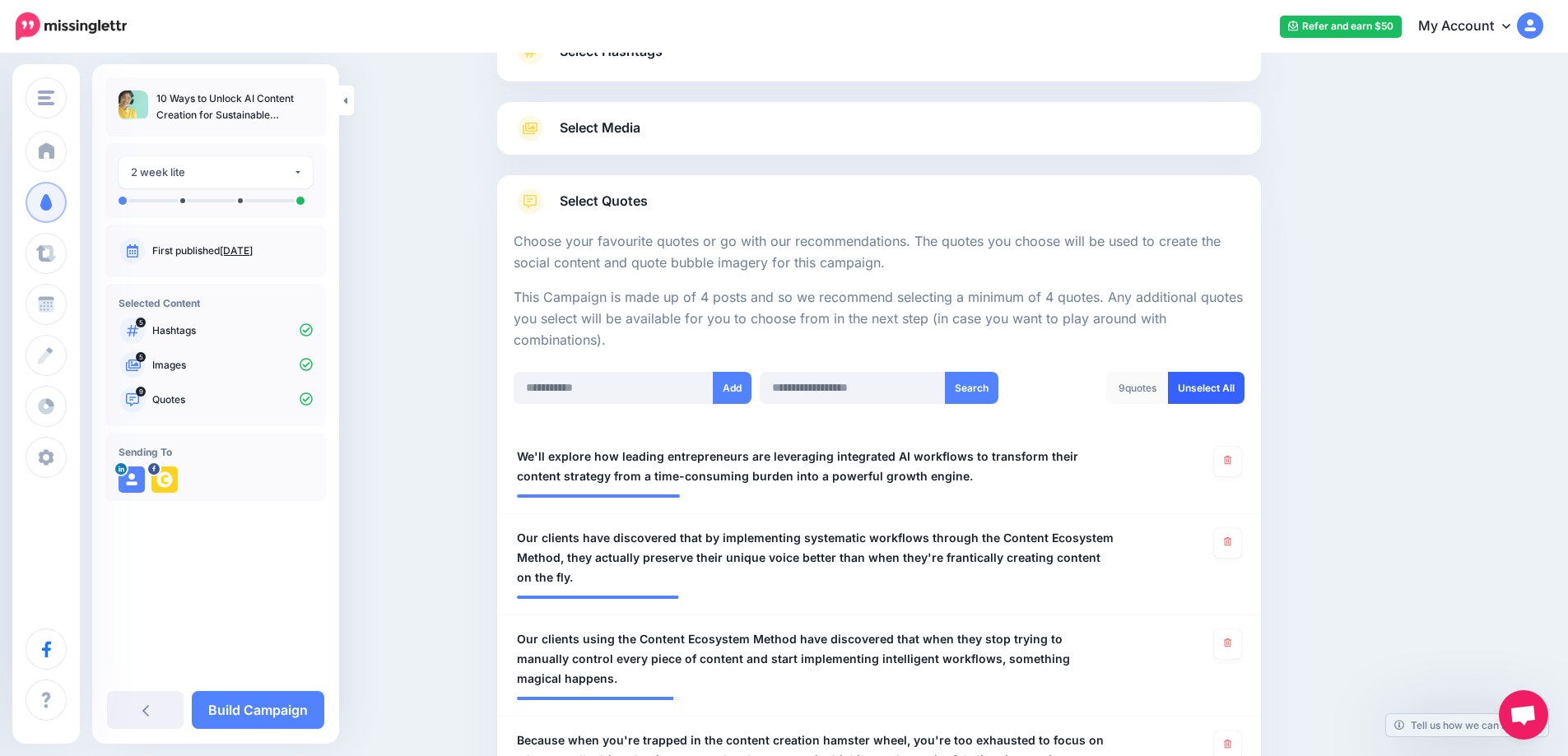
click at [1200, 380] on link "Unselect All" at bounding box center [1206, 388] width 76 height 32
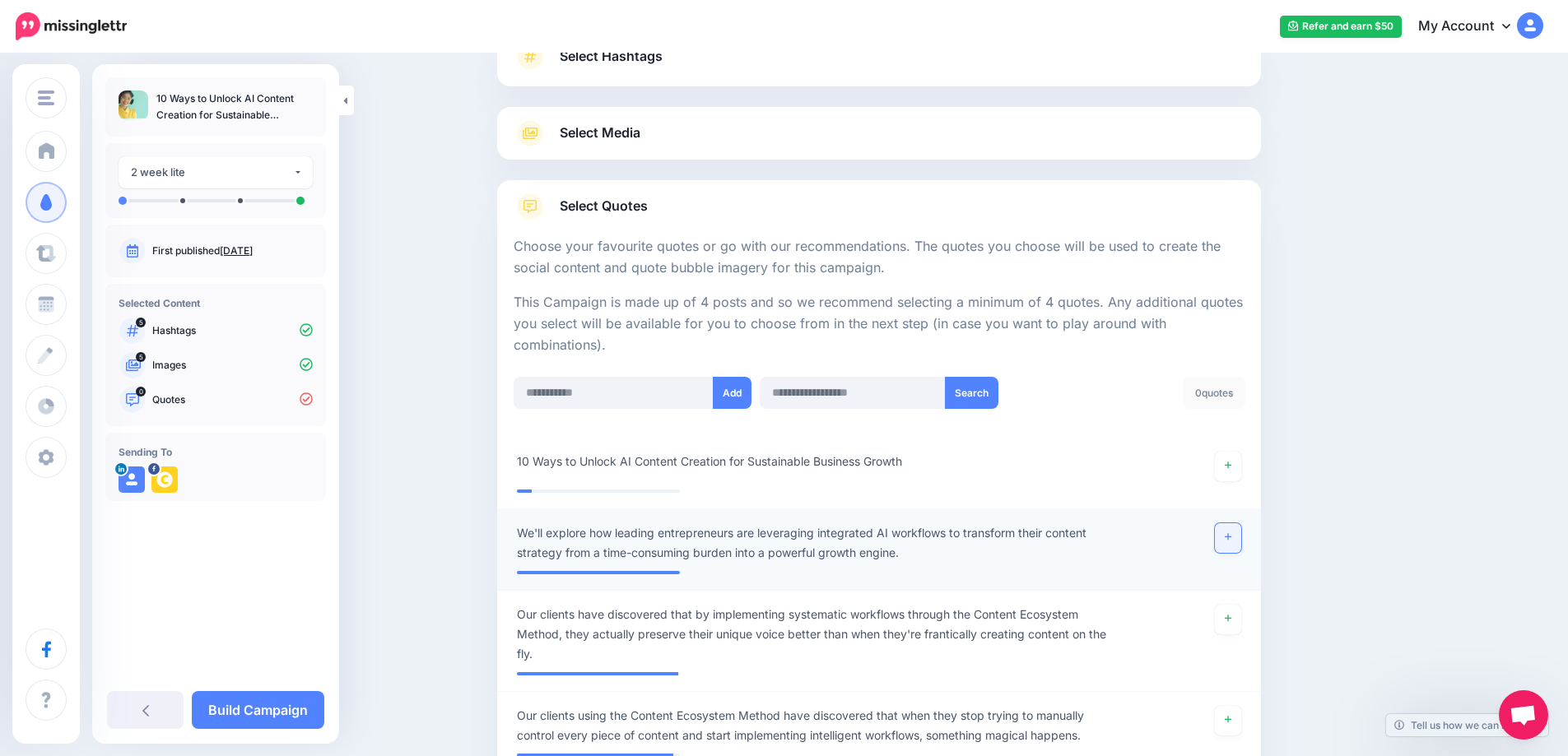
scroll to position [144, 0]
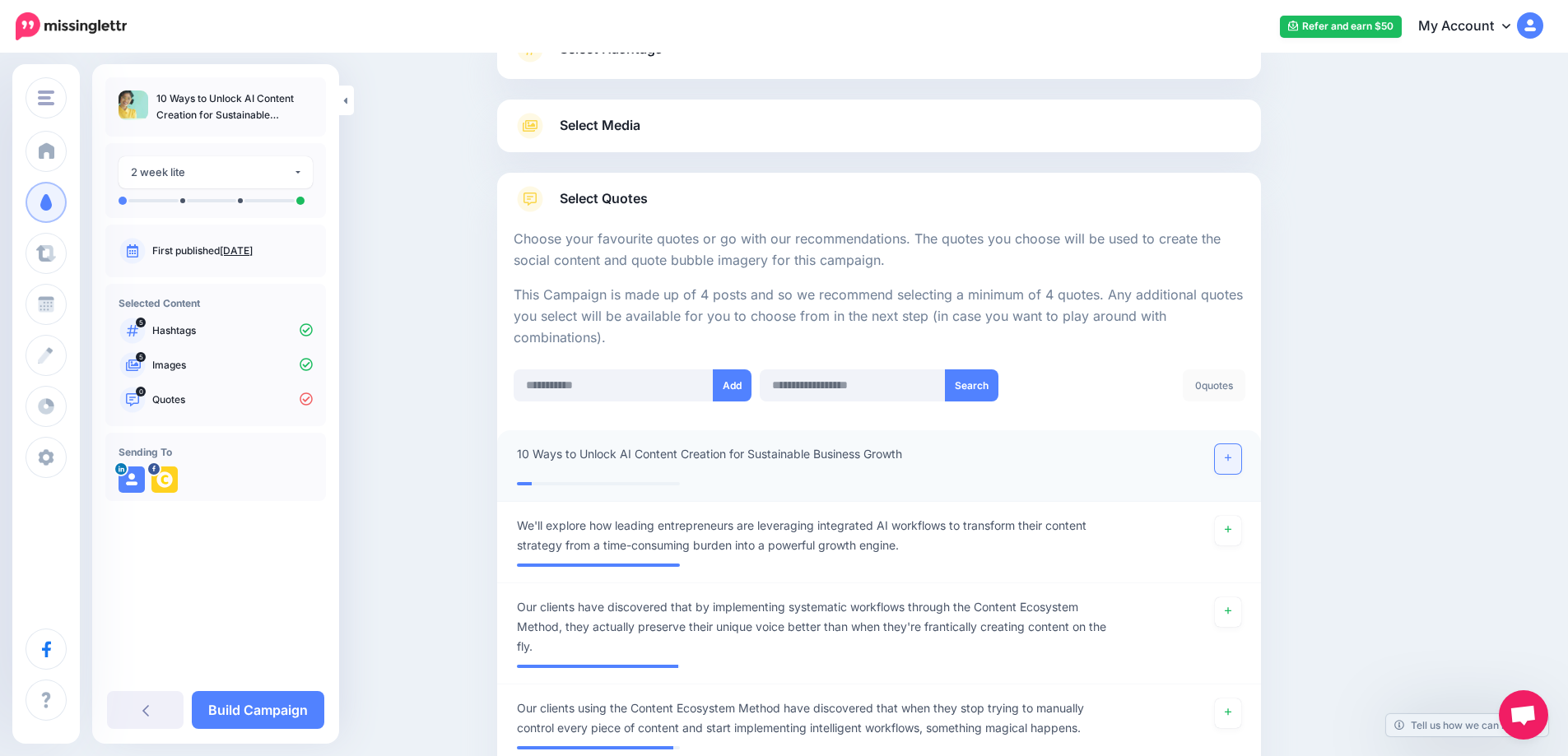
click at [1235, 456] on link at bounding box center [1228, 459] width 26 height 29
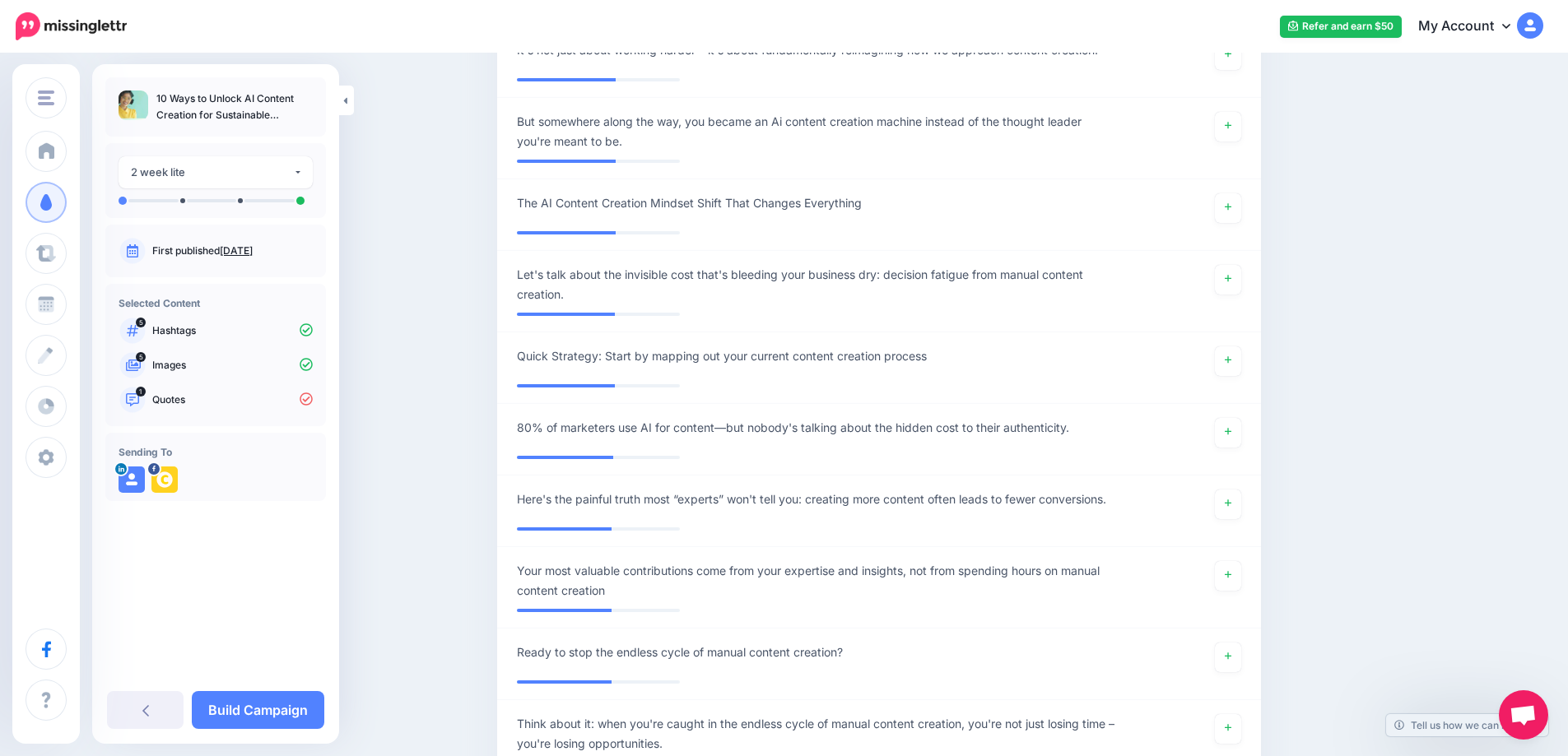
scroll to position [4258, 0]
click at [1241, 440] on link at bounding box center [1228, 431] width 26 height 29
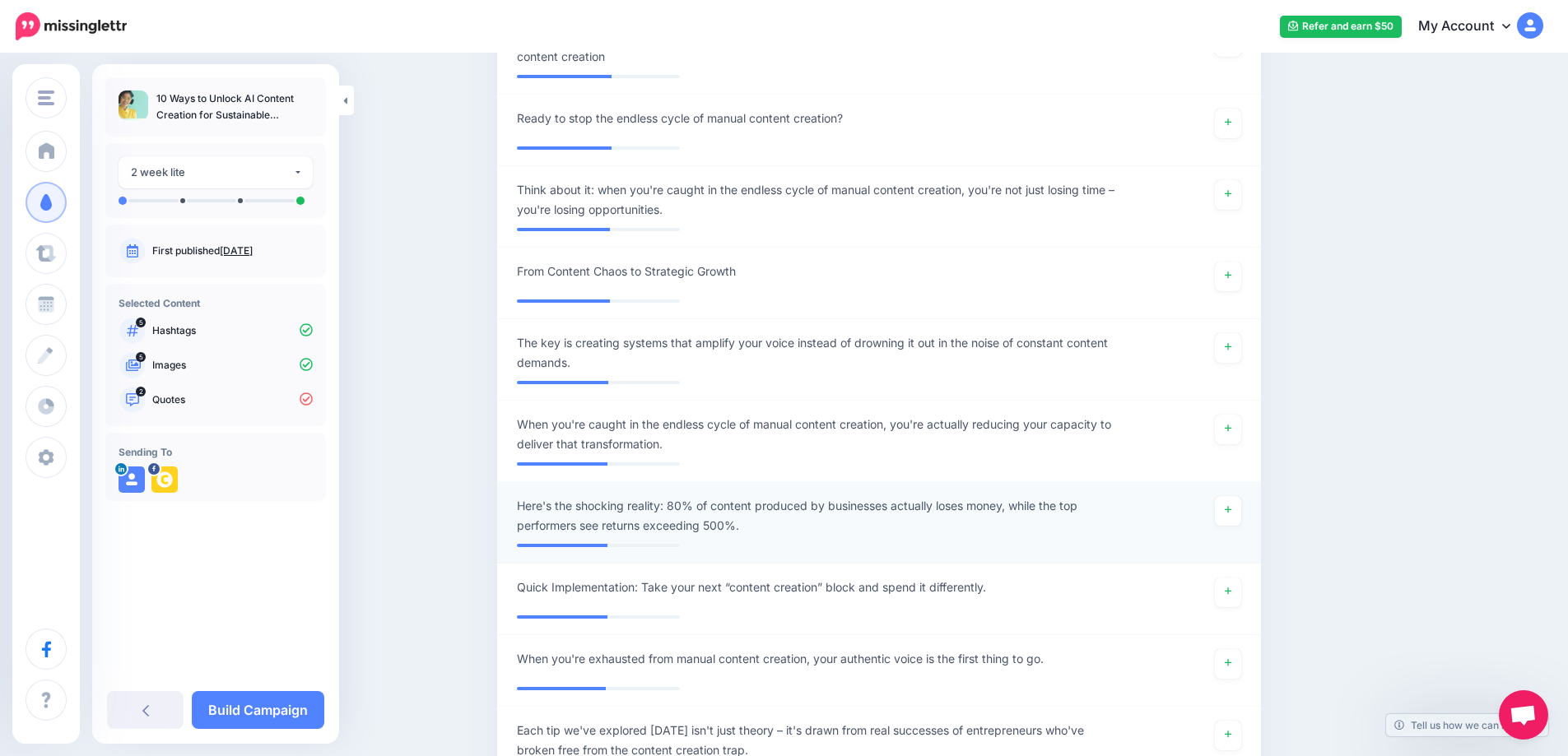
scroll to position [4819, 0]
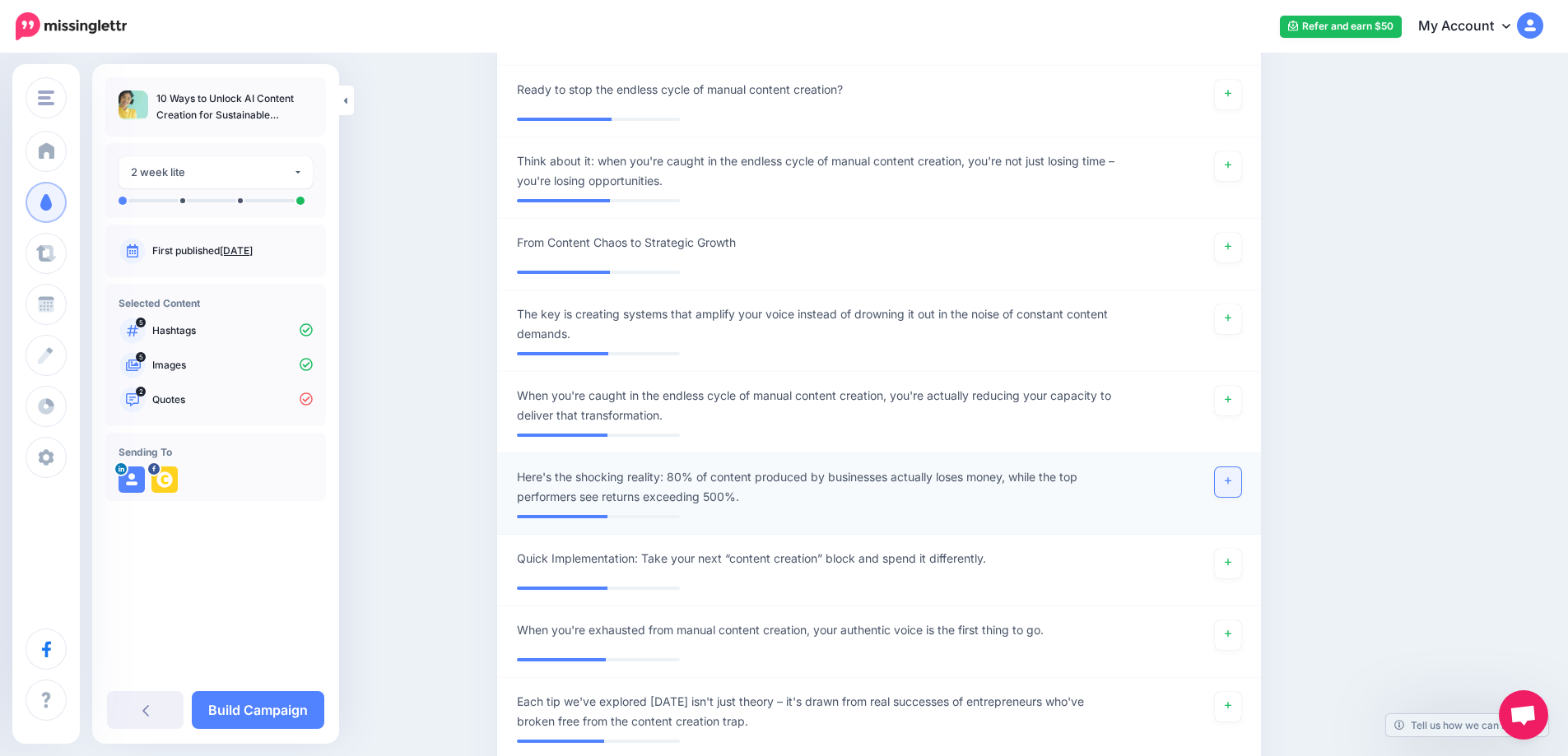
click at [1237, 491] on link at bounding box center [1228, 481] width 26 height 29
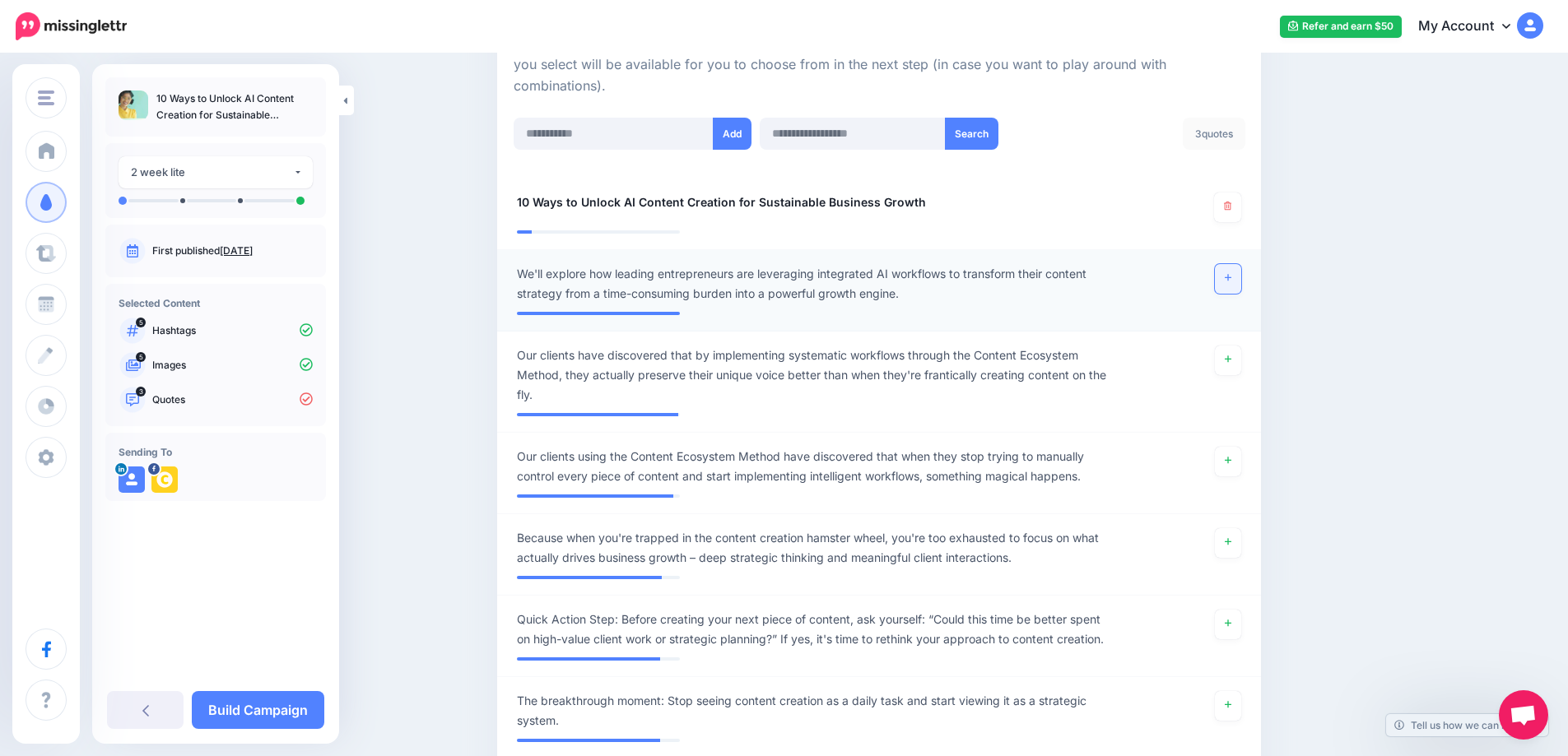
scroll to position [395, 0]
click at [1241, 290] on link at bounding box center [1228, 279] width 26 height 29
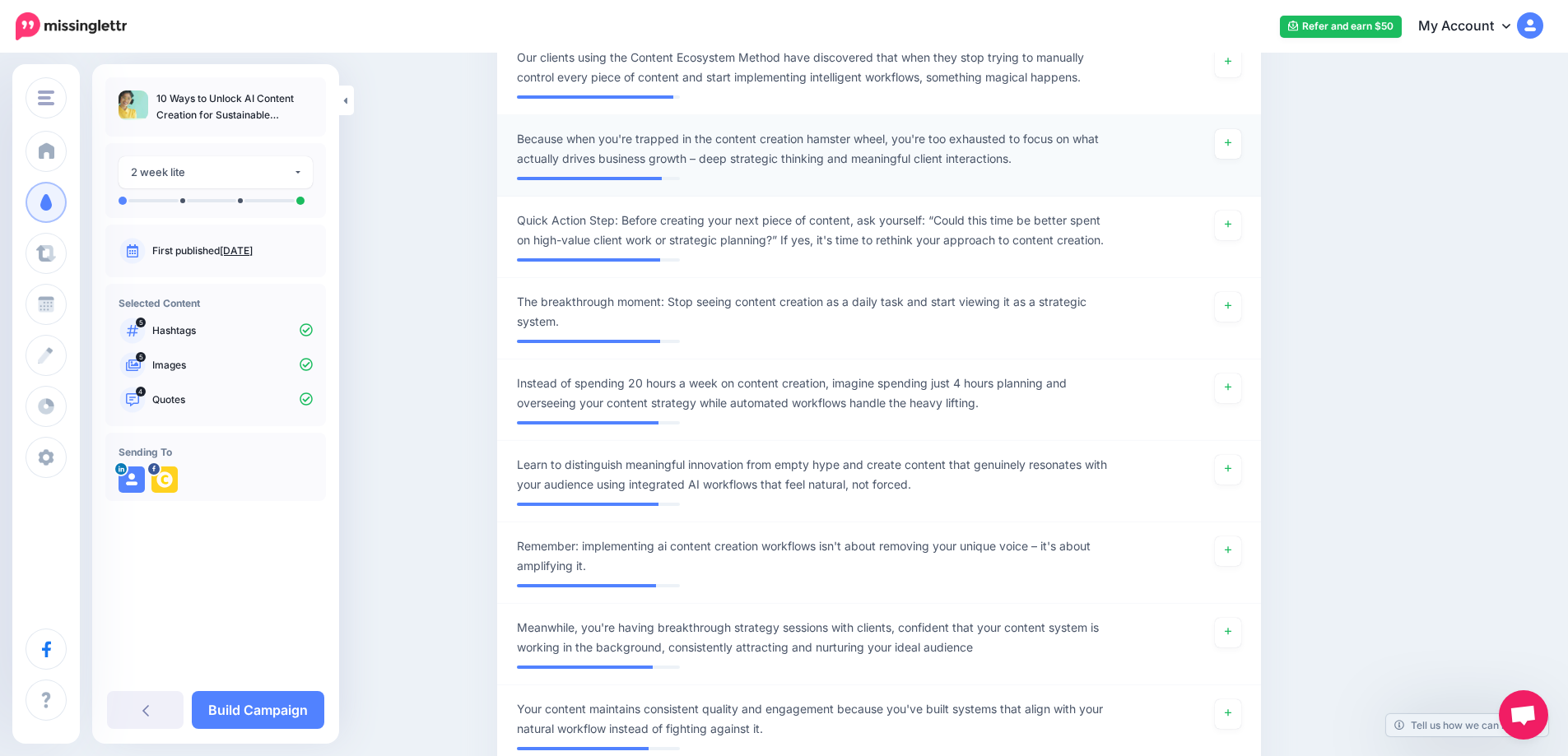
scroll to position [797, 0]
click at [1231, 468] on icon at bounding box center [1227, 468] width 7 height 9
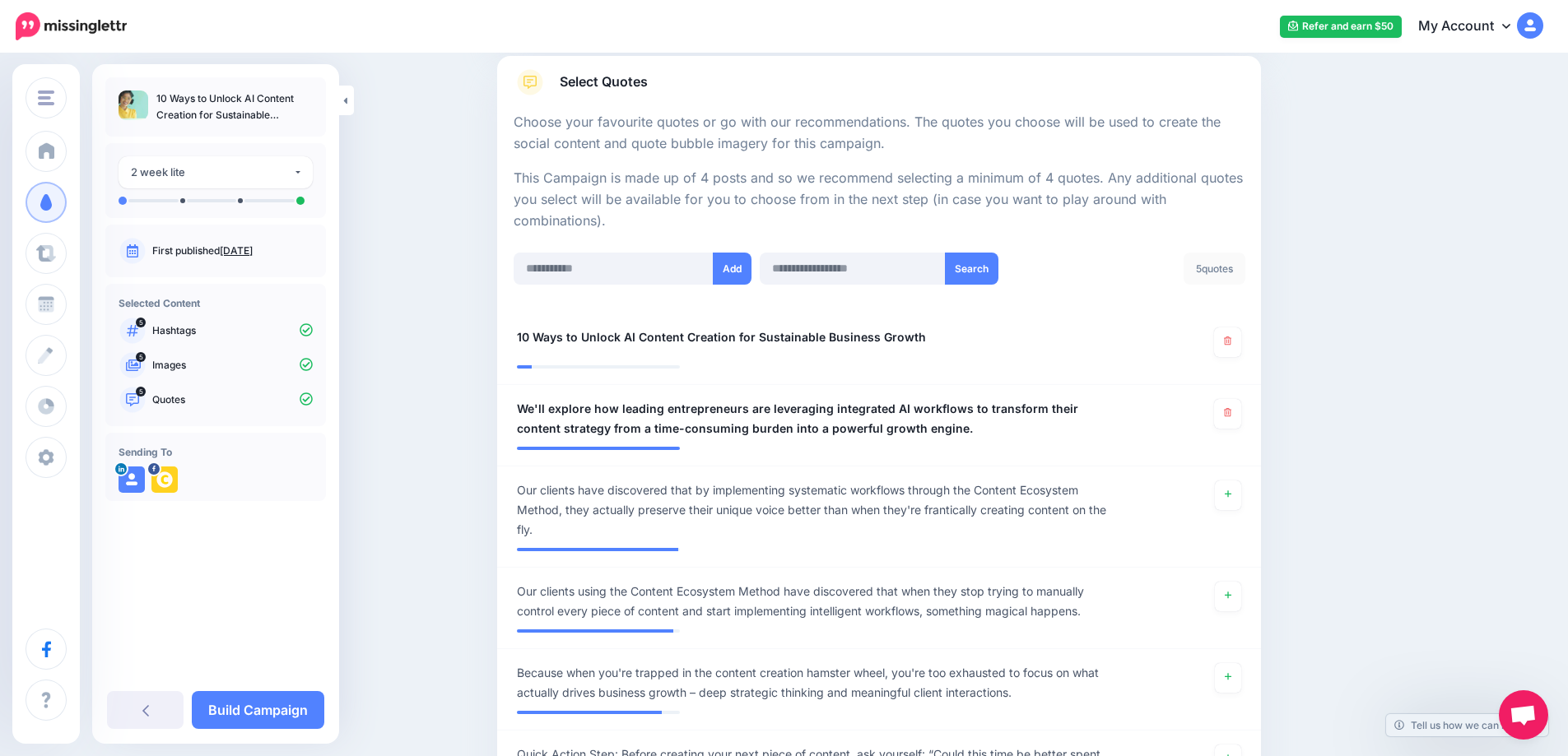
scroll to position [260, 0]
click at [264, 722] on link "Build Campaign" at bounding box center [258, 710] width 132 height 38
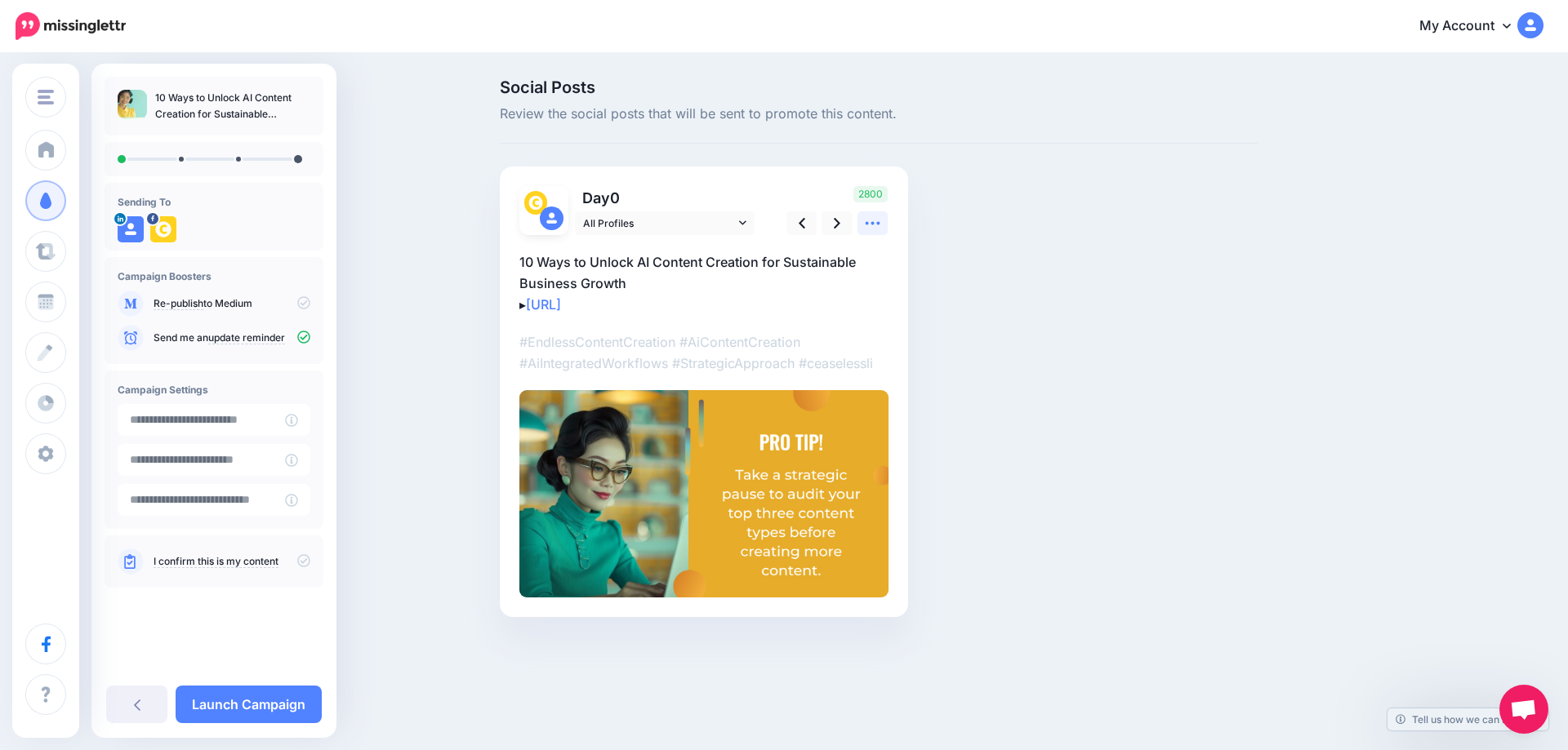
click at [868, 220] on icon at bounding box center [872, 223] width 17 height 17
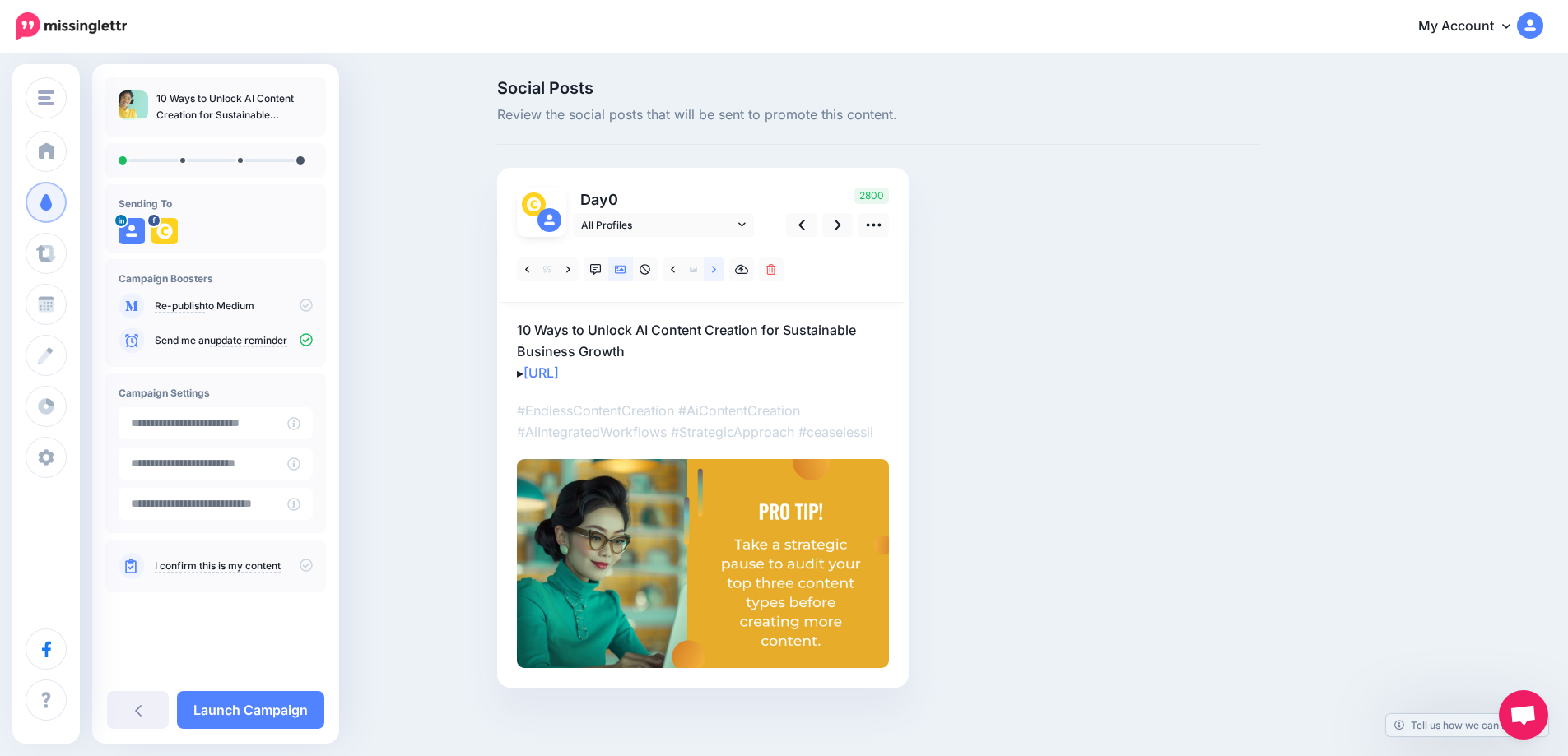
click at [724, 271] on link at bounding box center [714, 269] width 21 height 24
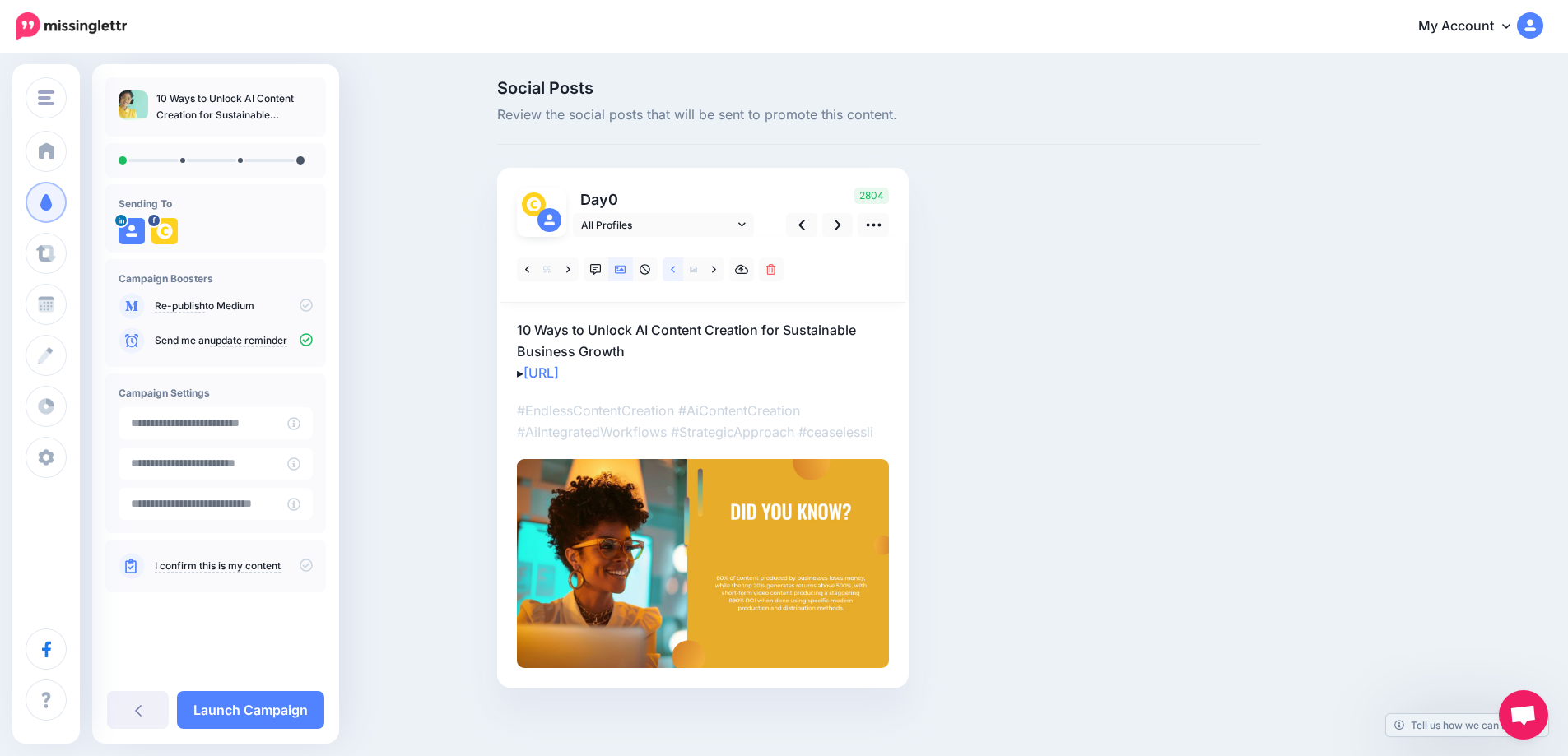
click at [675, 273] on icon at bounding box center [673, 270] width 4 height 11
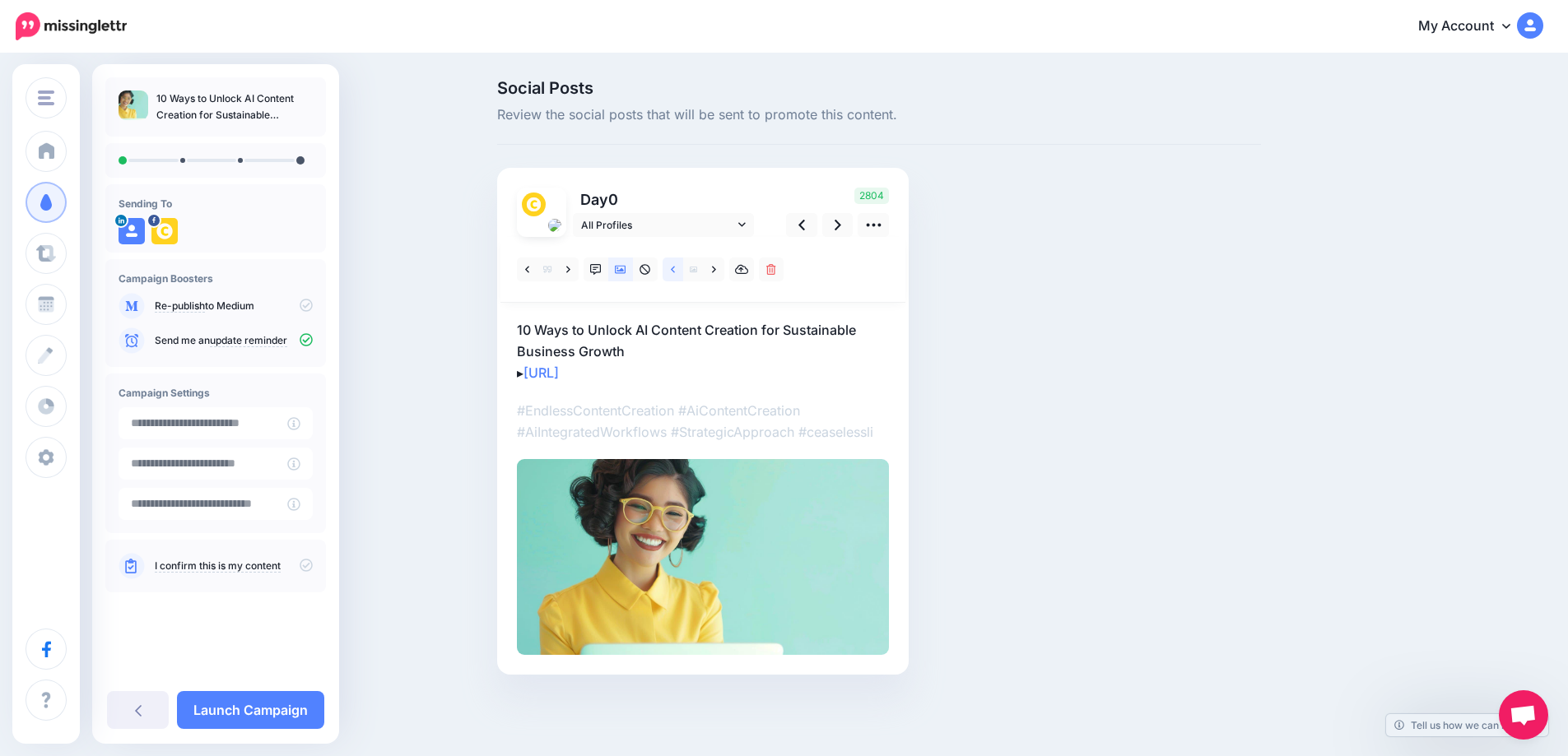
click at [675, 273] on icon at bounding box center [673, 270] width 4 height 11
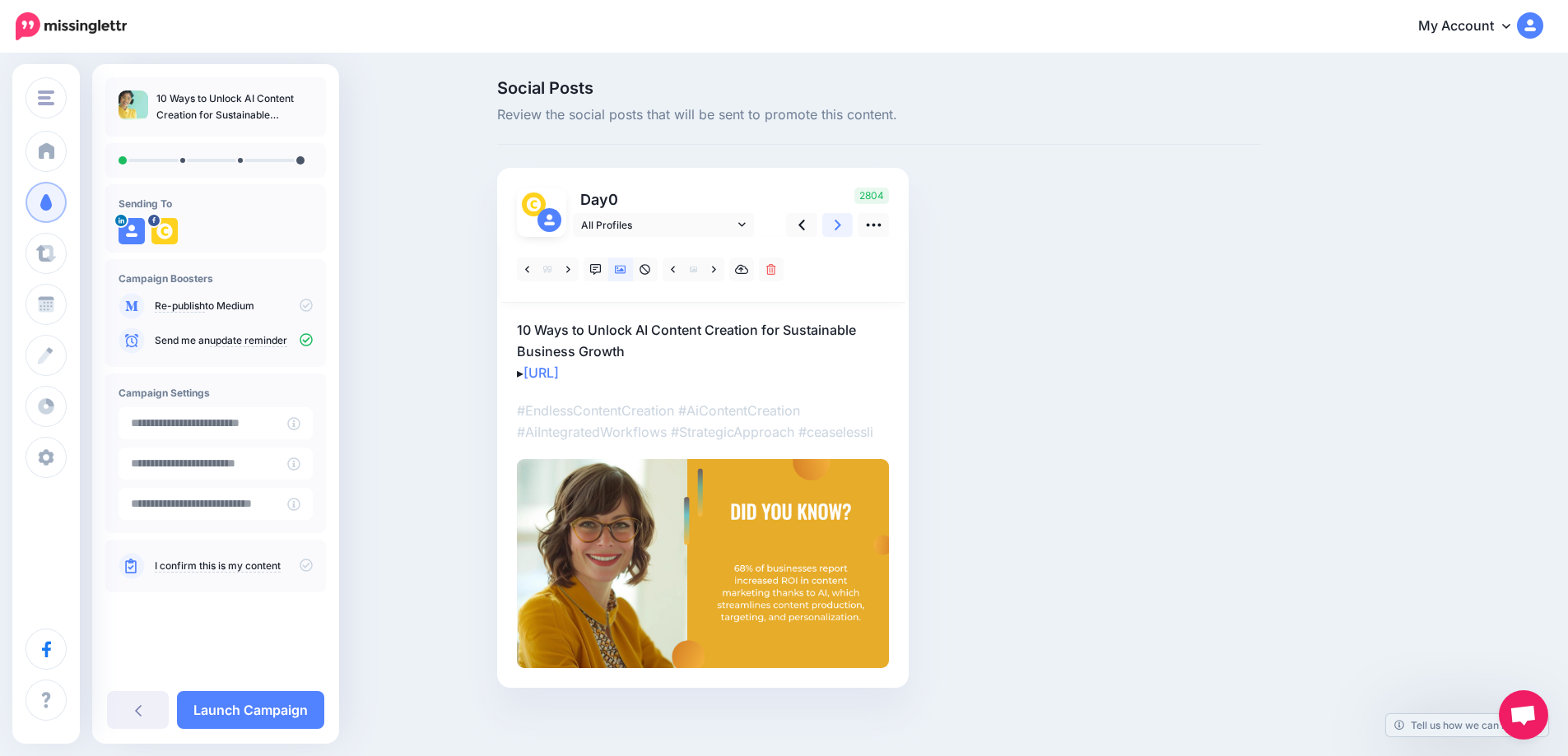
click at [841, 227] on icon at bounding box center [837, 225] width 7 height 17
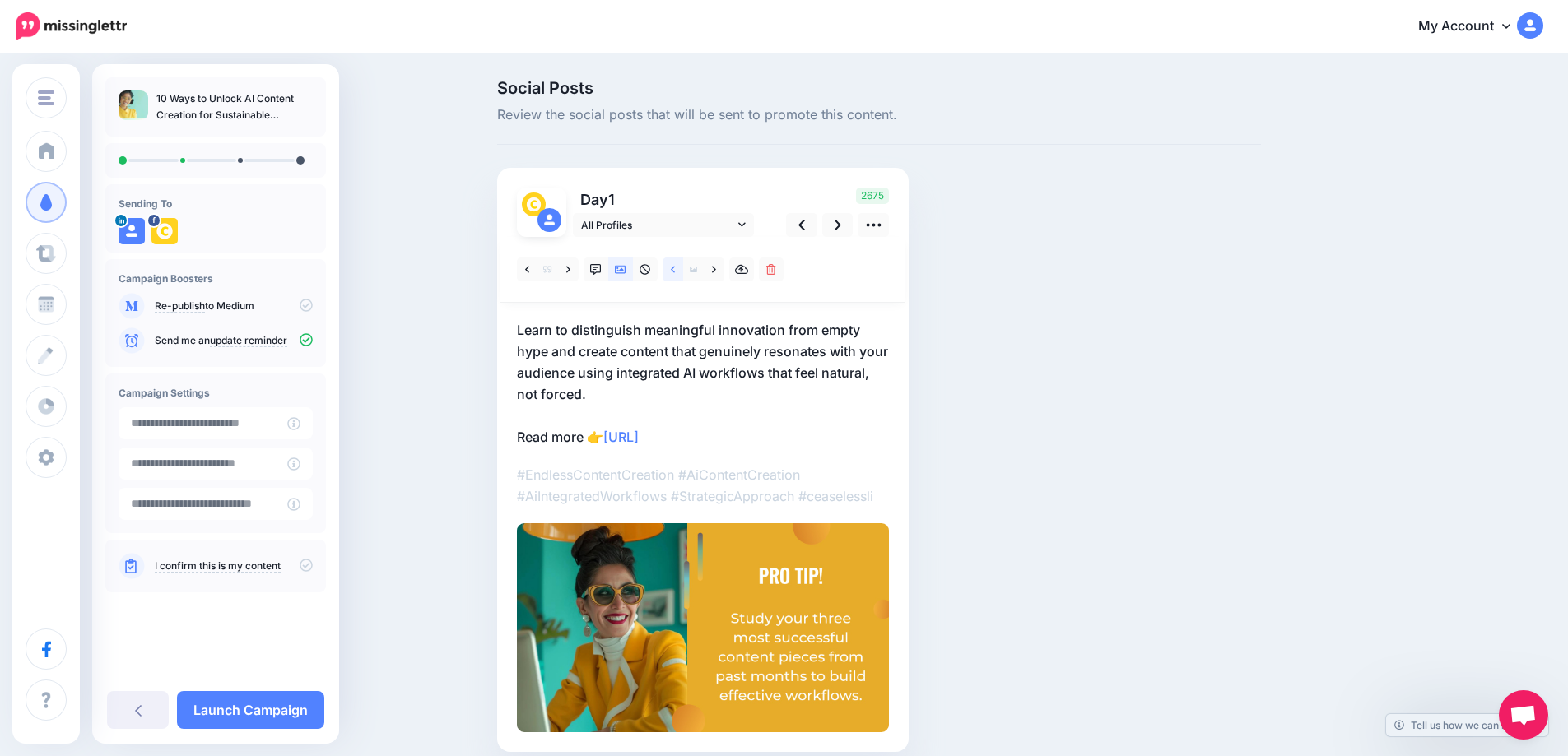
click at [673, 268] on link at bounding box center [673, 269] width 21 height 24
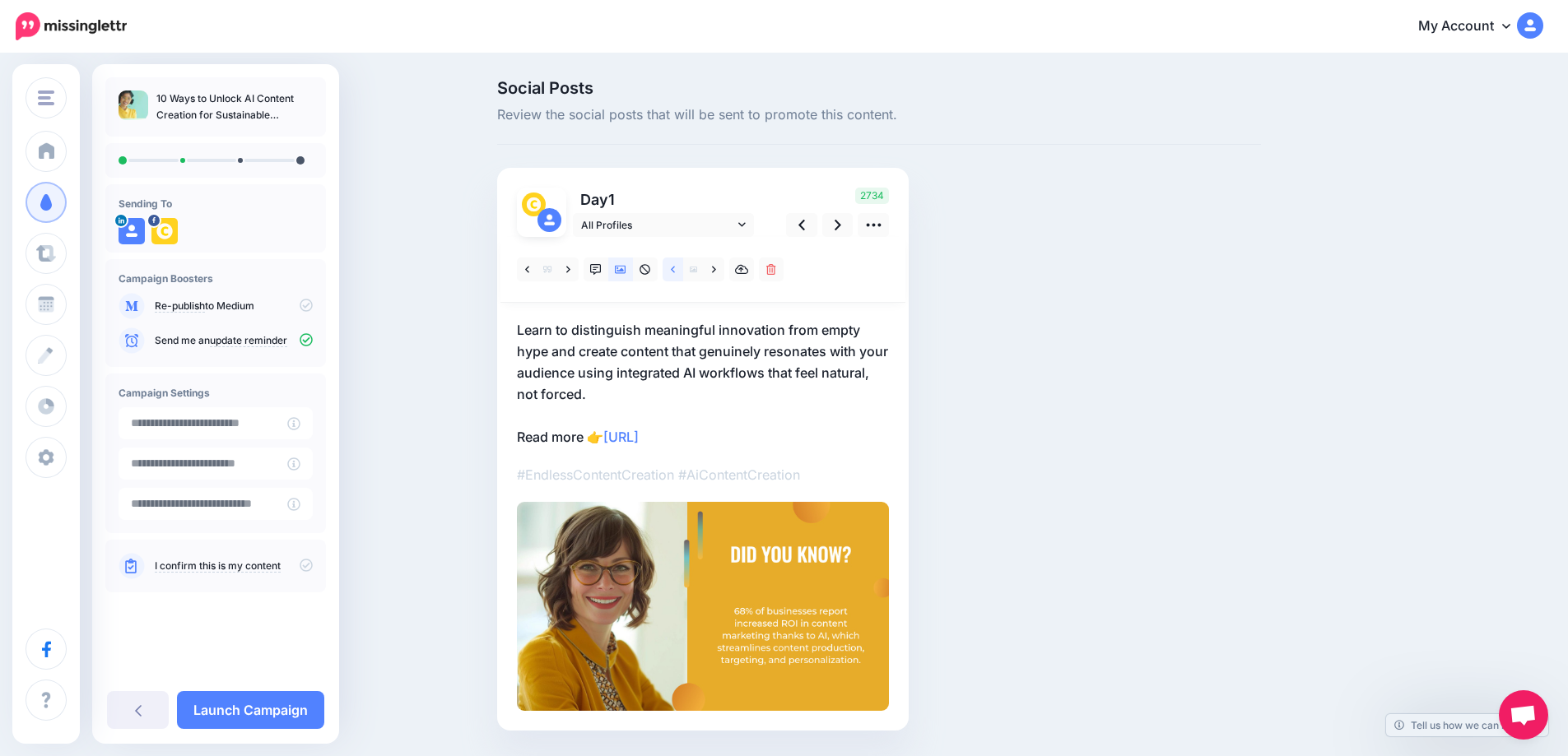
click at [675, 268] on link at bounding box center [673, 269] width 21 height 24
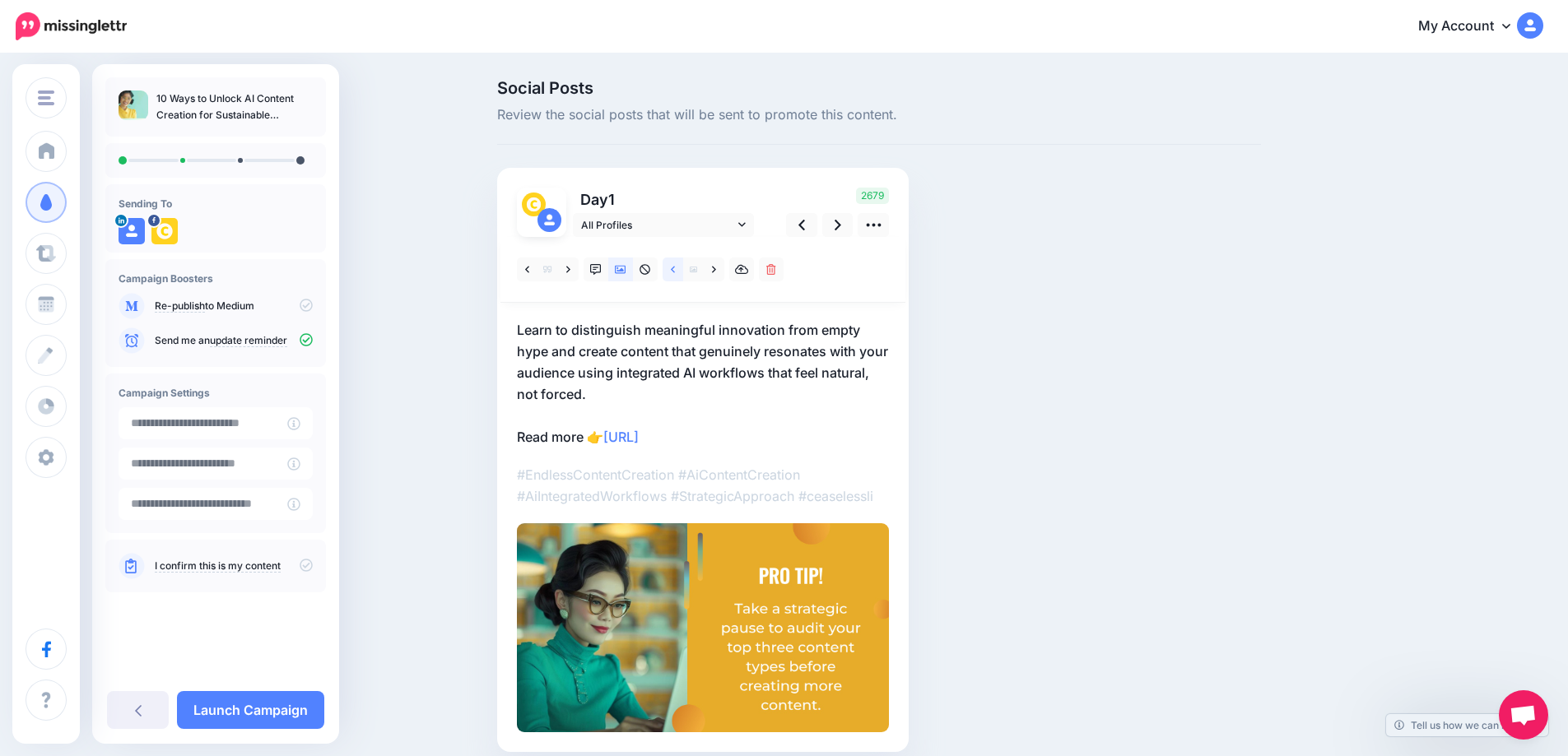
click at [675, 268] on link at bounding box center [673, 269] width 21 height 24
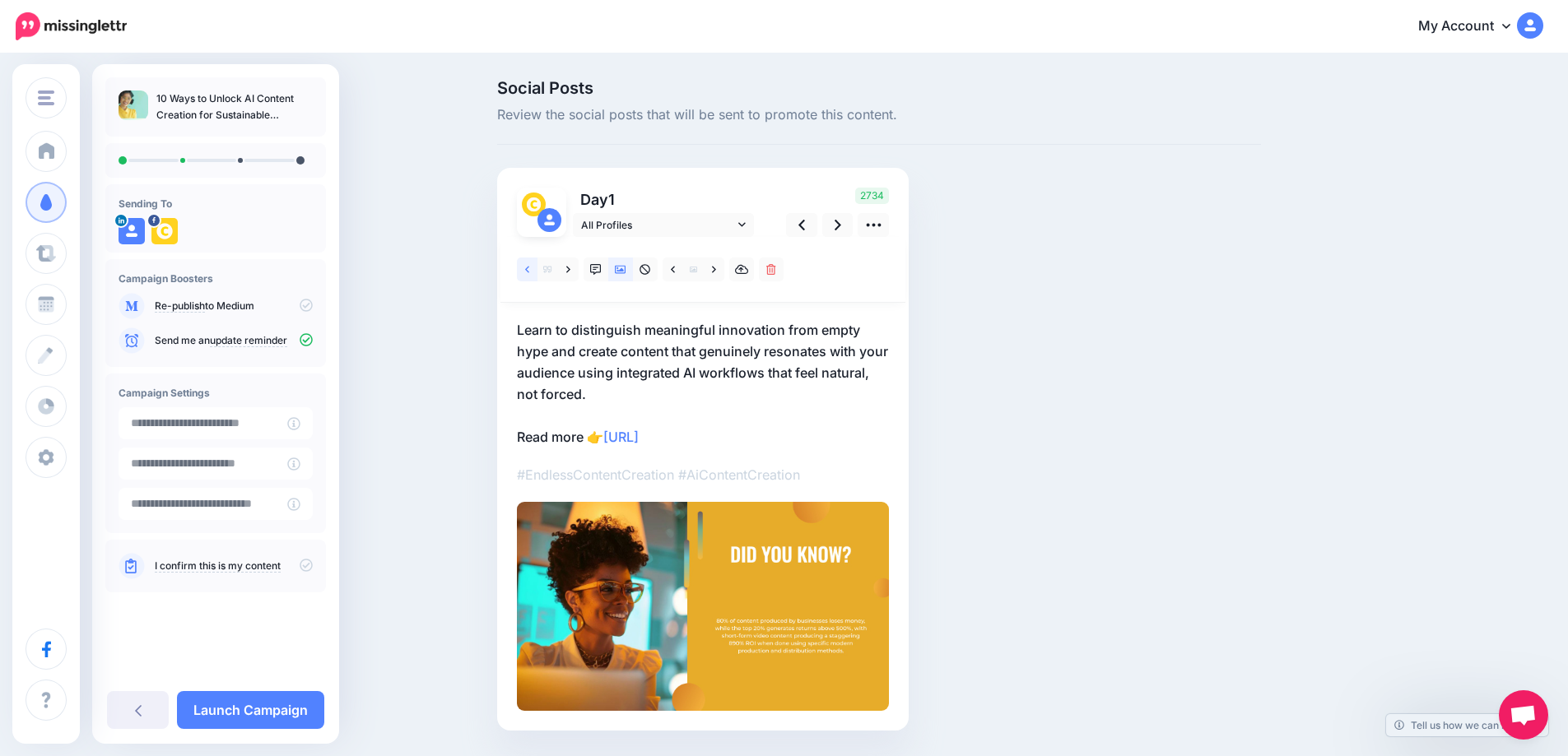
click at [526, 272] on link at bounding box center [528, 269] width 21 height 24
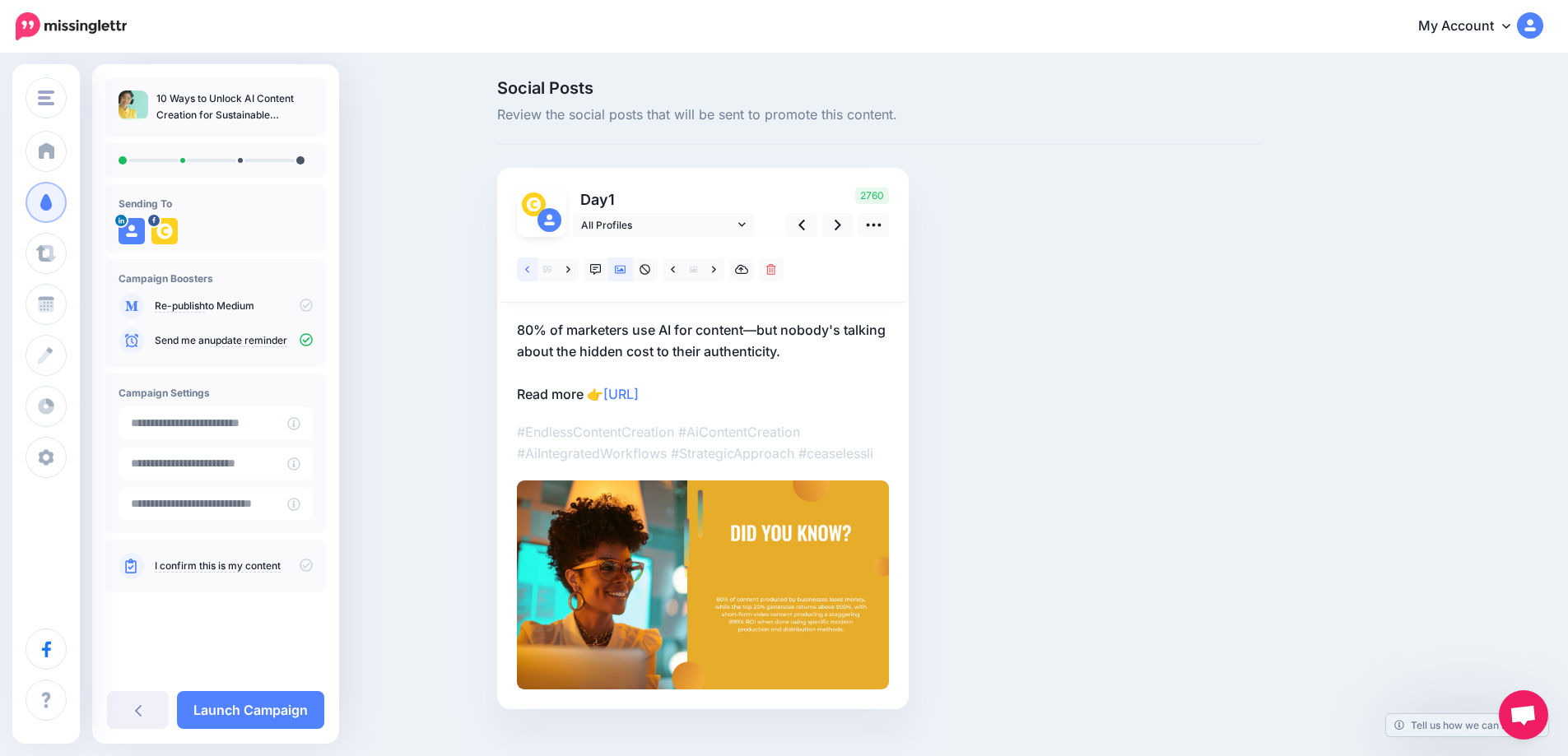
click at [527, 271] on link at bounding box center [528, 269] width 21 height 24
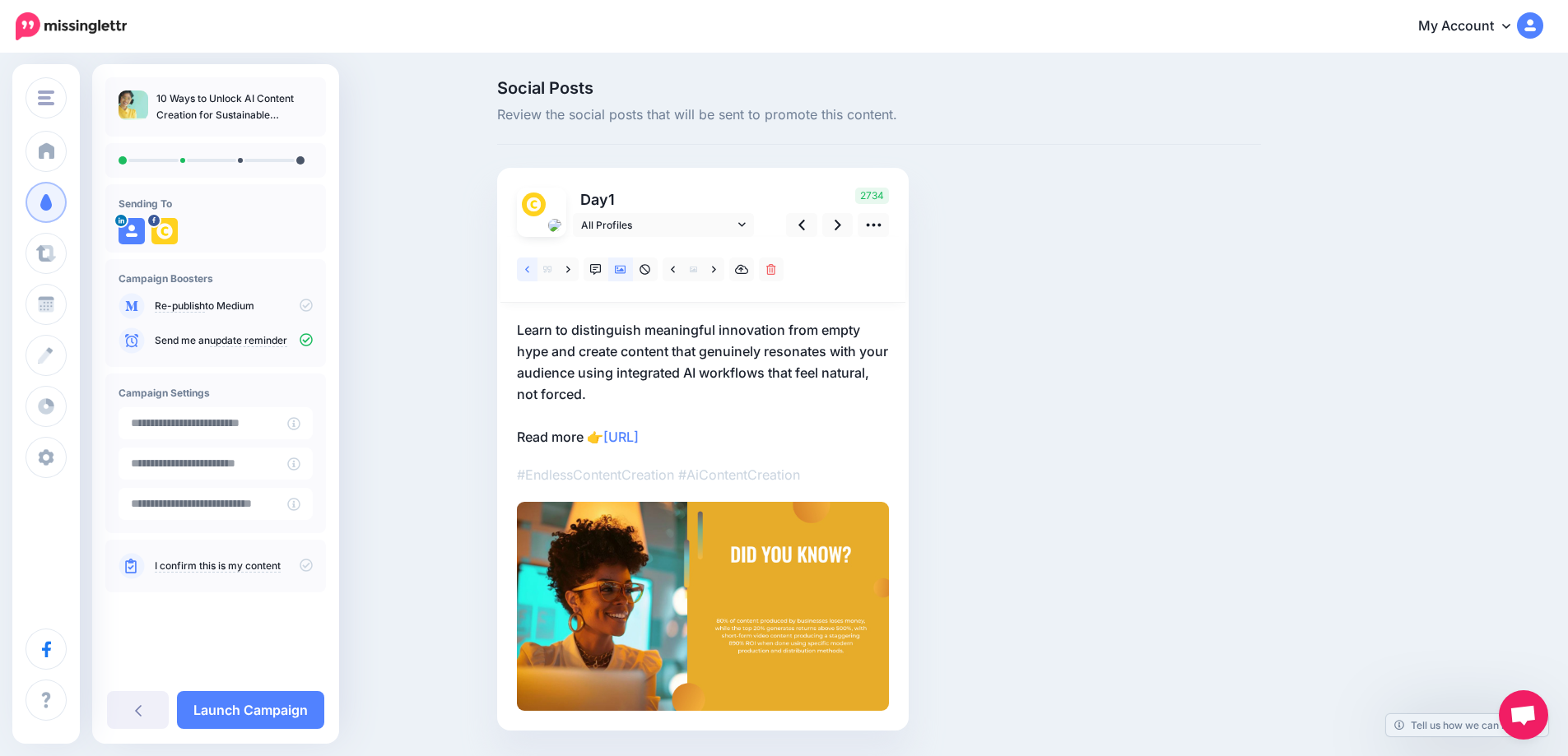
click at [529, 270] on link at bounding box center [528, 269] width 21 height 24
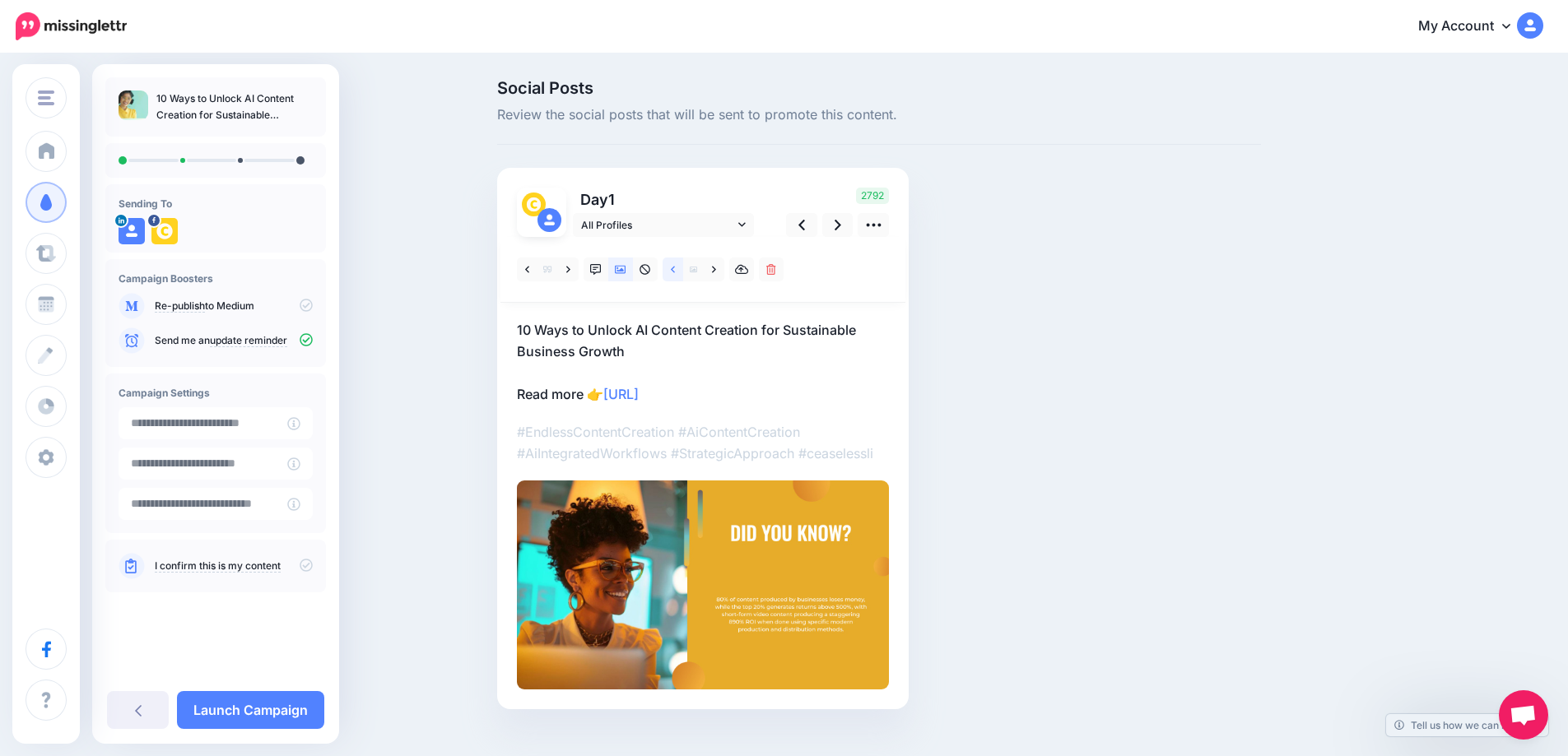
click at [675, 269] on icon at bounding box center [673, 270] width 4 height 11
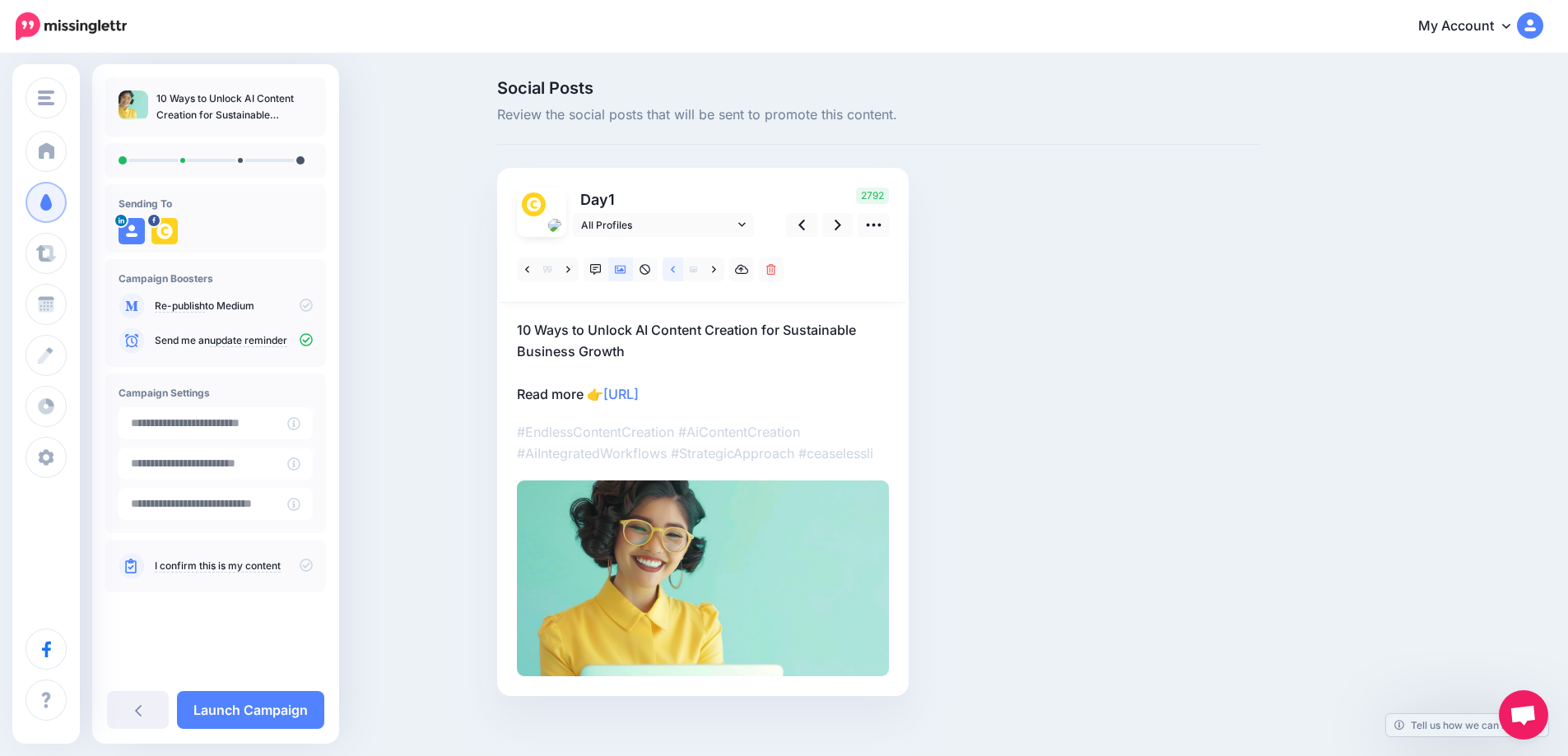
click at [675, 269] on icon at bounding box center [673, 270] width 4 height 11
click at [716, 274] on icon at bounding box center [714, 270] width 4 height 11
click at [827, 231] on div "2792" at bounding box center [835, 212] width 132 height 49
click at [805, 227] on icon at bounding box center [801, 225] width 7 height 10
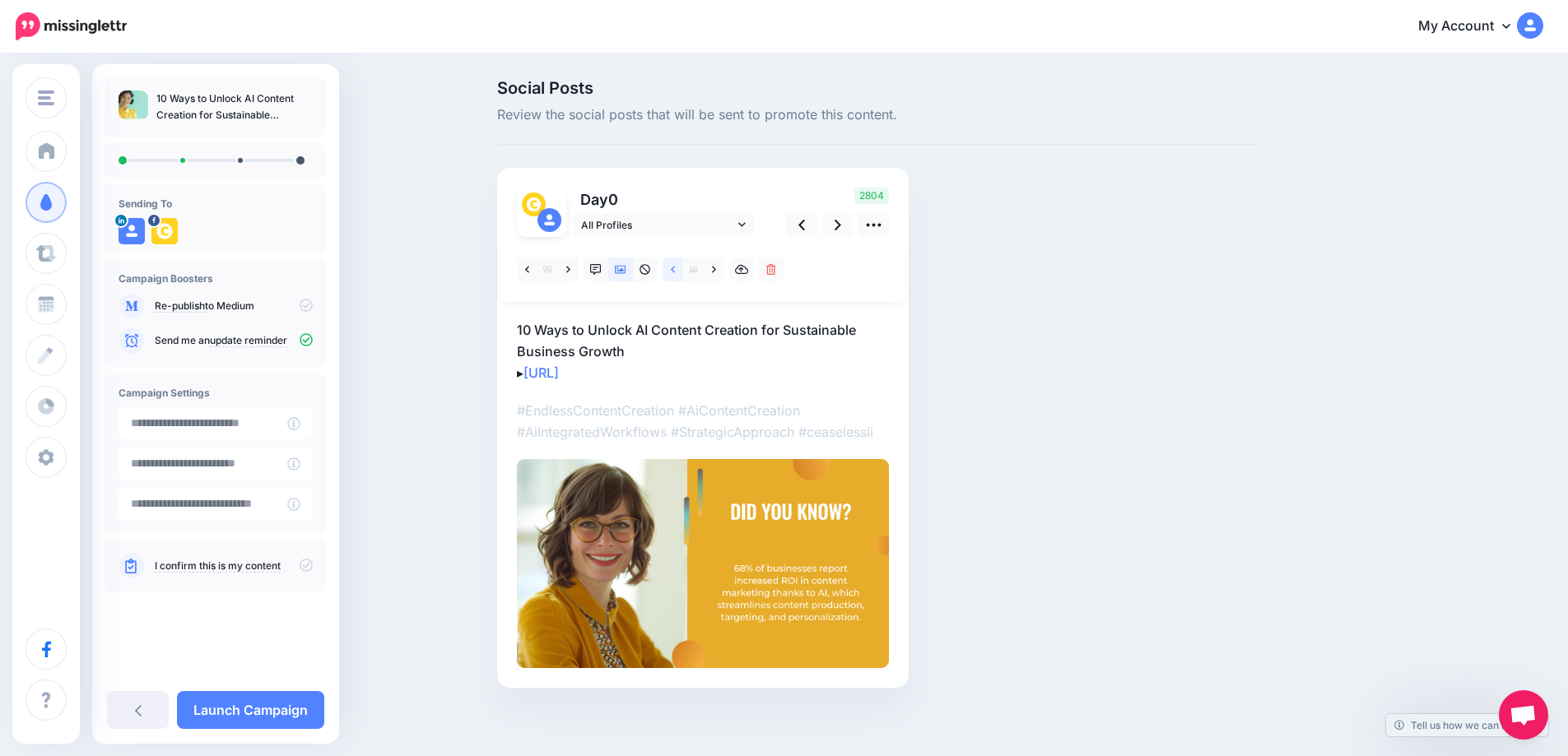
click at [675, 266] on icon at bounding box center [673, 270] width 4 height 11
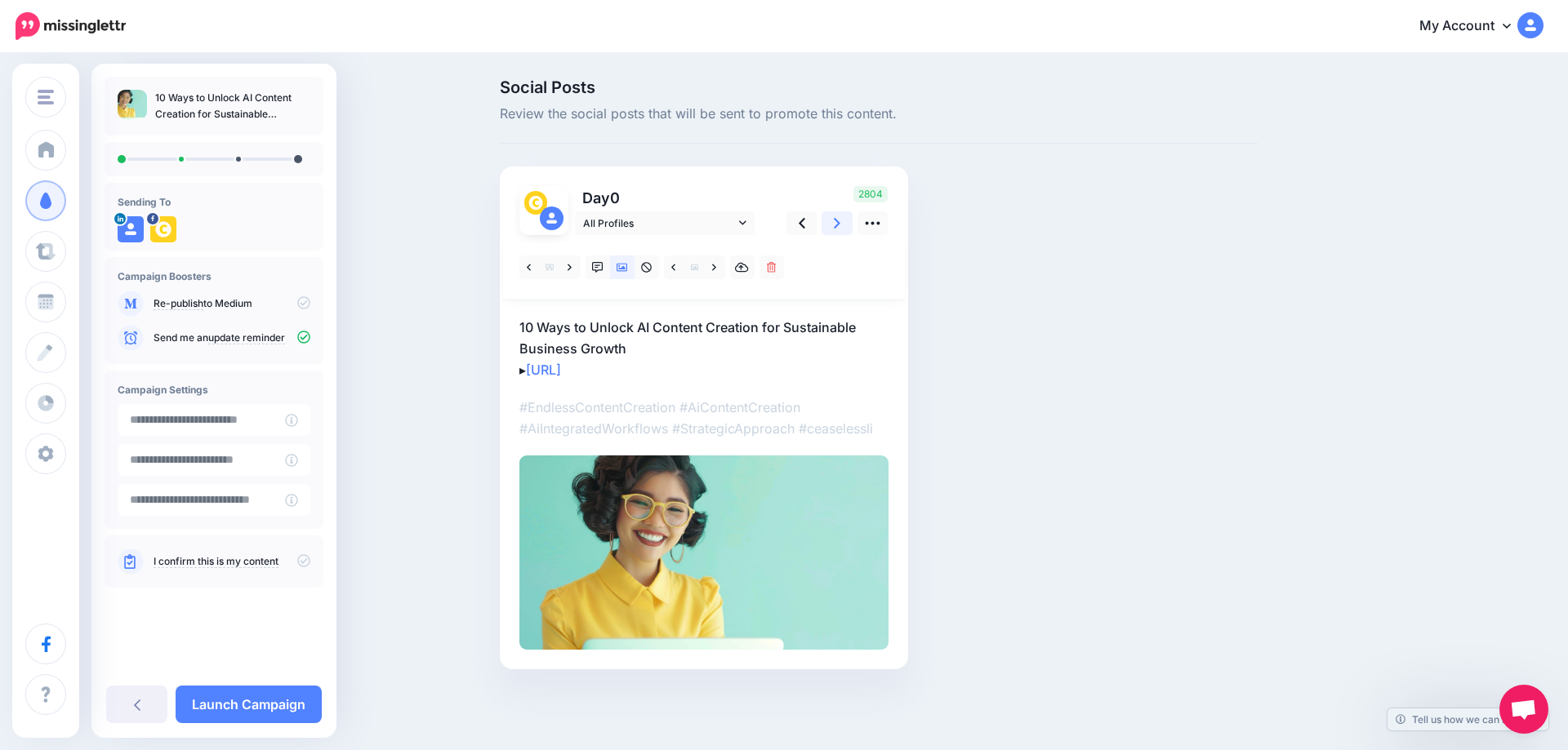
click at [842, 230] on link at bounding box center [836, 223] width 31 height 23
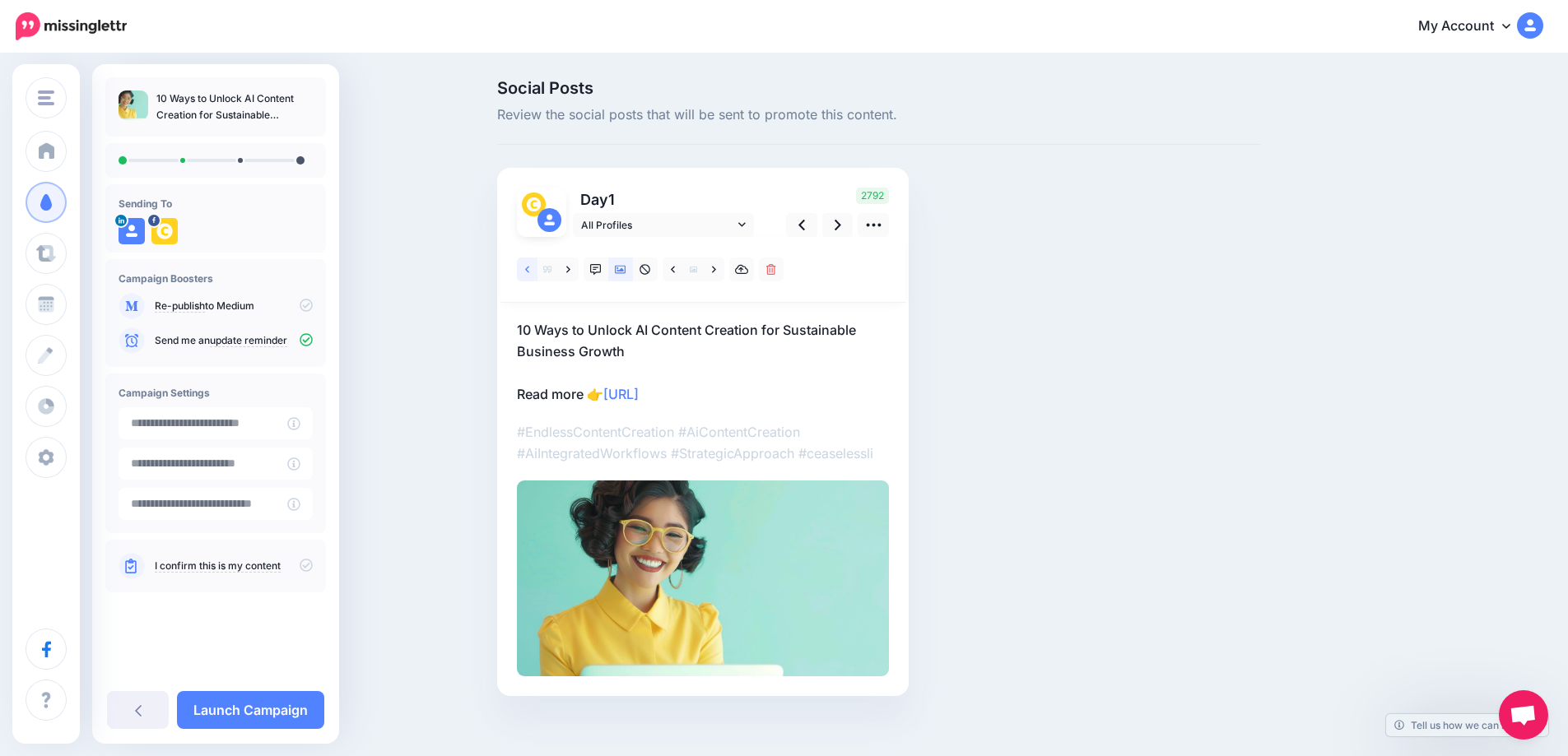
click at [536, 275] on link at bounding box center [528, 269] width 21 height 24
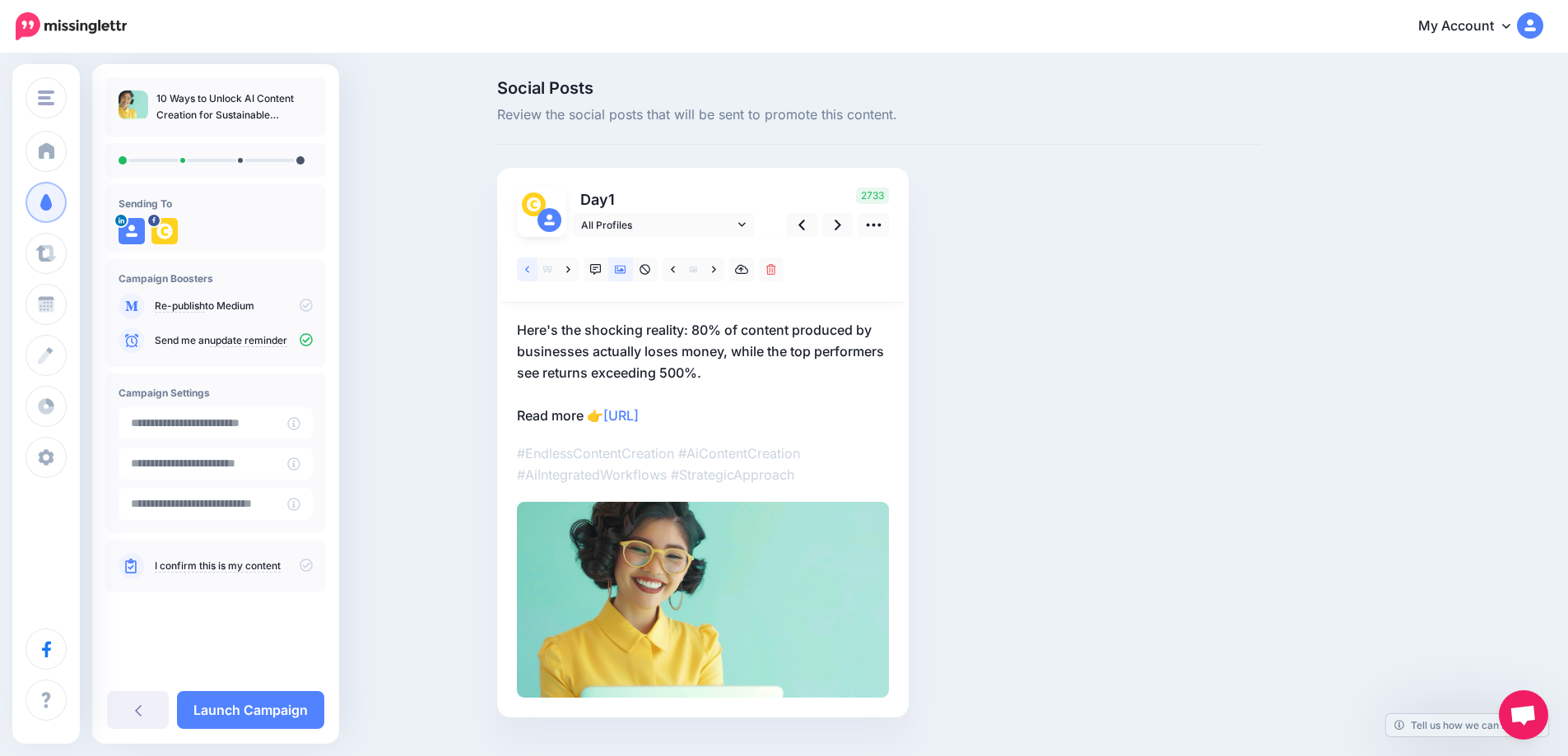
click at [536, 275] on link at bounding box center [528, 269] width 21 height 24
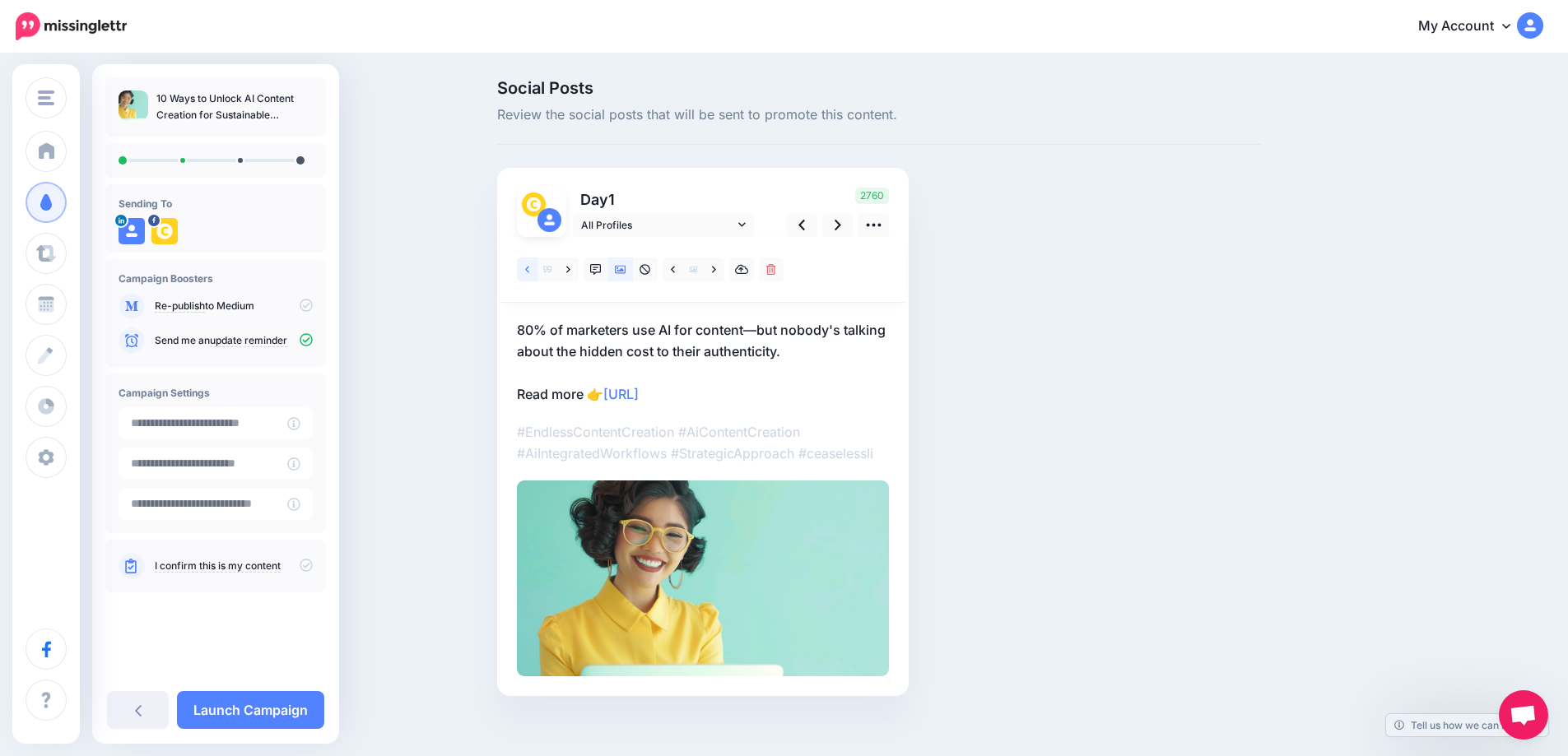
click at [536, 275] on link at bounding box center [528, 269] width 21 height 24
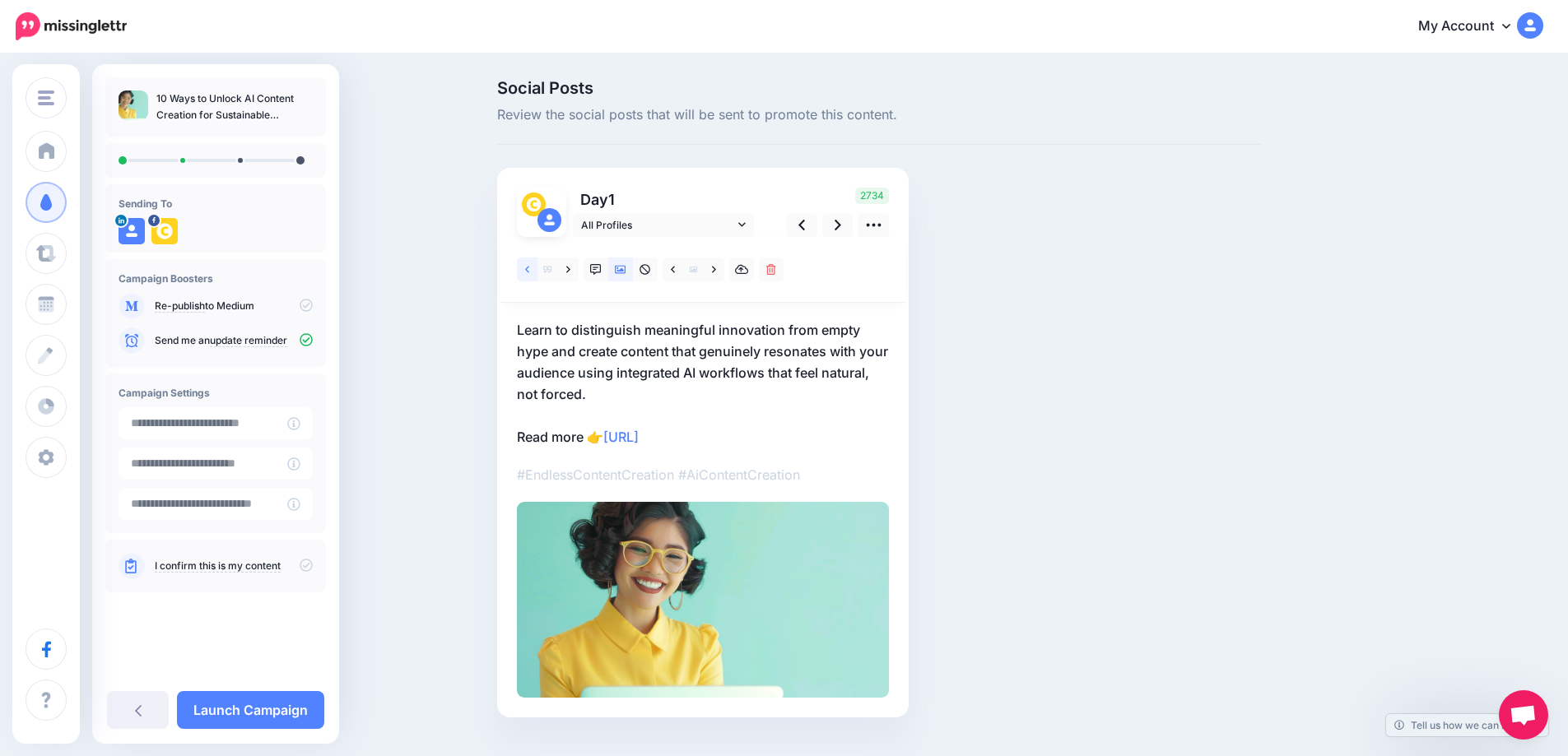
click at [536, 275] on link at bounding box center [528, 269] width 21 height 24
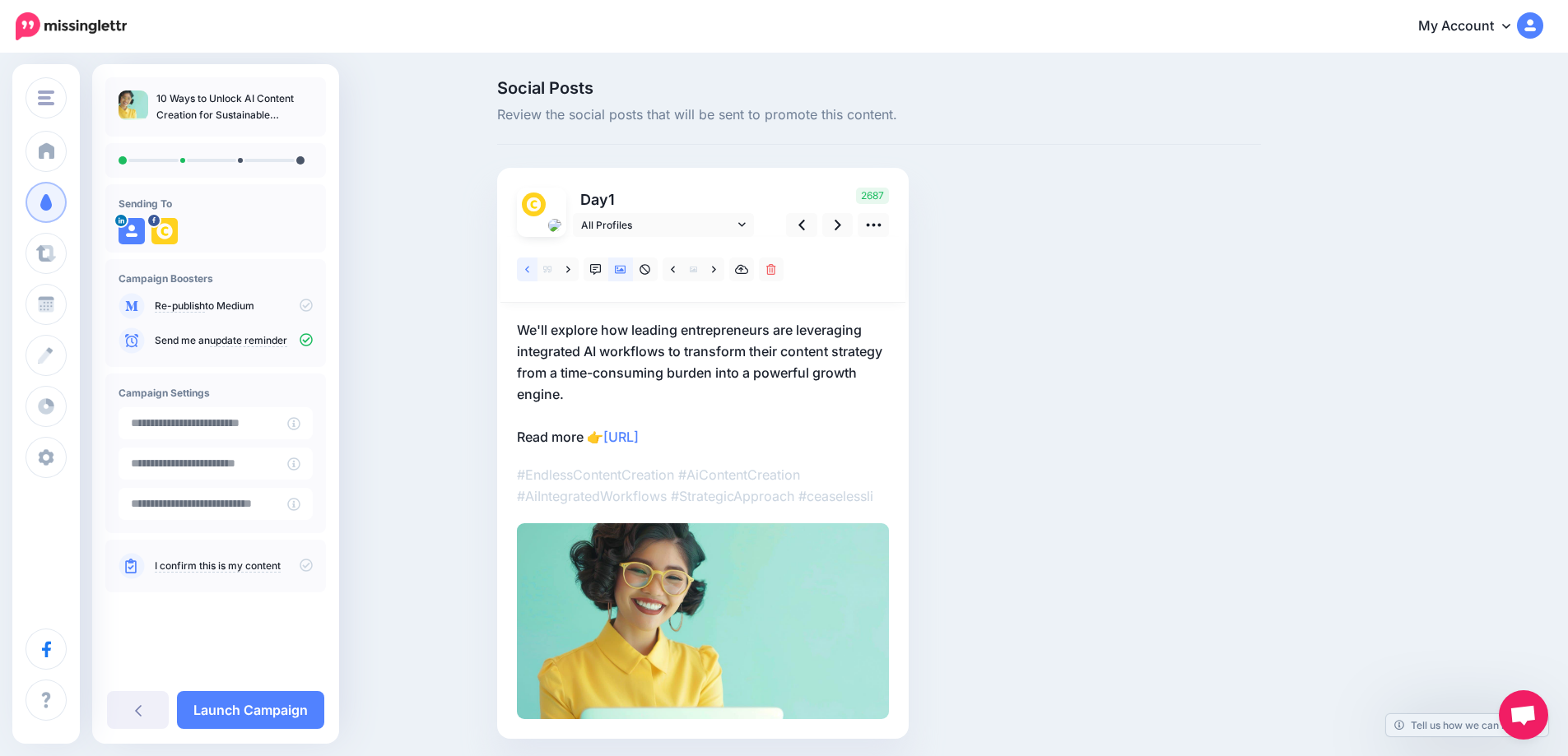
click at [536, 275] on link at bounding box center [528, 269] width 21 height 24
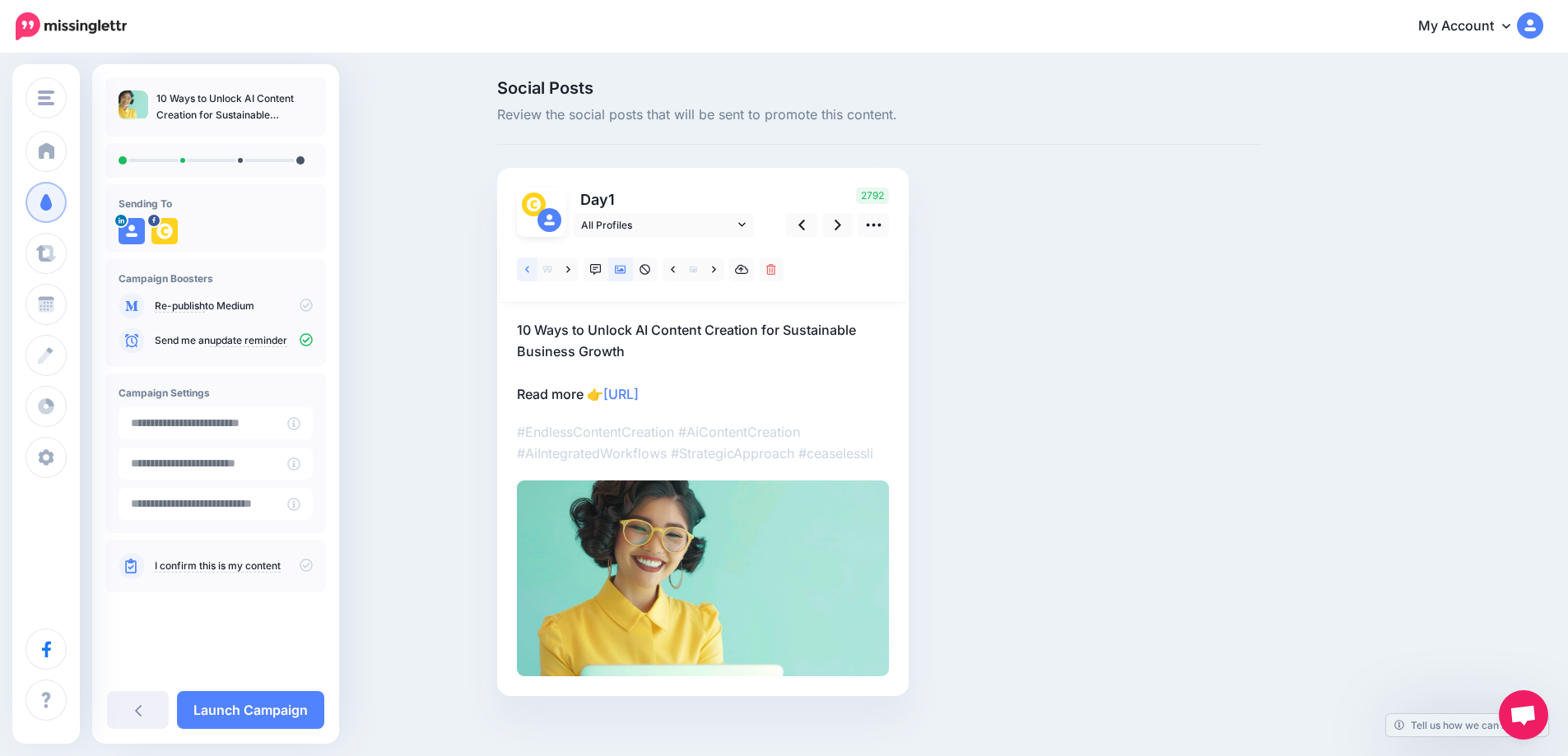
click at [536, 275] on link at bounding box center [528, 269] width 21 height 24
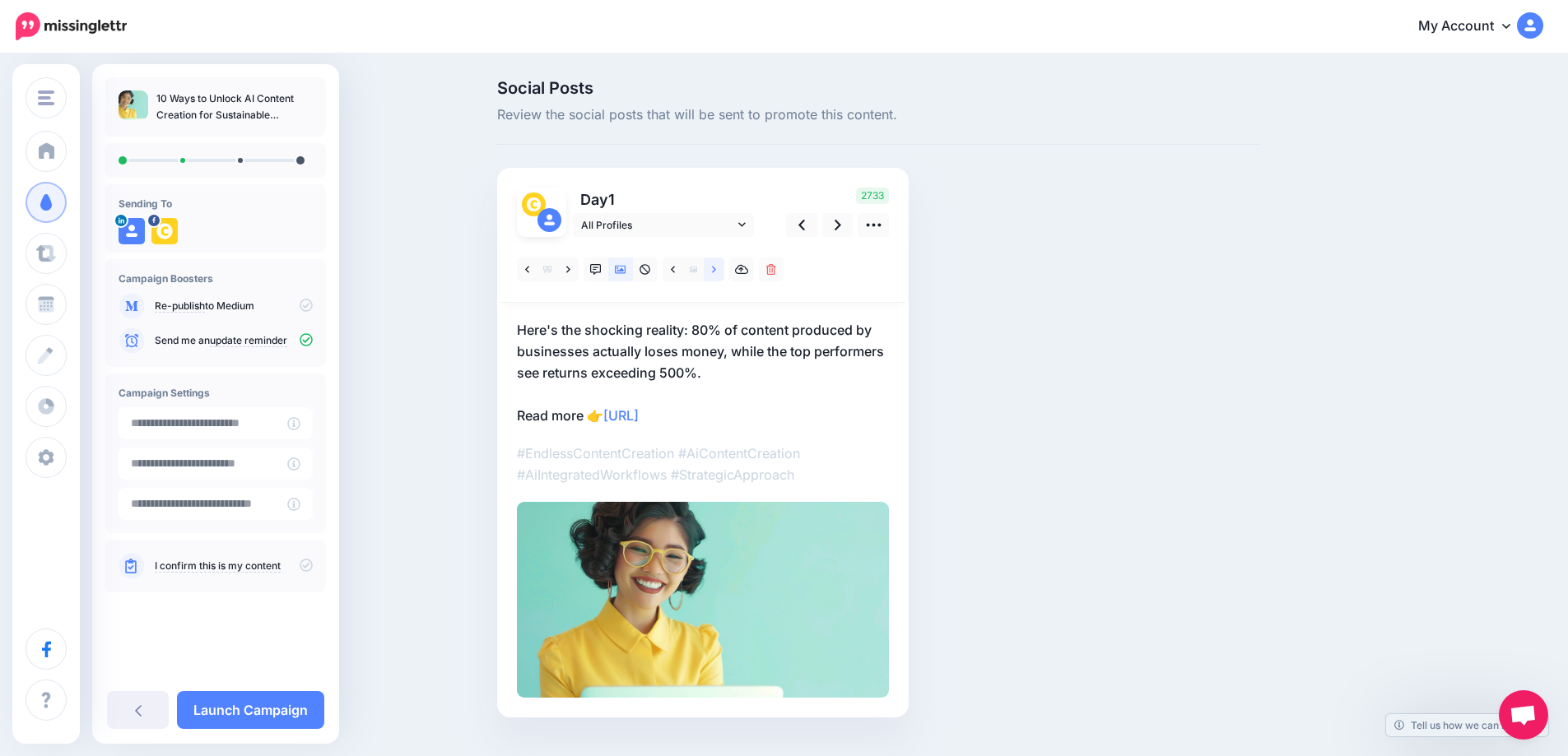
click at [716, 267] on link at bounding box center [714, 269] width 21 height 24
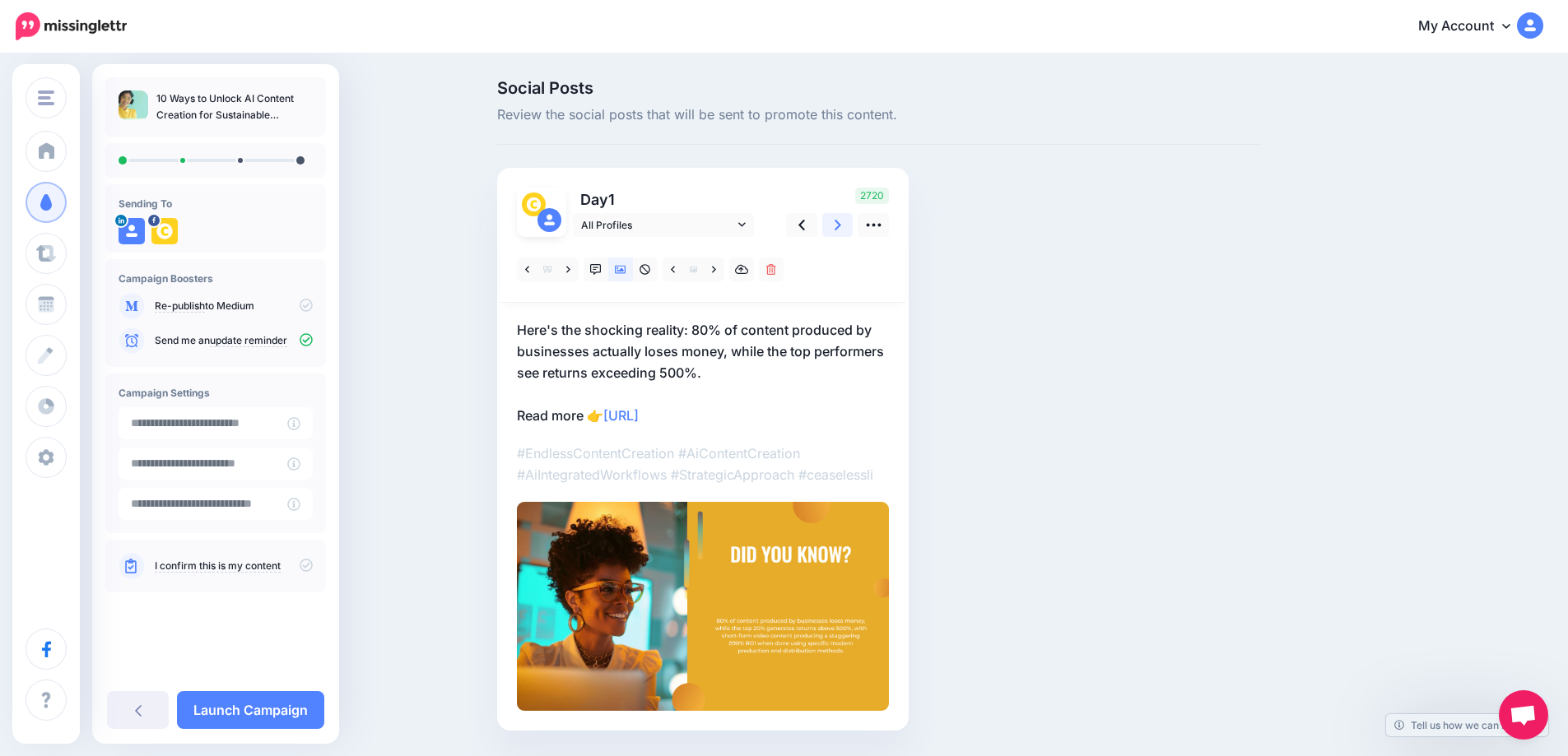
click at [839, 227] on link at bounding box center [837, 225] width 31 height 24
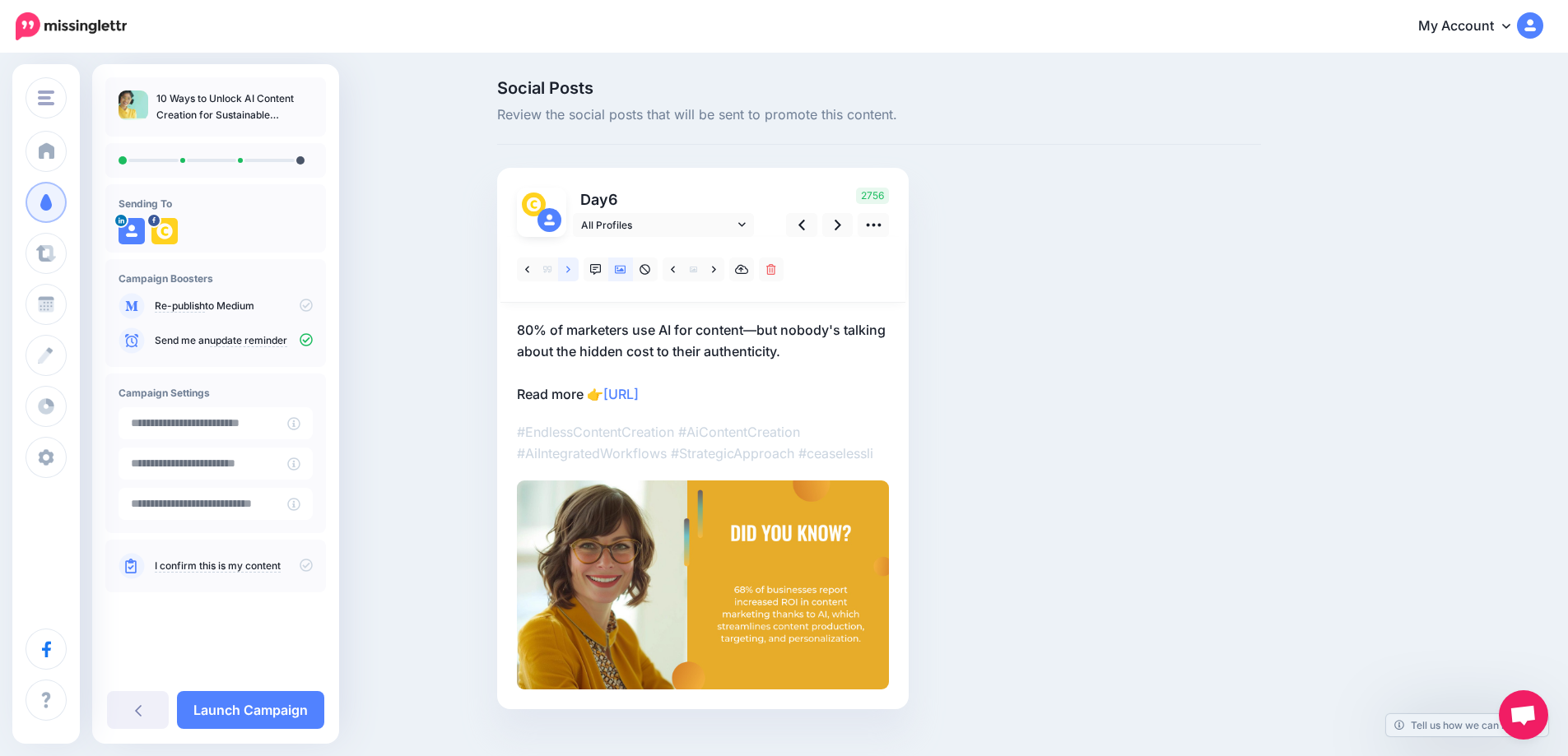
click at [571, 271] on link at bounding box center [568, 269] width 21 height 24
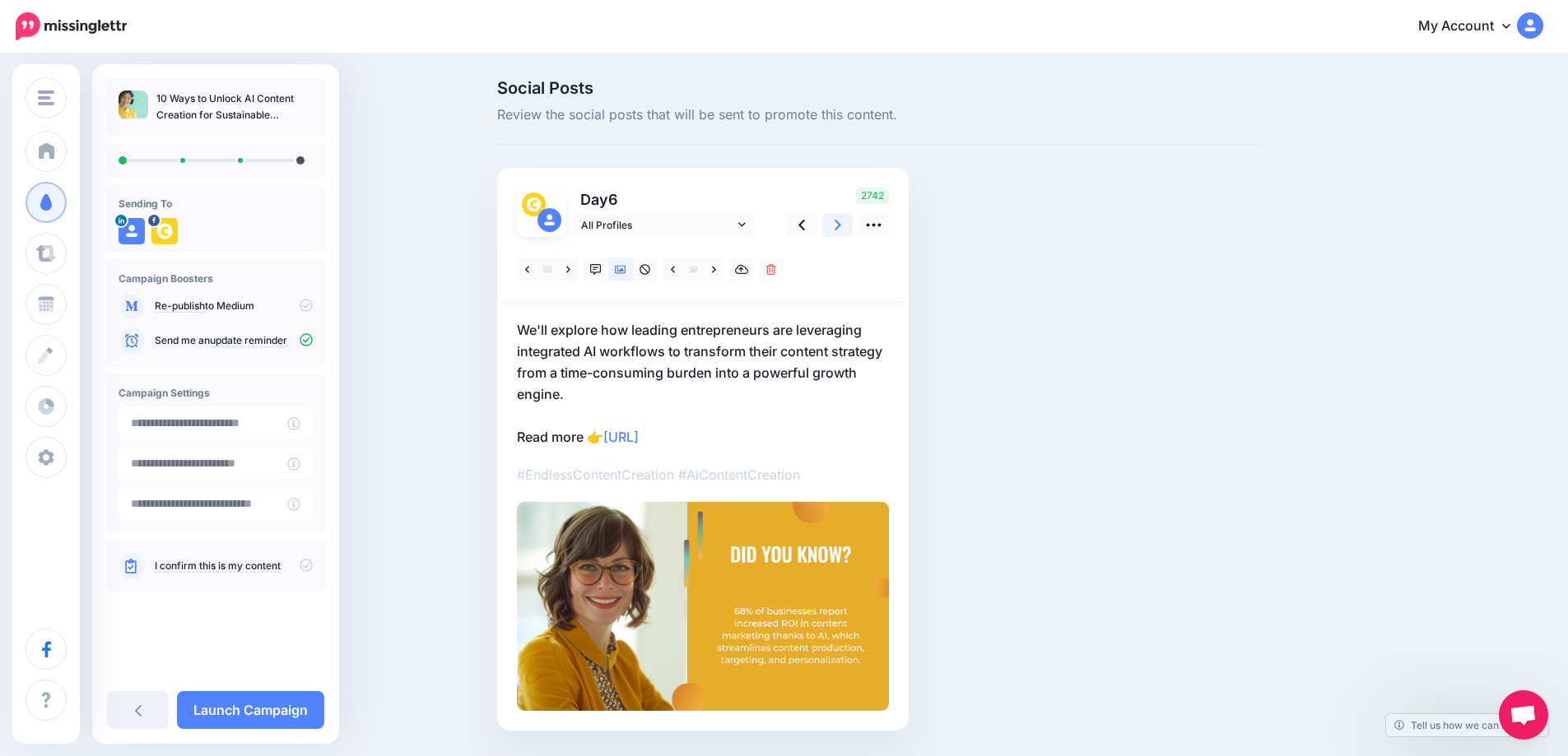
click at [852, 225] on link at bounding box center [837, 225] width 31 height 24
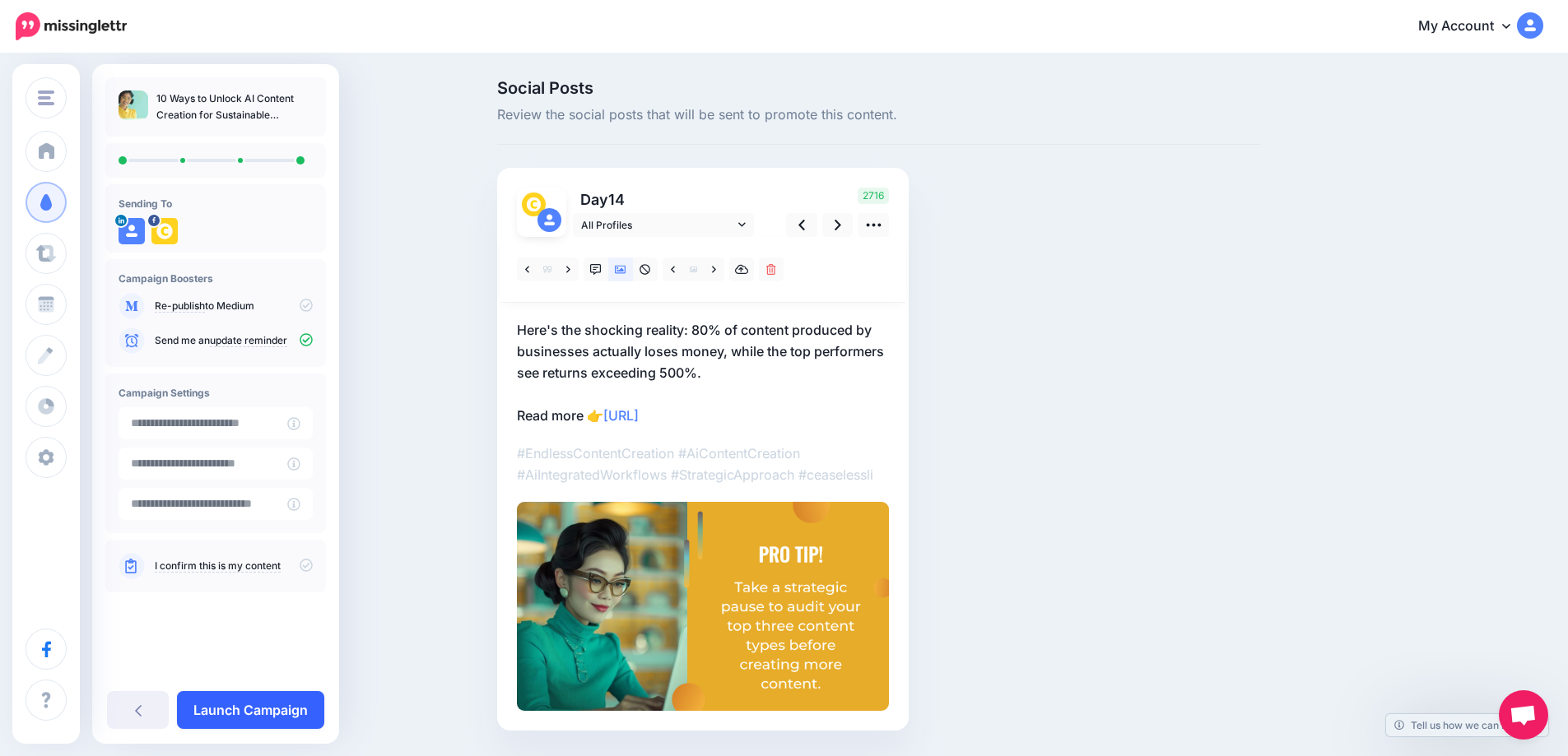
click at [261, 706] on link "Launch Campaign" at bounding box center [250, 710] width 147 height 38
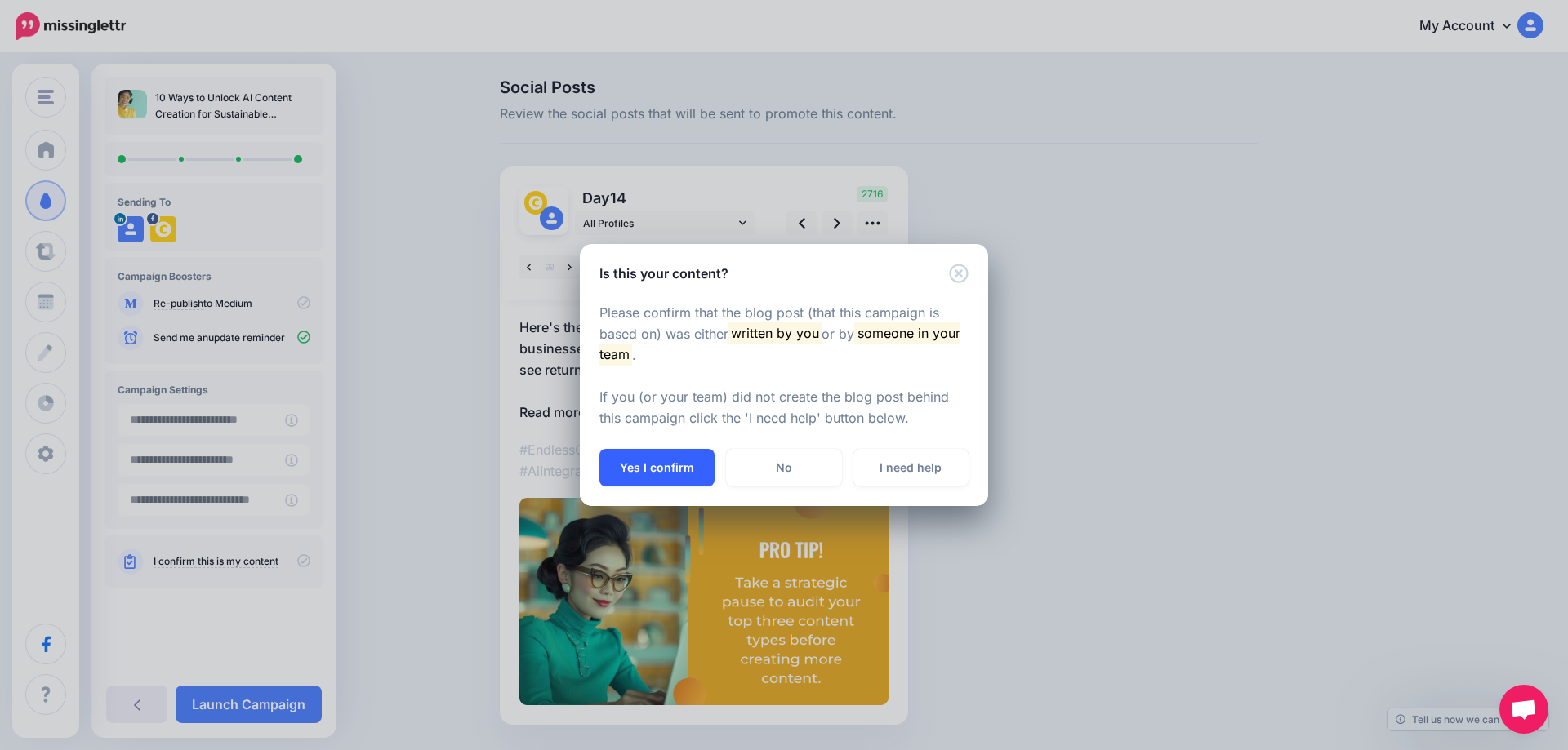
click at [663, 469] on button "Yes I confirm" at bounding box center [657, 468] width 115 height 37
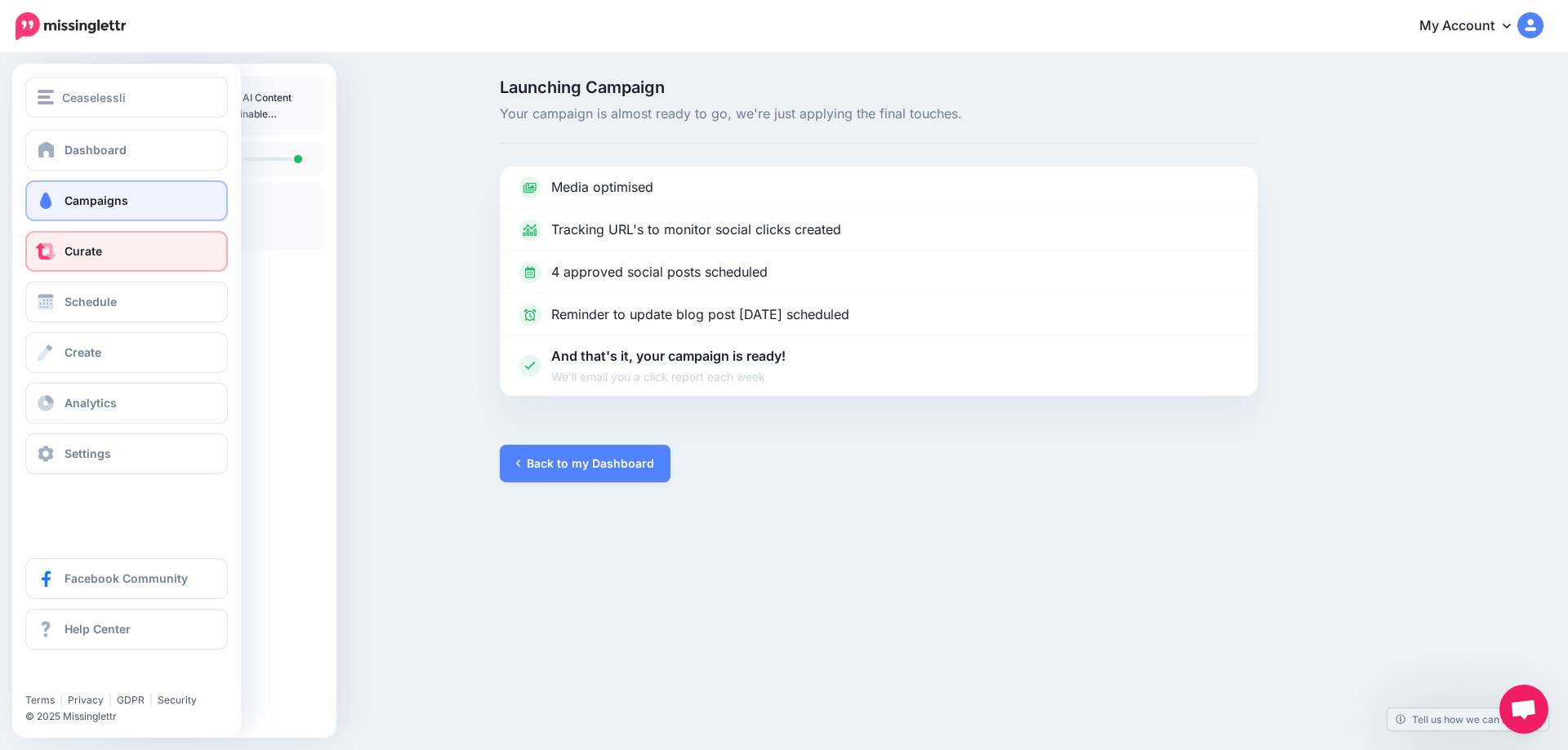
click at [69, 264] on link "Curate" at bounding box center [126, 252] width 202 height 41
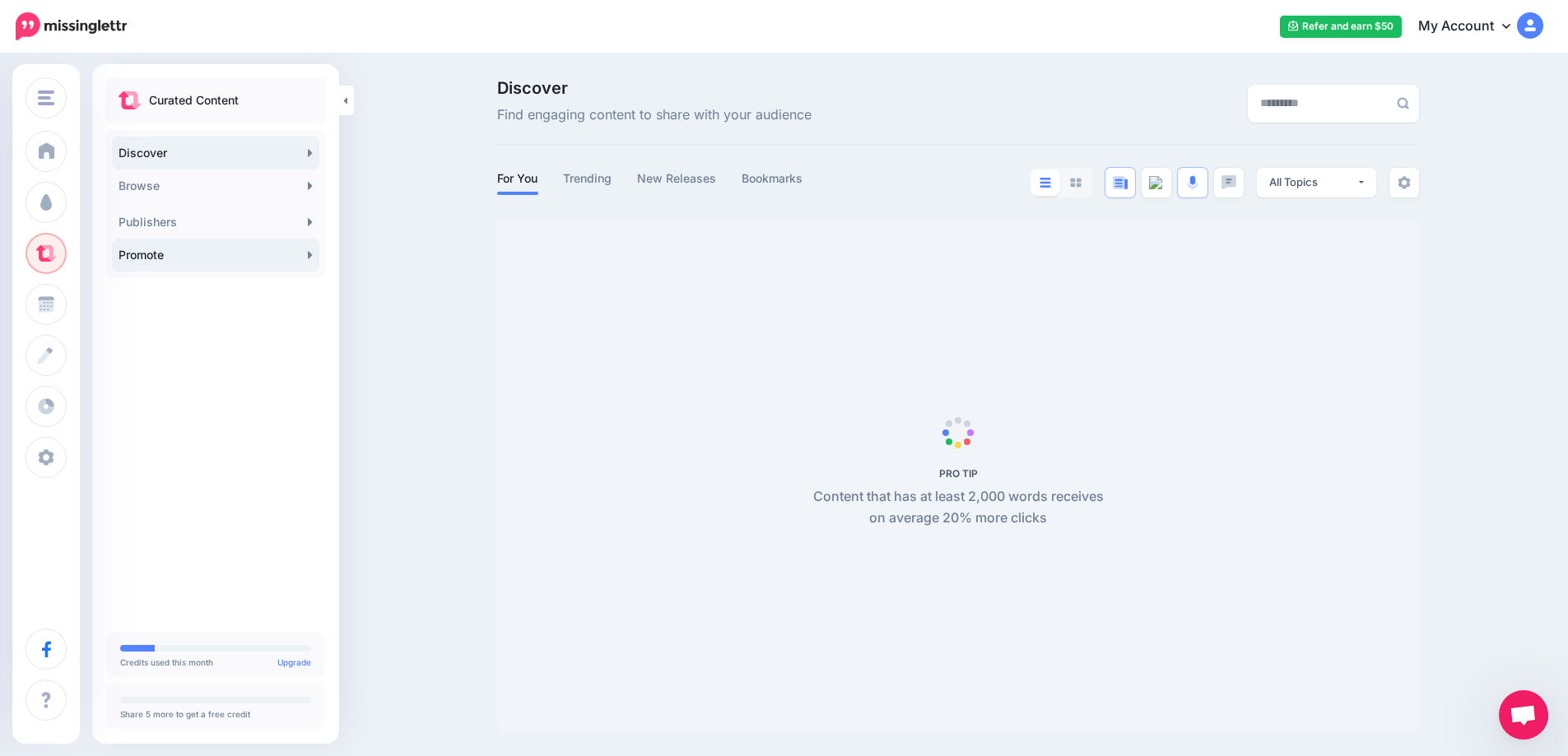
click at [300, 259] on link "Promote" at bounding box center [216, 255] width 208 height 33
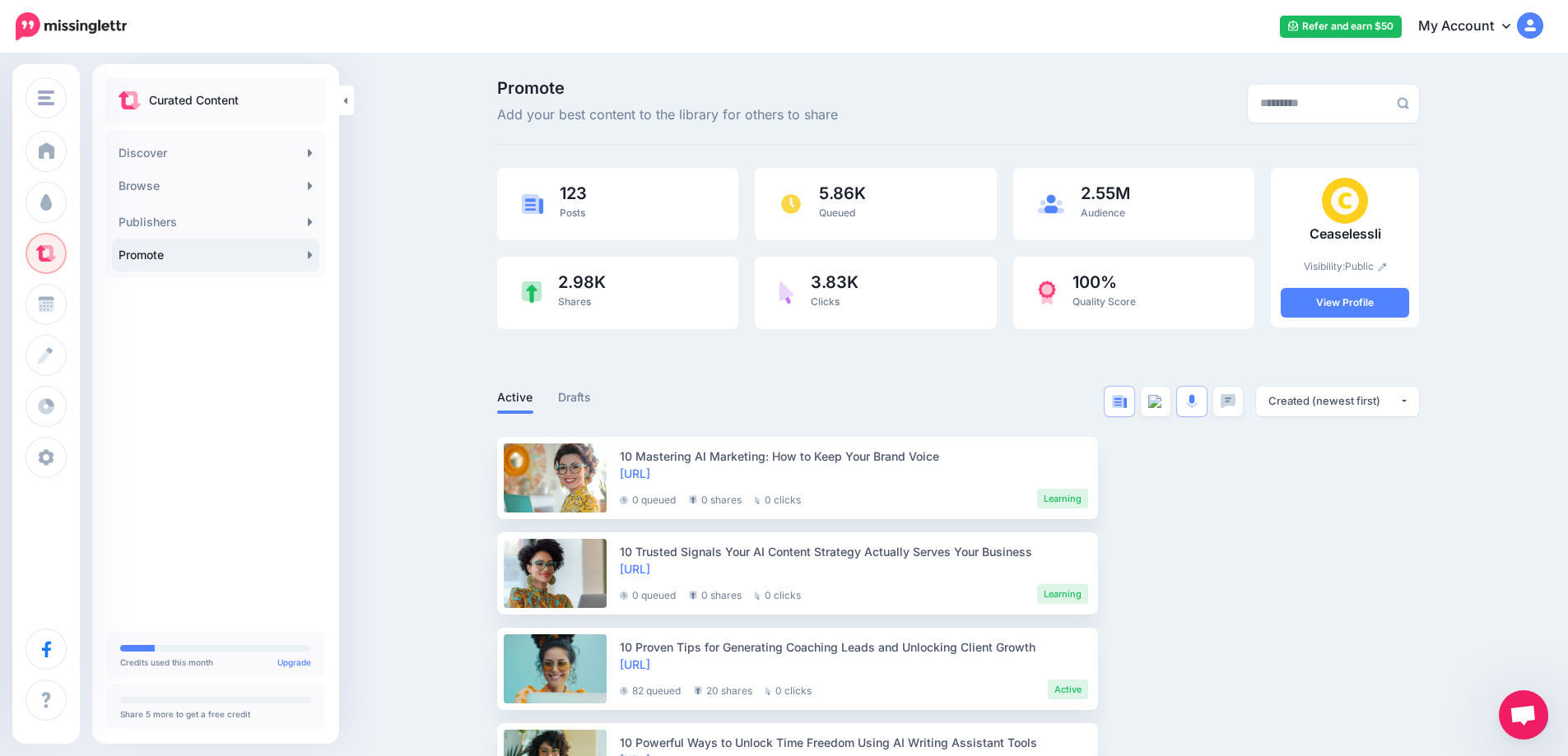
click at [312, 257] on link "Promote" at bounding box center [216, 255] width 208 height 33
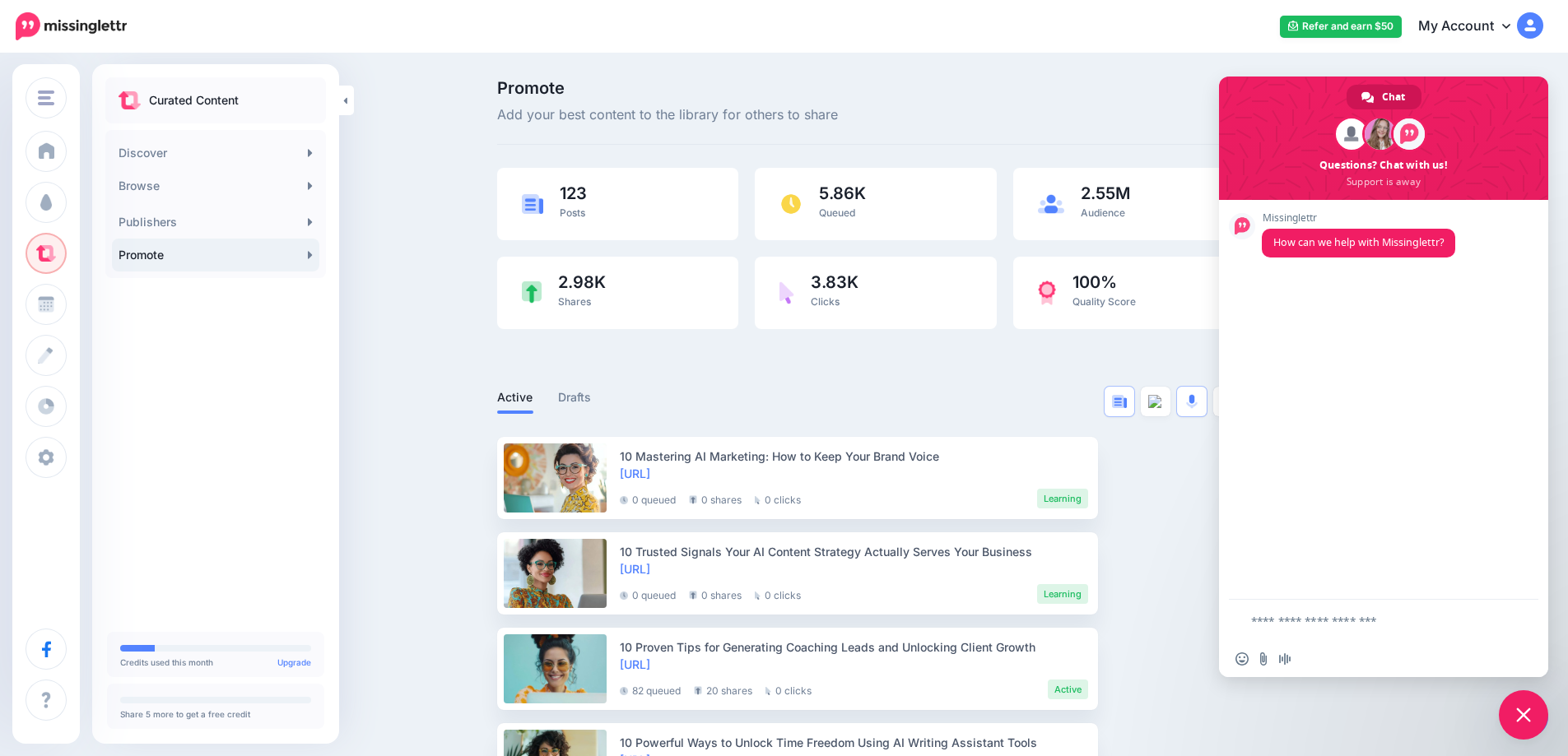
click at [1526, 722] on span "Close chat" at bounding box center [1524, 714] width 49 height 49
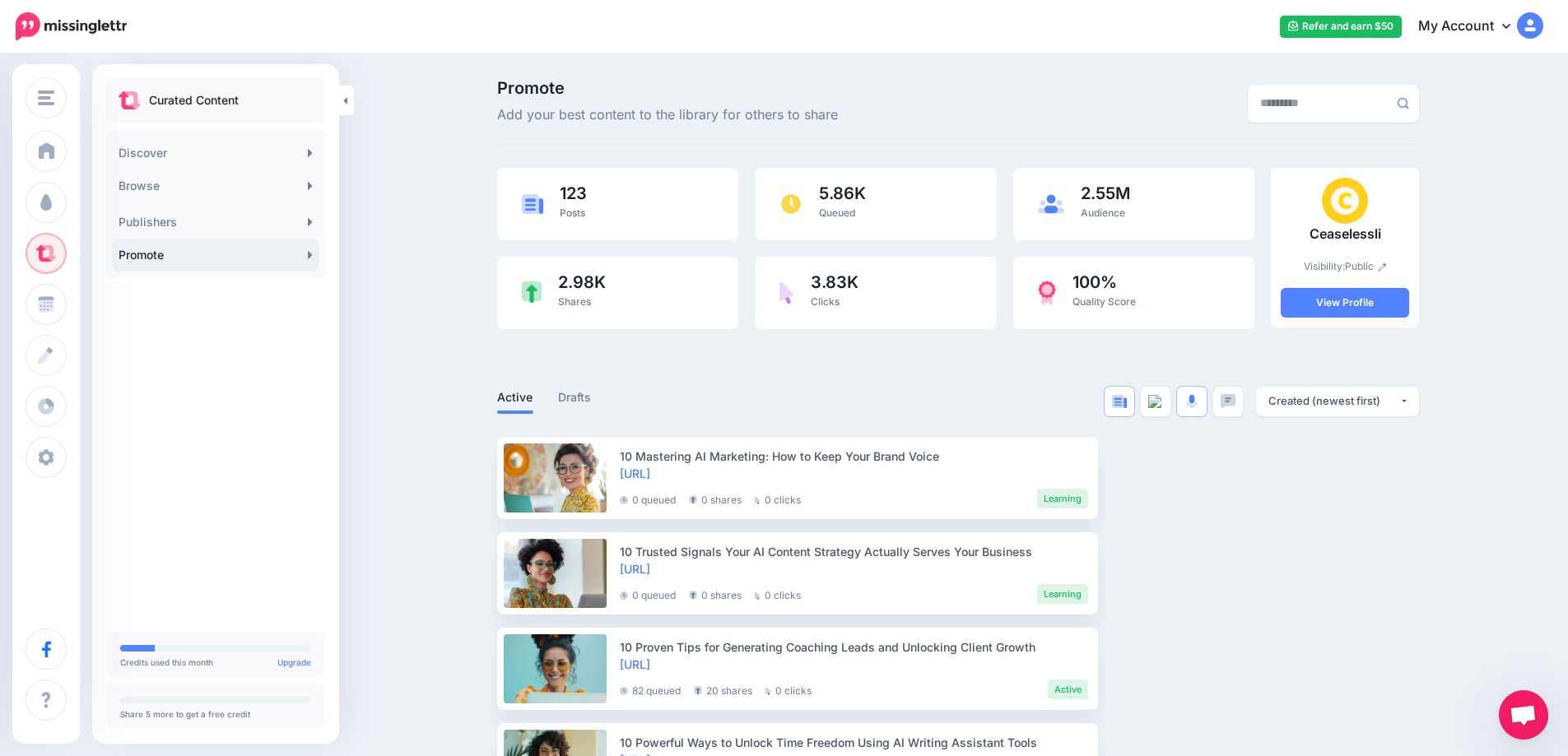
click at [310, 262] on link "Promote" at bounding box center [216, 255] width 208 height 33
click link "Promote"
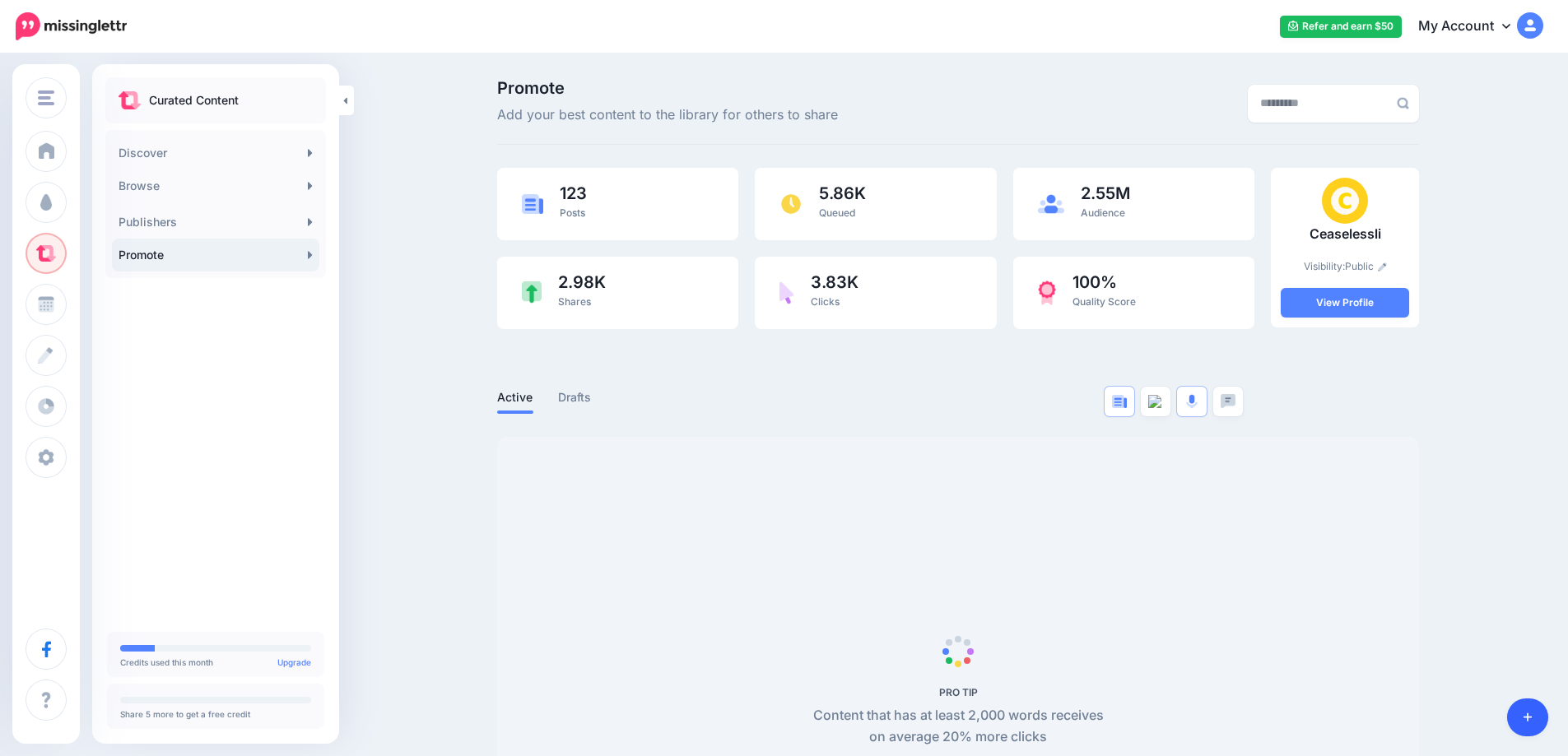
click at [1524, 725] on link at bounding box center [1527, 717] width 42 height 38
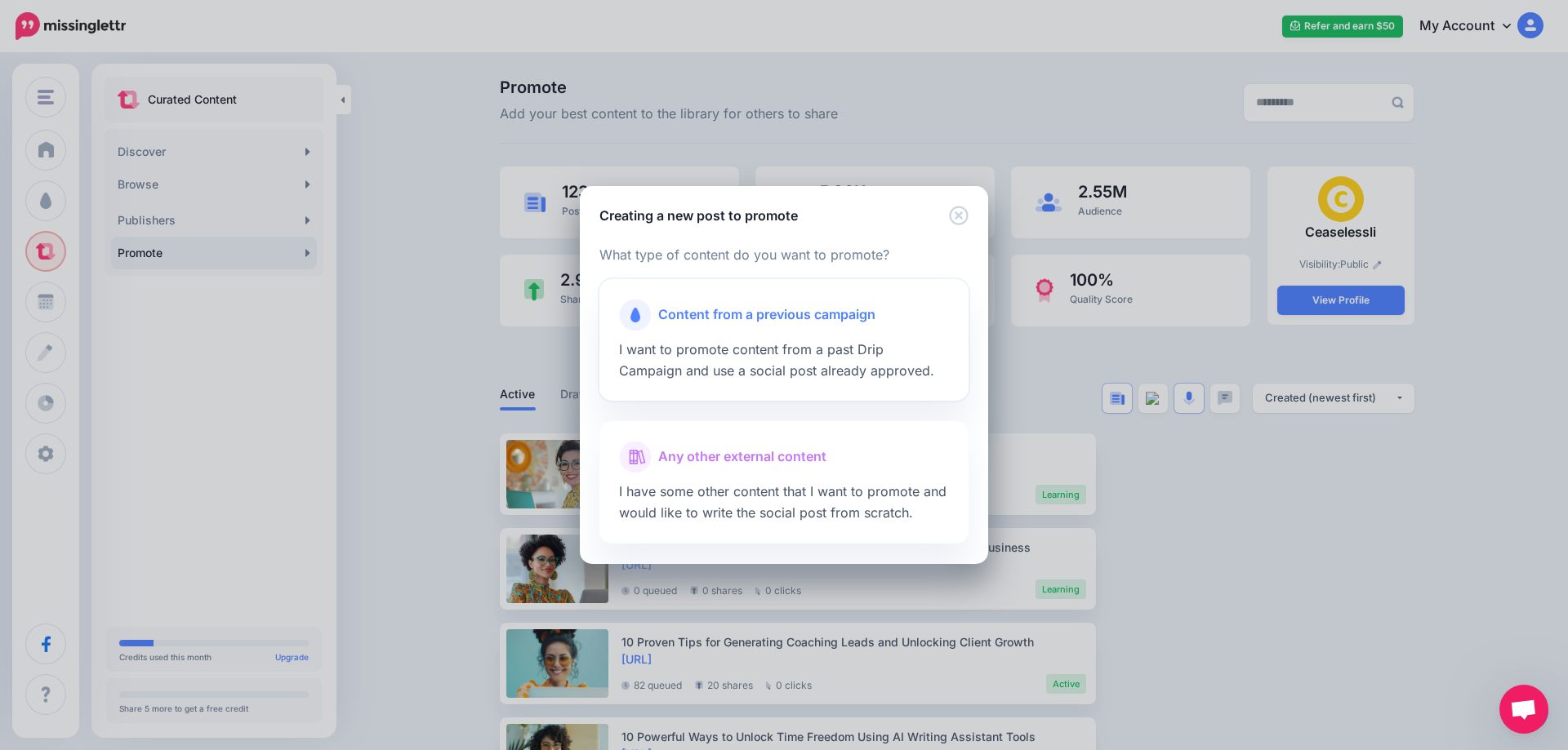
click at [669, 312] on span "Content from a previous campaign" at bounding box center [767, 315] width 217 height 22
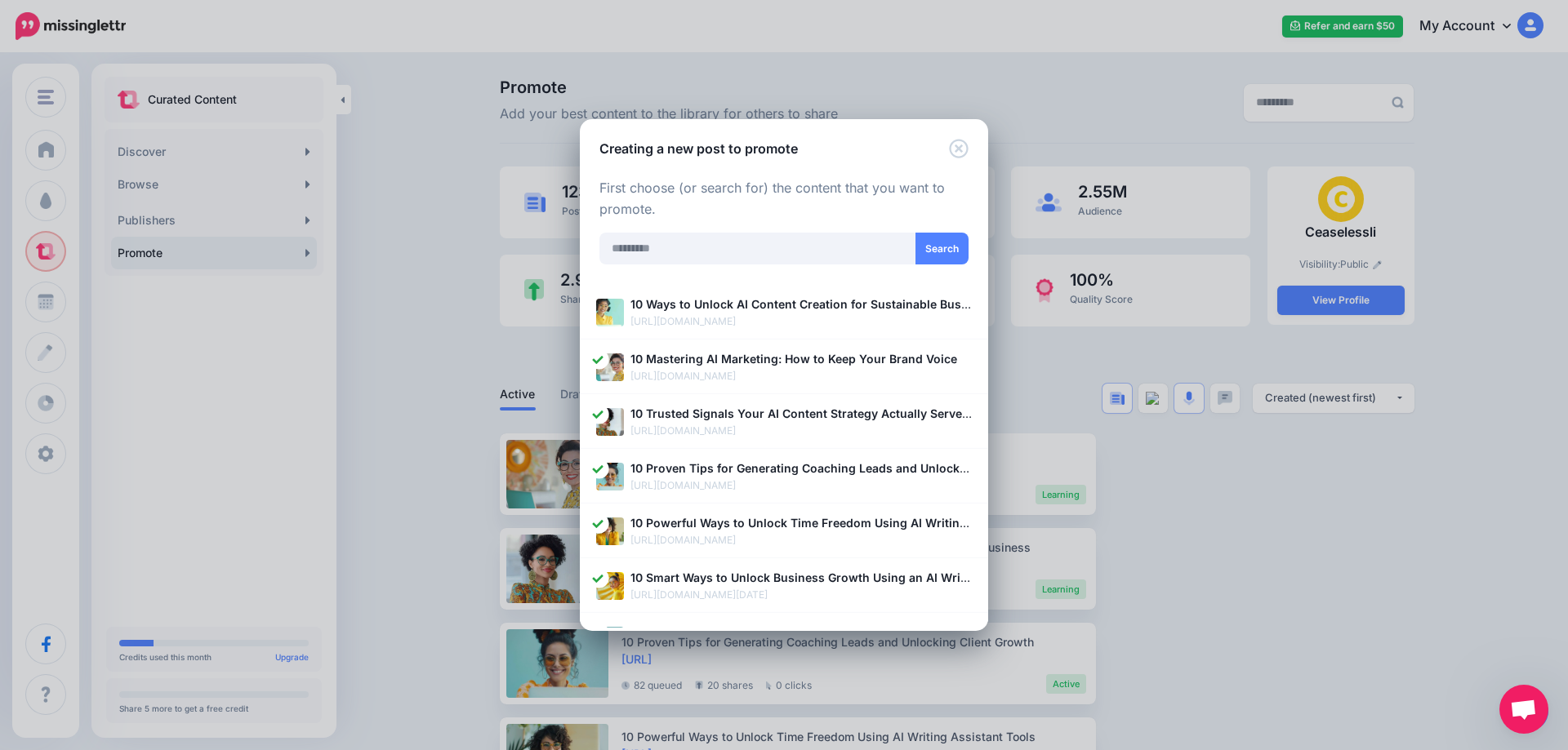
click at [669, 311] on b "10 Ways to Unlock AI Content Creation for Sustainable Business Growth" at bounding box center [833, 303] width 406 height 14
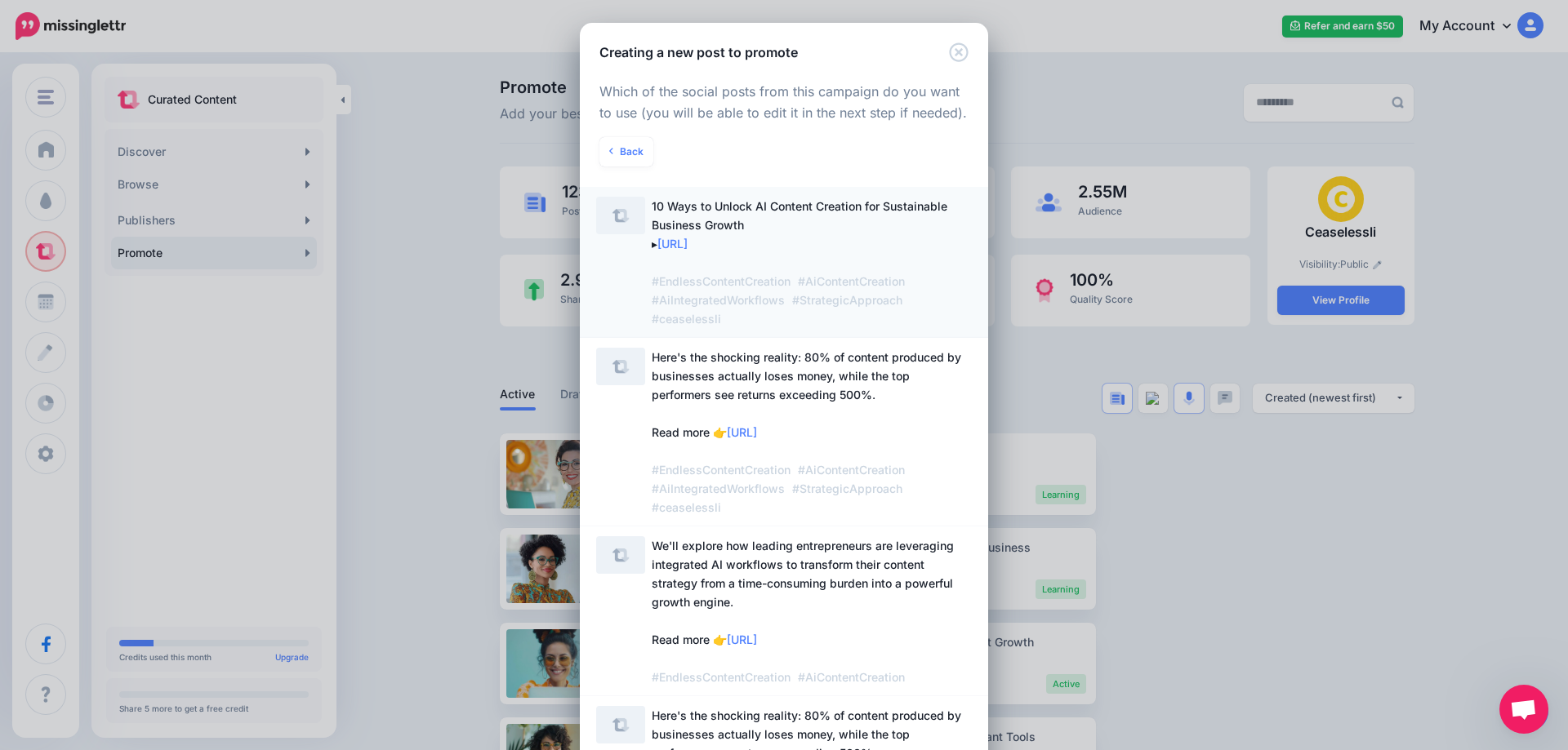
click at [677, 228] on span "10 Ways to Unlock AI Content Creation for Sustainable Business Growth ▸ https:/…" at bounding box center [800, 262] width 296 height 126
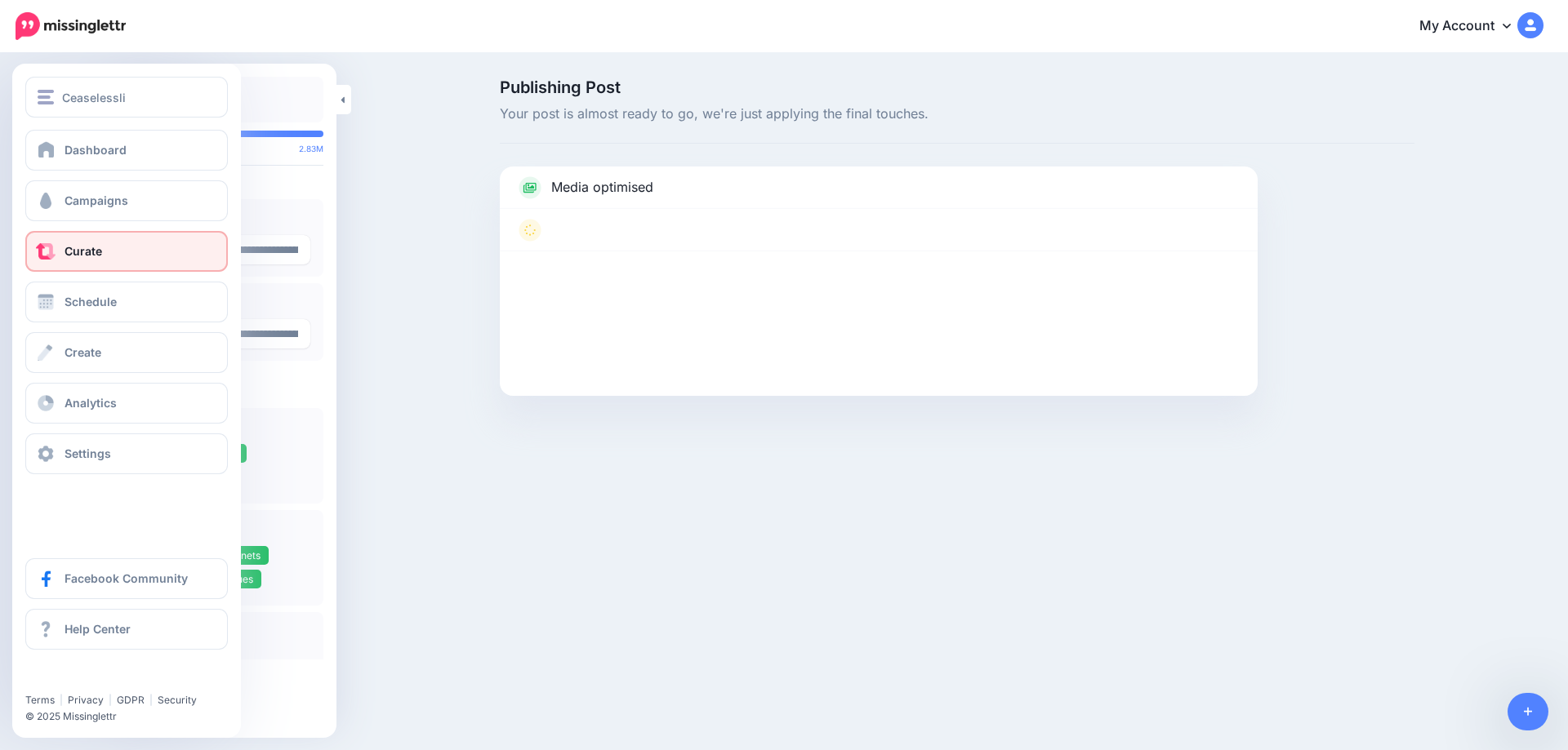
click at [93, 251] on span "Curate" at bounding box center [83, 251] width 37 height 14
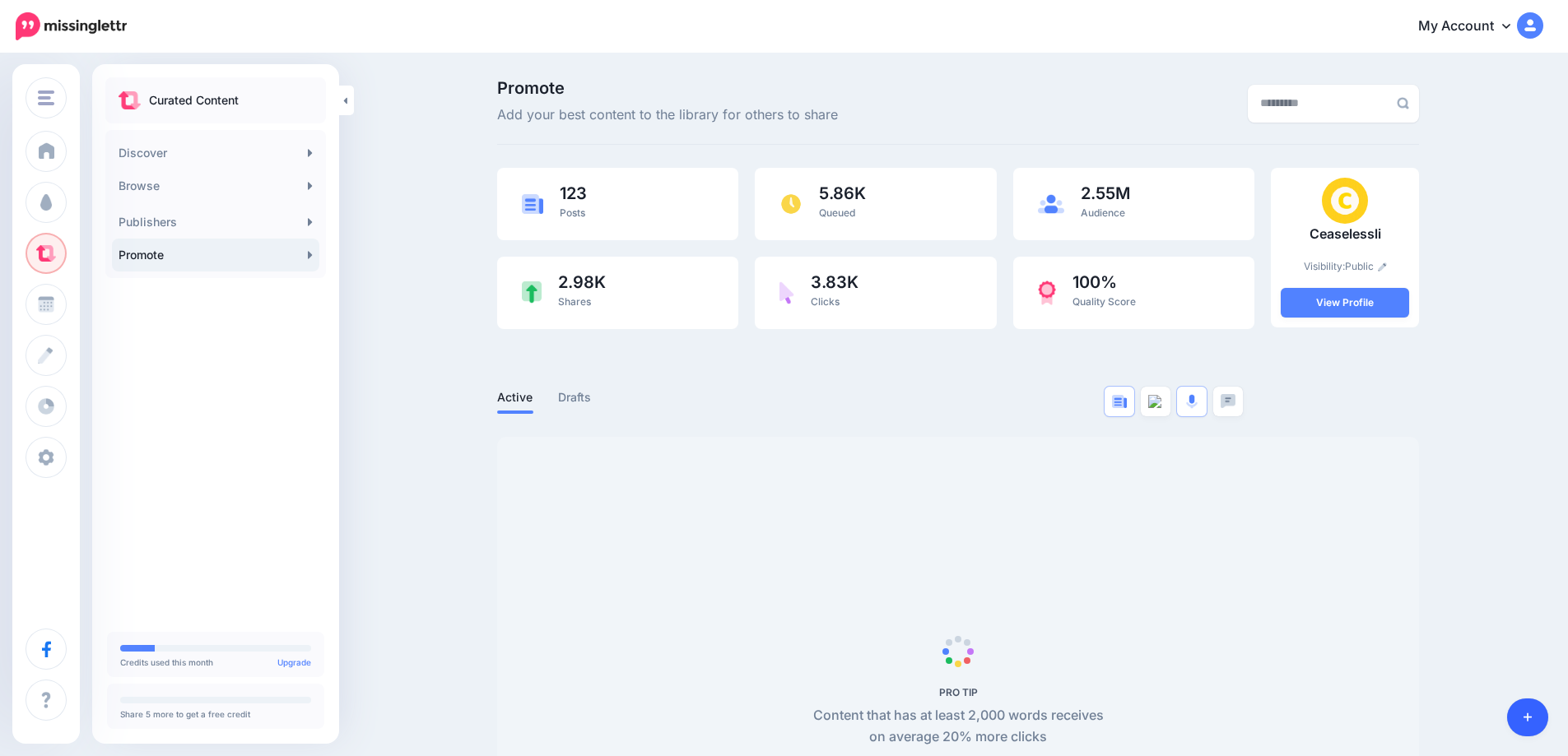
click at [1534, 726] on link at bounding box center [1527, 717] width 42 height 38
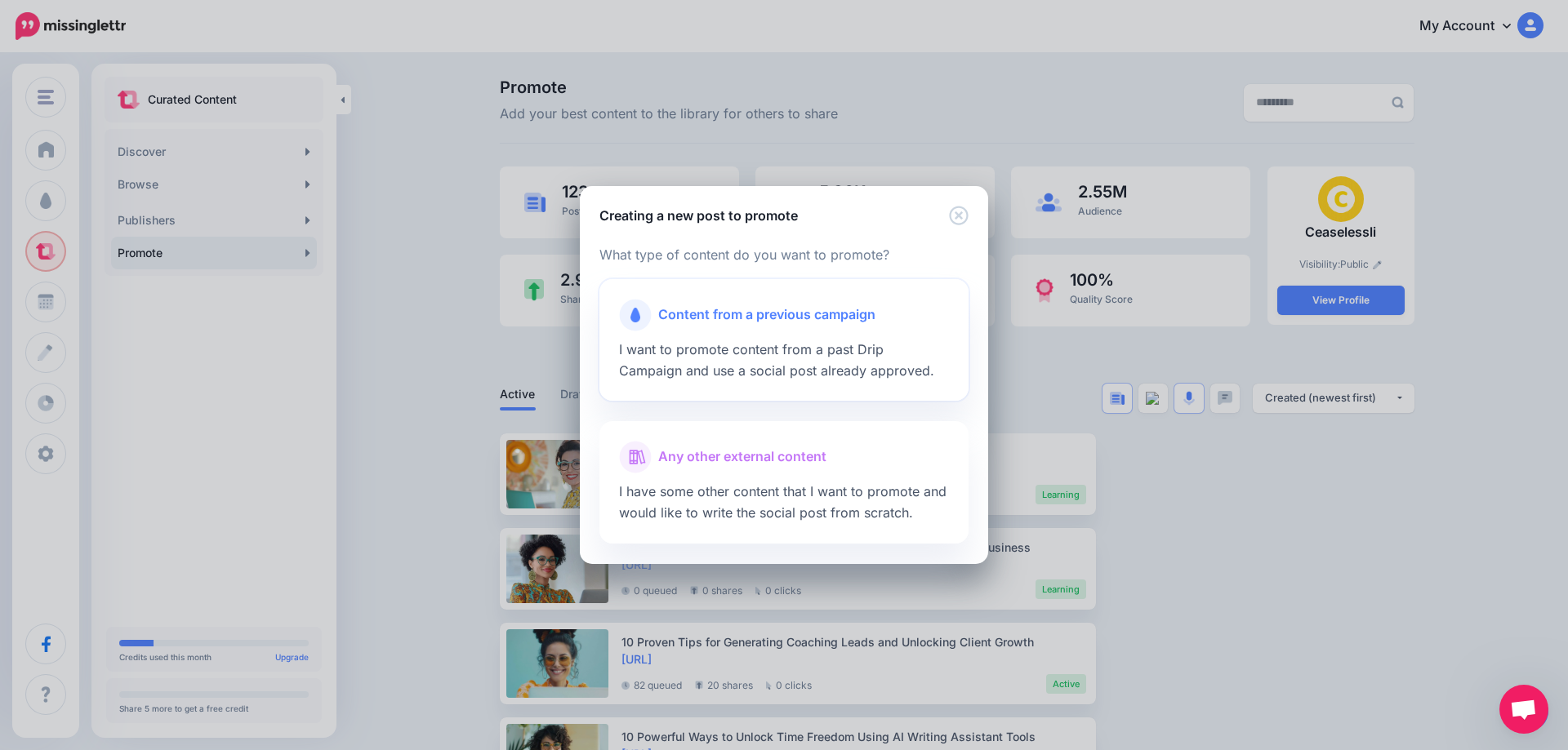
click at [755, 325] on span "Content from a previous campaign" at bounding box center [767, 315] width 217 height 22
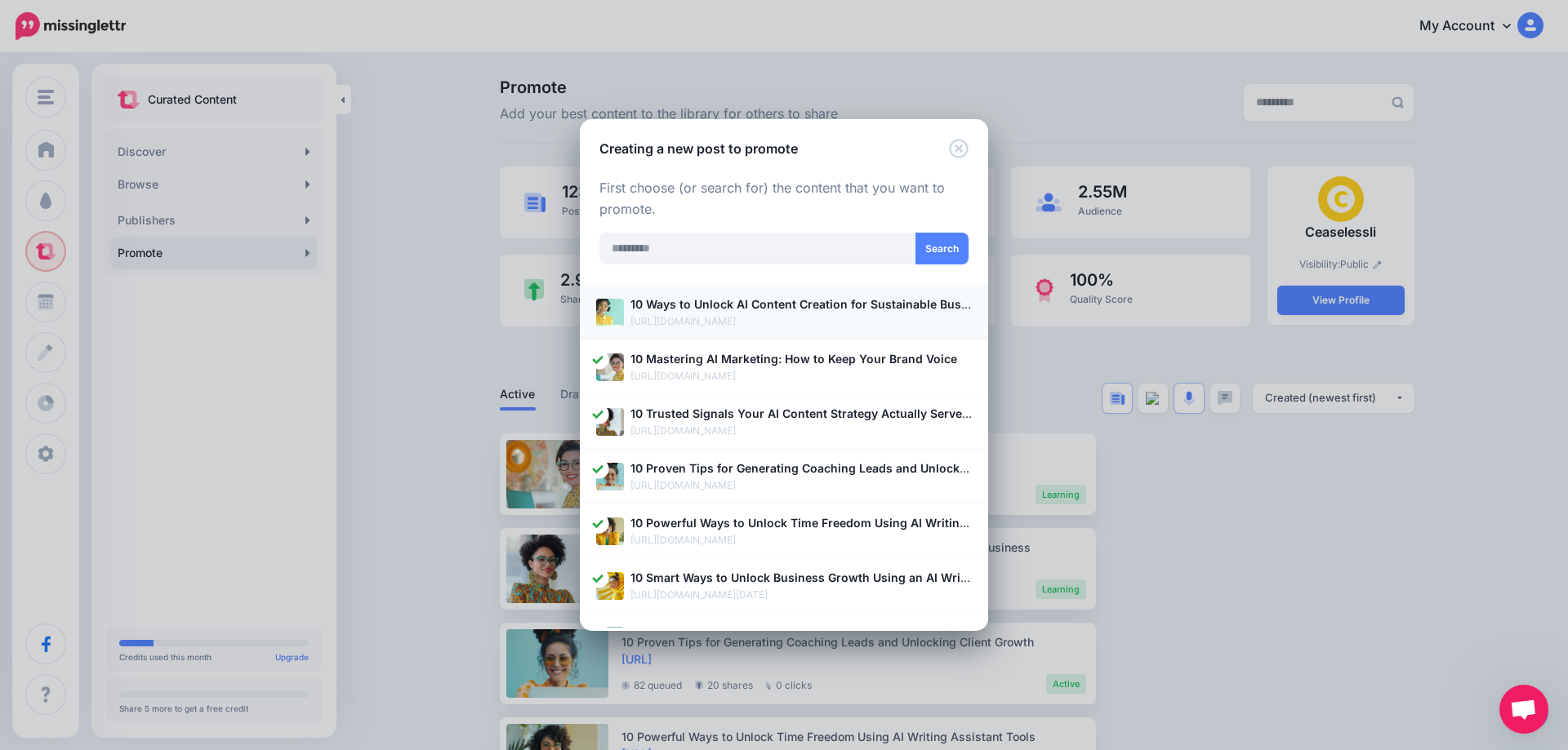
click at [747, 305] on b "10 Ways to Unlock AI Content Creation for Sustainable Business Growth" at bounding box center [833, 303] width 406 height 14
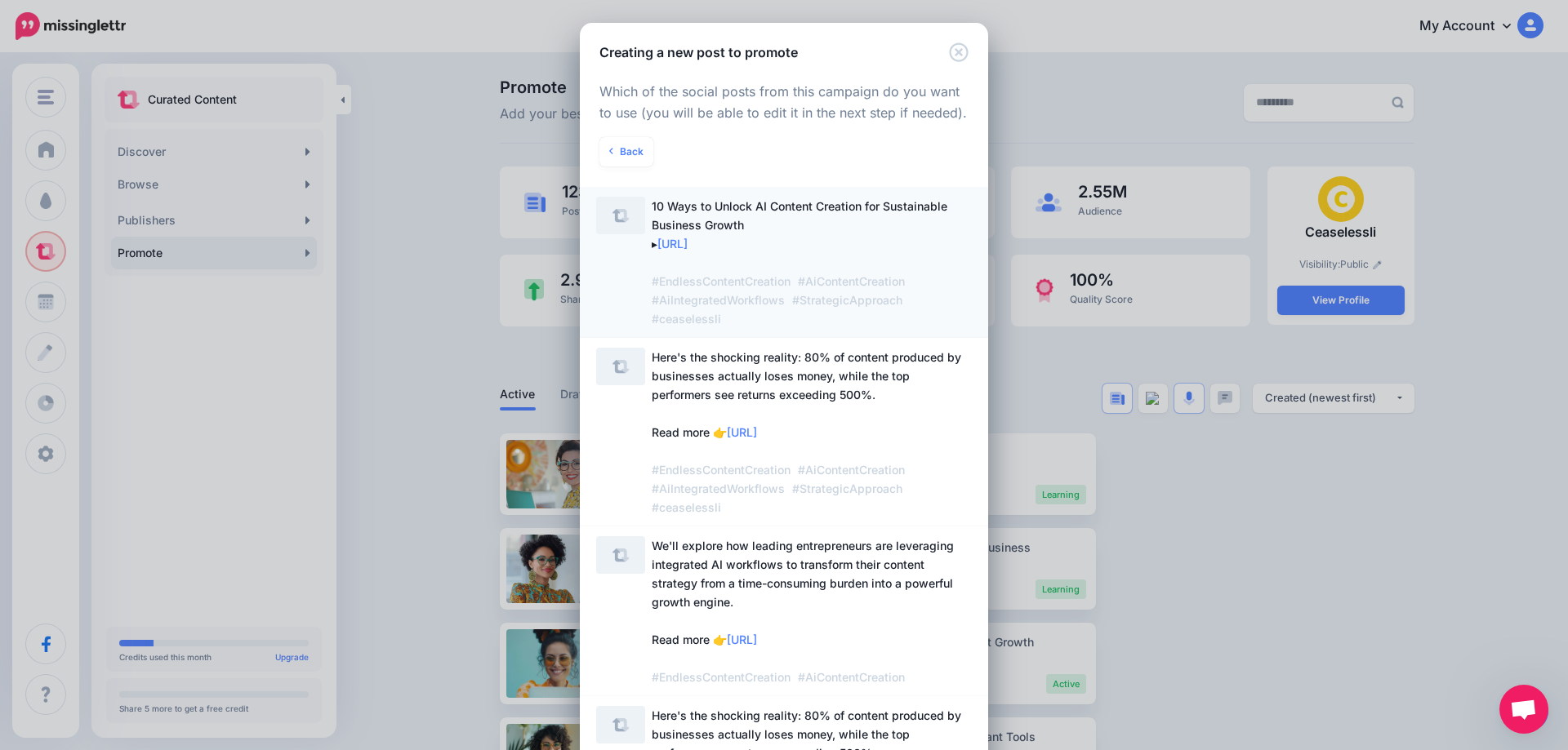
click at [736, 230] on span "10 Ways to Unlock AI Content Creation for Sustainable Business Growth ▸ [URL] #…" at bounding box center [800, 262] width 296 height 126
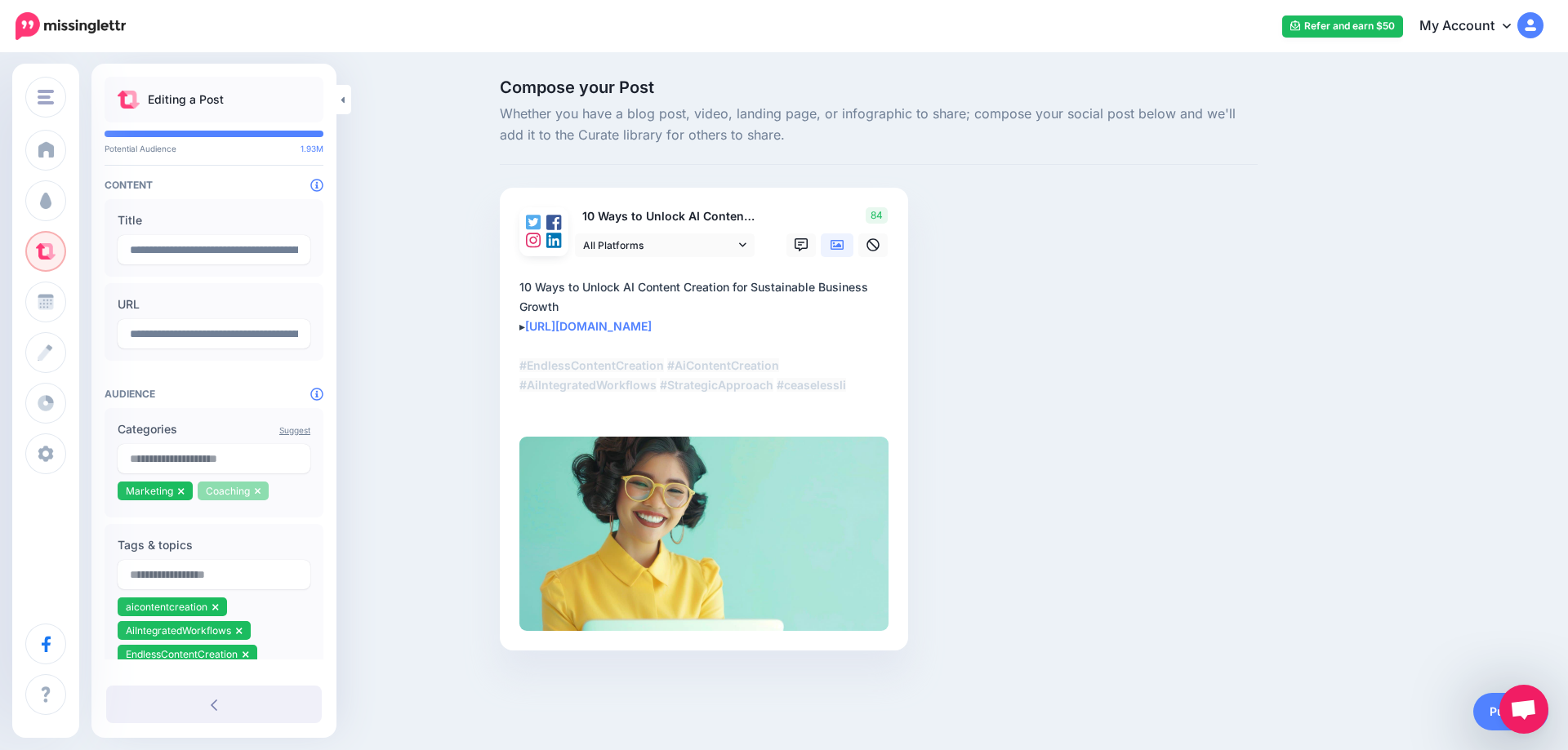
click at [258, 494] on icon at bounding box center [258, 491] width 6 height 7
click at [182, 470] on input "text" at bounding box center [214, 458] width 193 height 29
type input "*****"
click at [268, 500] on span "1.56M" at bounding box center [274, 495] width 43 height 16
click at [404, 523] on div "Compose your Post Whether you have a blog post, video, landing page, or infogra…" at bounding box center [784, 389] width 1568 height 669
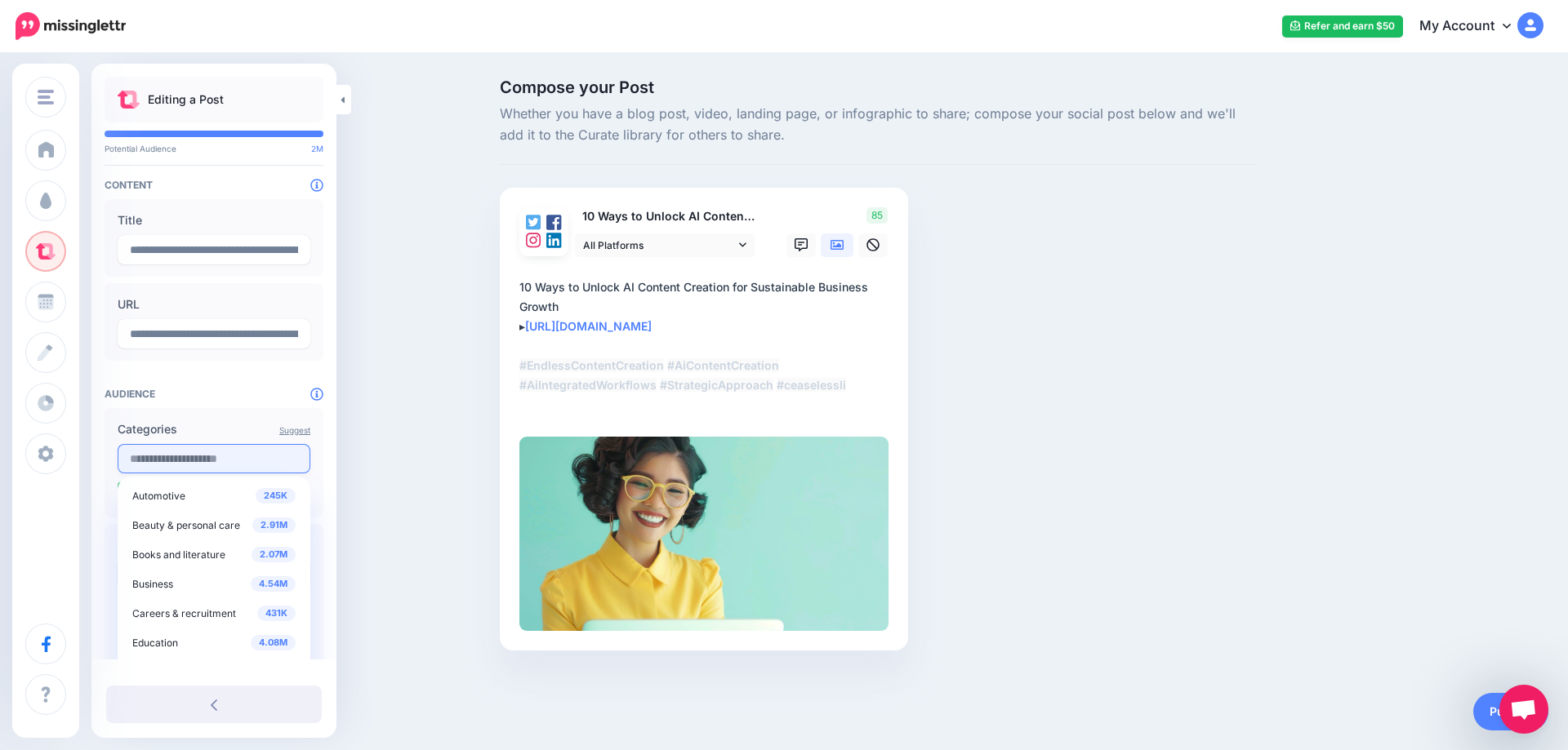
click at [209, 467] on input "text" at bounding box center [214, 458] width 193 height 29
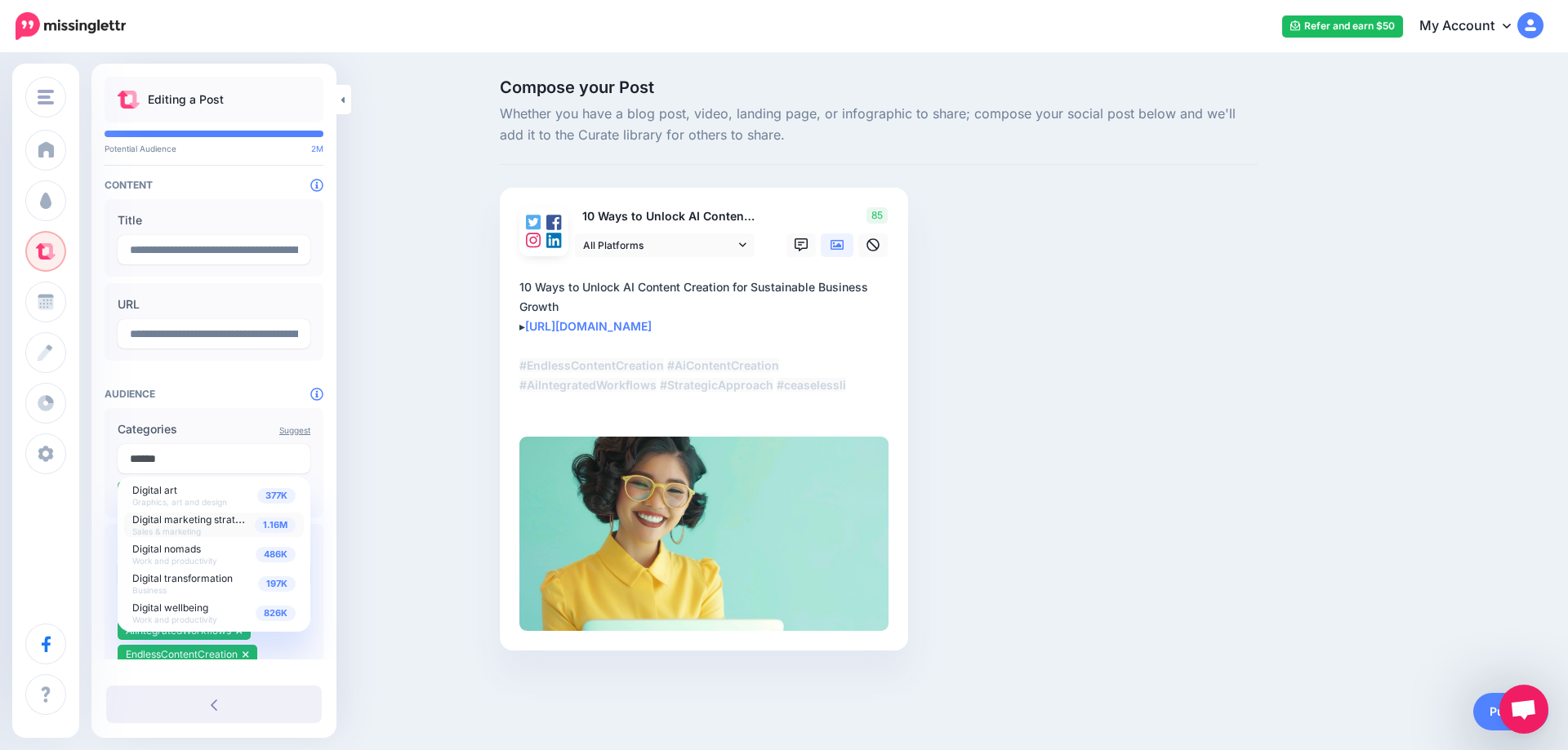
type input "******"
click at [272, 529] on span "1.16M" at bounding box center [275, 525] width 41 height 16
click at [364, 524] on div "Compose your Post Whether you have a blog post, video, landing page, or infogra…" at bounding box center [784, 389] width 1568 height 669
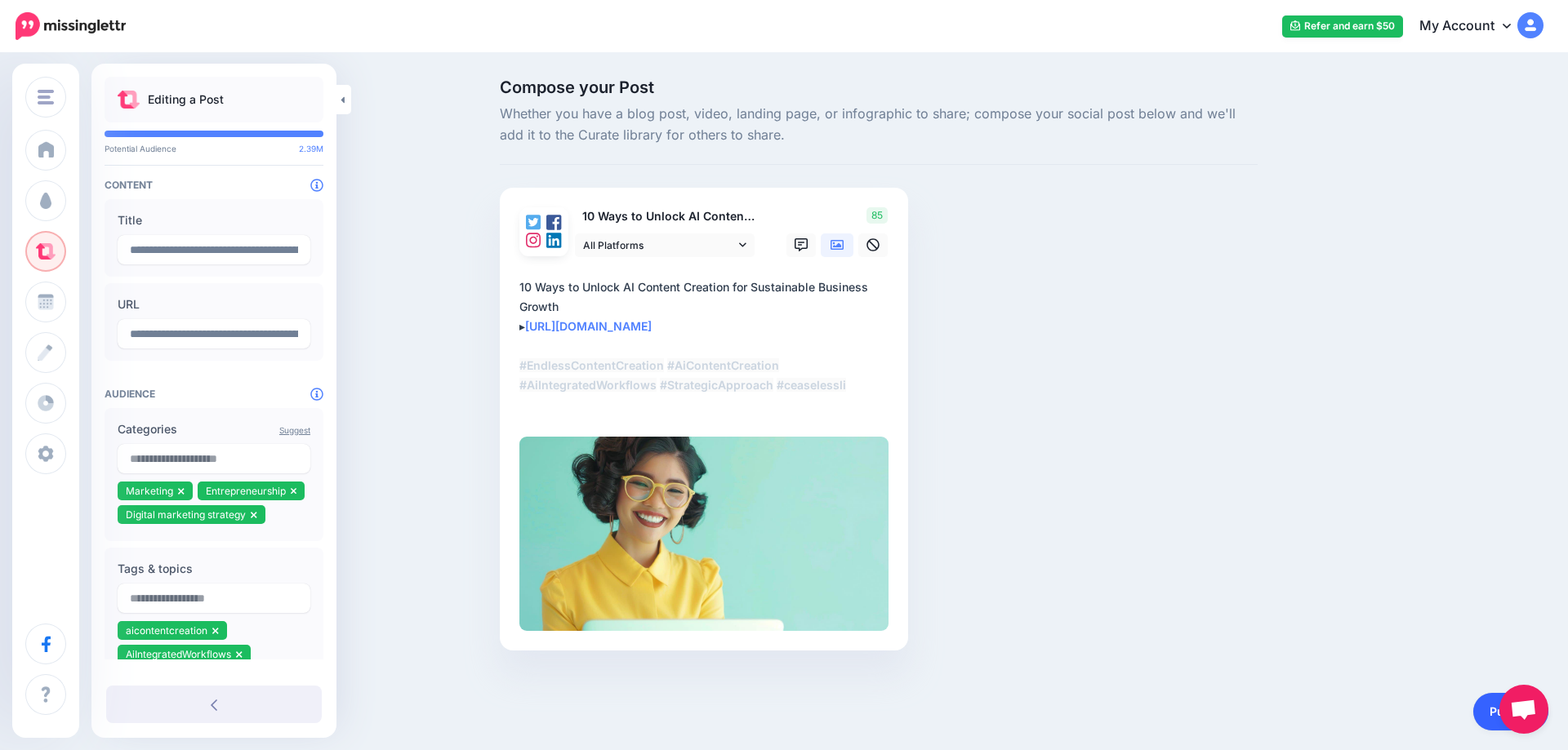
click at [1491, 713] on link "Publish" at bounding box center [1511, 712] width 75 height 37
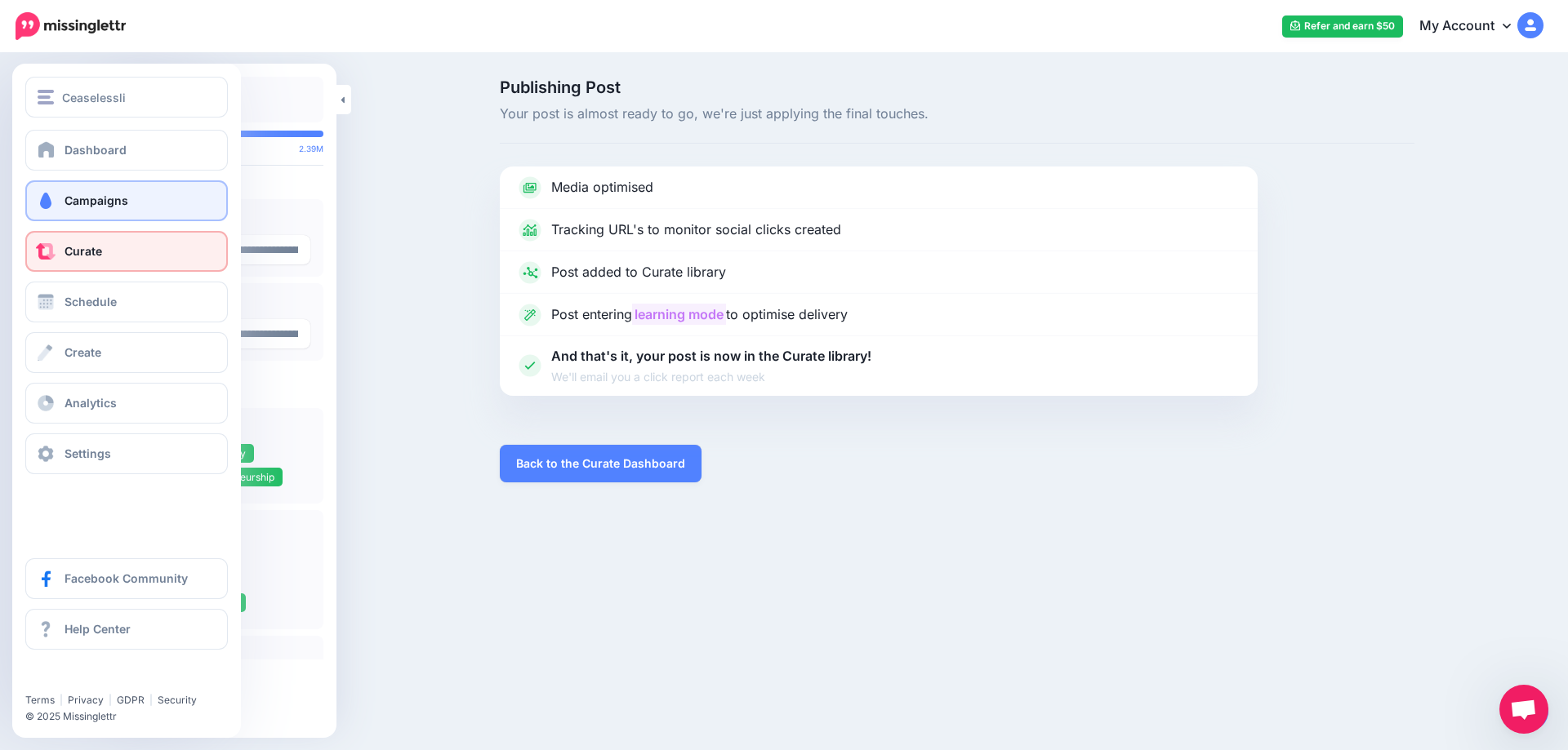
click at [52, 199] on span at bounding box center [45, 200] width 22 height 16
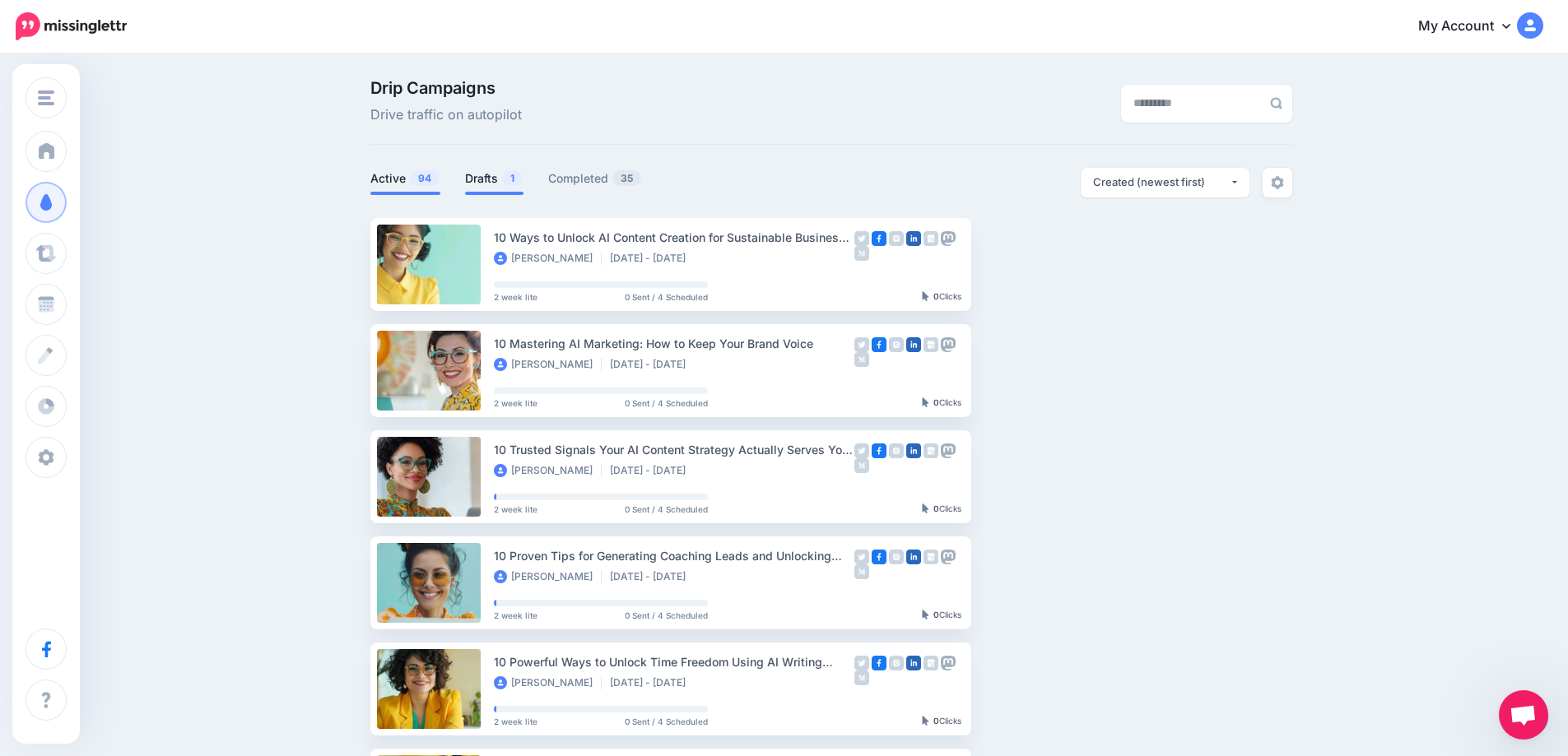
click at [494, 183] on link "Drafts 1" at bounding box center [495, 178] width 59 height 20
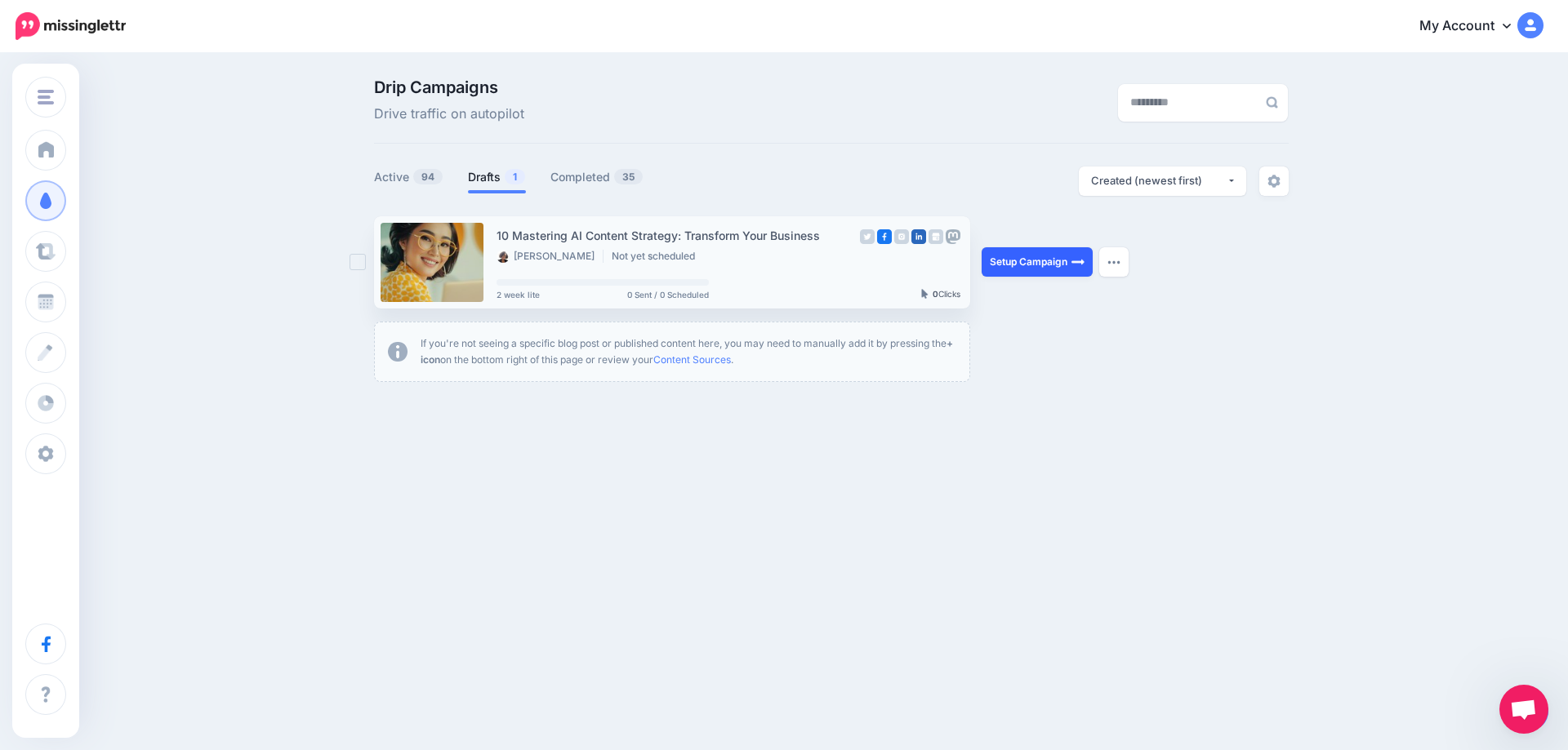
click at [1036, 257] on link "Setup Campaign" at bounding box center [1037, 261] width 111 height 29
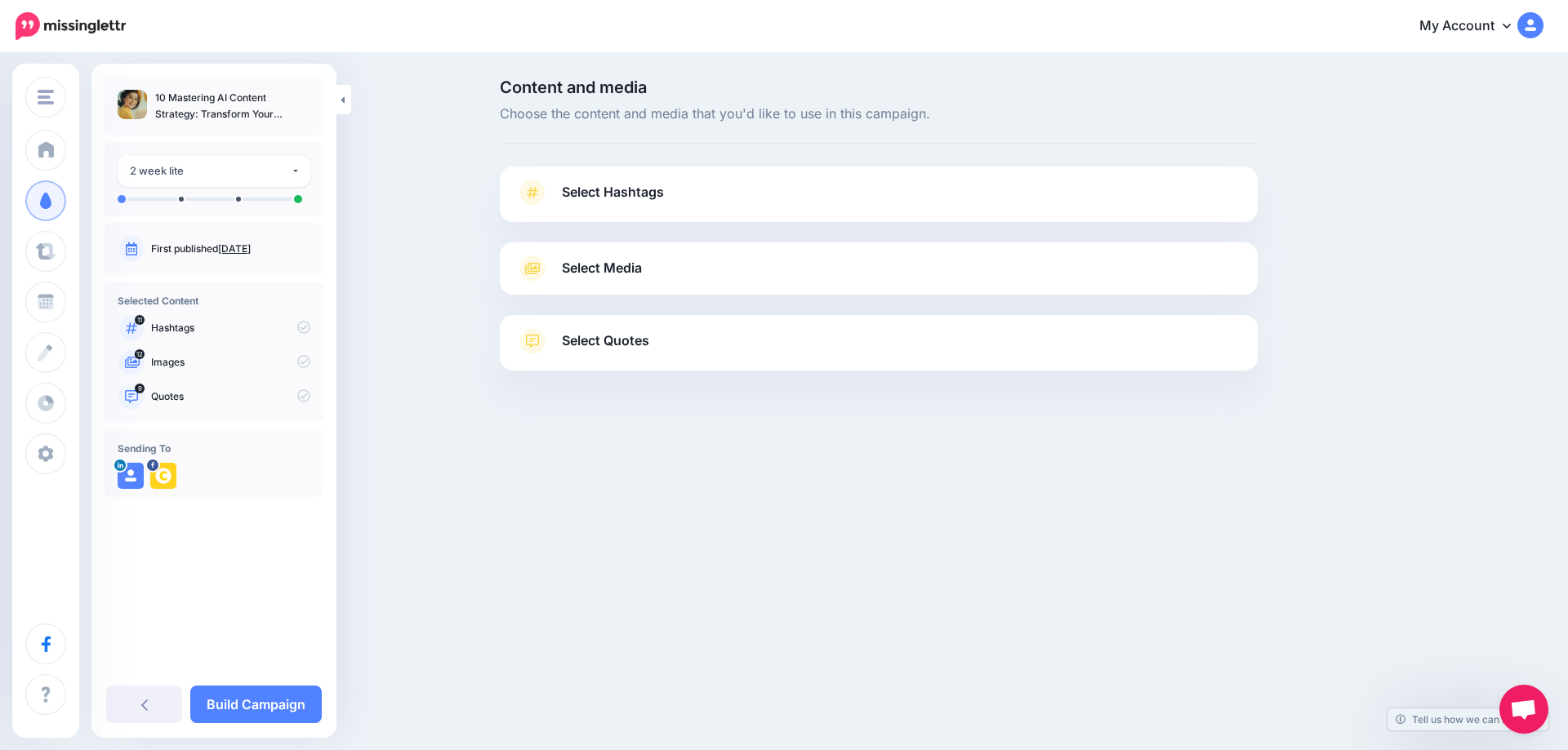
click at [251, 246] on link "[DATE]" at bounding box center [234, 248] width 33 height 12
click at [618, 194] on span "Select Hashtags" at bounding box center [613, 193] width 102 height 22
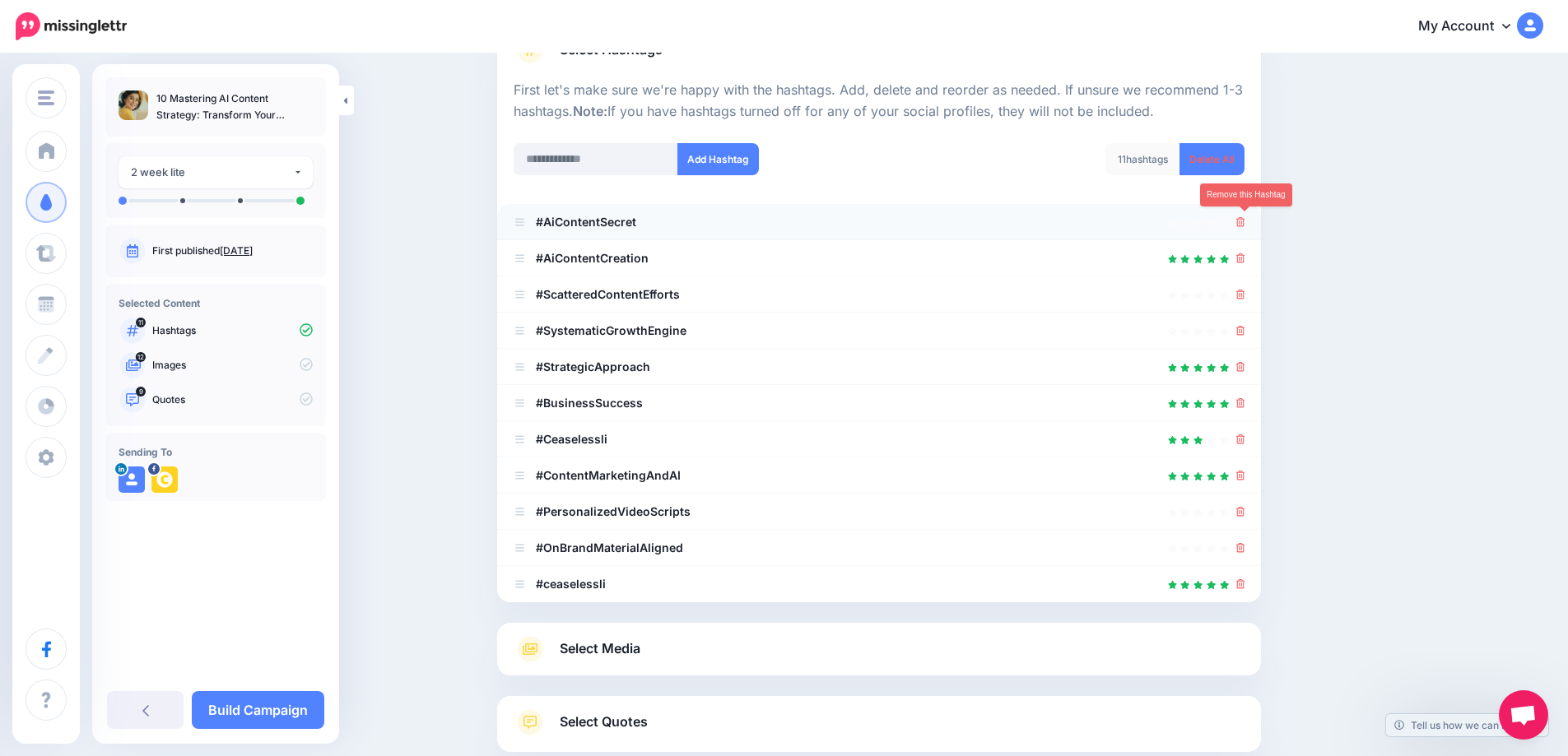
scroll to position [144, 0]
click at [1245, 222] on icon at bounding box center [1240, 221] width 9 height 9
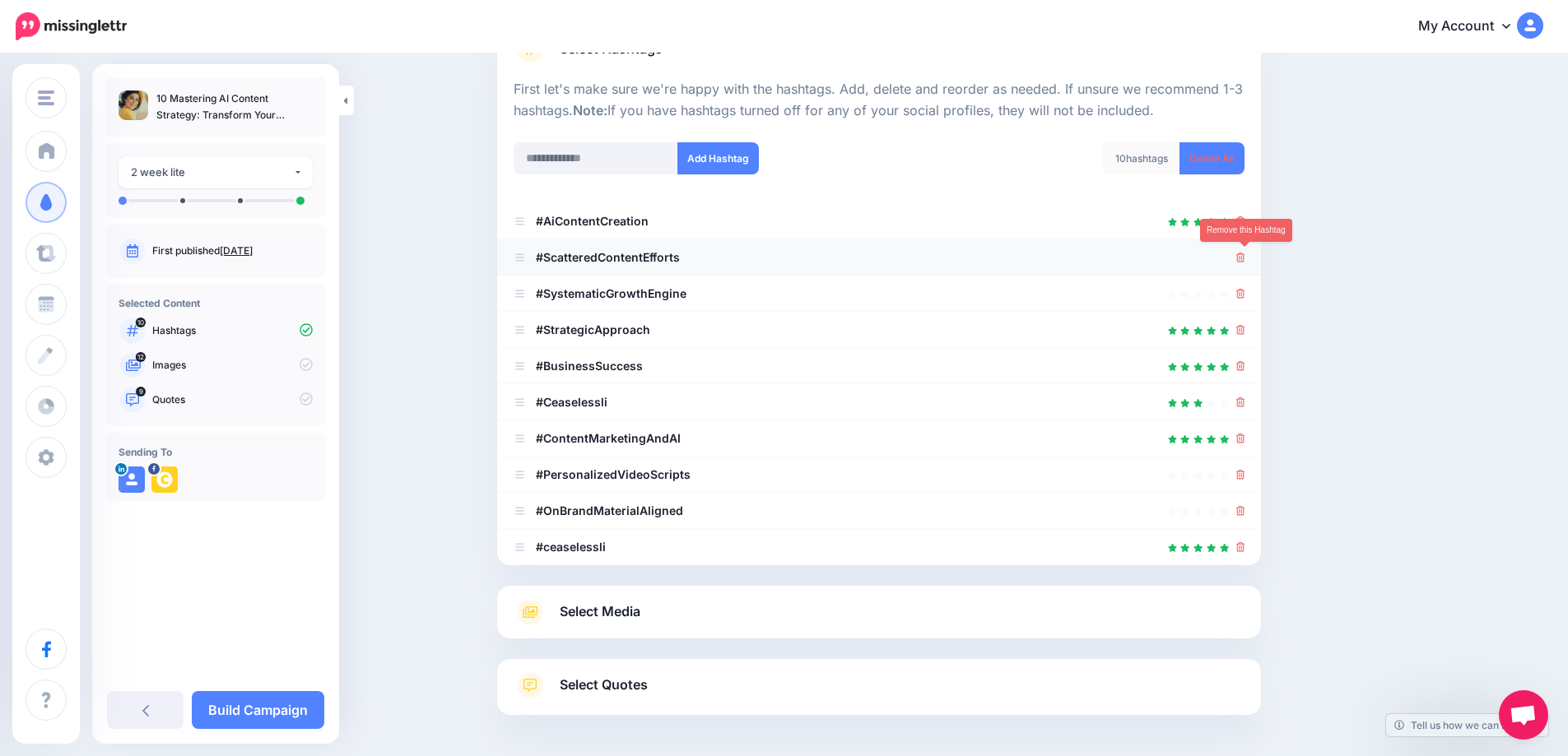
click at [1242, 260] on icon at bounding box center [1240, 258] width 9 height 9
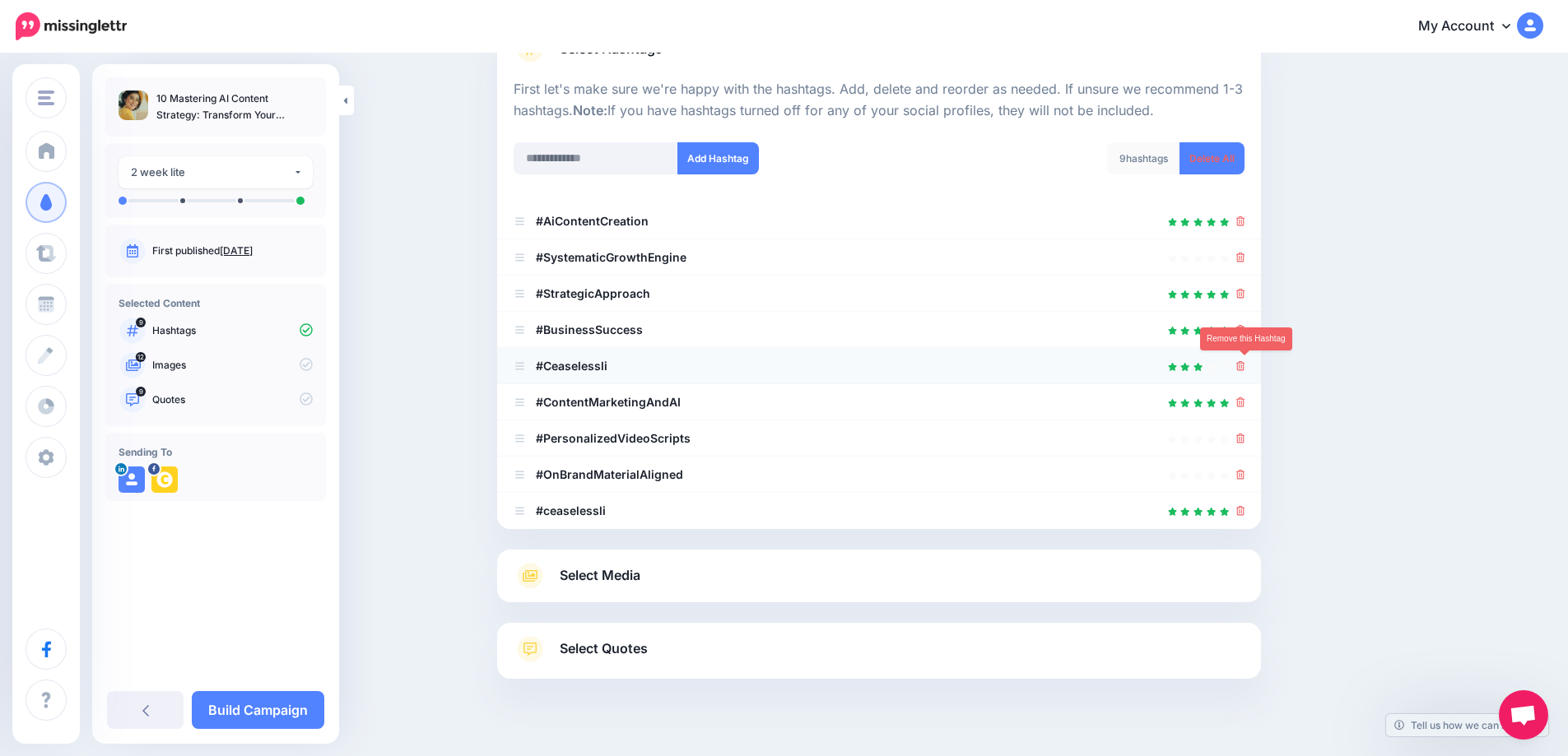
click at [1245, 364] on icon at bounding box center [1240, 366] width 9 height 9
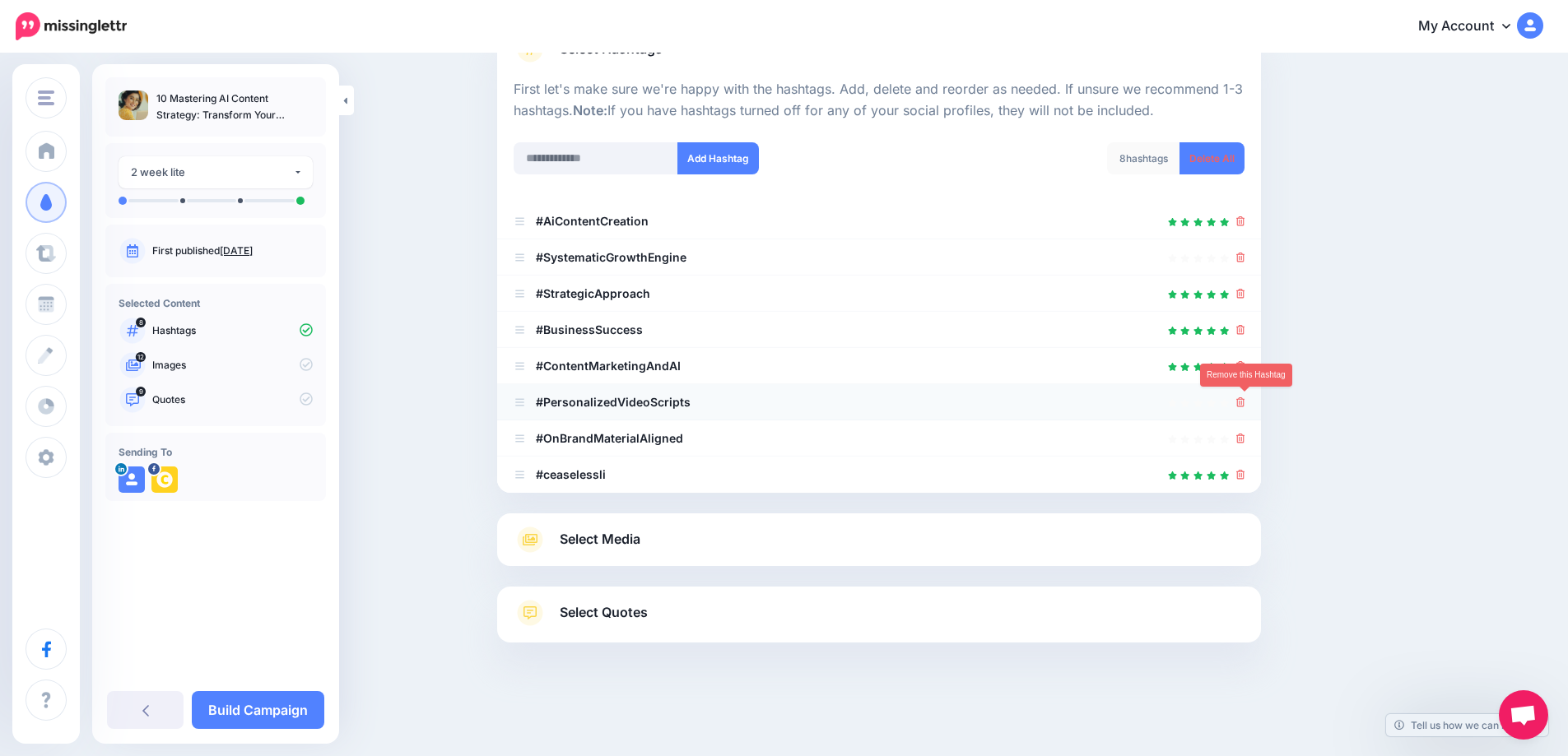
click at [1243, 400] on icon at bounding box center [1240, 402] width 9 height 9
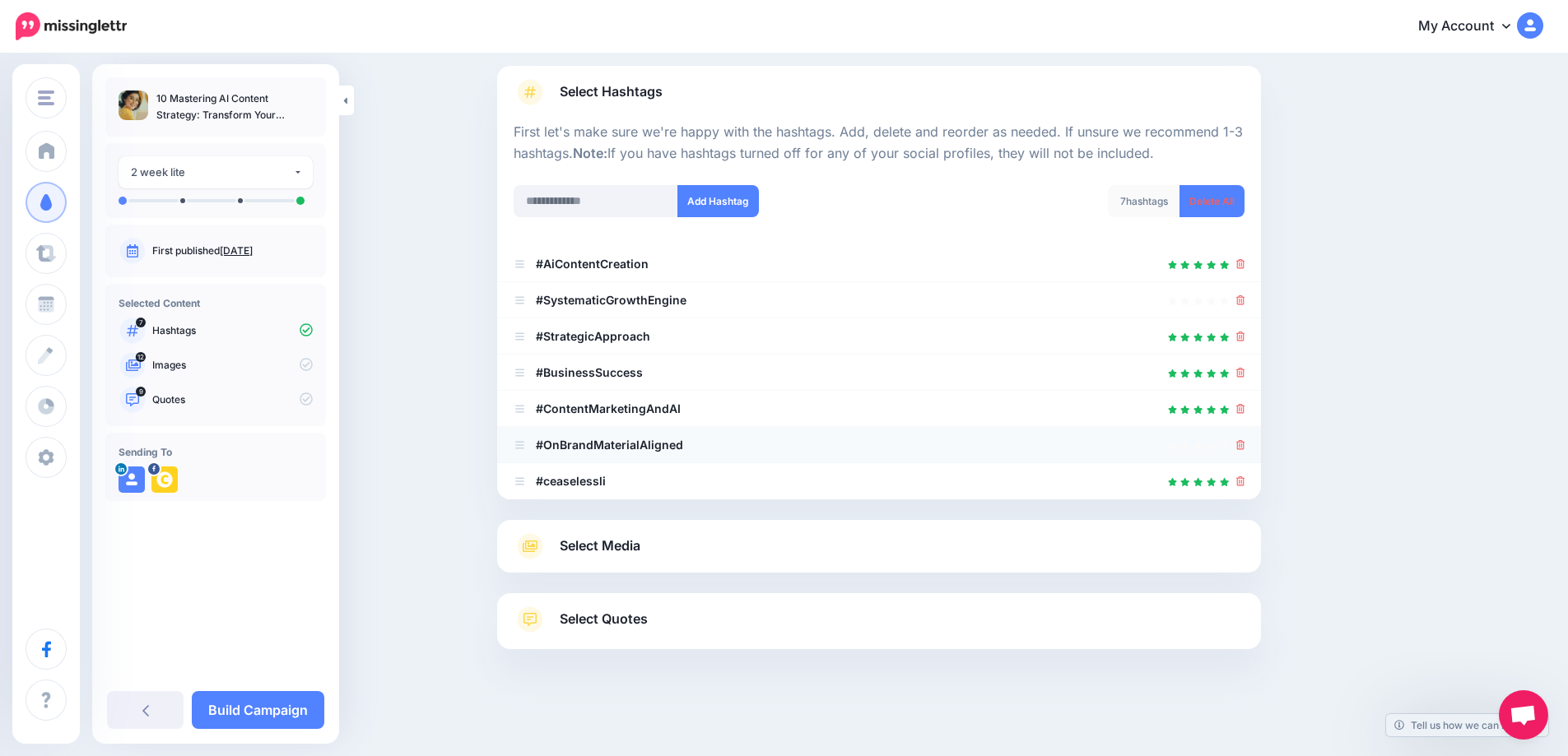
scroll to position [102, 0]
click at [1239, 445] on div at bounding box center [879, 445] width 731 height 20
click at [1245, 446] on icon at bounding box center [1240, 445] width 9 height 9
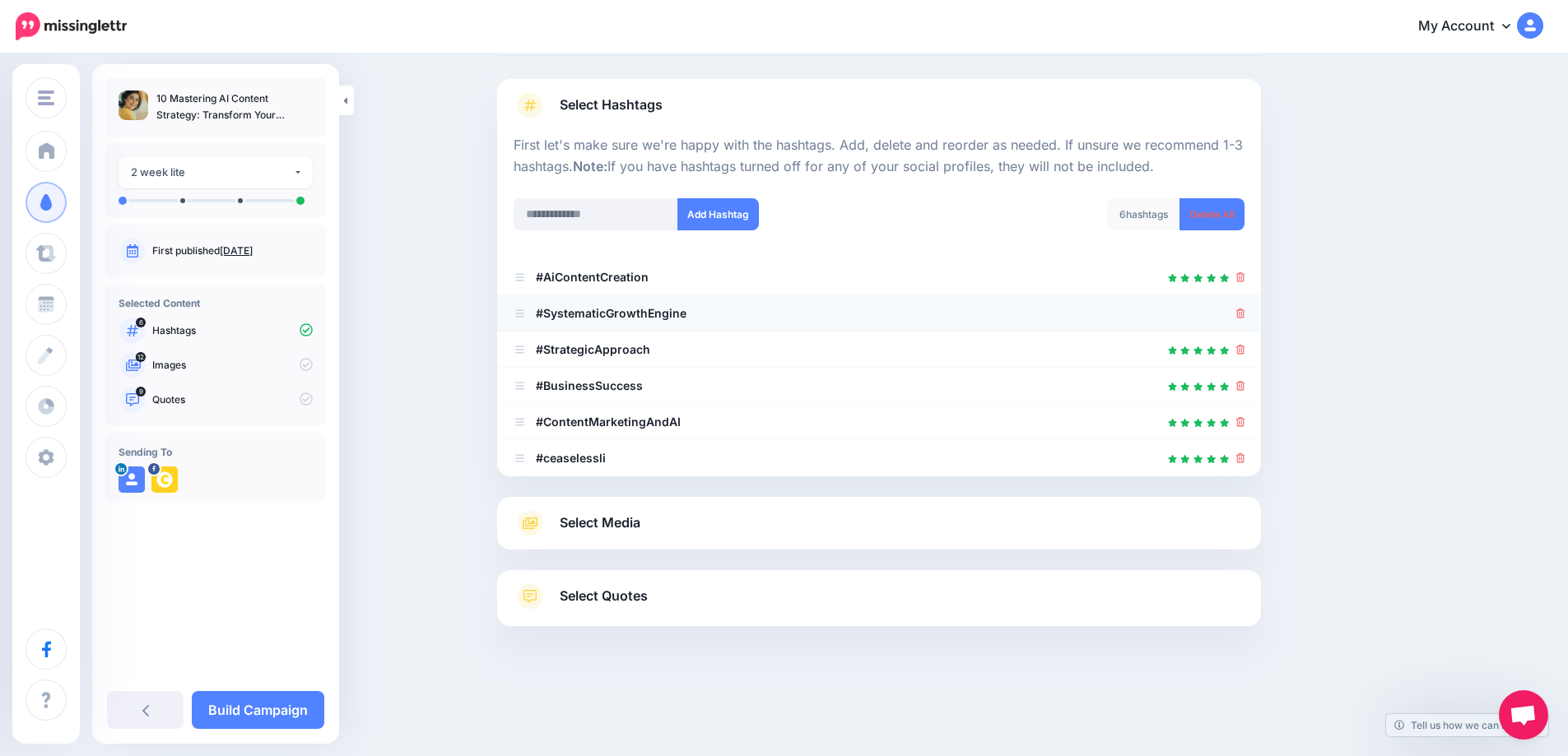
click at [1240, 313] on div at bounding box center [879, 313] width 731 height 20
click at [1243, 315] on icon at bounding box center [1240, 313] width 9 height 9
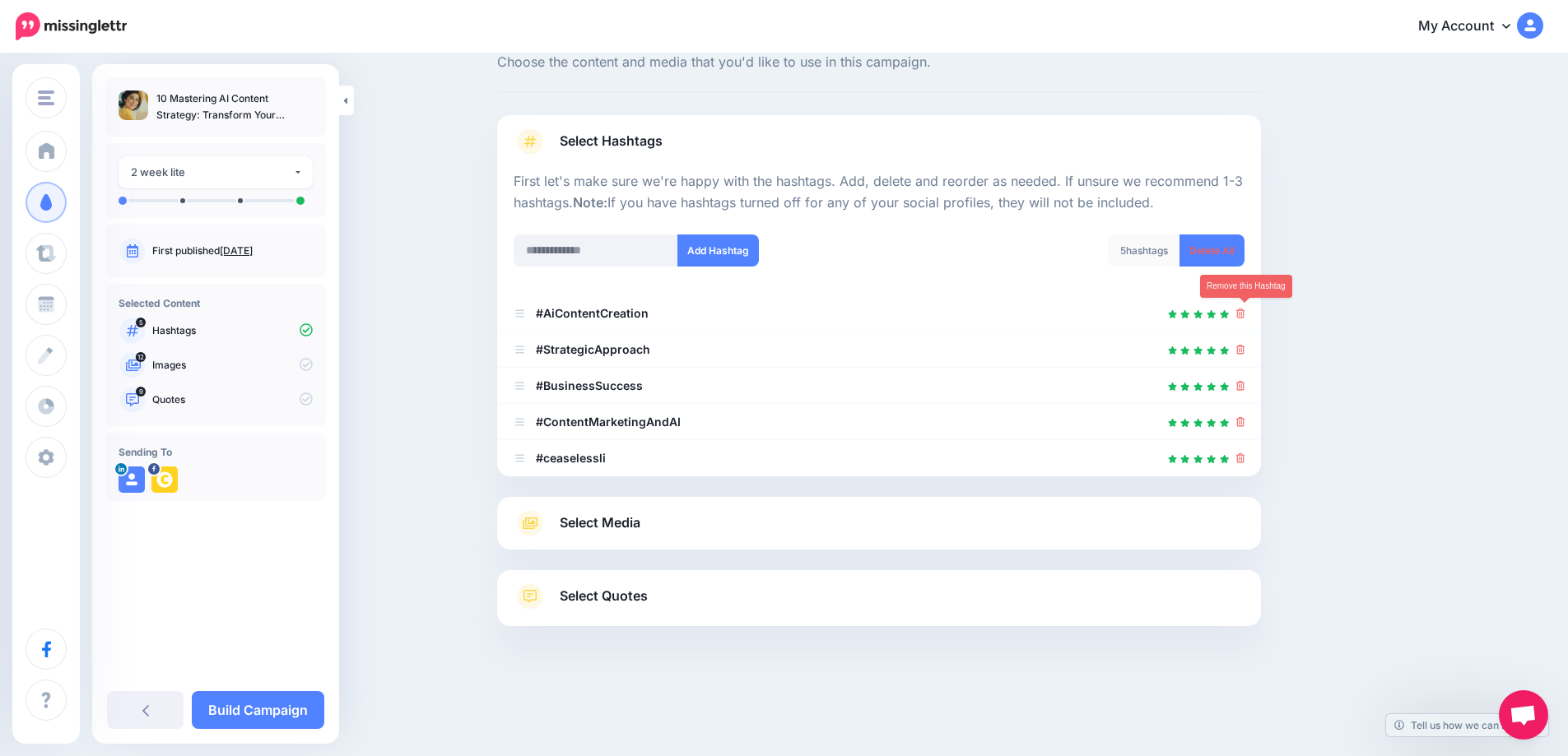
scroll to position [53, 0]
click at [1243, 350] on icon at bounding box center [1240, 349] width 9 height 9
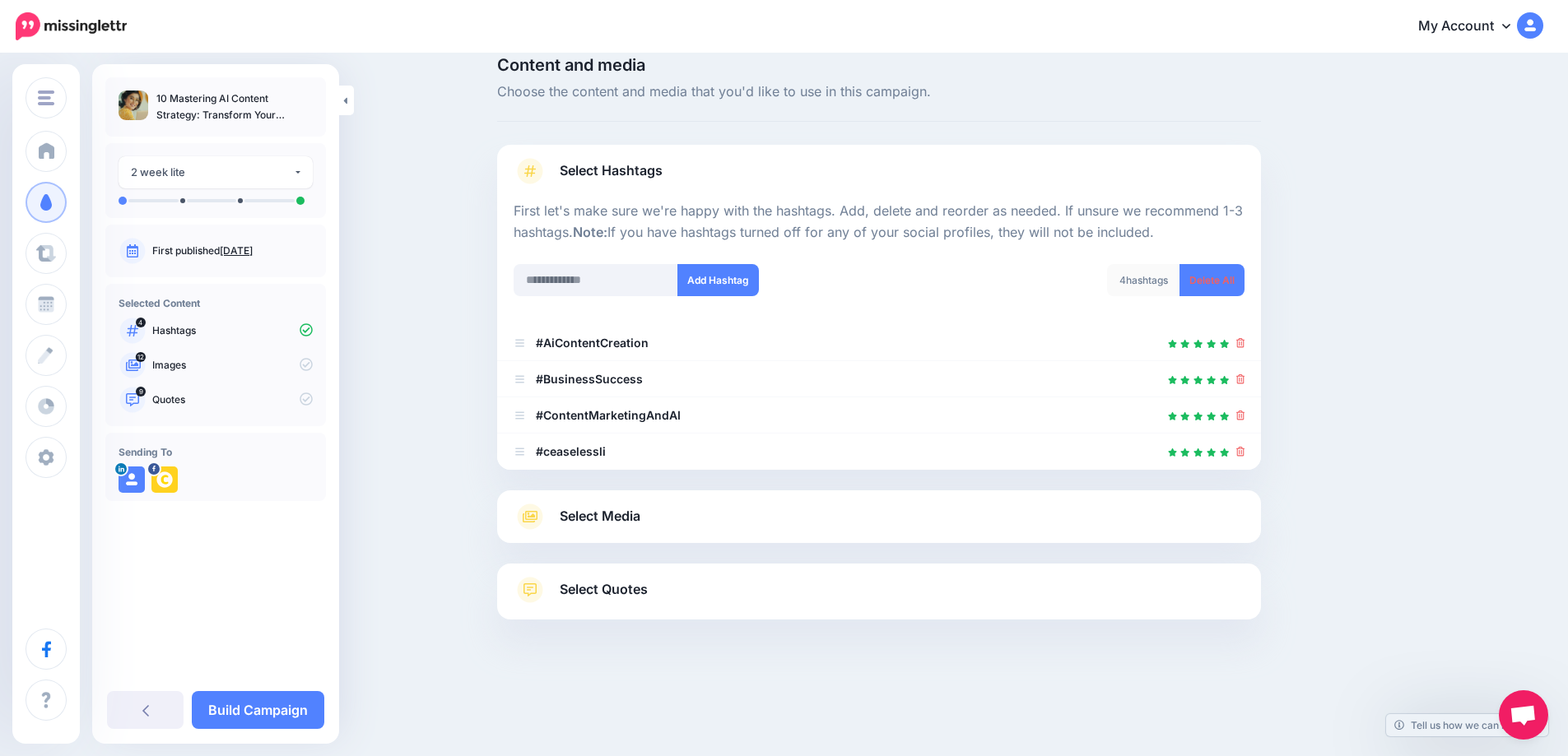
click at [629, 511] on span "Select Media" at bounding box center [599, 516] width 80 height 23
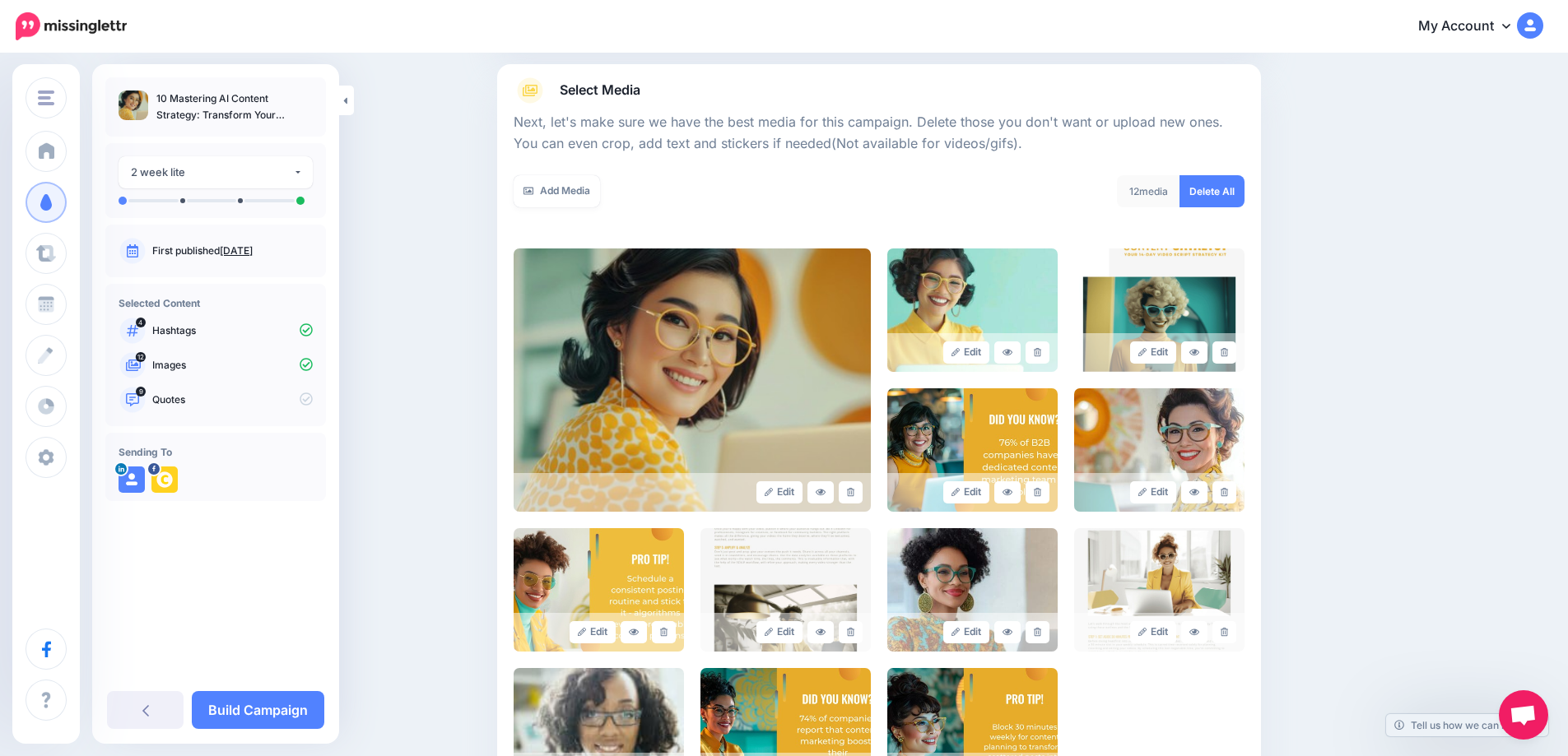
scroll to position [181, 0]
click at [1039, 351] on icon at bounding box center [1037, 352] width 8 height 9
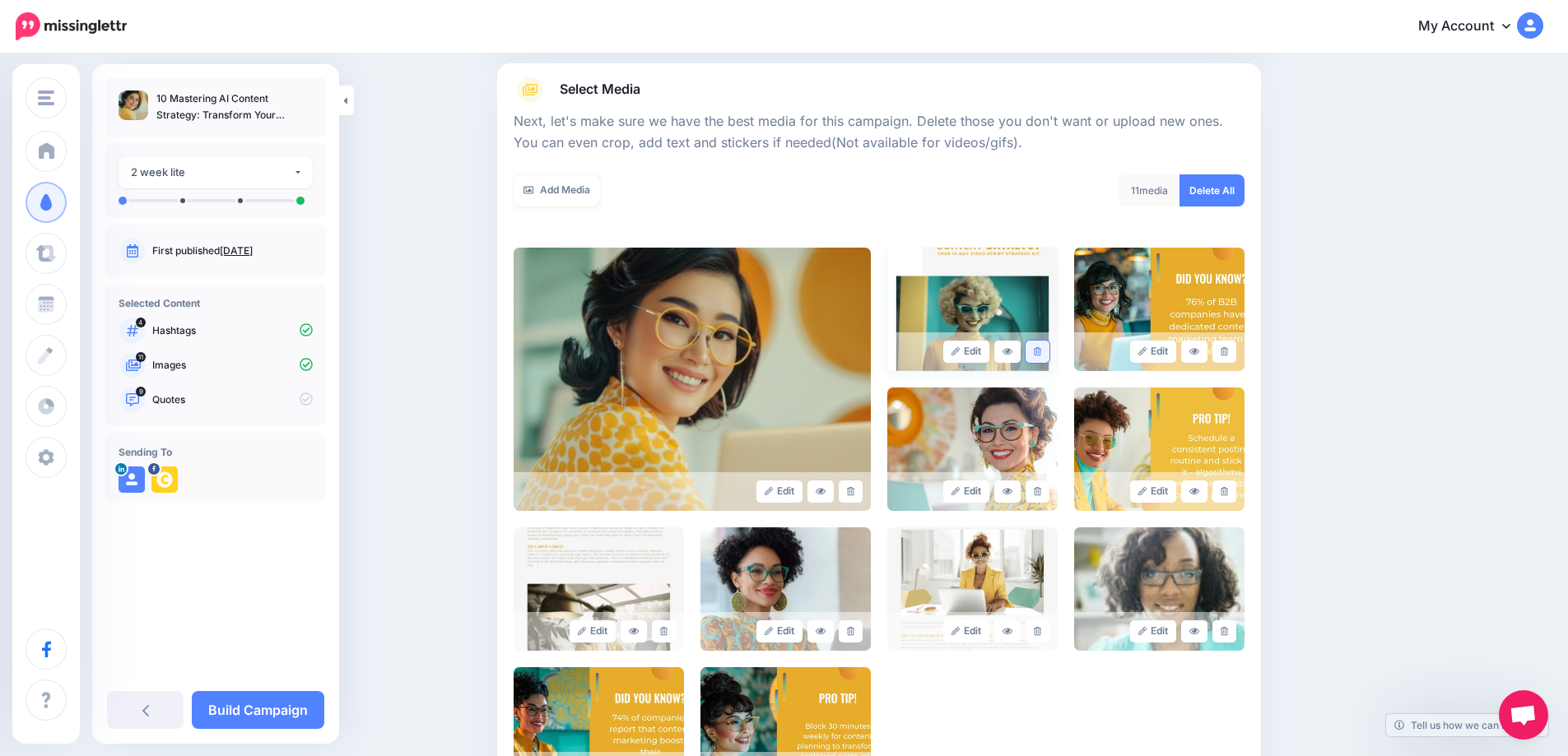
click at [1041, 354] on icon at bounding box center [1037, 352] width 8 height 9
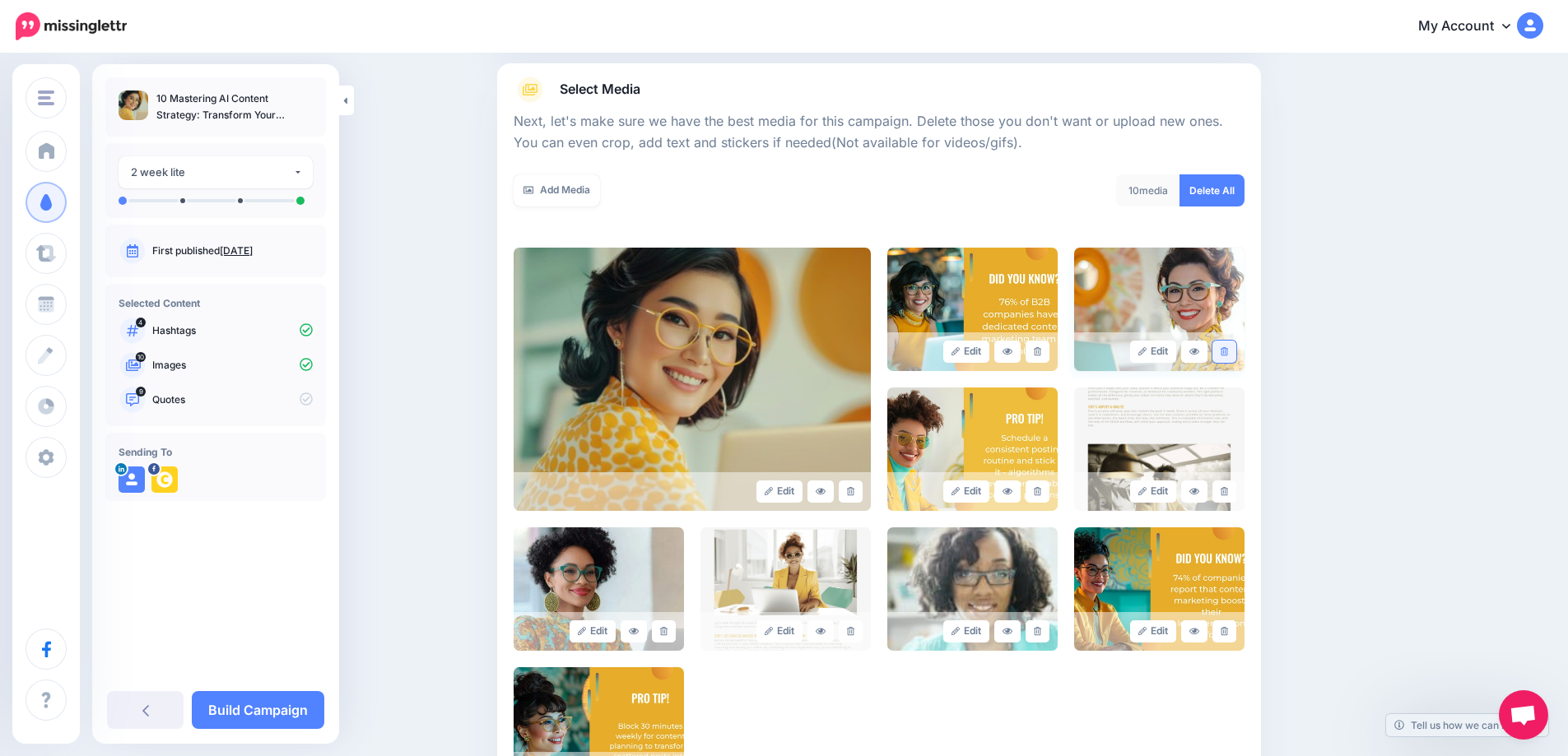
click at [1228, 351] on icon at bounding box center [1224, 352] width 8 height 9
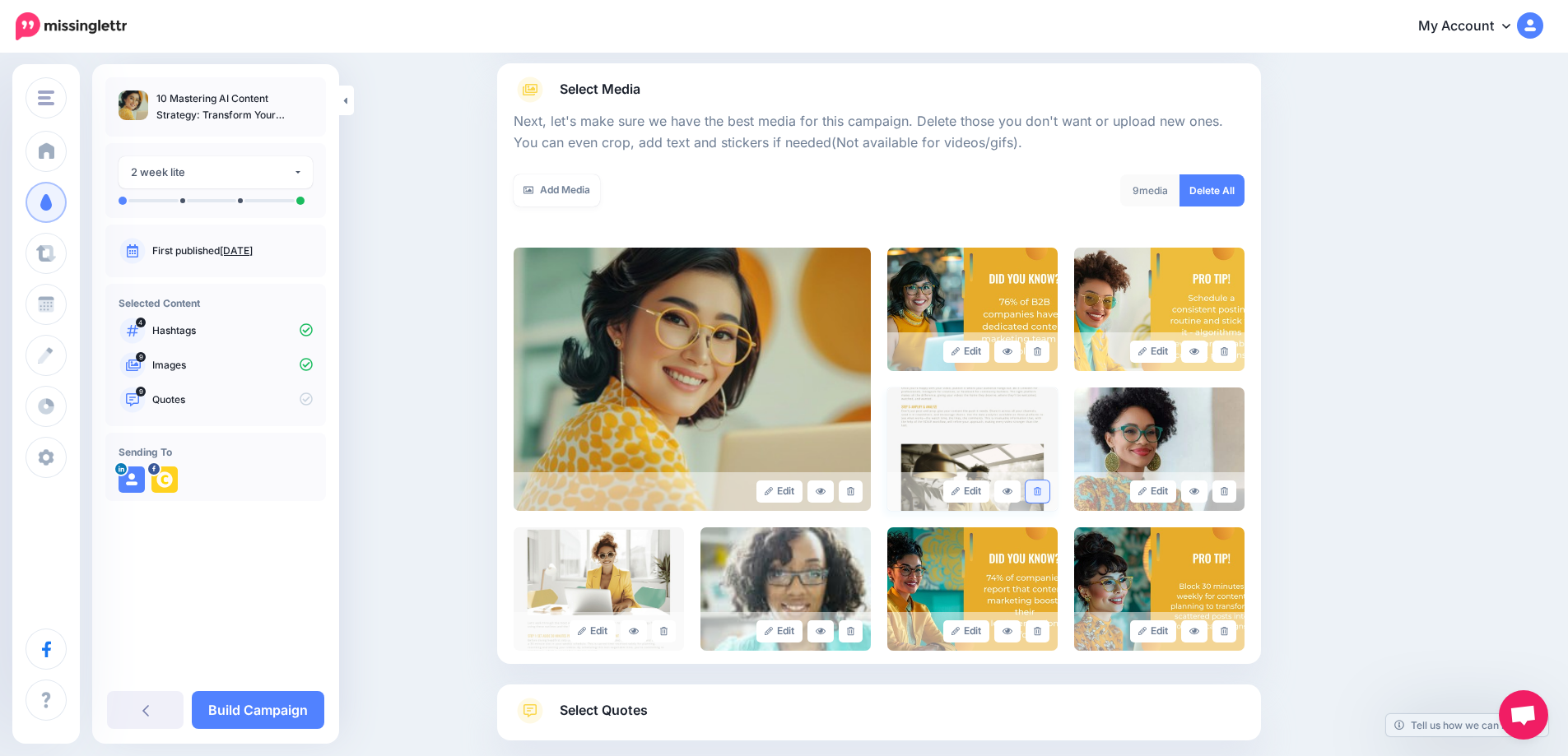
click at [1041, 494] on icon at bounding box center [1037, 492] width 8 height 9
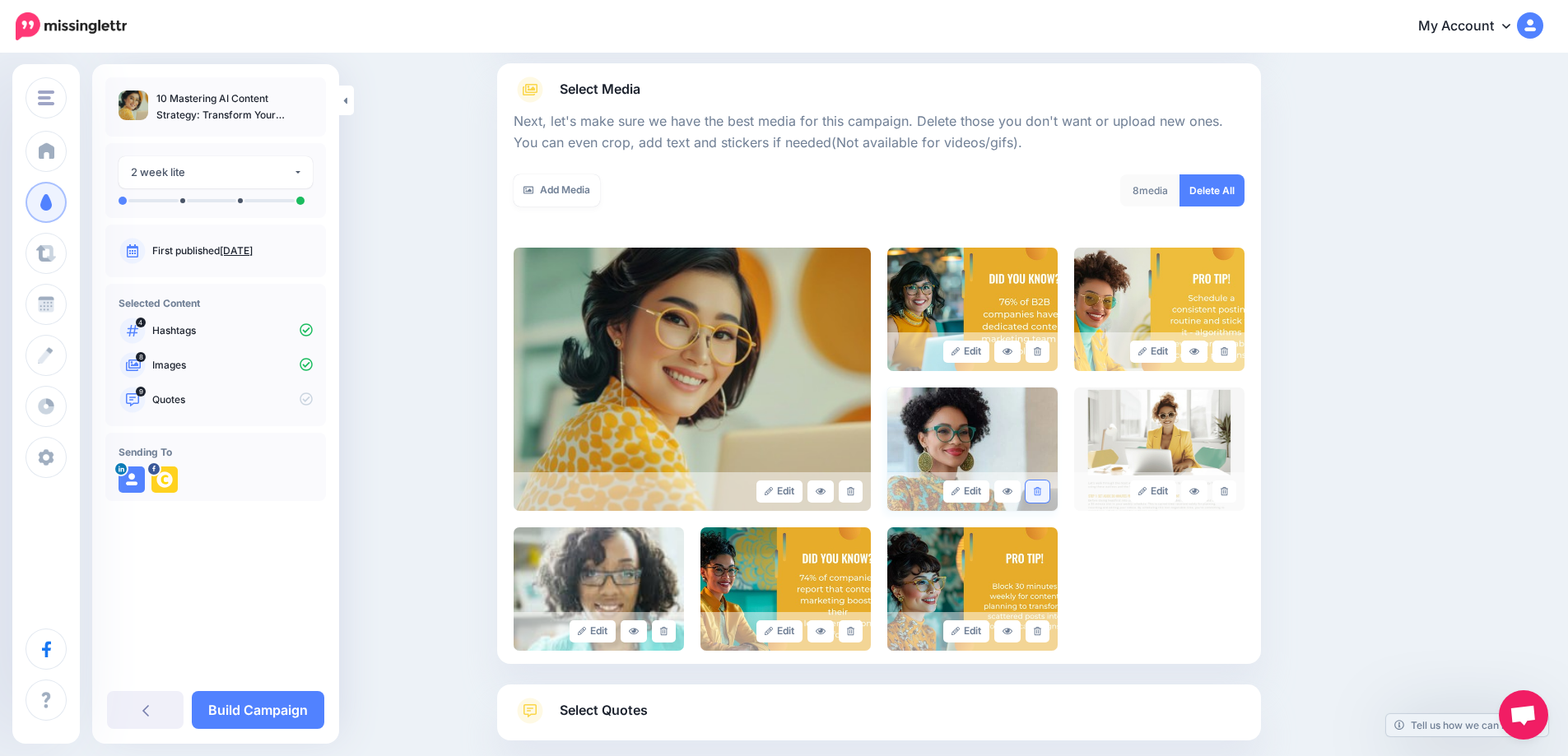
click at [1041, 491] on icon at bounding box center [1037, 492] width 8 height 9
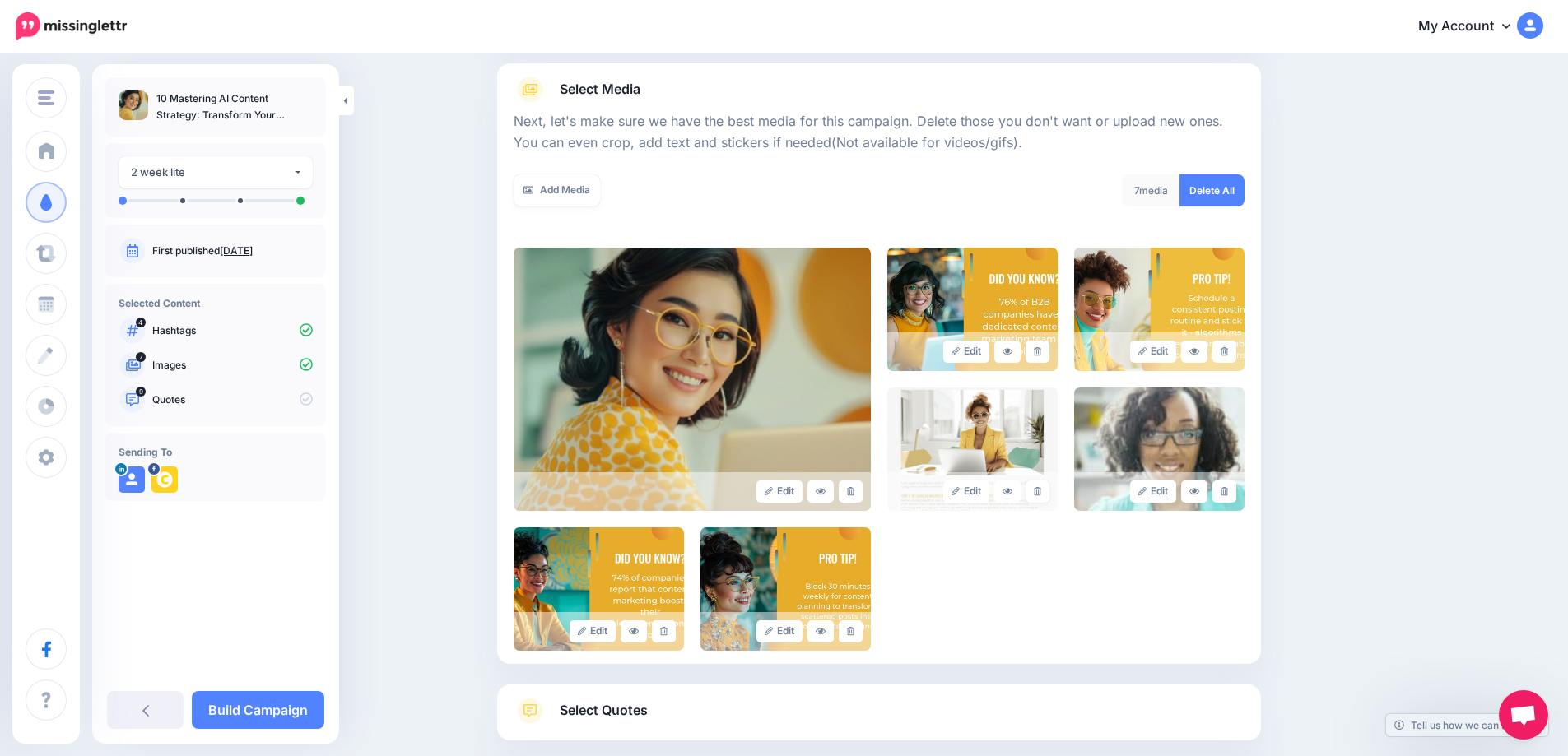
click at [1041, 491] on icon at bounding box center [1037, 492] width 8 height 9
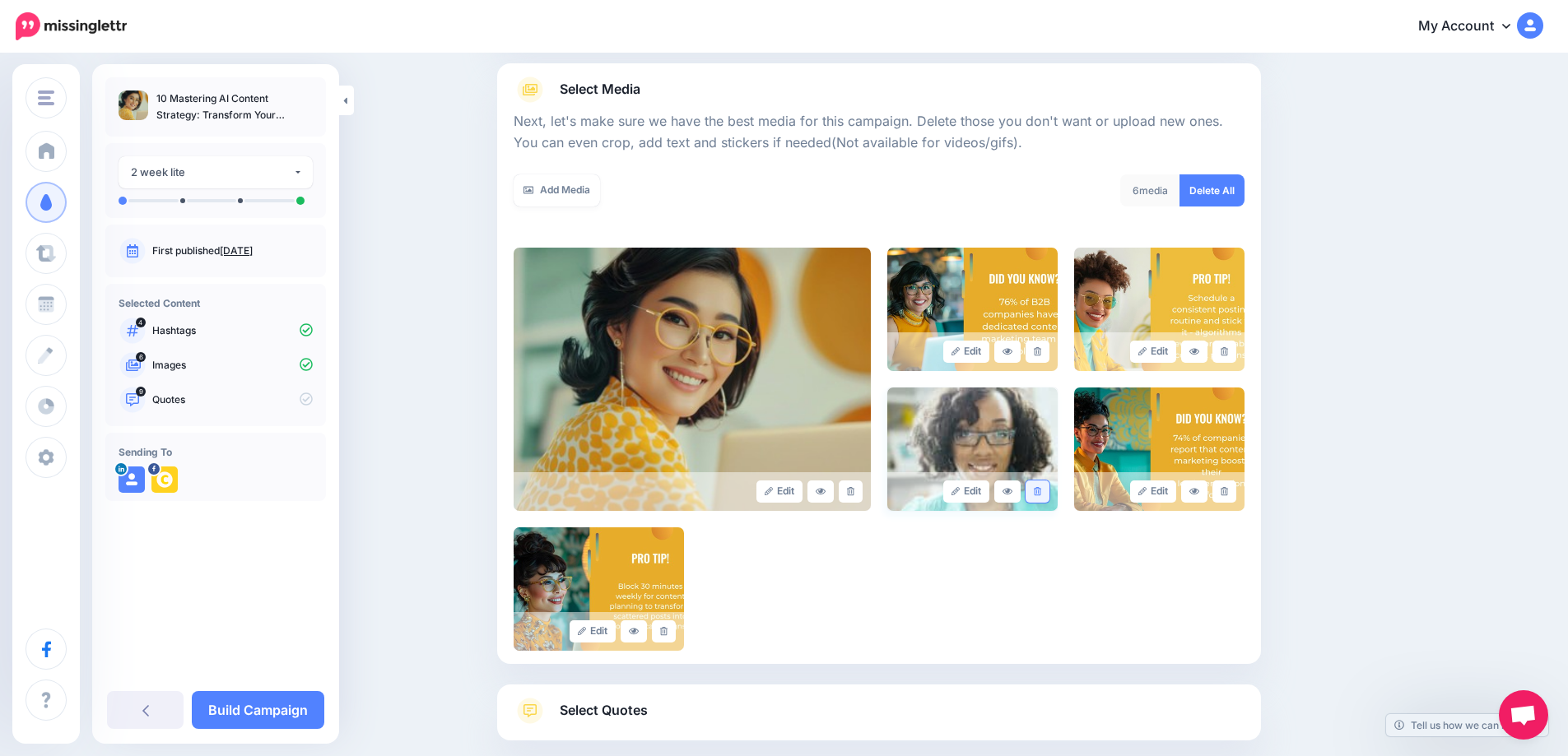
click at [1050, 493] on link at bounding box center [1037, 492] width 24 height 23
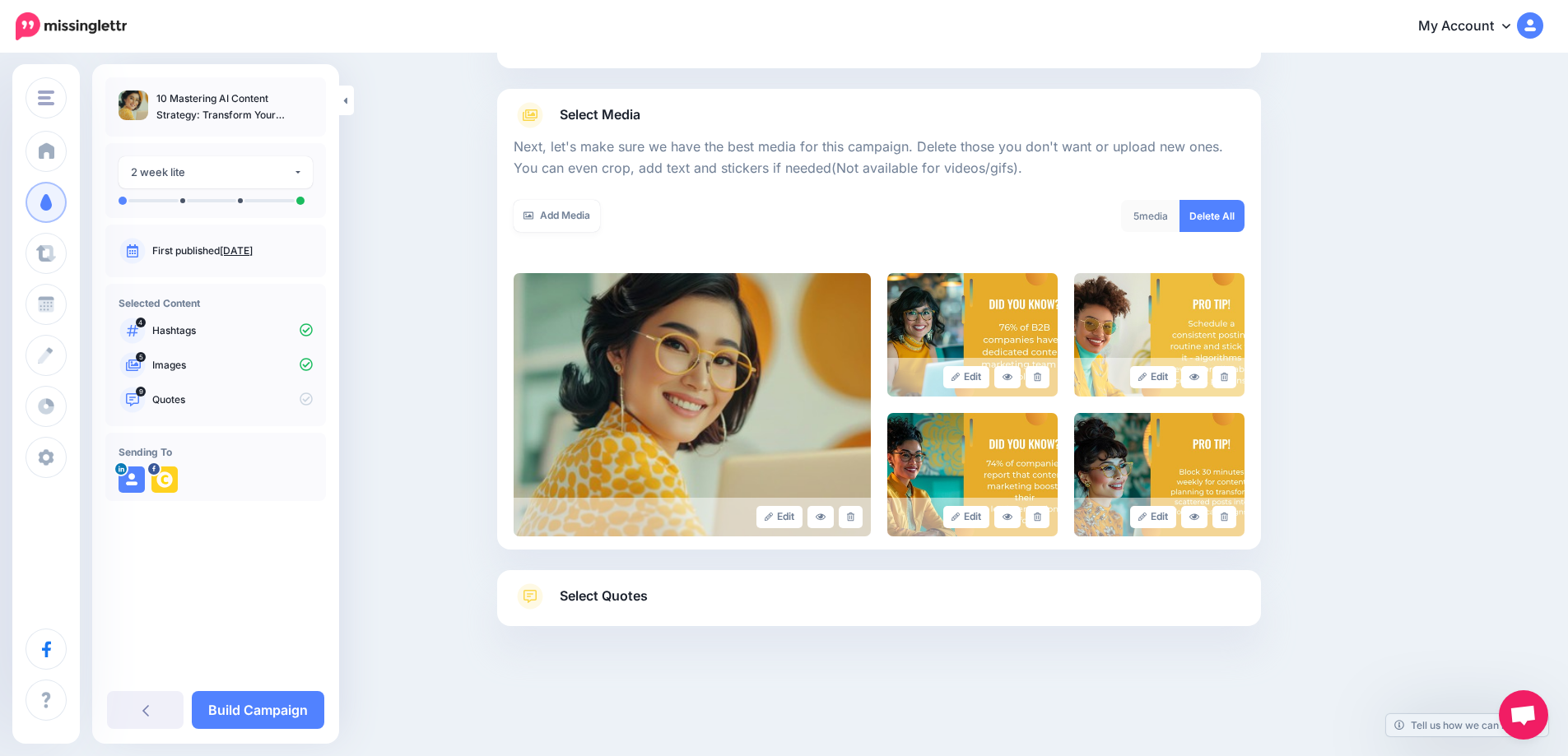
click at [594, 594] on span "Select Quotes" at bounding box center [603, 596] width 88 height 23
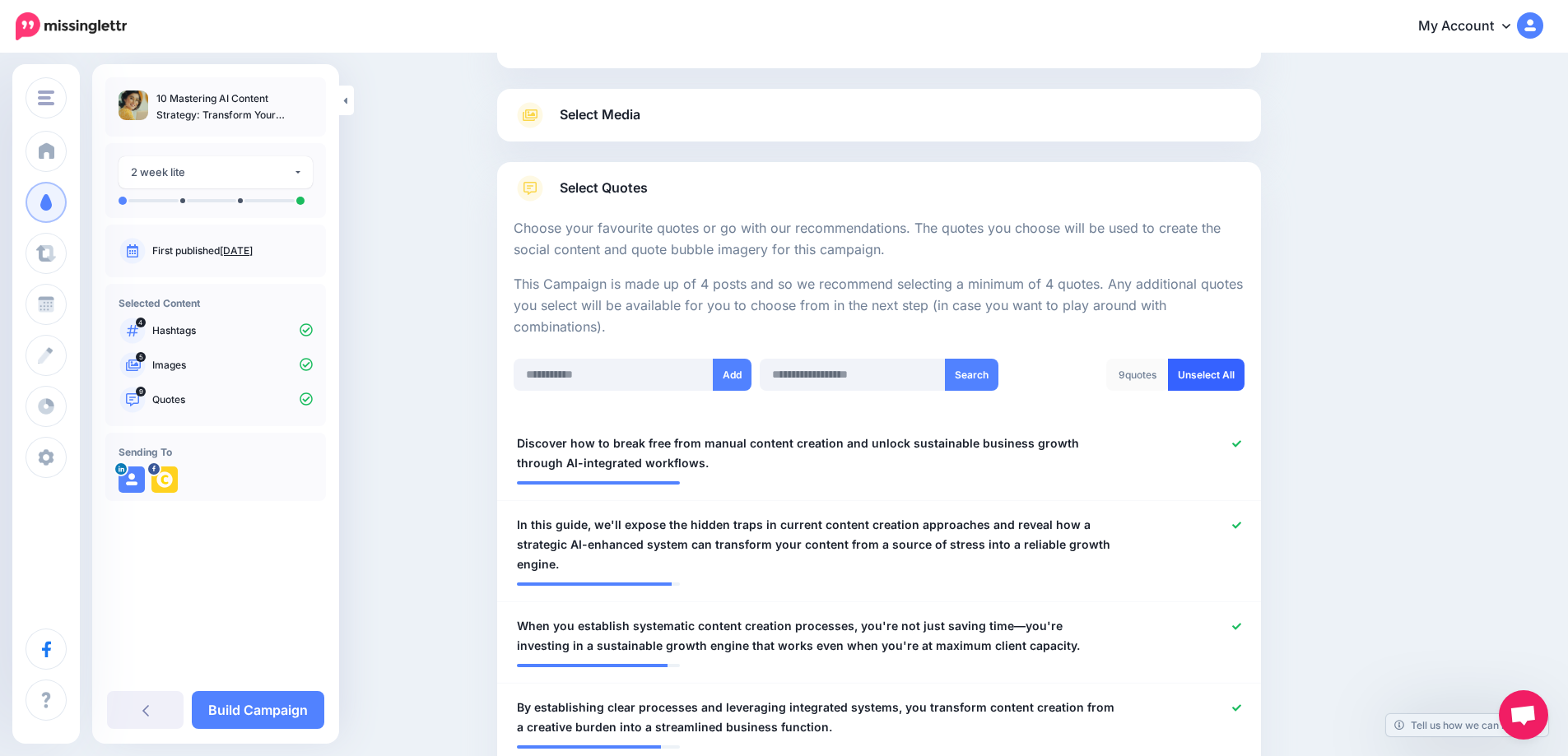
click at [1198, 376] on link "Unselect All" at bounding box center [1206, 375] width 76 height 32
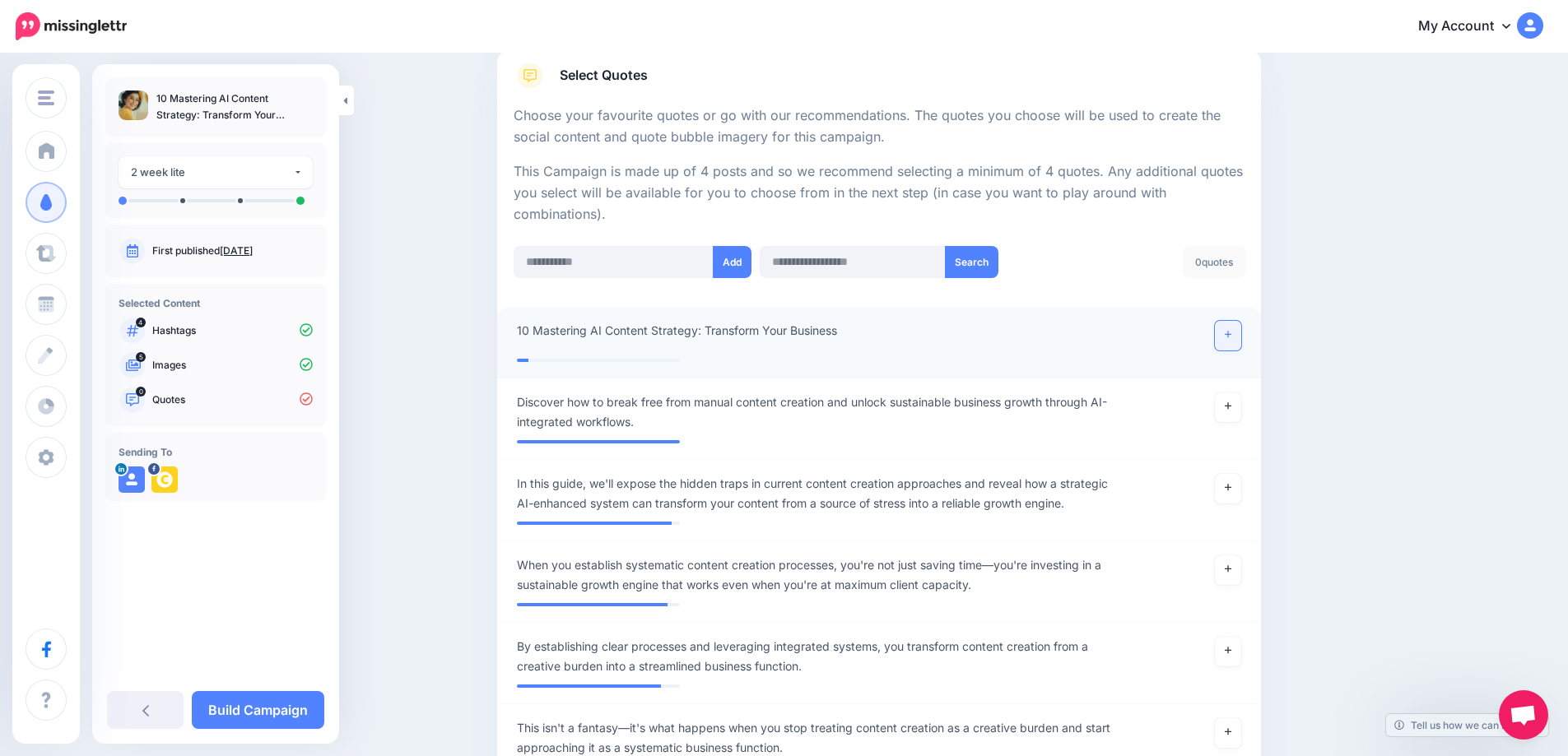
scroll to position [269, 0]
click at [1241, 334] on link at bounding box center [1228, 334] width 26 height 29
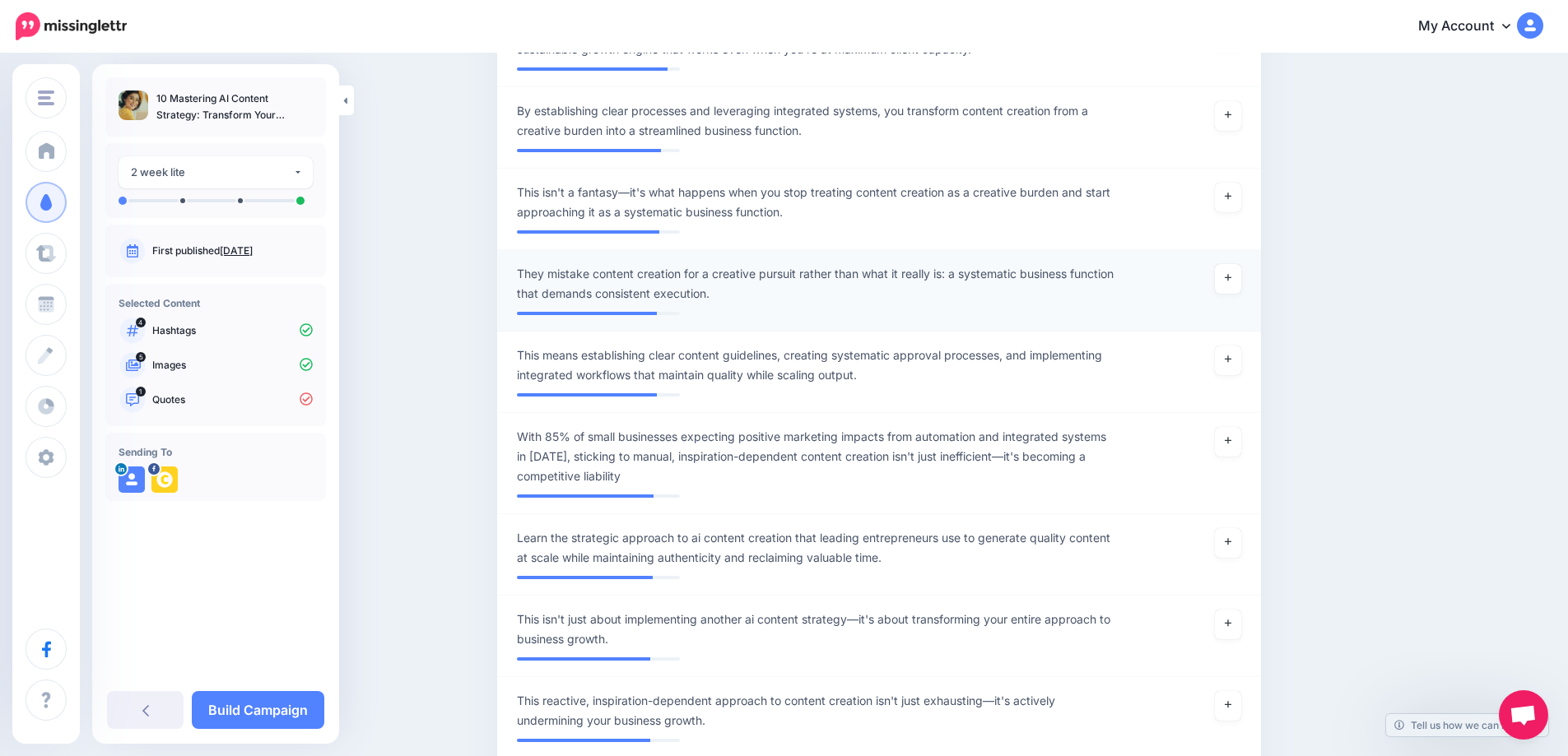
scroll to position [805, 0]
click at [1230, 451] on link at bounding box center [1228, 441] width 26 height 29
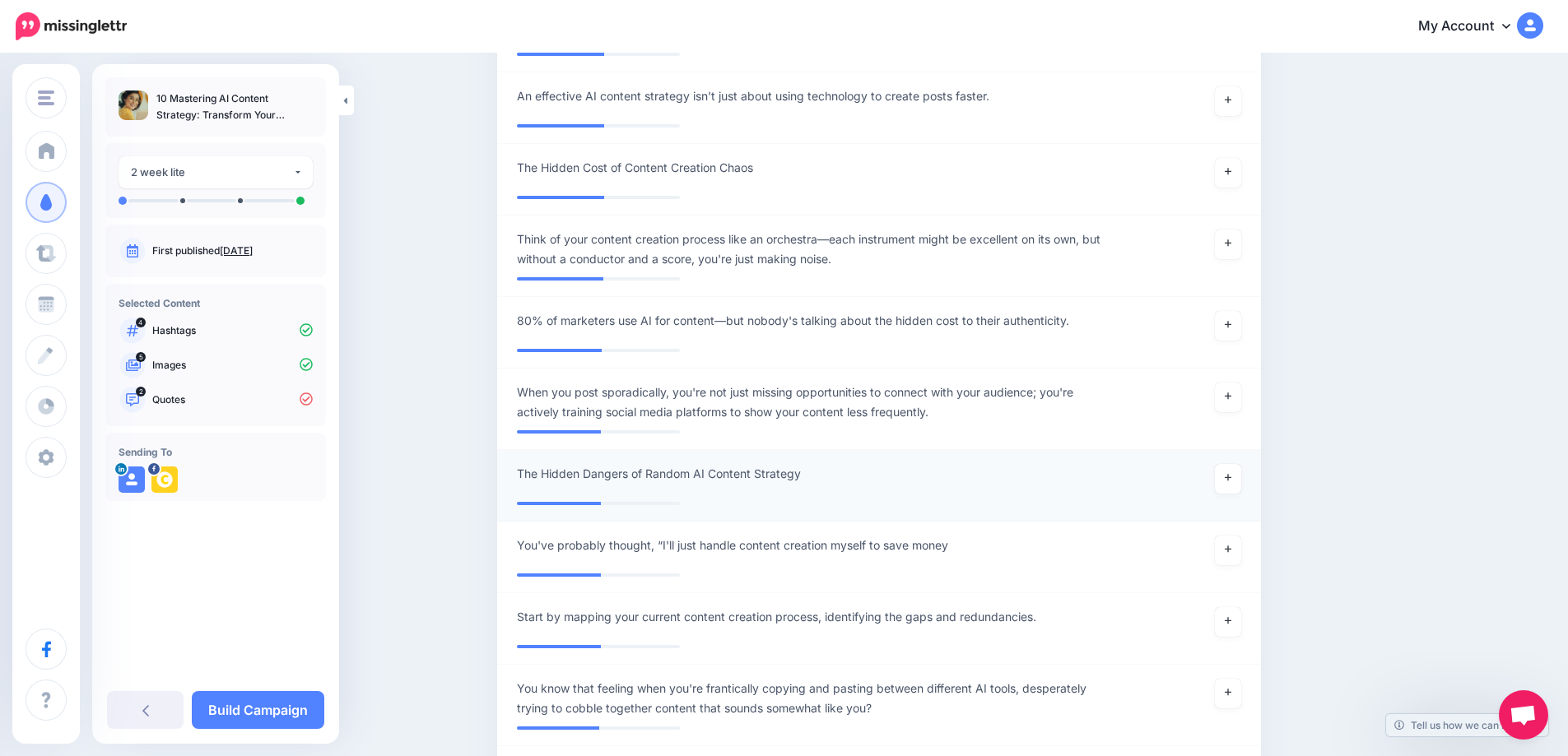
scroll to position [4843, 0]
drag, startPoint x: 1227, startPoint y: 327, endPoint x: 1190, endPoint y: 155, distance: 175.9
click at [1228, 327] on link at bounding box center [1228, 323] width 26 height 29
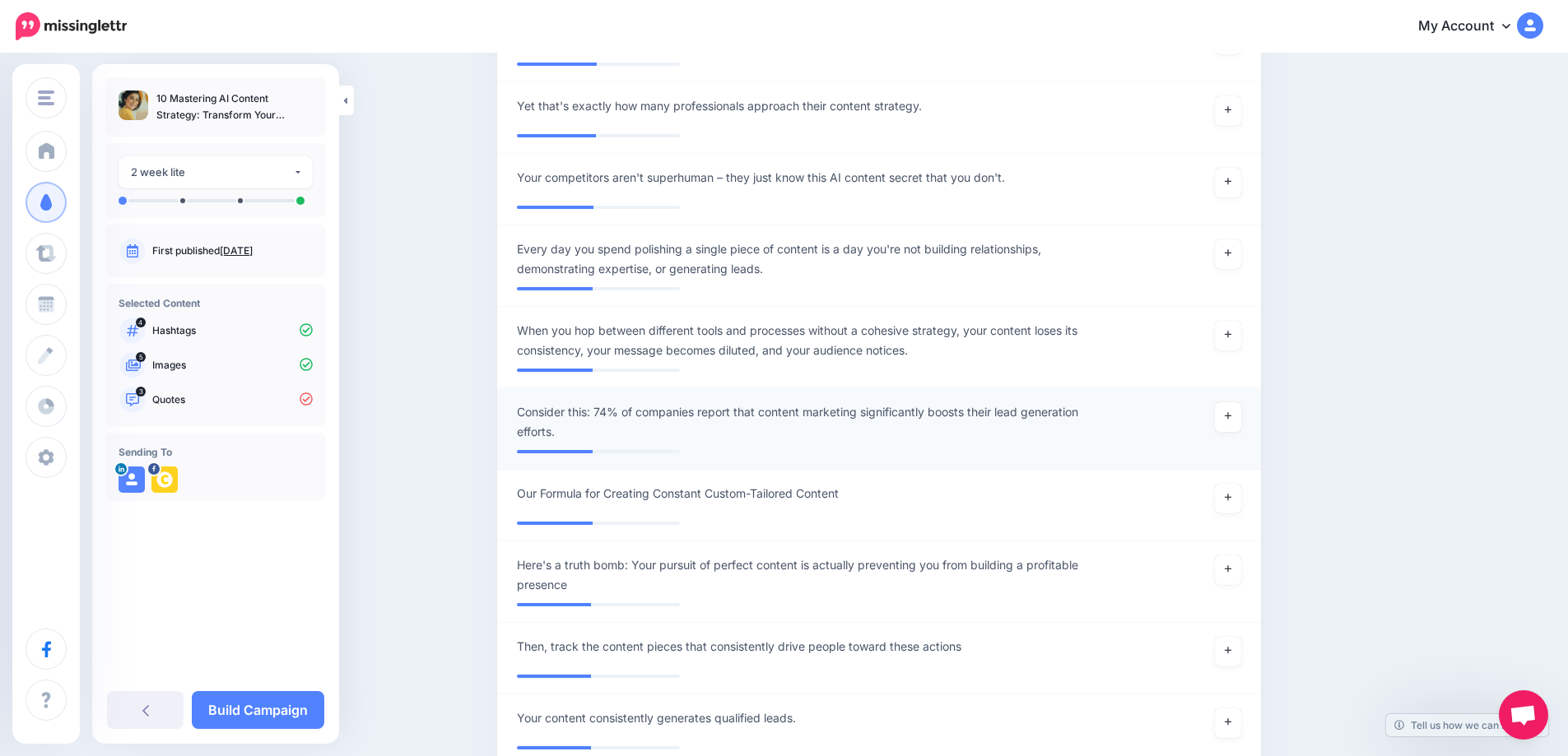
scroll to position [5873, 0]
click at [1232, 423] on link at bounding box center [1228, 415] width 26 height 29
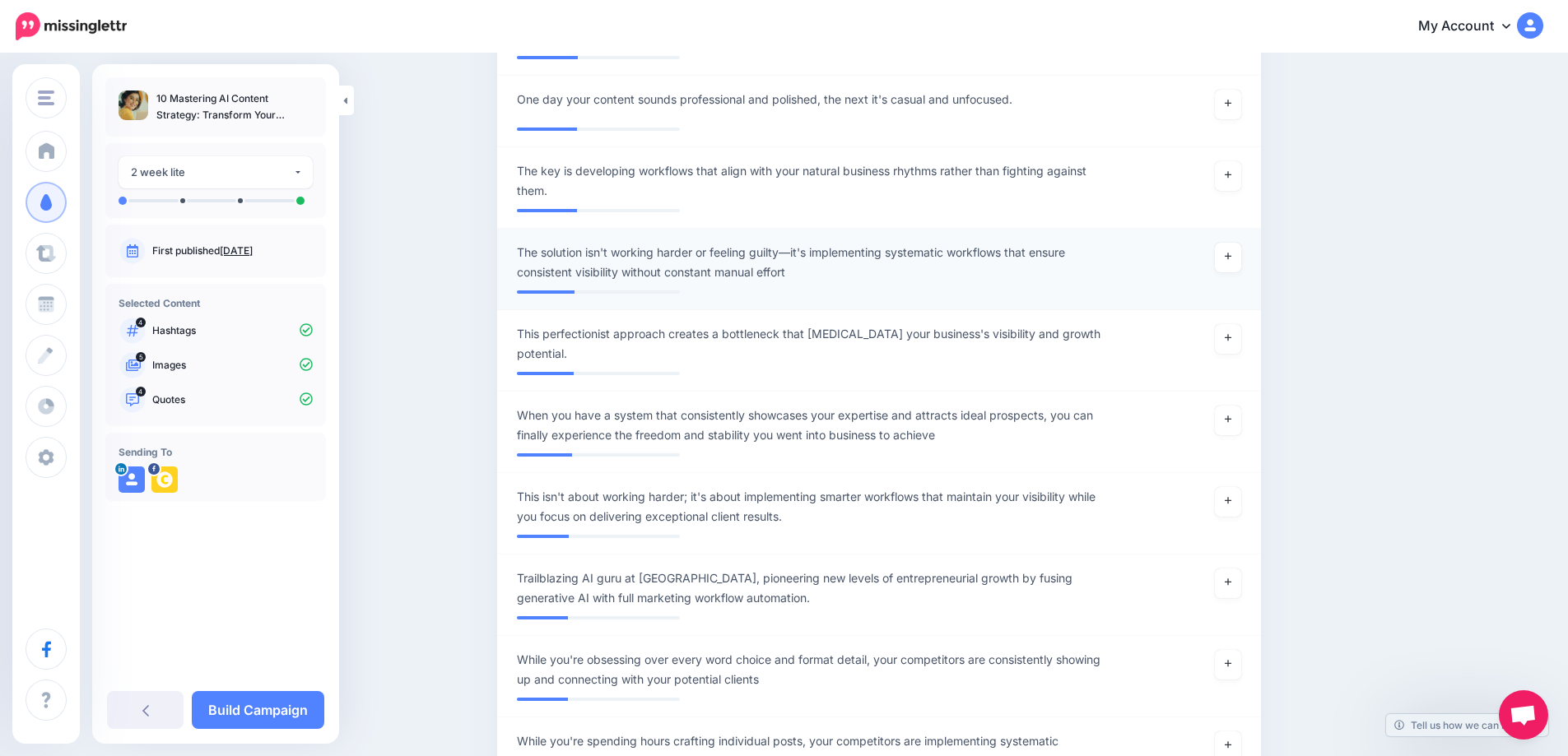
scroll to position [7624, 0]
click at [1239, 272] on link at bounding box center [1228, 256] width 26 height 29
click at [1231, 178] on icon at bounding box center [1227, 175] width 7 height 9
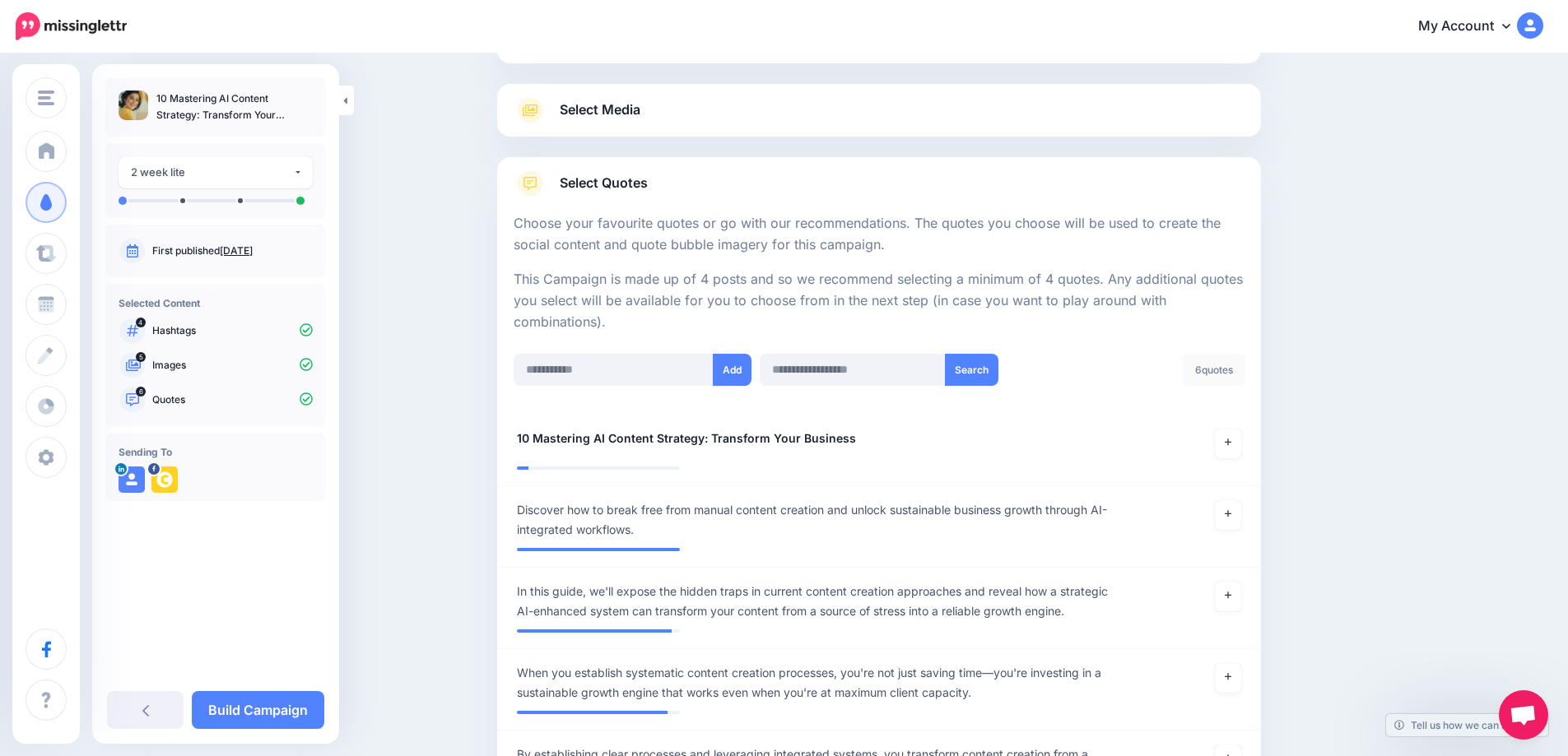
scroll to position [0, 0]
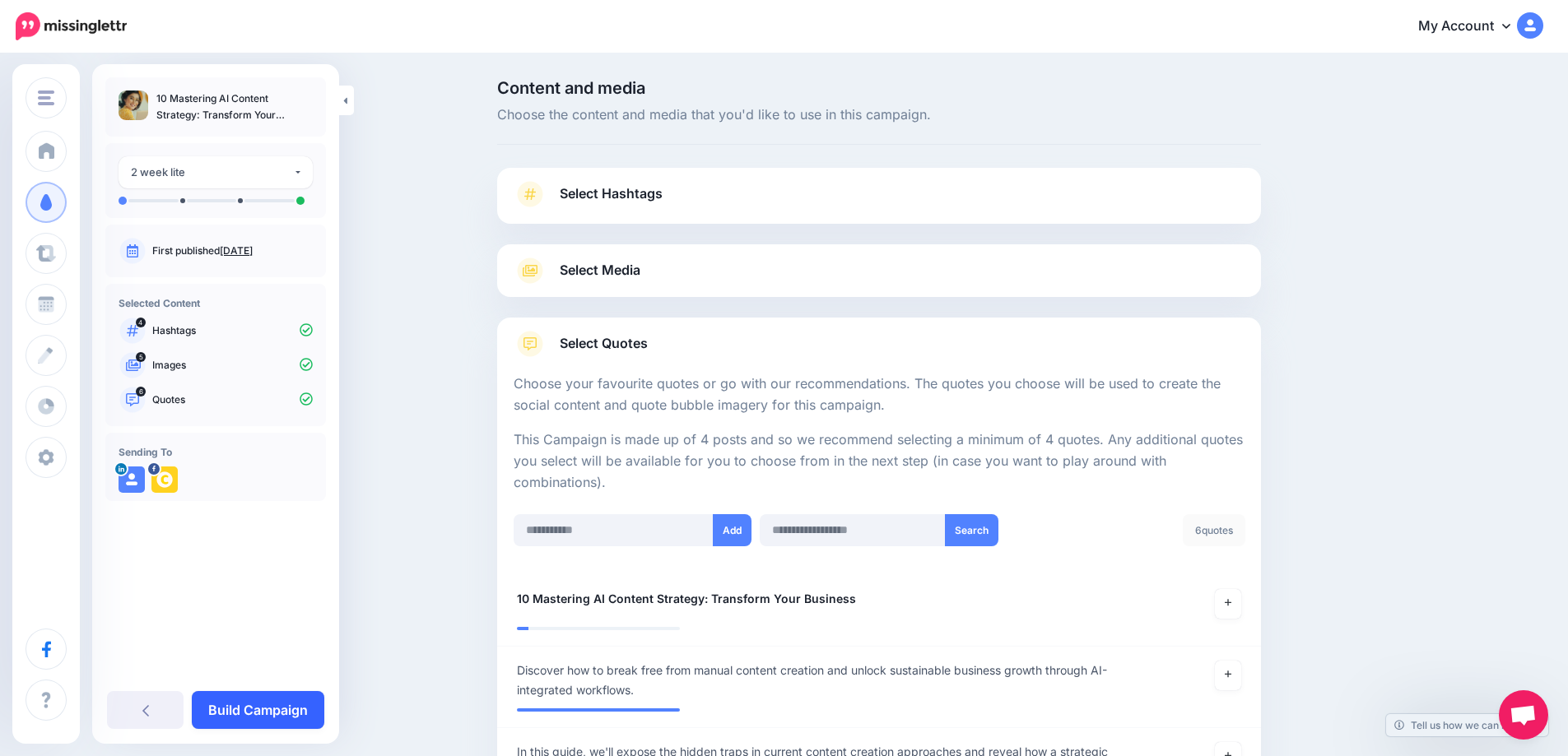
click at [269, 714] on link "Build Campaign" at bounding box center [258, 710] width 132 height 38
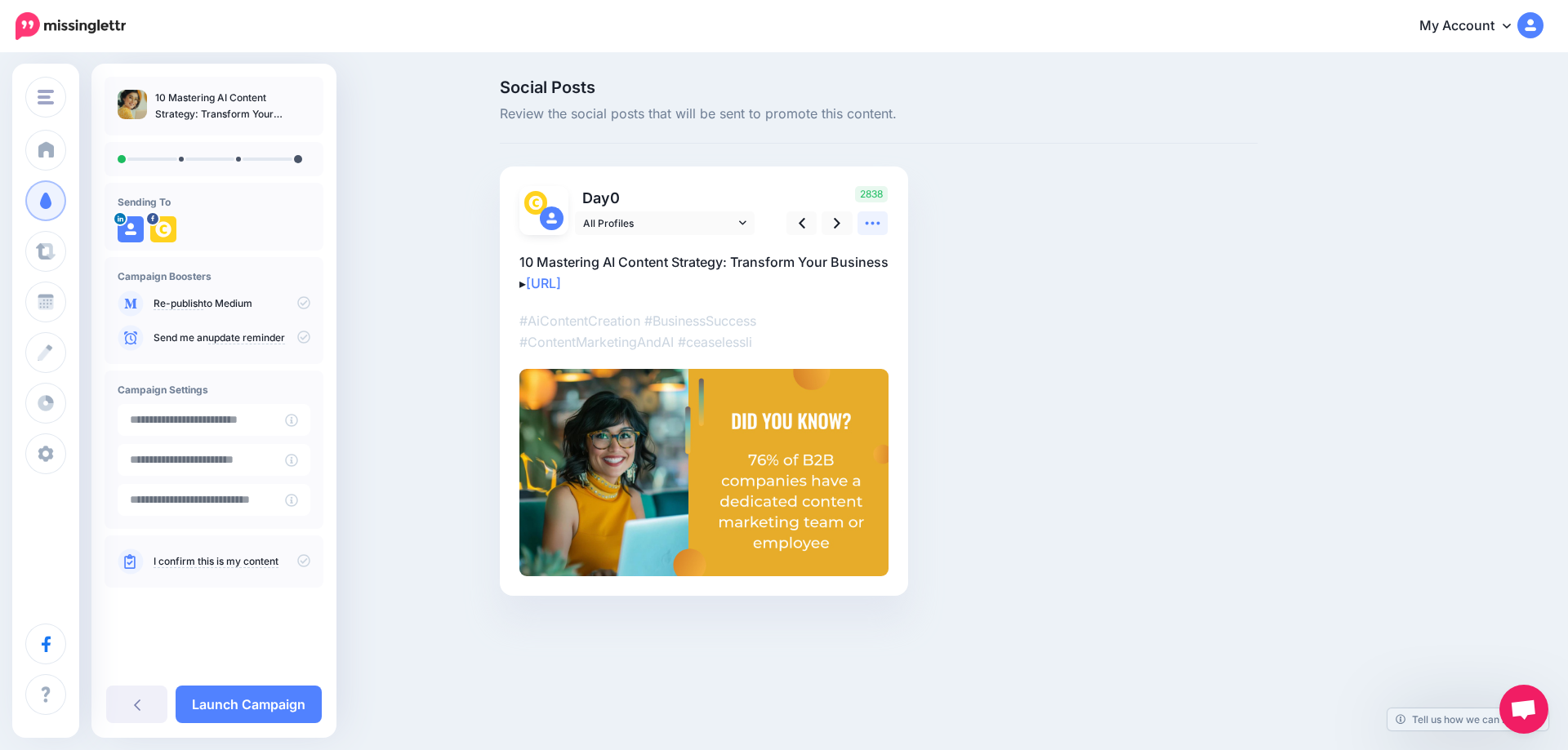
click at [873, 226] on icon at bounding box center [872, 223] width 17 height 17
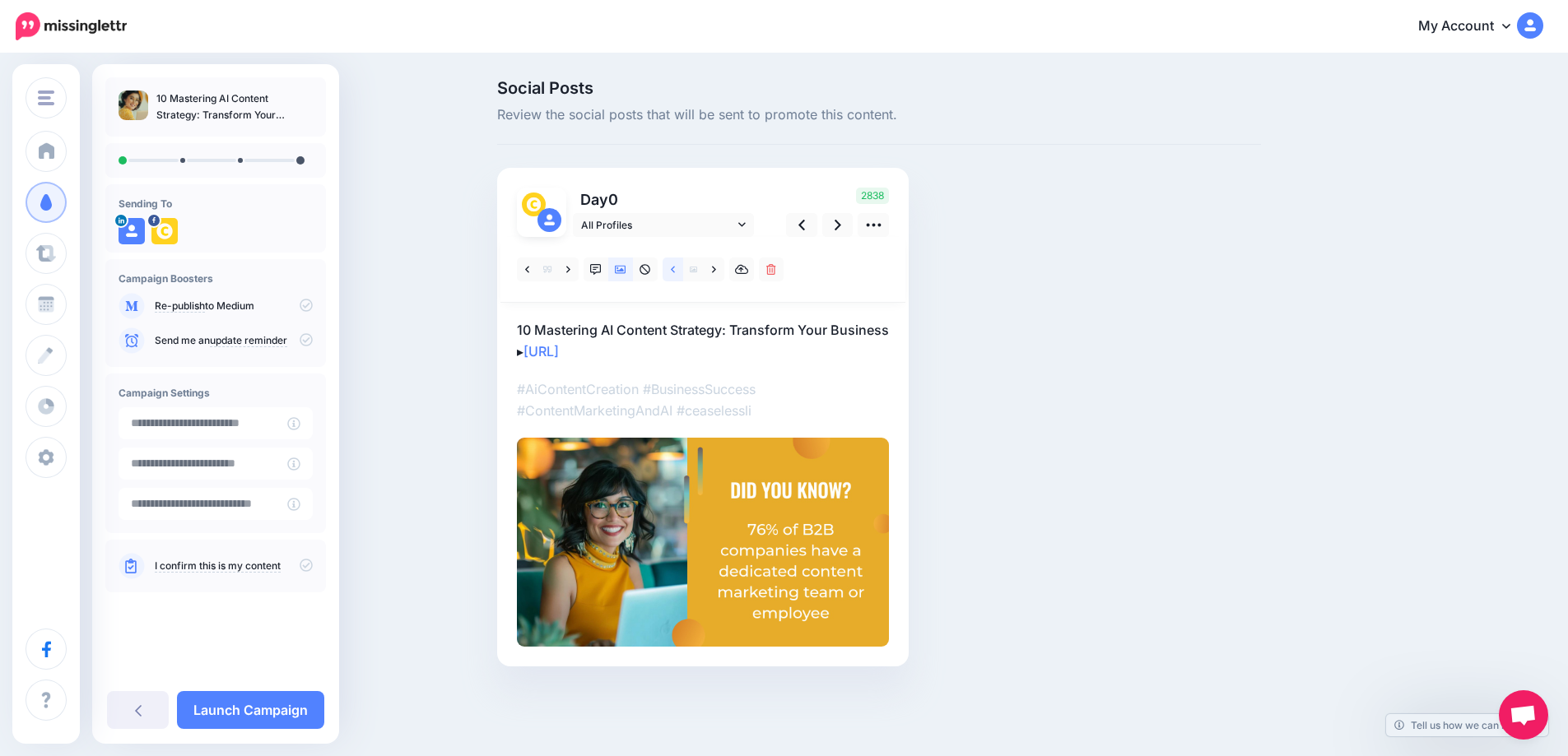
click at [683, 272] on link at bounding box center [673, 269] width 21 height 24
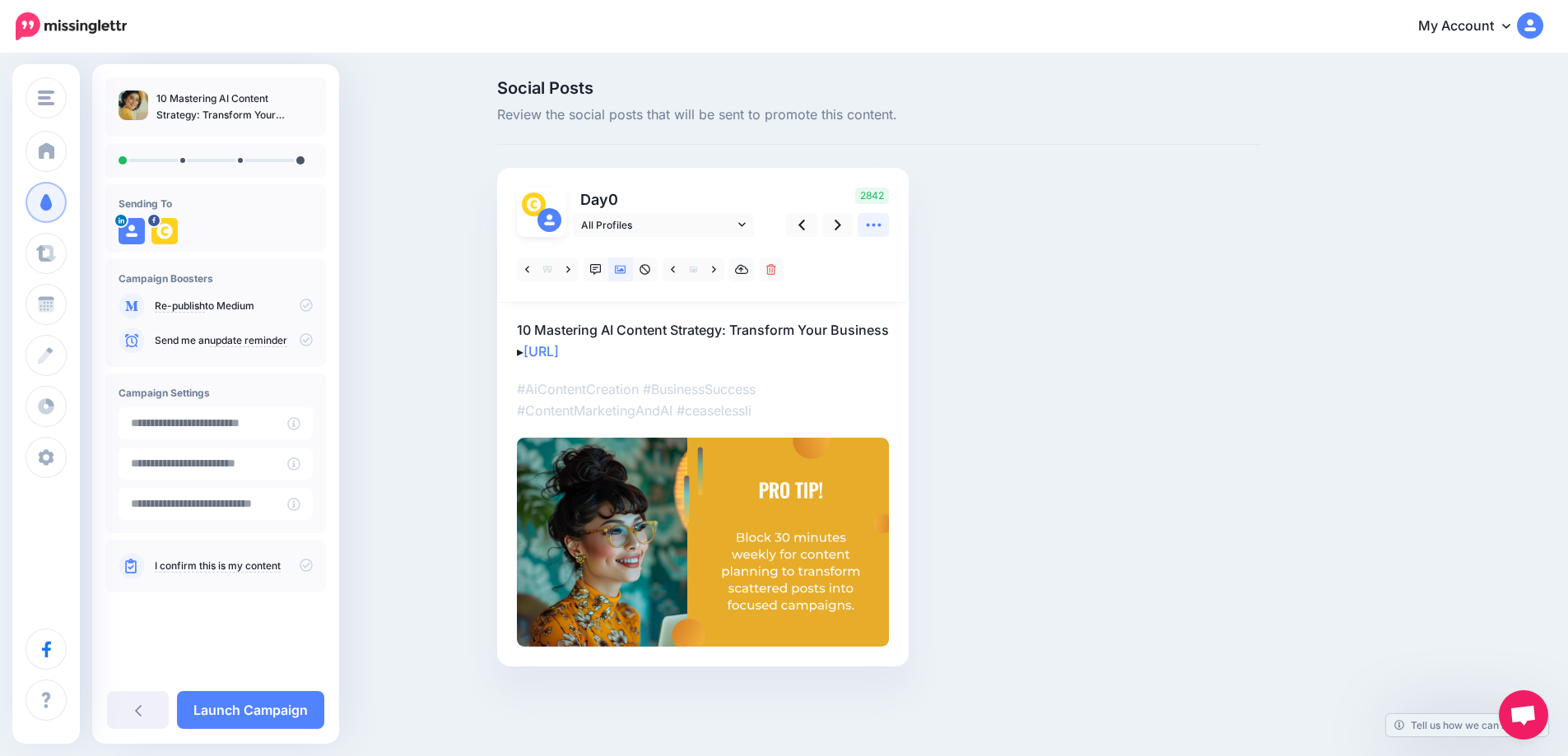
click at [873, 224] on icon at bounding box center [873, 225] width 15 height 3
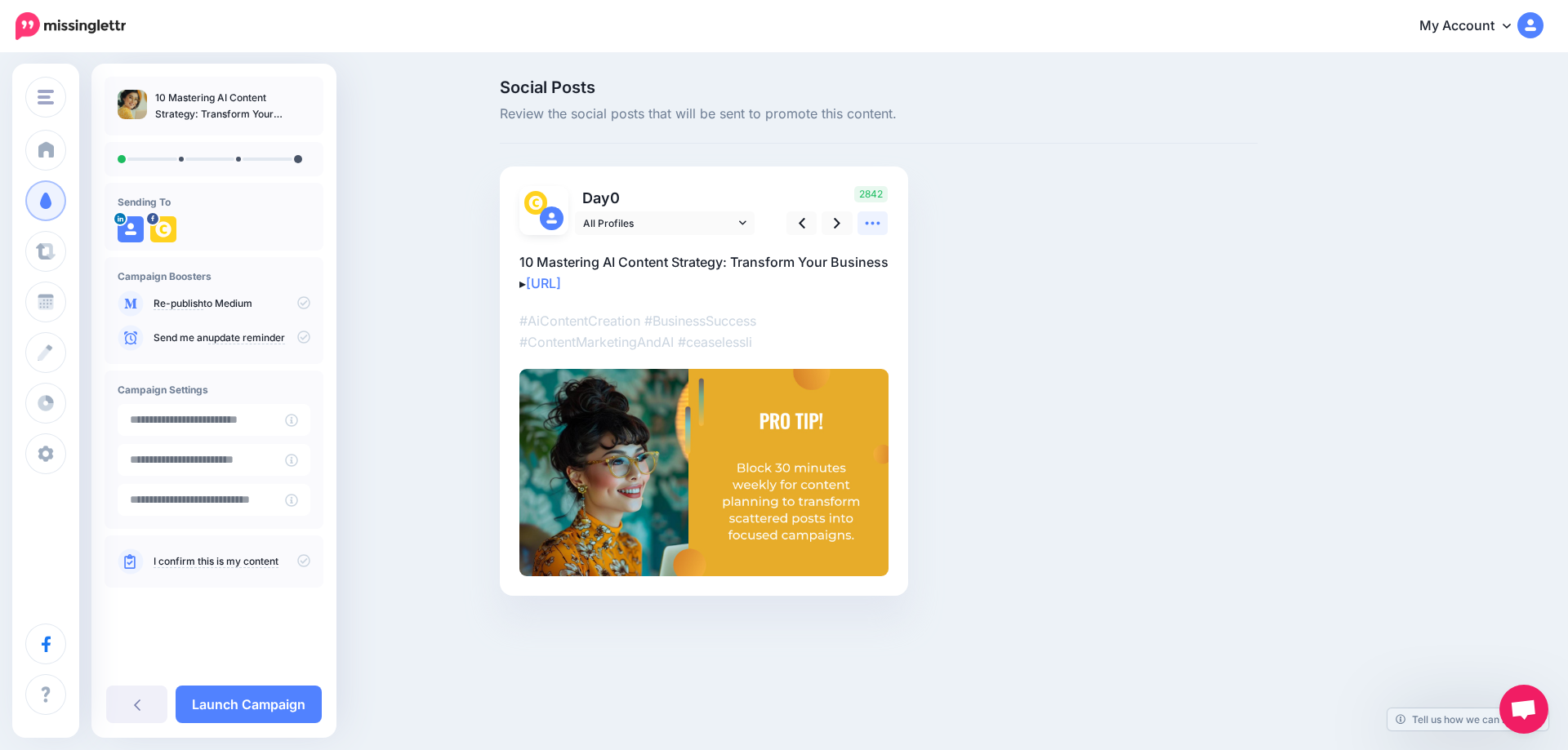
click at [864, 224] on icon at bounding box center [872, 223] width 17 height 17
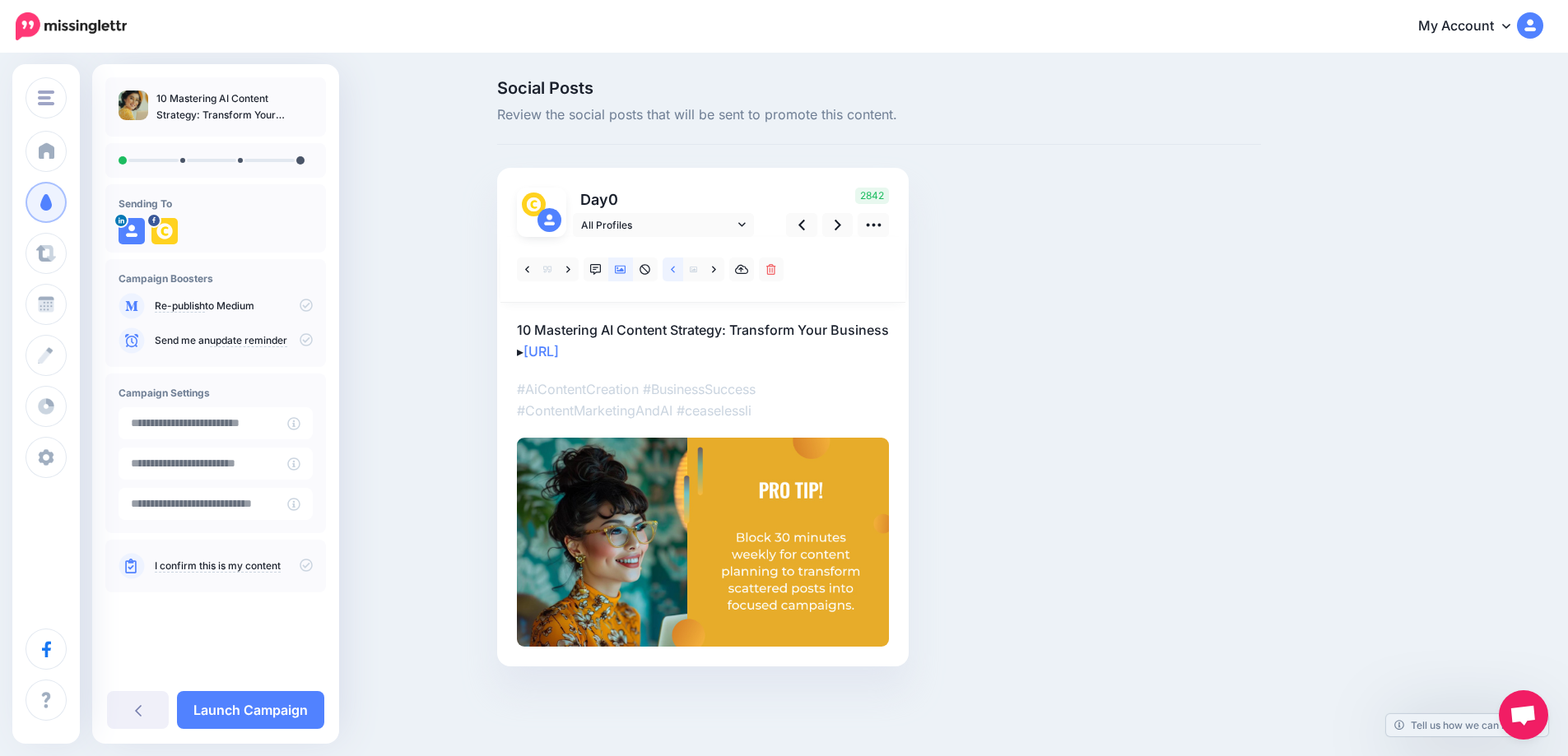
click at [675, 275] on icon at bounding box center [673, 270] width 4 height 11
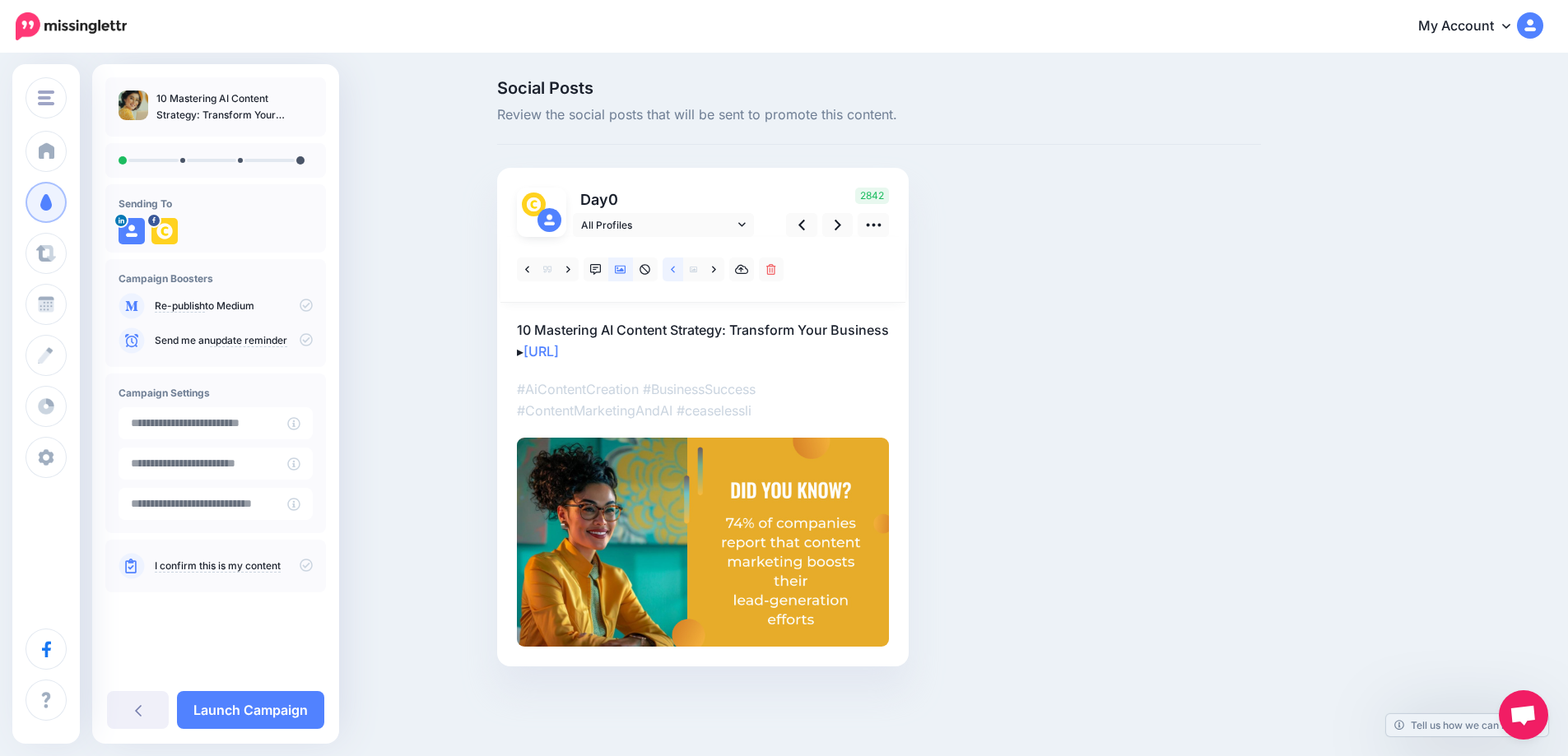
click at [675, 275] on icon at bounding box center [673, 270] width 4 height 11
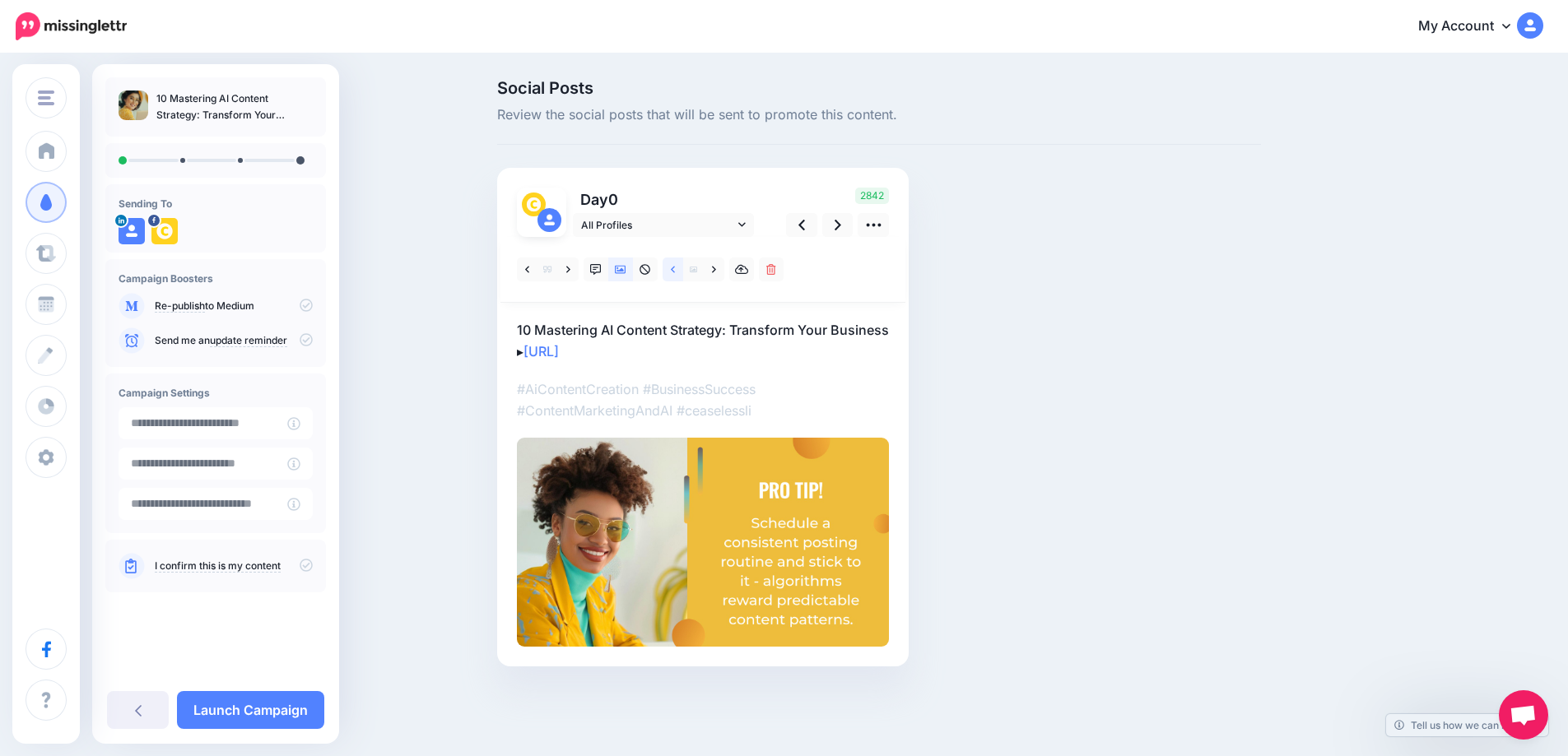
click at [675, 275] on icon at bounding box center [673, 270] width 4 height 11
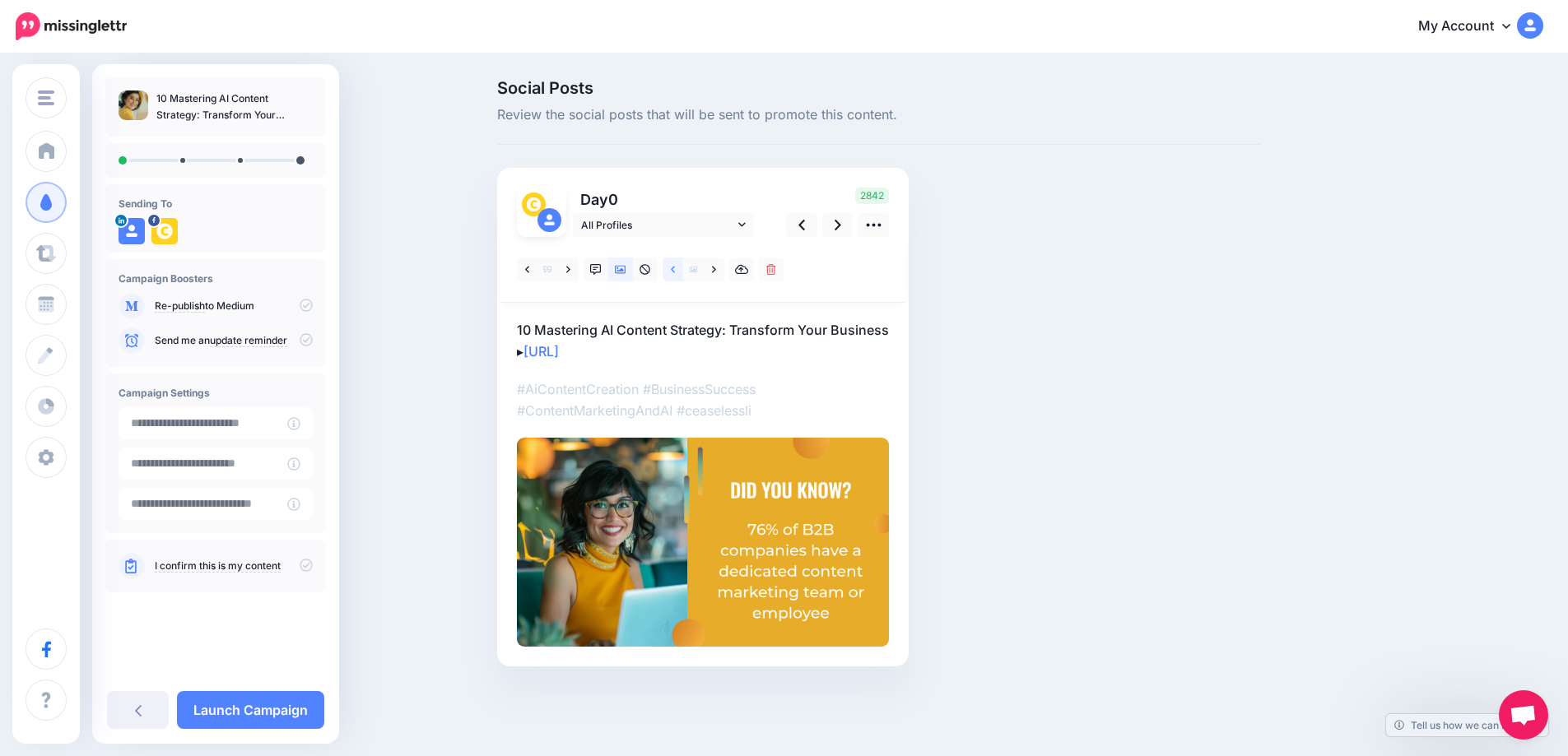
click at [675, 275] on icon at bounding box center [673, 270] width 4 height 11
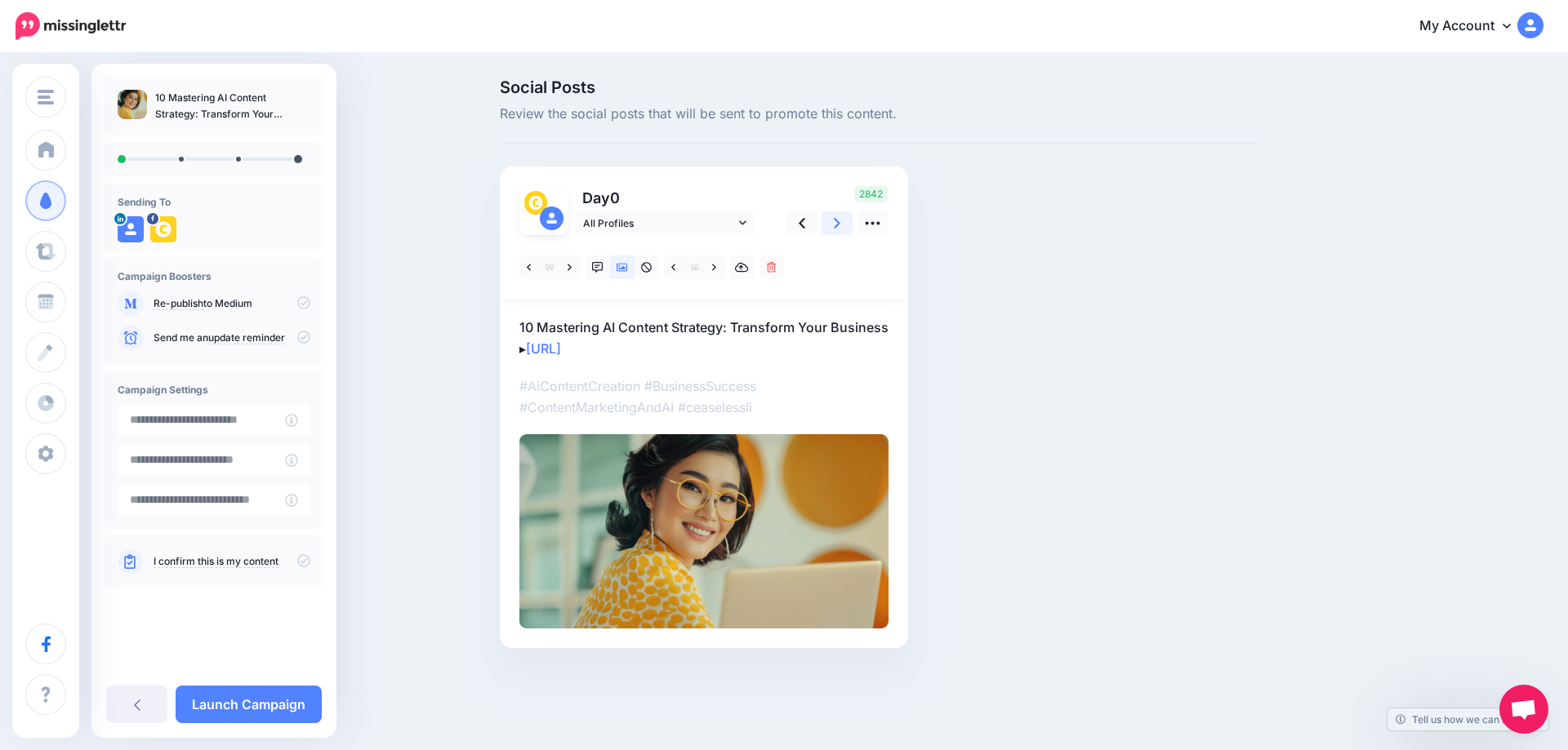
click at [836, 222] on icon at bounding box center [836, 223] width 7 height 17
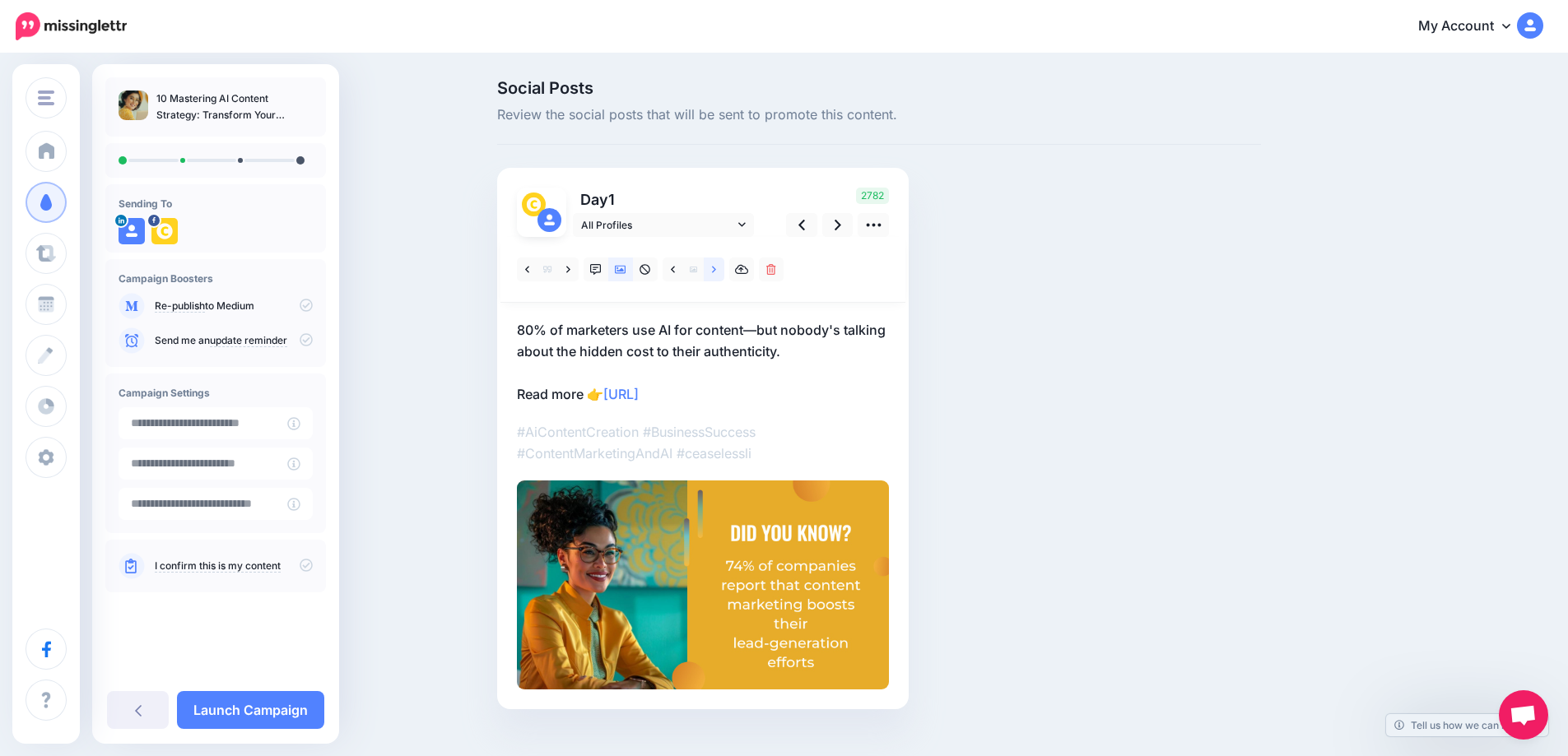
click at [724, 273] on link at bounding box center [714, 269] width 21 height 24
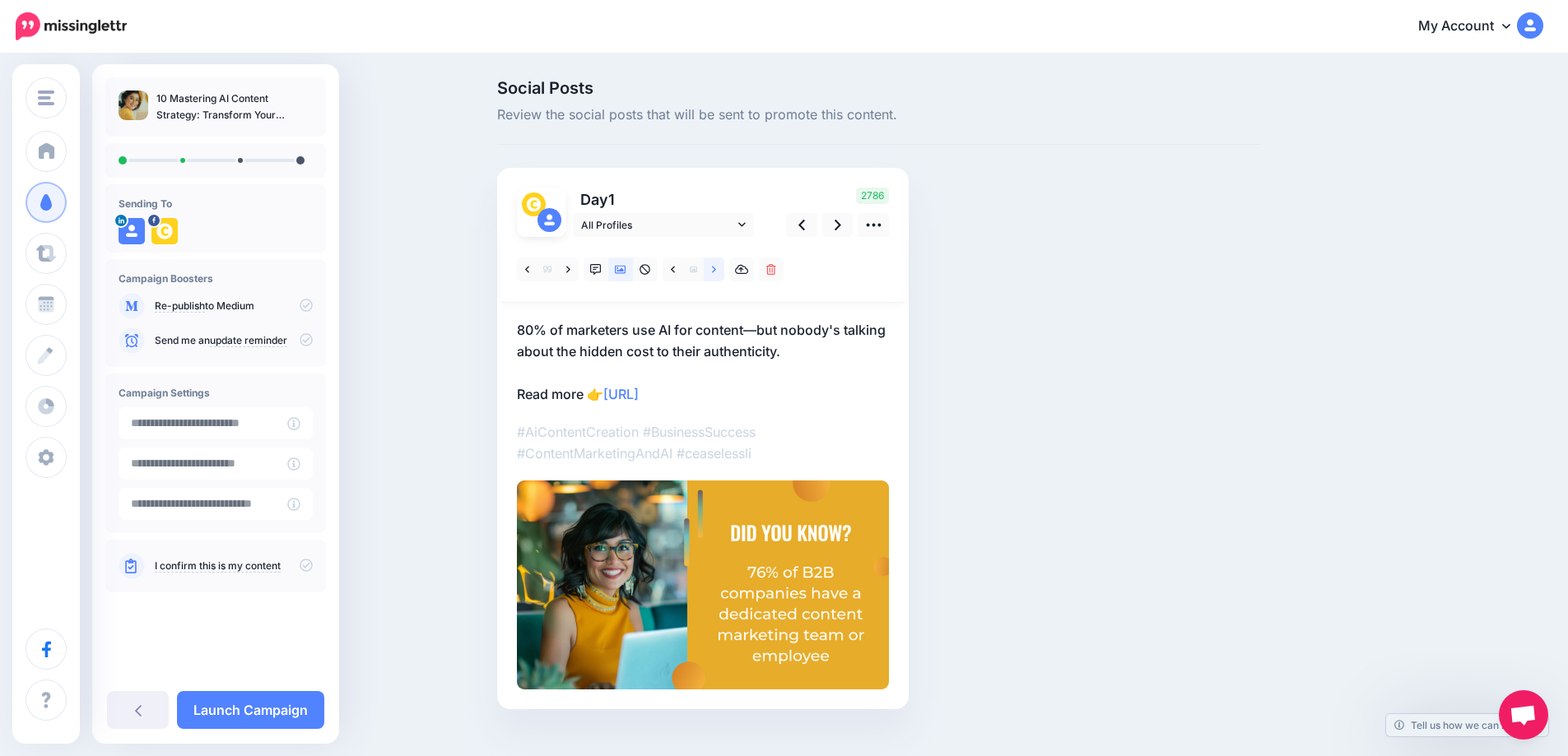
click at [724, 272] on link at bounding box center [714, 269] width 21 height 24
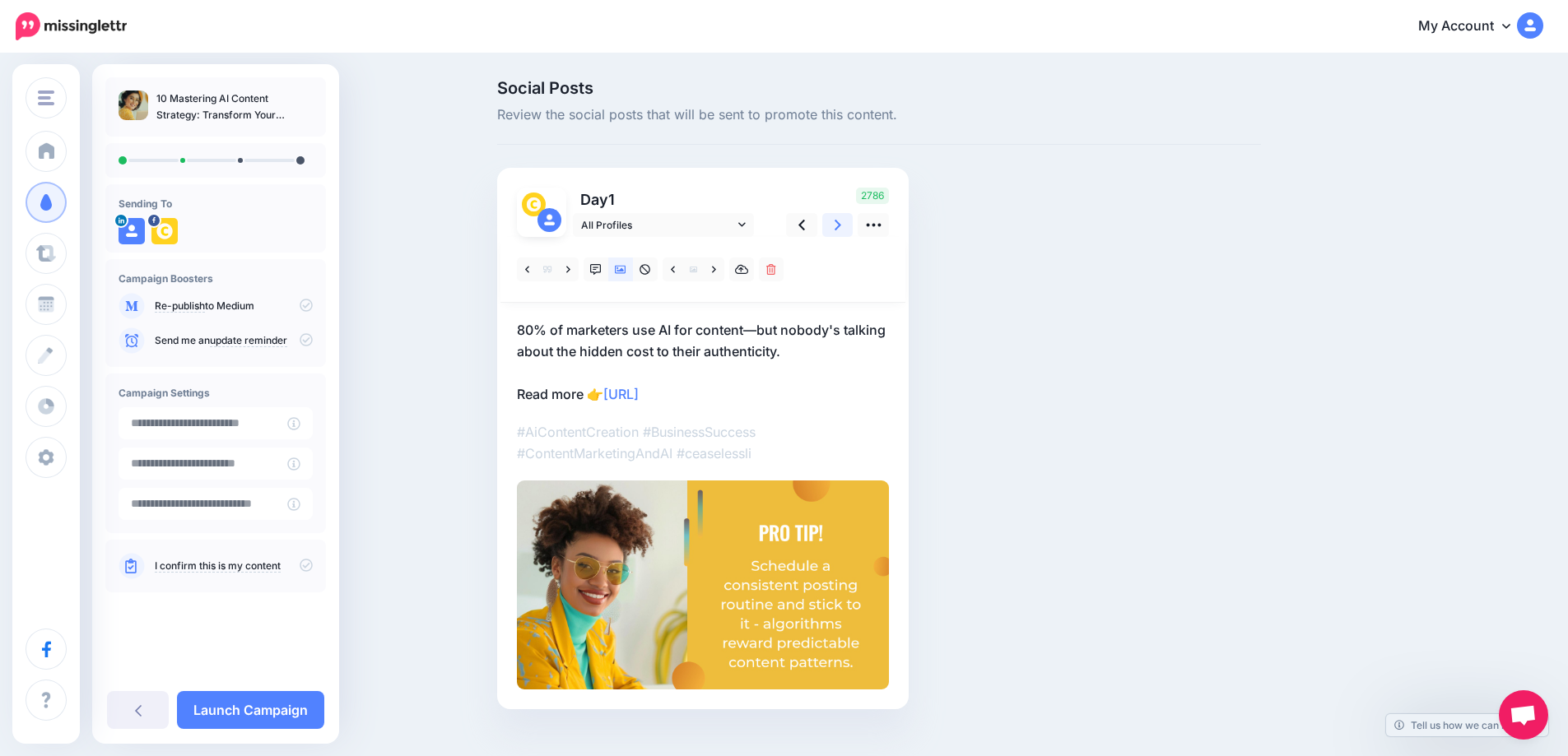
click at [840, 227] on icon at bounding box center [837, 225] width 7 height 17
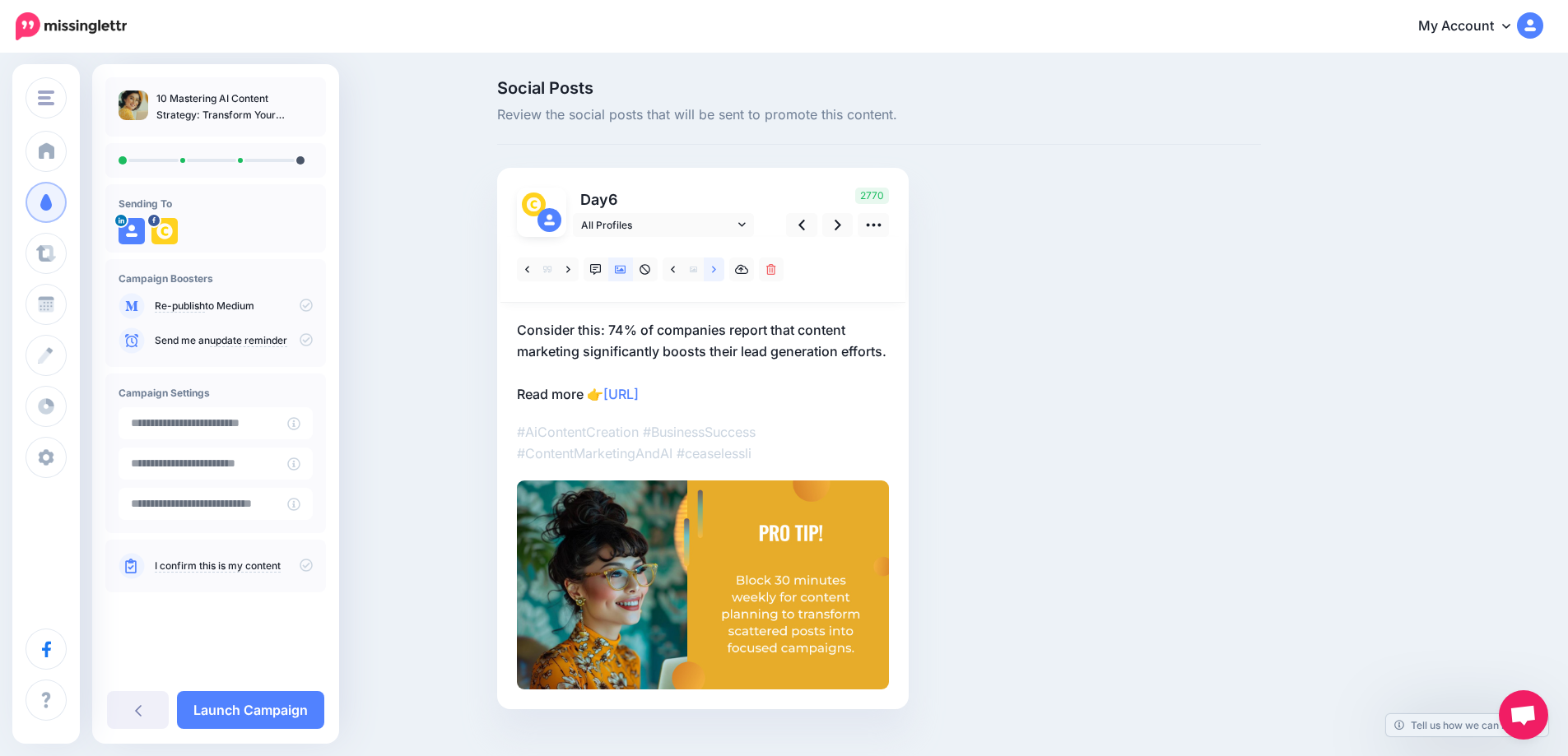
click at [716, 269] on icon at bounding box center [714, 269] width 4 height 7
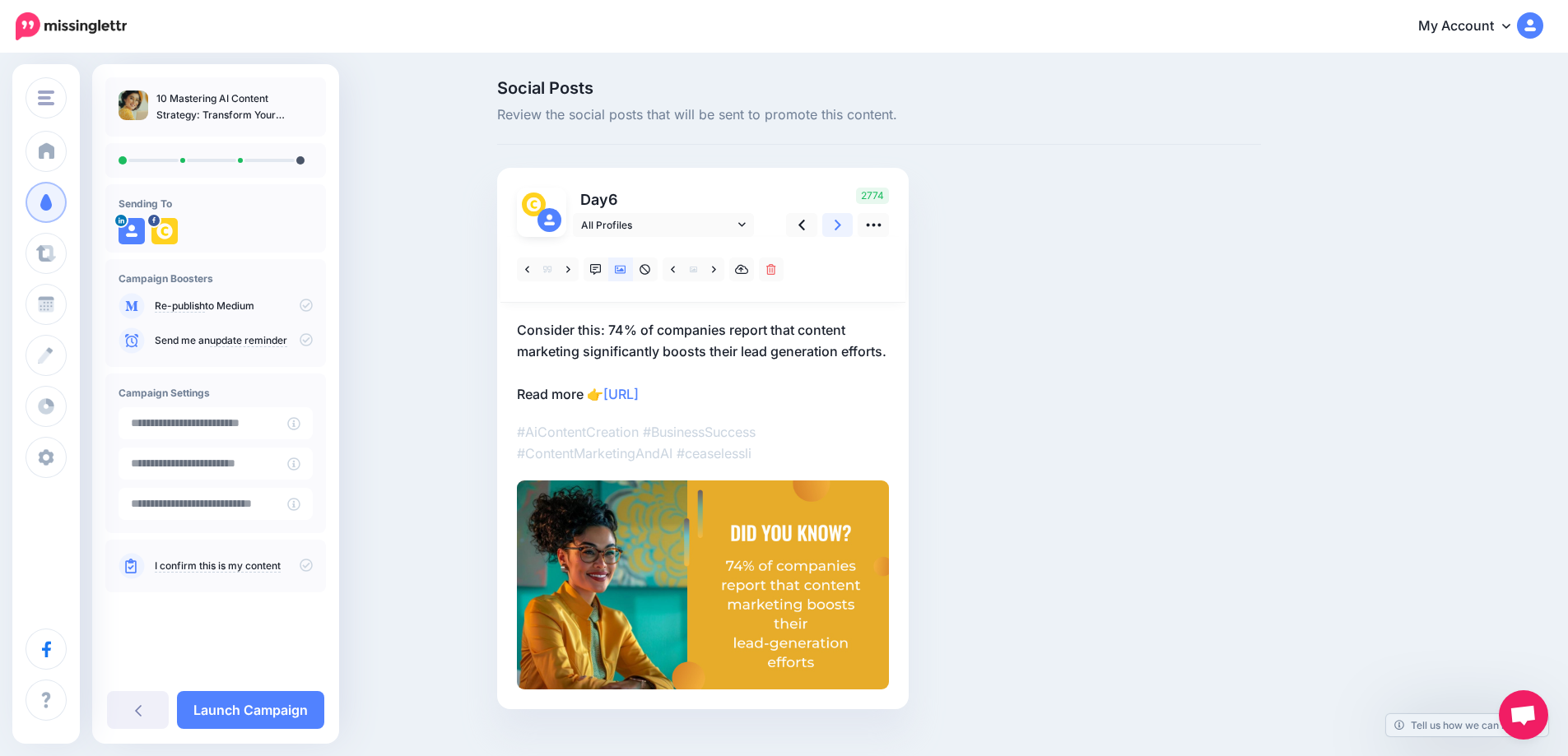
click at [841, 227] on icon at bounding box center [837, 225] width 7 height 10
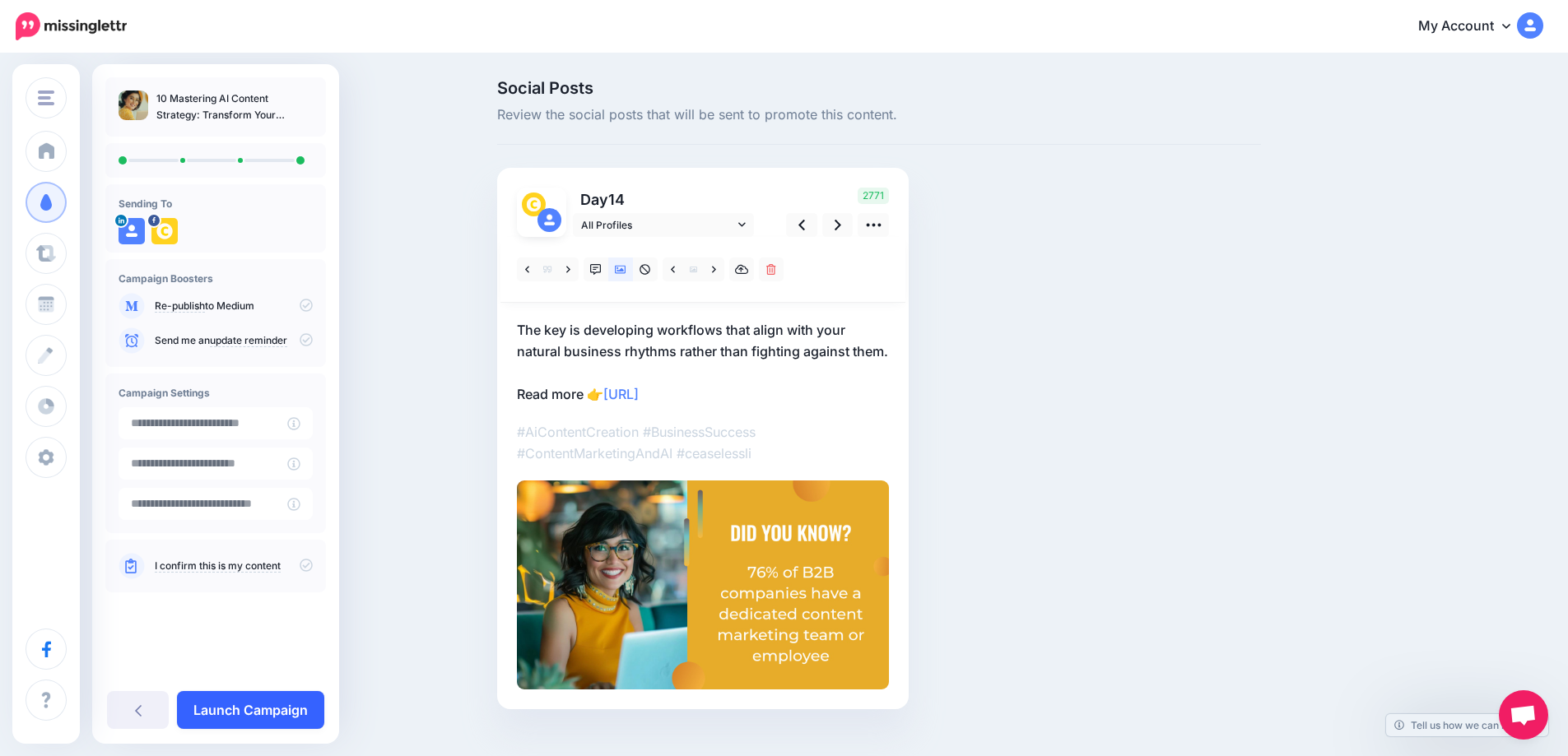
click at [258, 705] on link "Launch Campaign" at bounding box center [250, 710] width 147 height 38
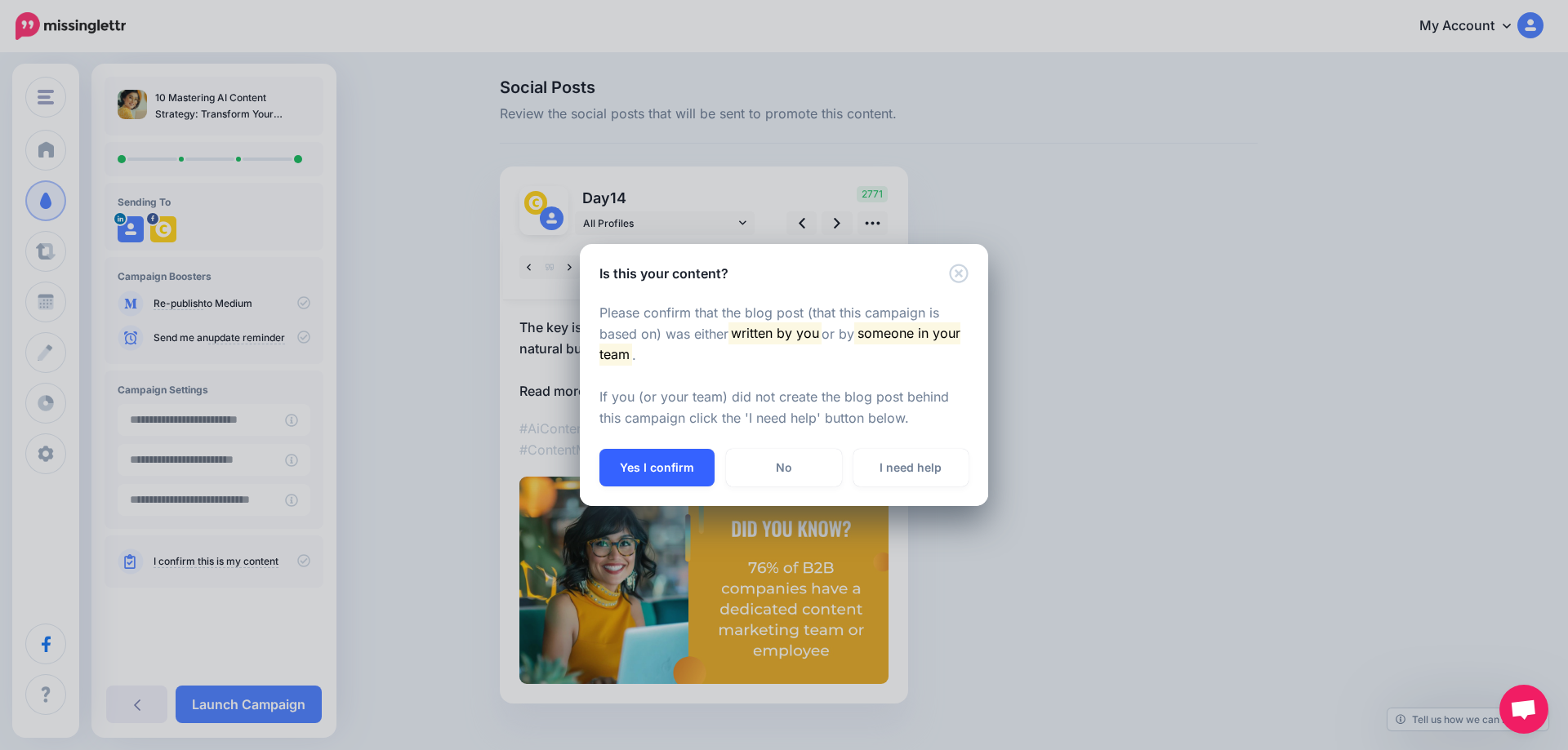
click at [653, 471] on button "Yes I confirm" at bounding box center [657, 468] width 115 height 37
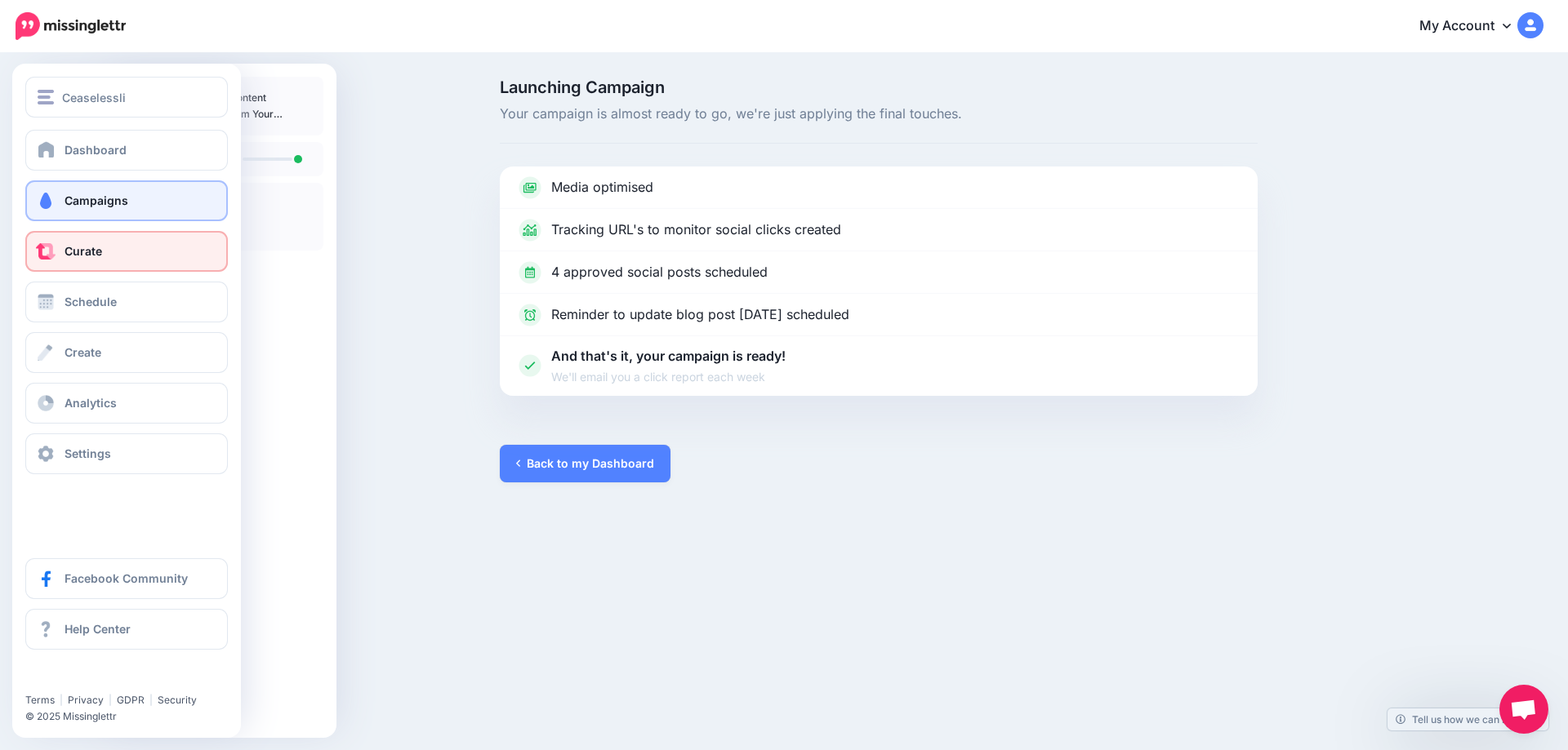
click at [57, 252] on link "Curate" at bounding box center [126, 252] width 202 height 41
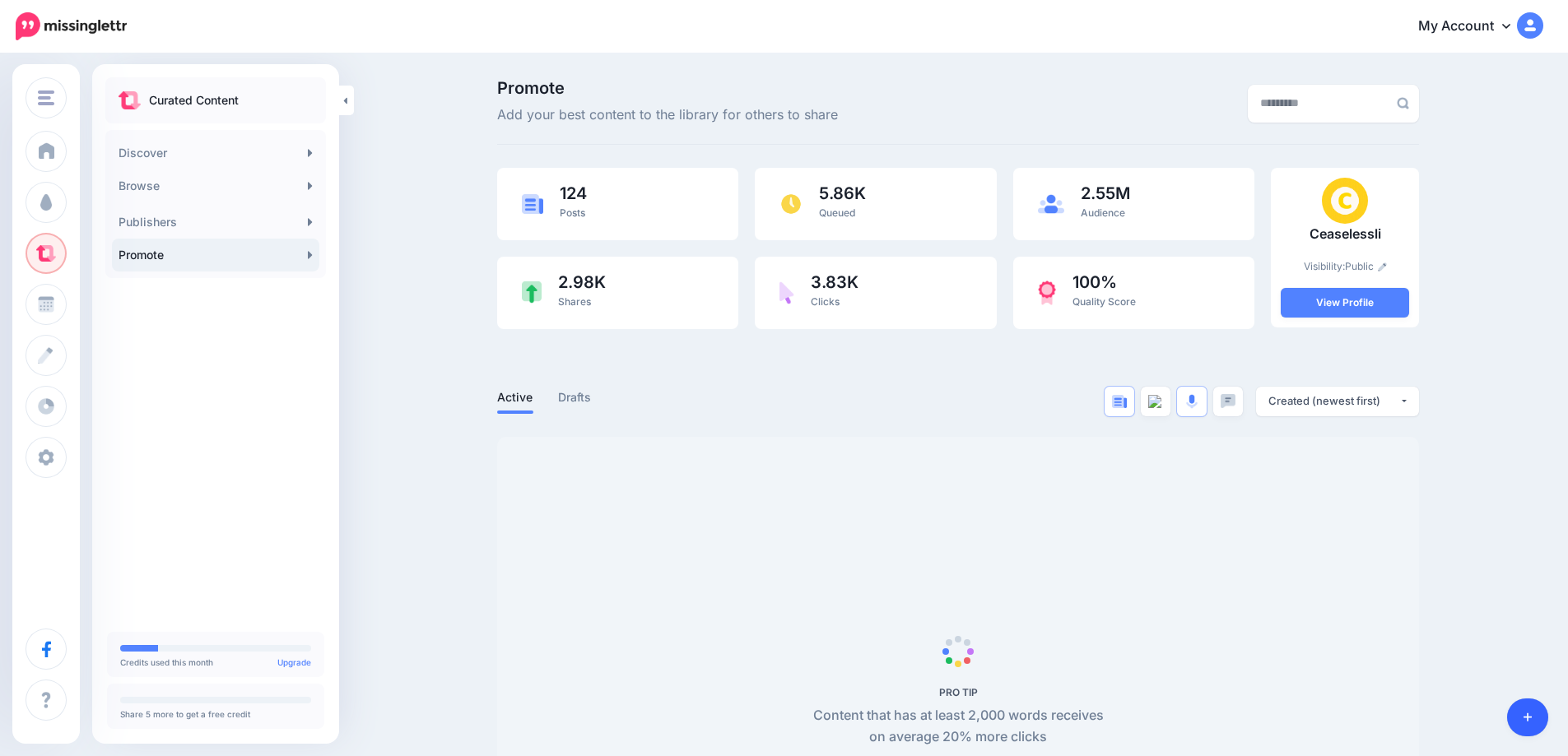
click at [1526, 722] on icon at bounding box center [1528, 717] width 9 height 11
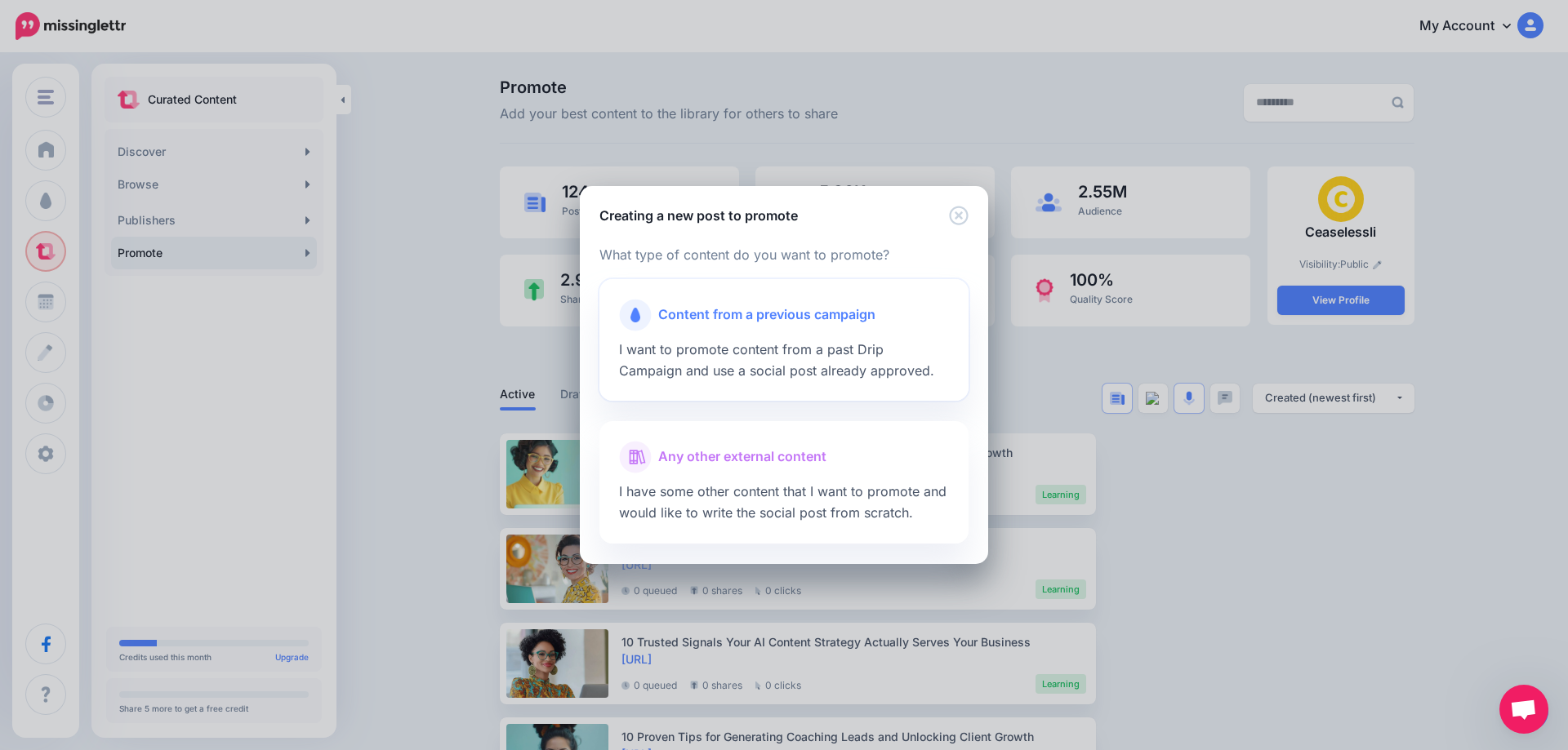
click at [737, 316] on span "Content from a previous campaign" at bounding box center [767, 315] width 217 height 22
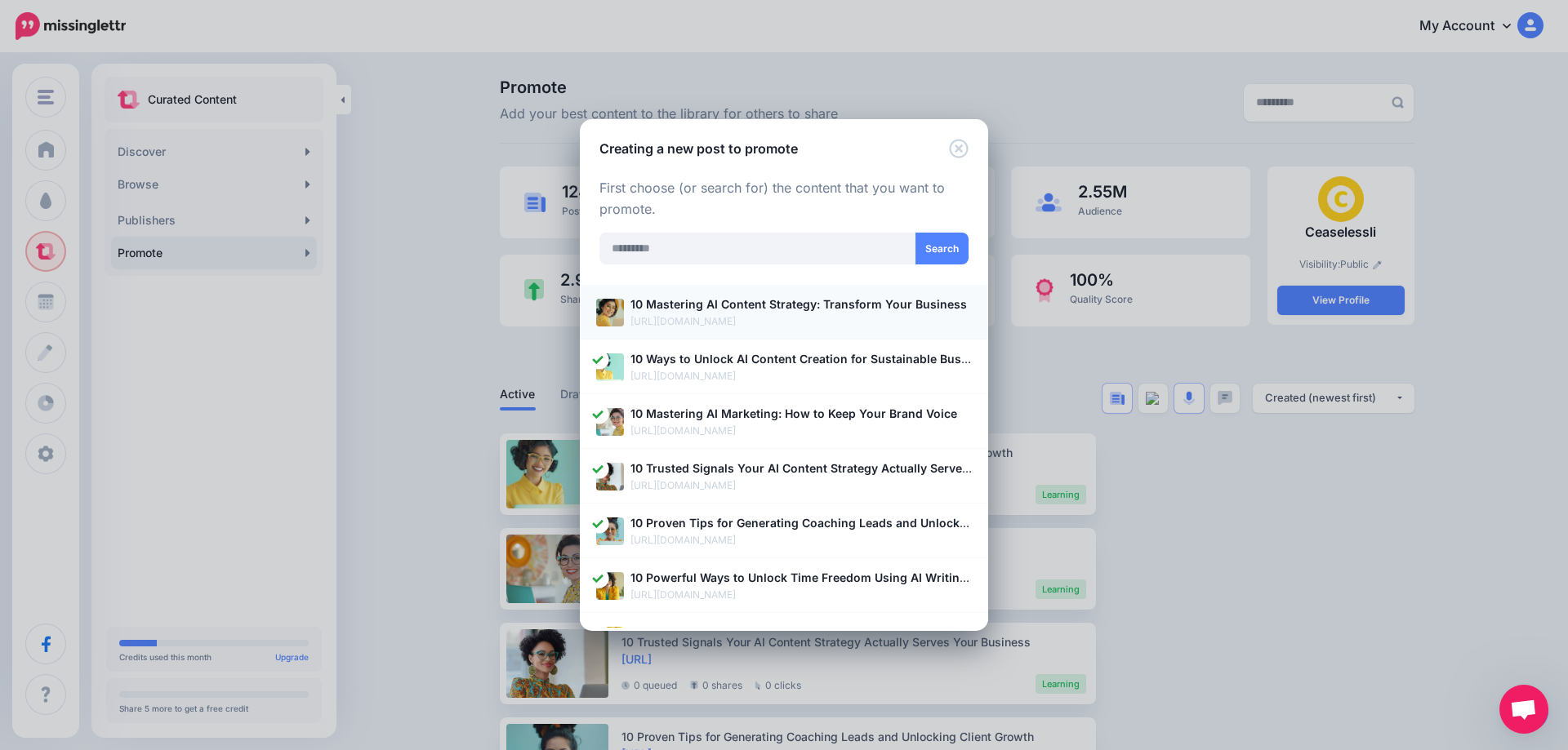
click at [751, 318] on p "https://ceaselessli.com/blog/10-mastering-ai-content-strategy-transform-your-bu…" at bounding box center [801, 321] width 341 height 16
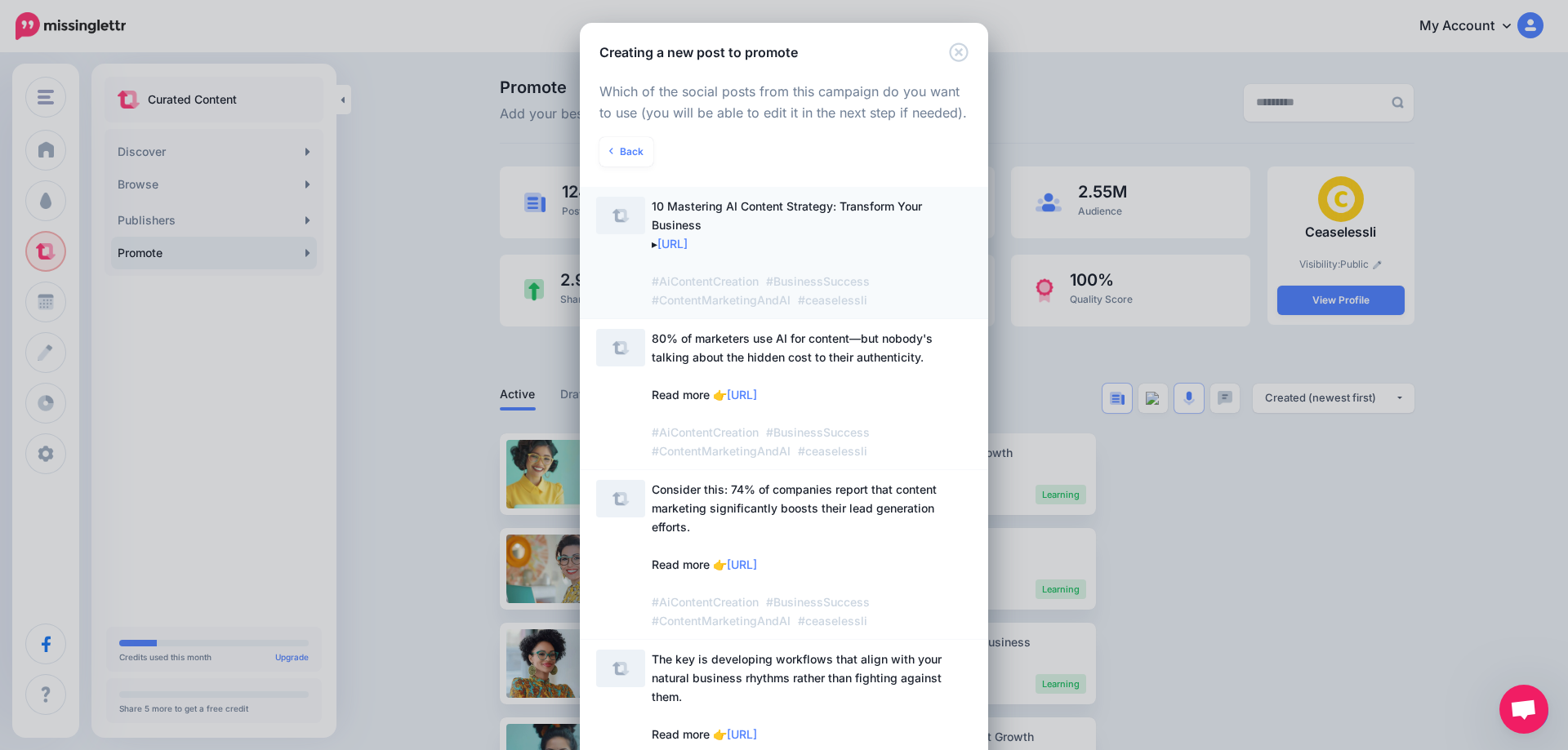
click at [690, 229] on span "10 Mastering AI Content Strategy: Transform Your Business ▸ https://lttr.ai/Aig…" at bounding box center [787, 253] width 271 height 108
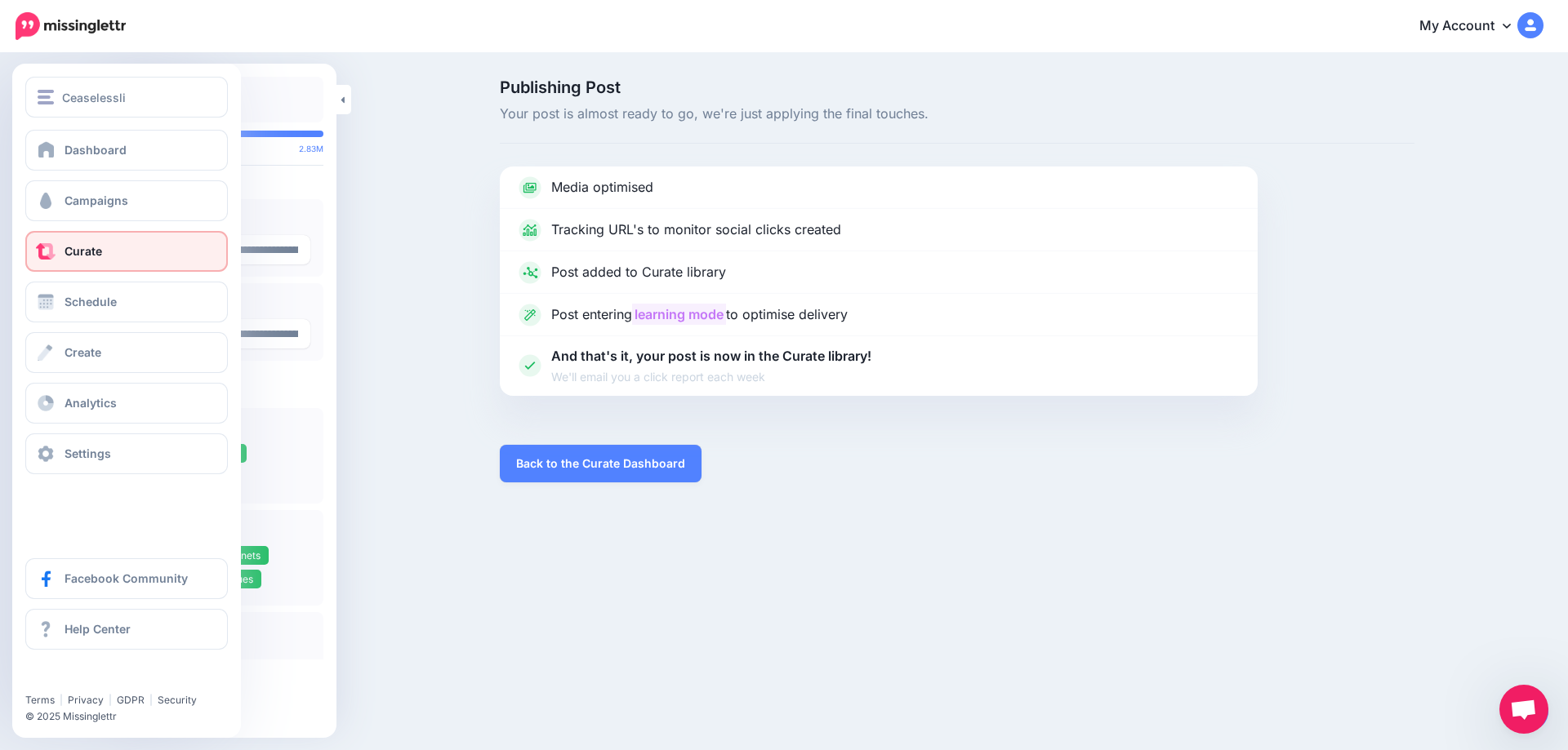
click at [87, 257] on span "Curate" at bounding box center [83, 251] width 37 height 14
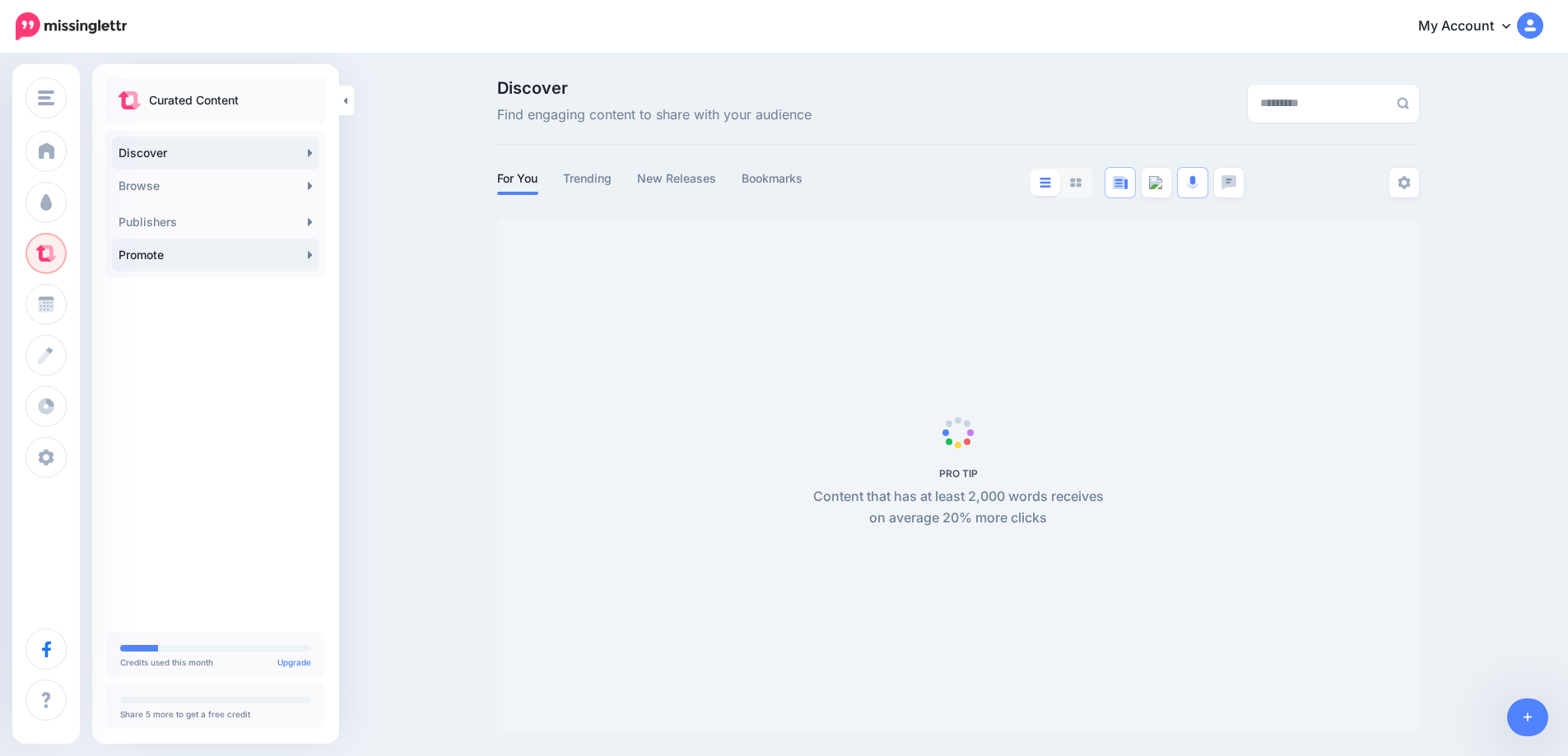
click at [315, 254] on link "Promote" at bounding box center [216, 255] width 208 height 33
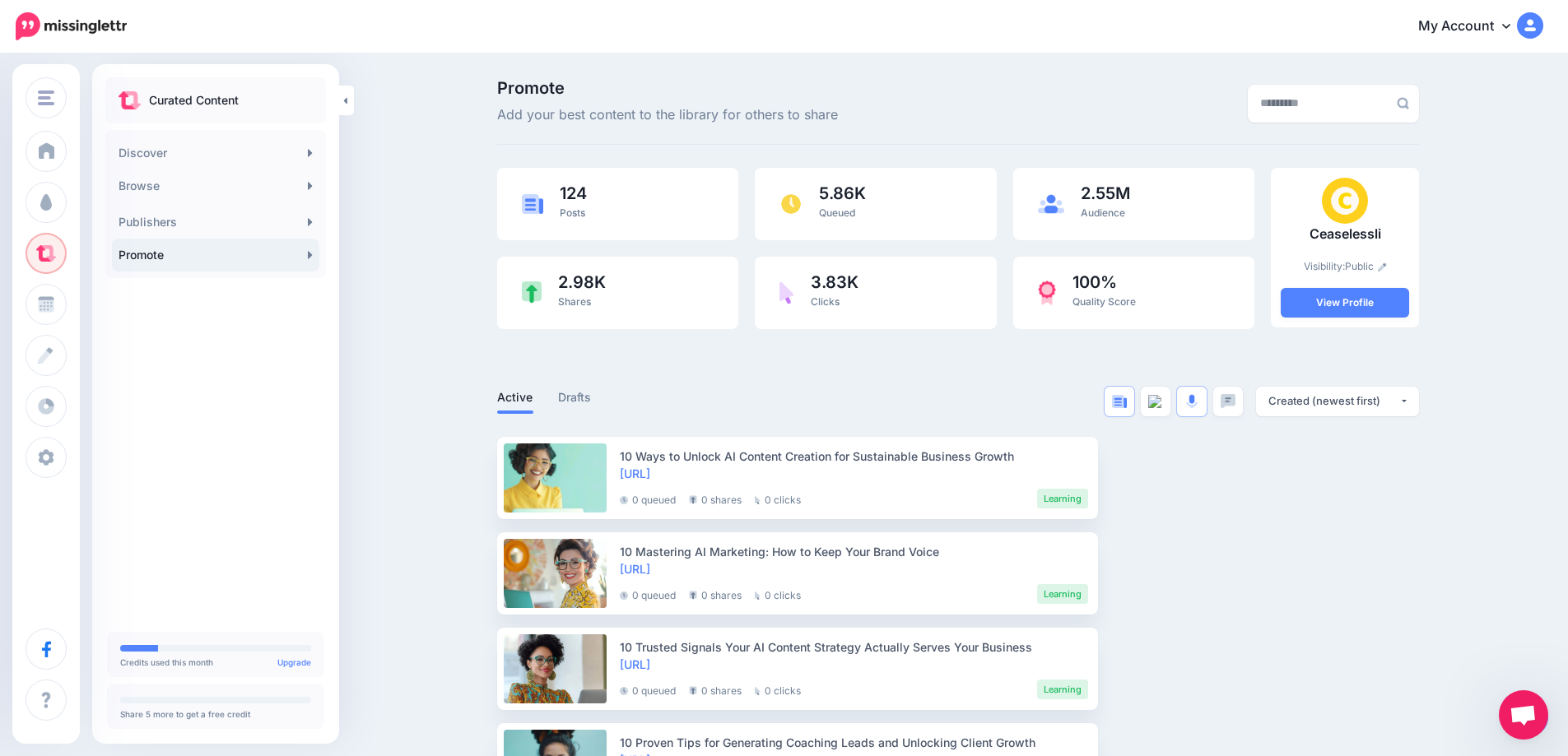
click at [303, 254] on link "Promote" at bounding box center [216, 255] width 208 height 33
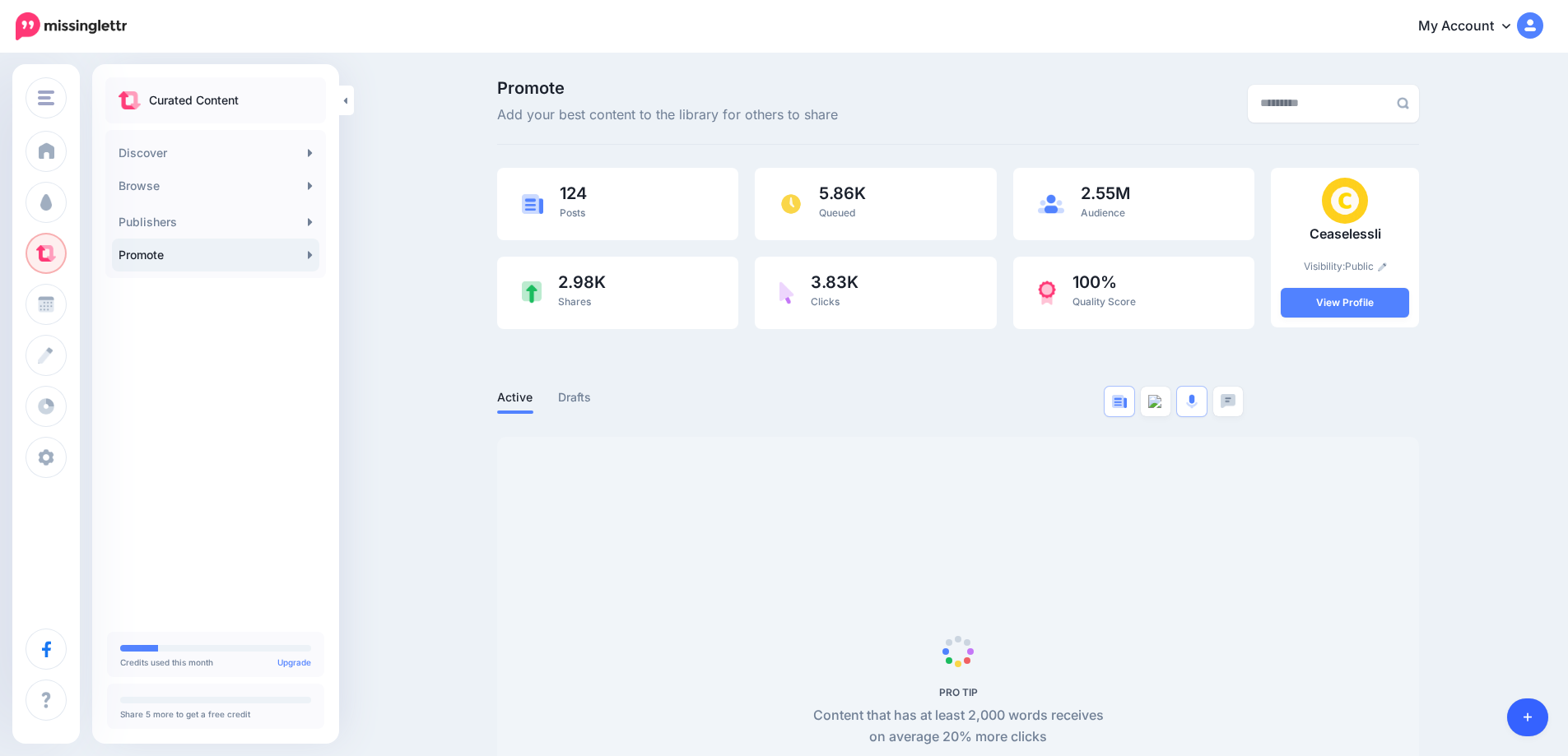
click at [1510, 711] on link at bounding box center [1527, 717] width 42 height 38
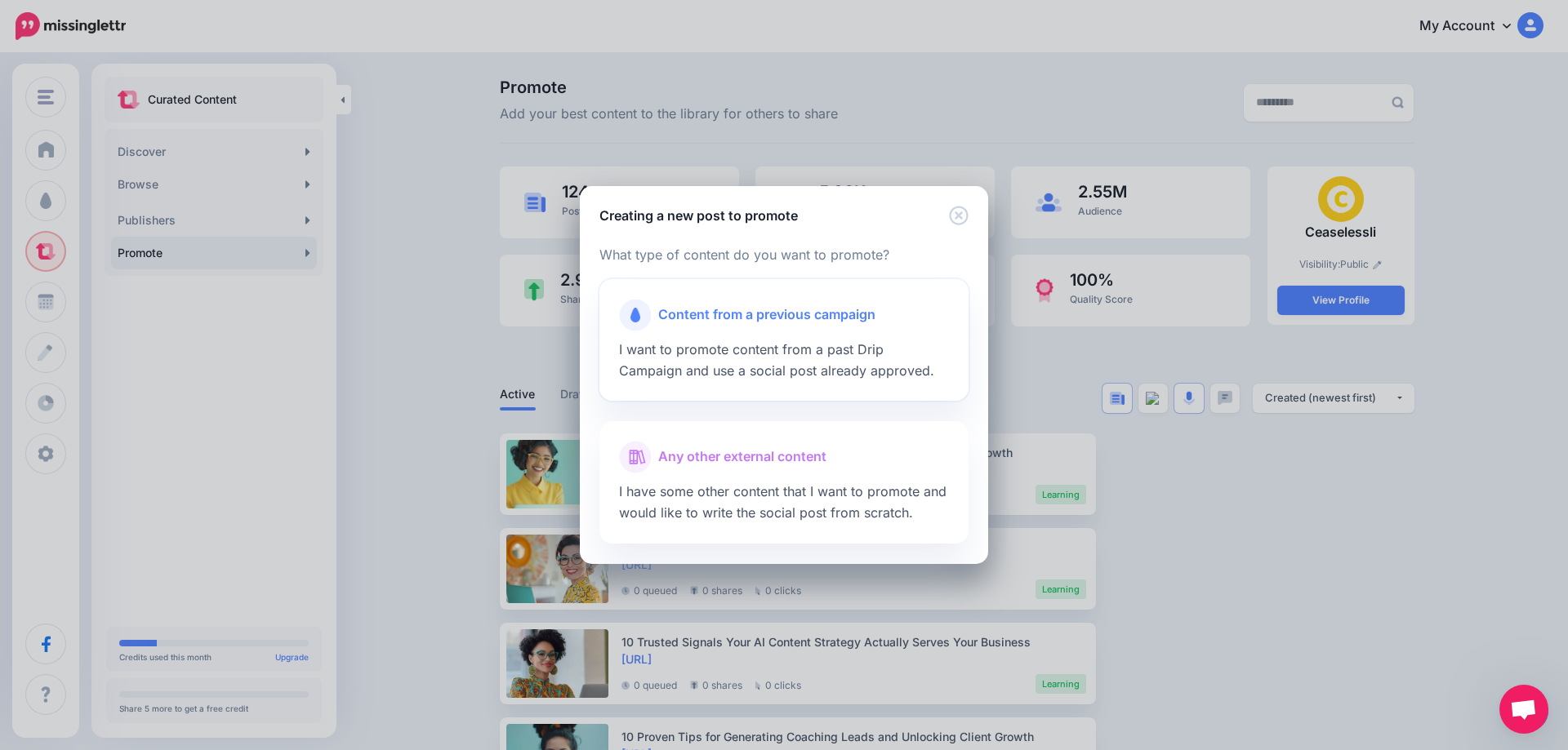
click at [688, 323] on span "Content from a previous campaign" at bounding box center [767, 315] width 217 height 22
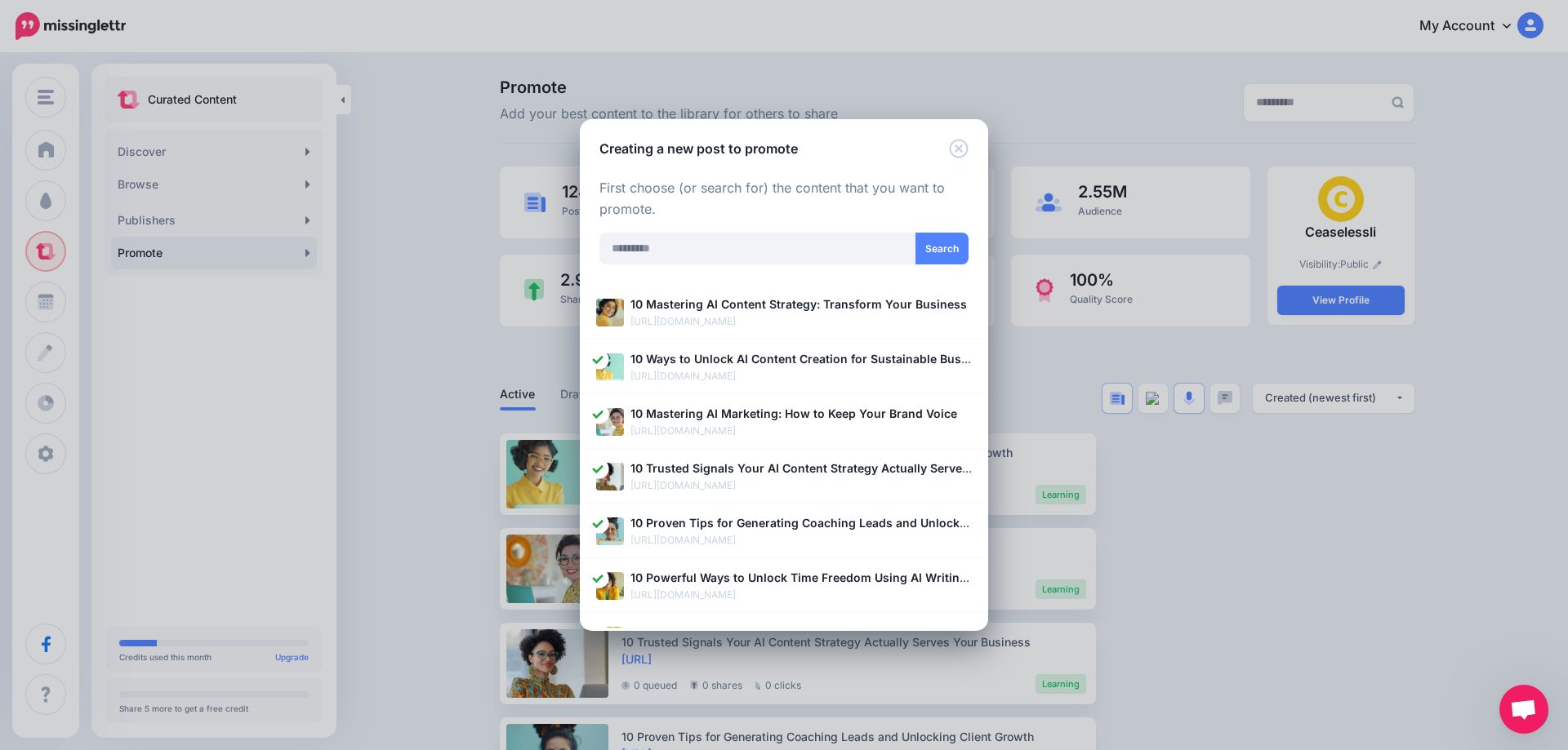
click at [688, 323] on p "https://ceaselessli.com/blog/10-mastering-ai-content-strategy-transform-your-bu…" at bounding box center [801, 321] width 341 height 16
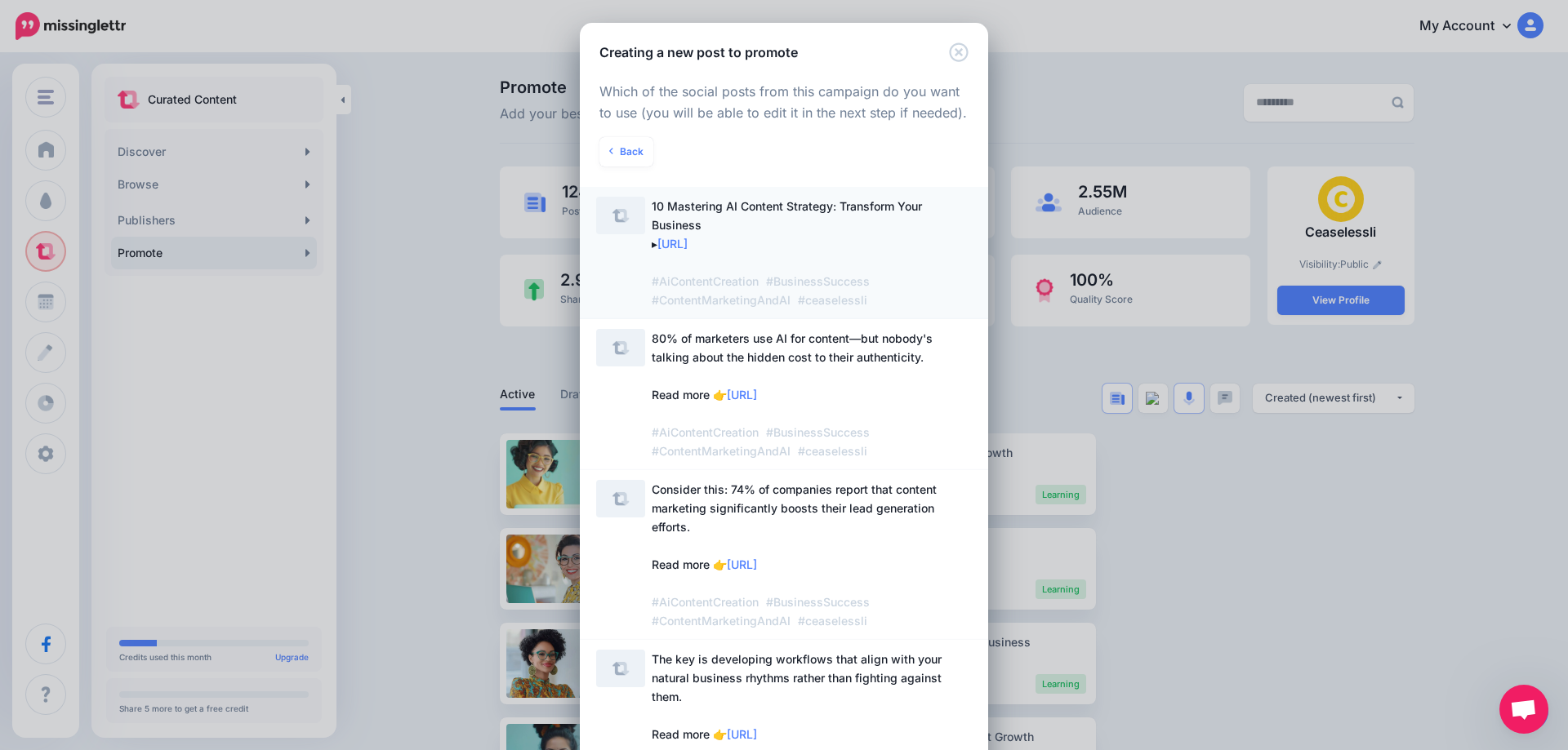
click at [711, 242] on span "10 Mastering AI Content Strategy: Transform Your Business ▸ https://lttr.ai/Aig…" at bounding box center [812, 253] width 320 height 112
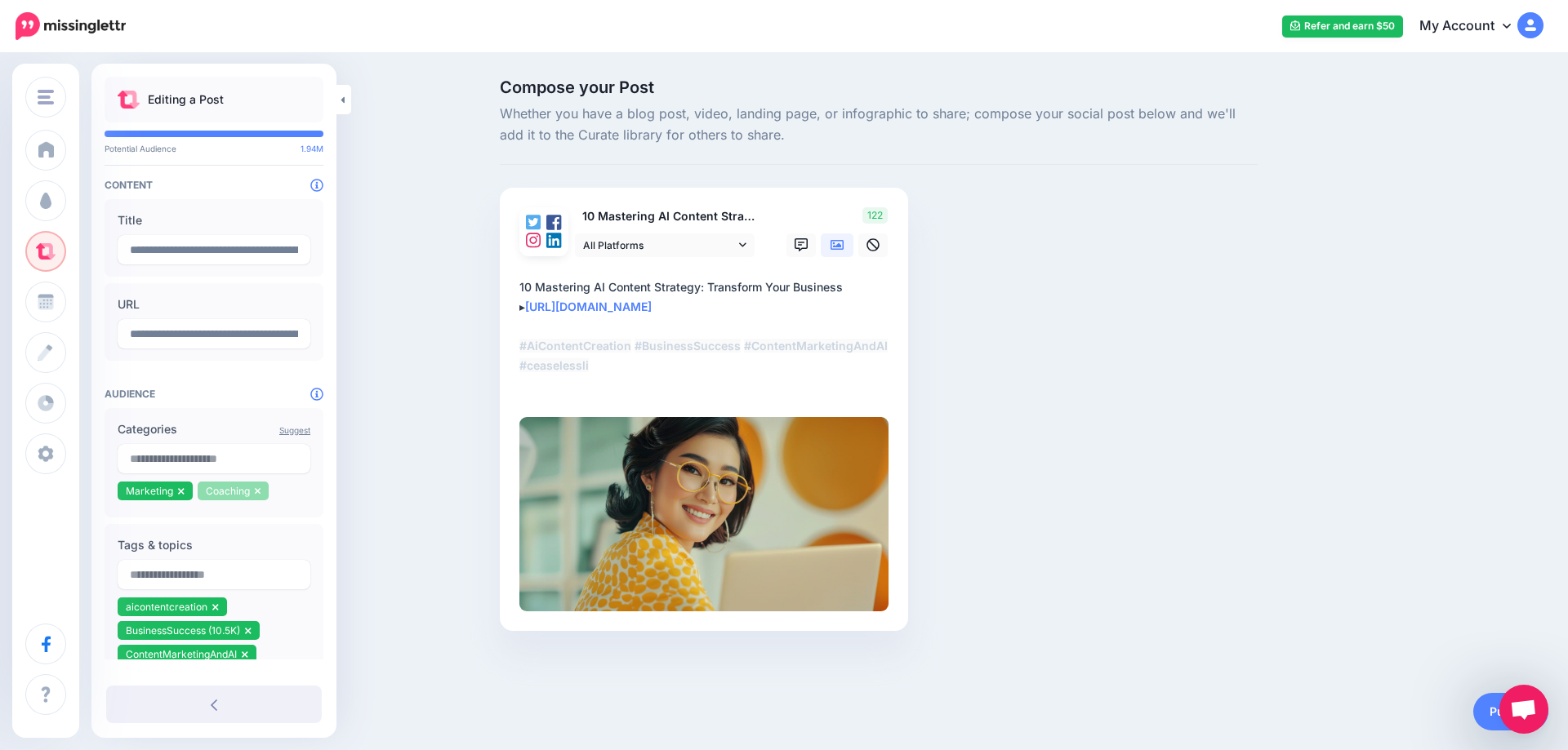
click at [259, 494] on icon at bounding box center [258, 491] width 6 height 7
click at [200, 460] on input "text" at bounding box center [214, 458] width 193 height 29
type input "*****"
click at [270, 504] on span "1.56M" at bounding box center [274, 495] width 43 height 16
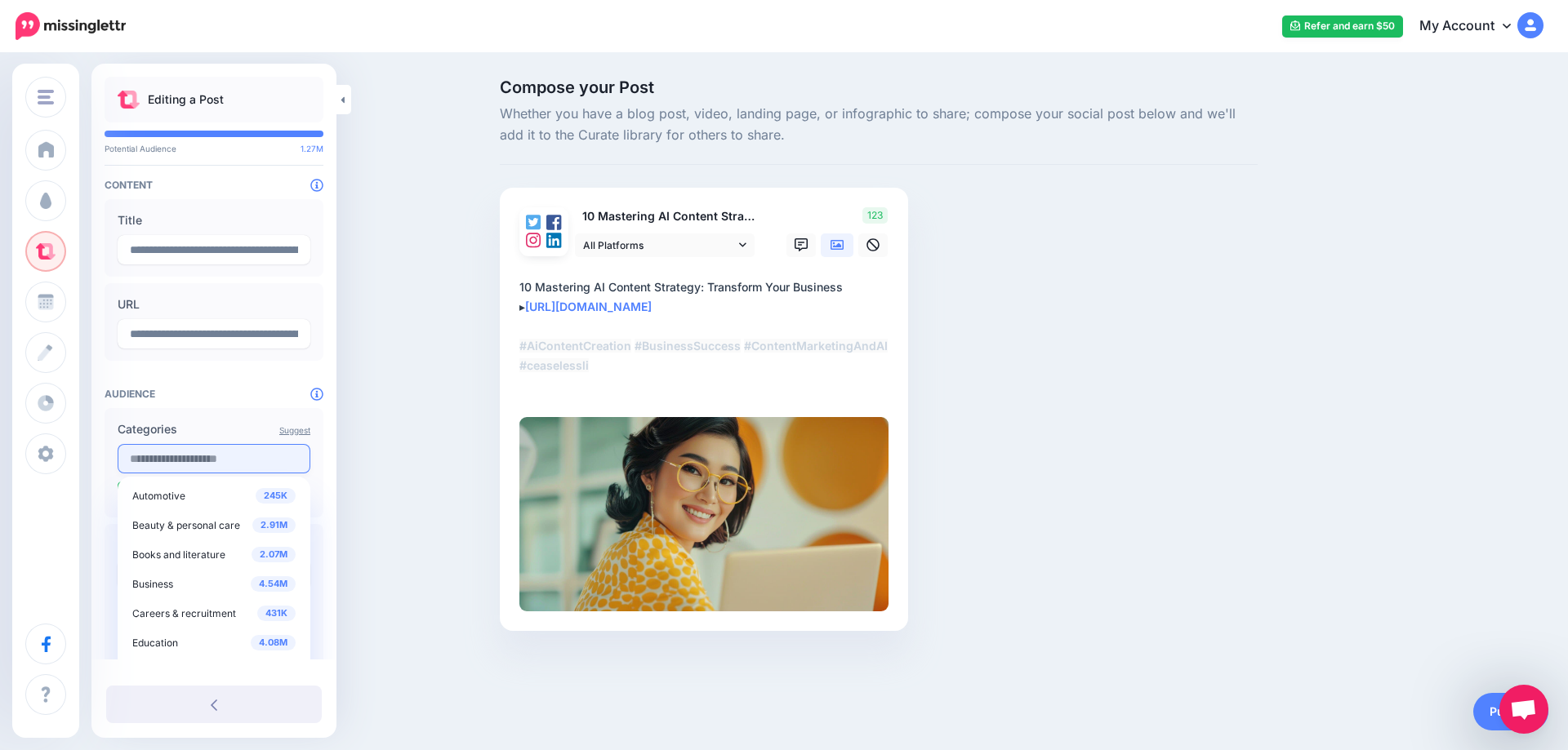
click at [252, 467] on input "text" at bounding box center [214, 458] width 193 height 29
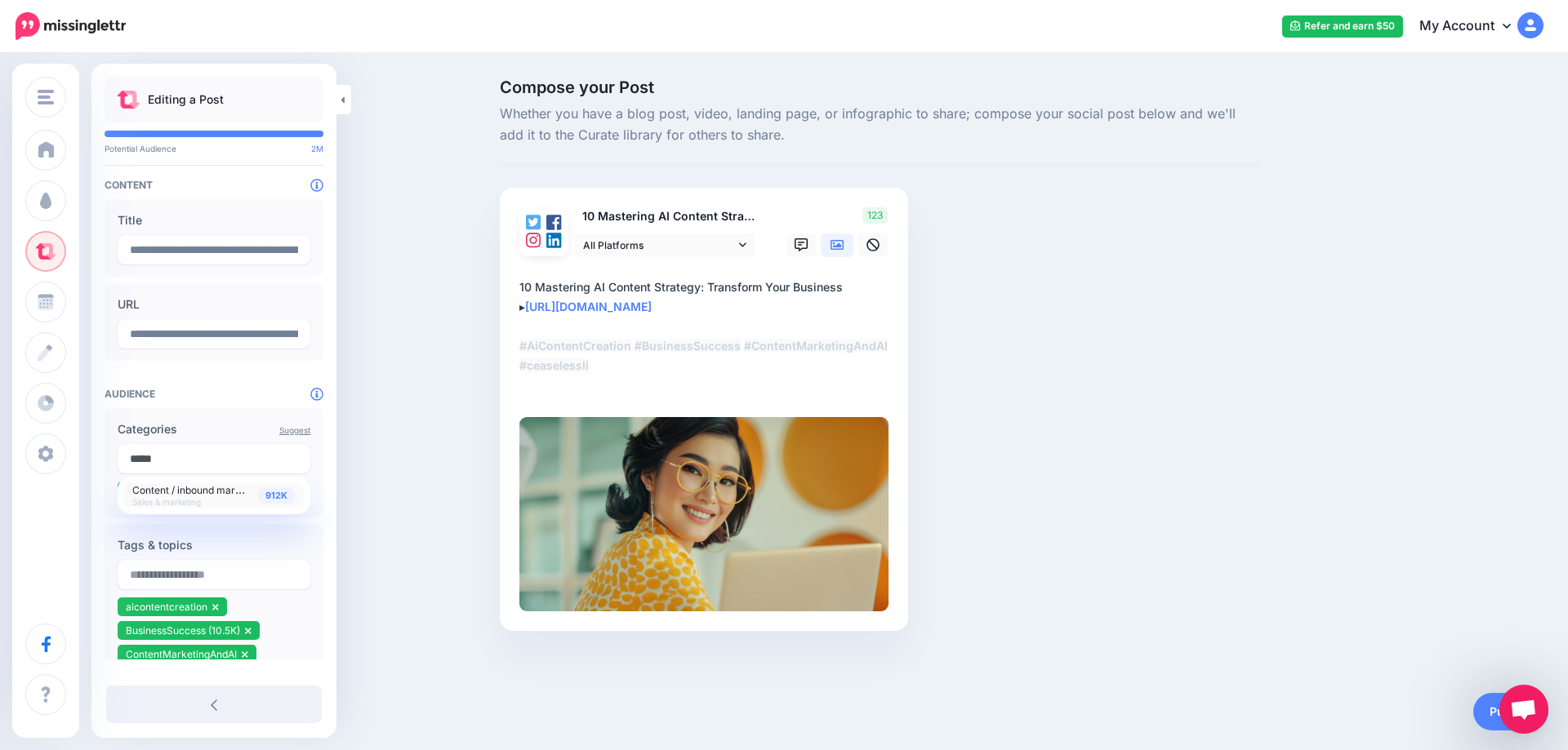
type input "*****"
click at [257, 496] on span "Content / inbound marketing" at bounding box center [198, 489] width 131 height 14
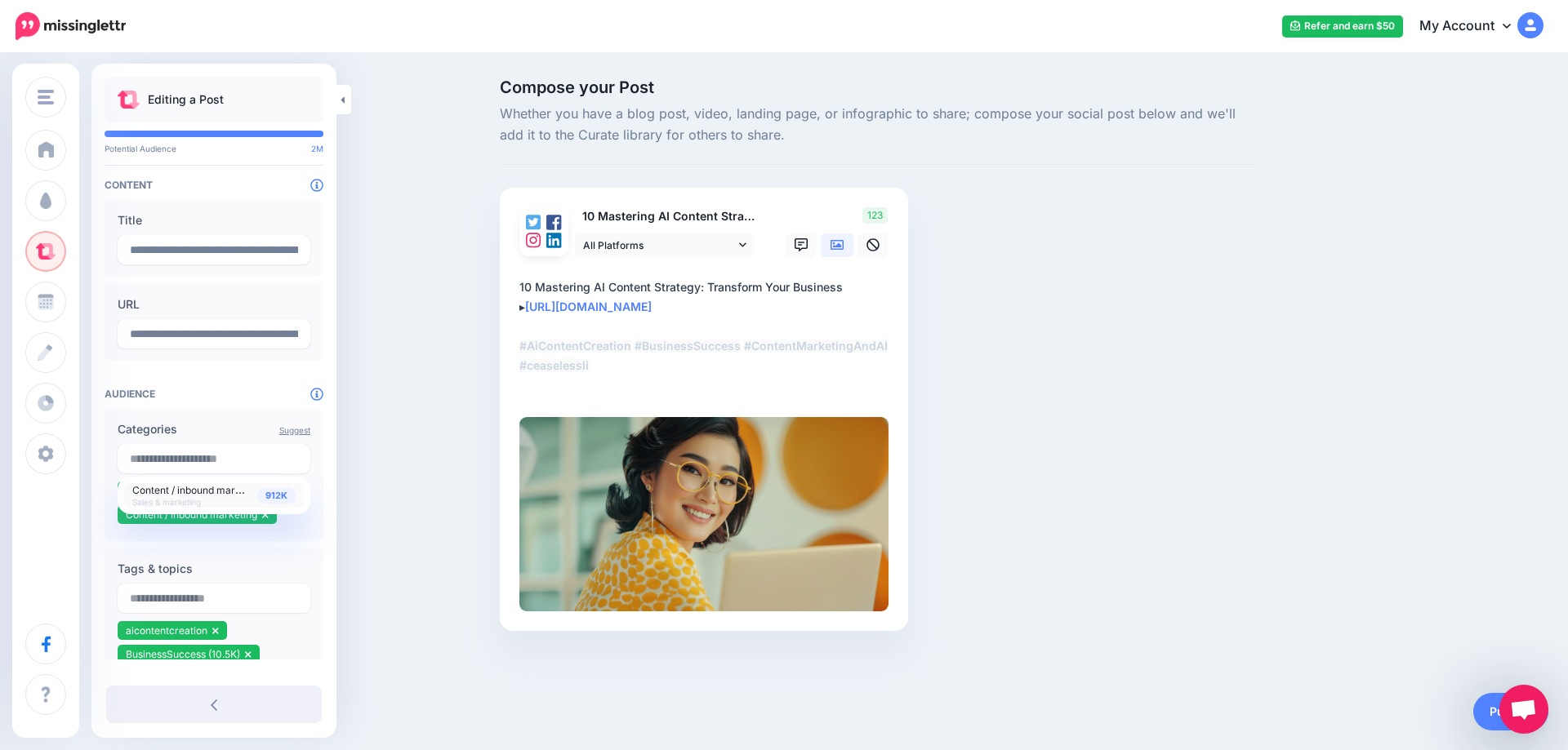
click at [370, 507] on div "Compose your Post Whether you have a blog post, video, landing page, or infogra…" at bounding box center [784, 379] width 1568 height 650
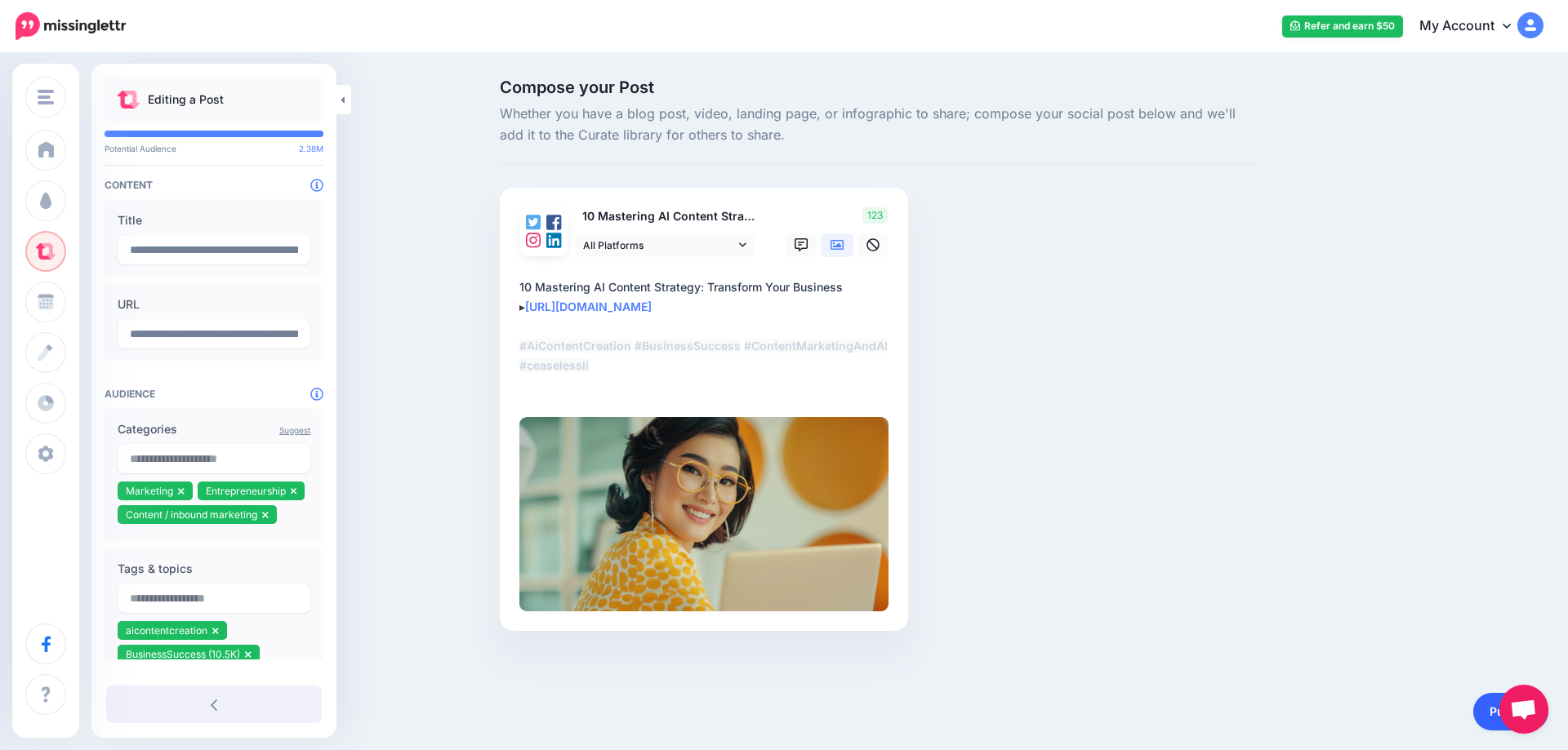
click at [1493, 708] on link "Publish" at bounding box center [1511, 712] width 75 height 37
